Goal: Task Accomplishment & Management: Use online tool/utility

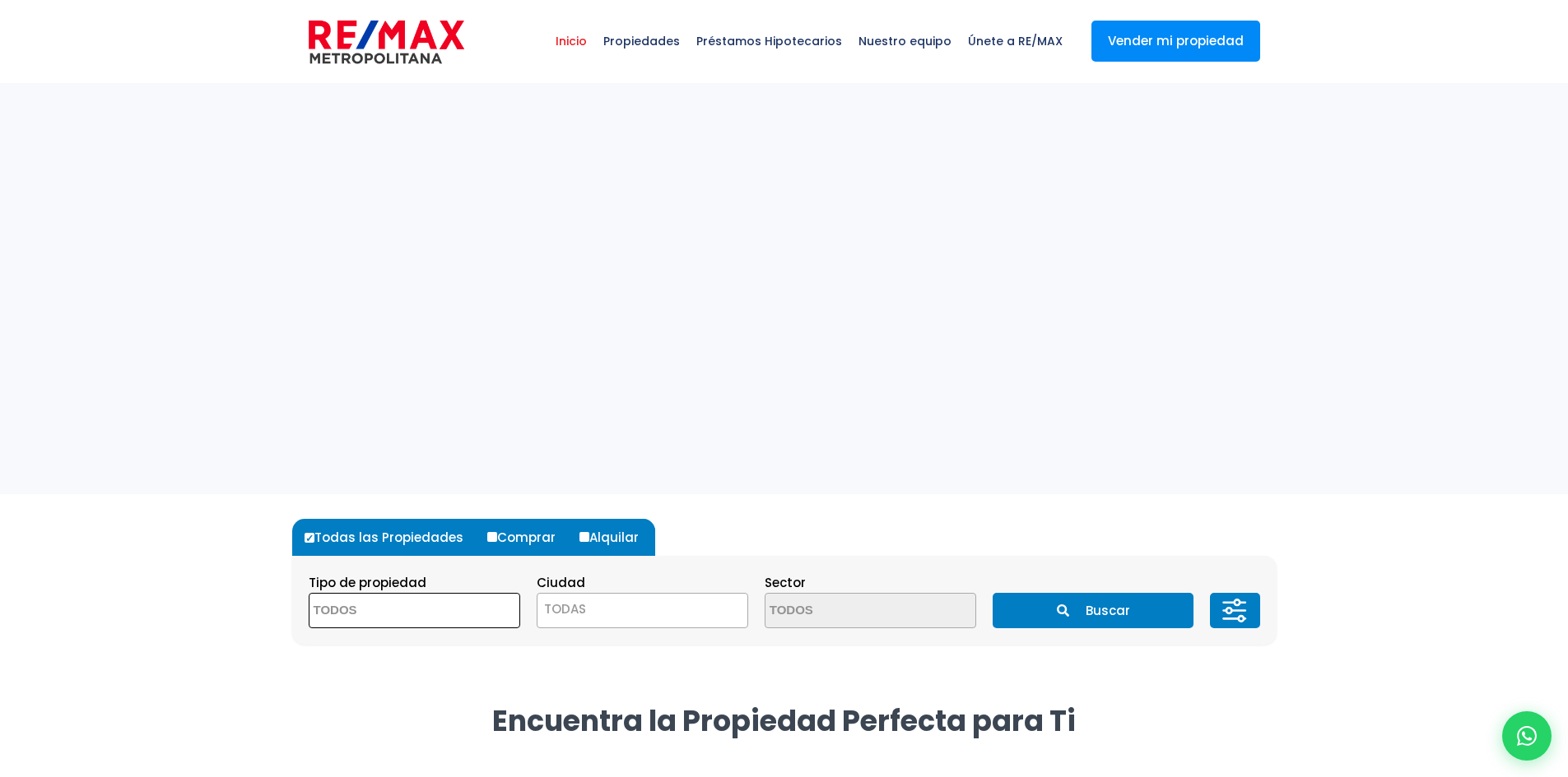
click at [411, 612] on textarea "Search" at bounding box center [389, 611] width 160 height 35
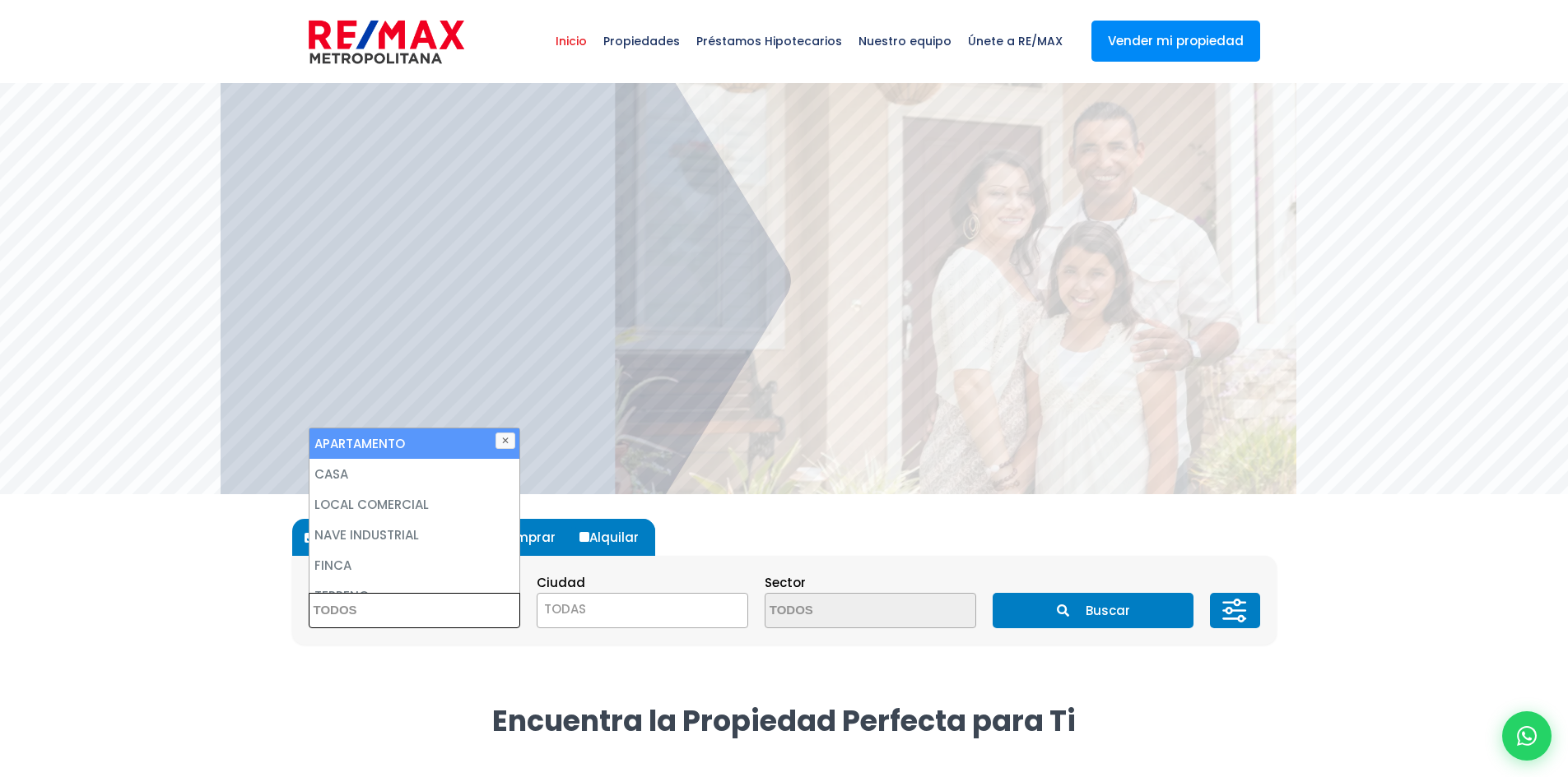
click at [436, 443] on li "APARTAMENTO" at bounding box center [414, 444] width 210 height 30
select select "apartment"
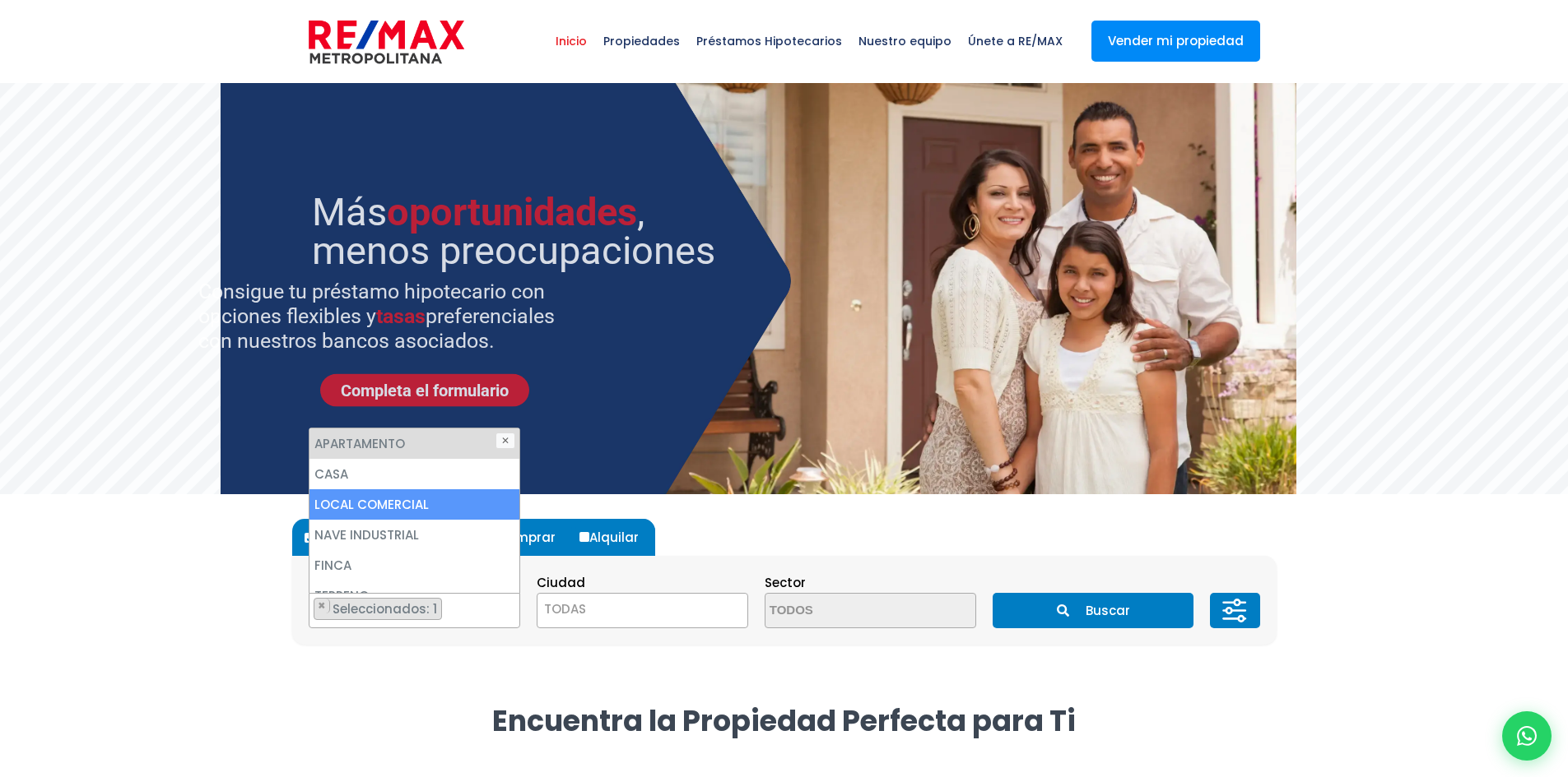
click at [622, 616] on span "TODAS" at bounding box center [642, 609] width 210 height 23
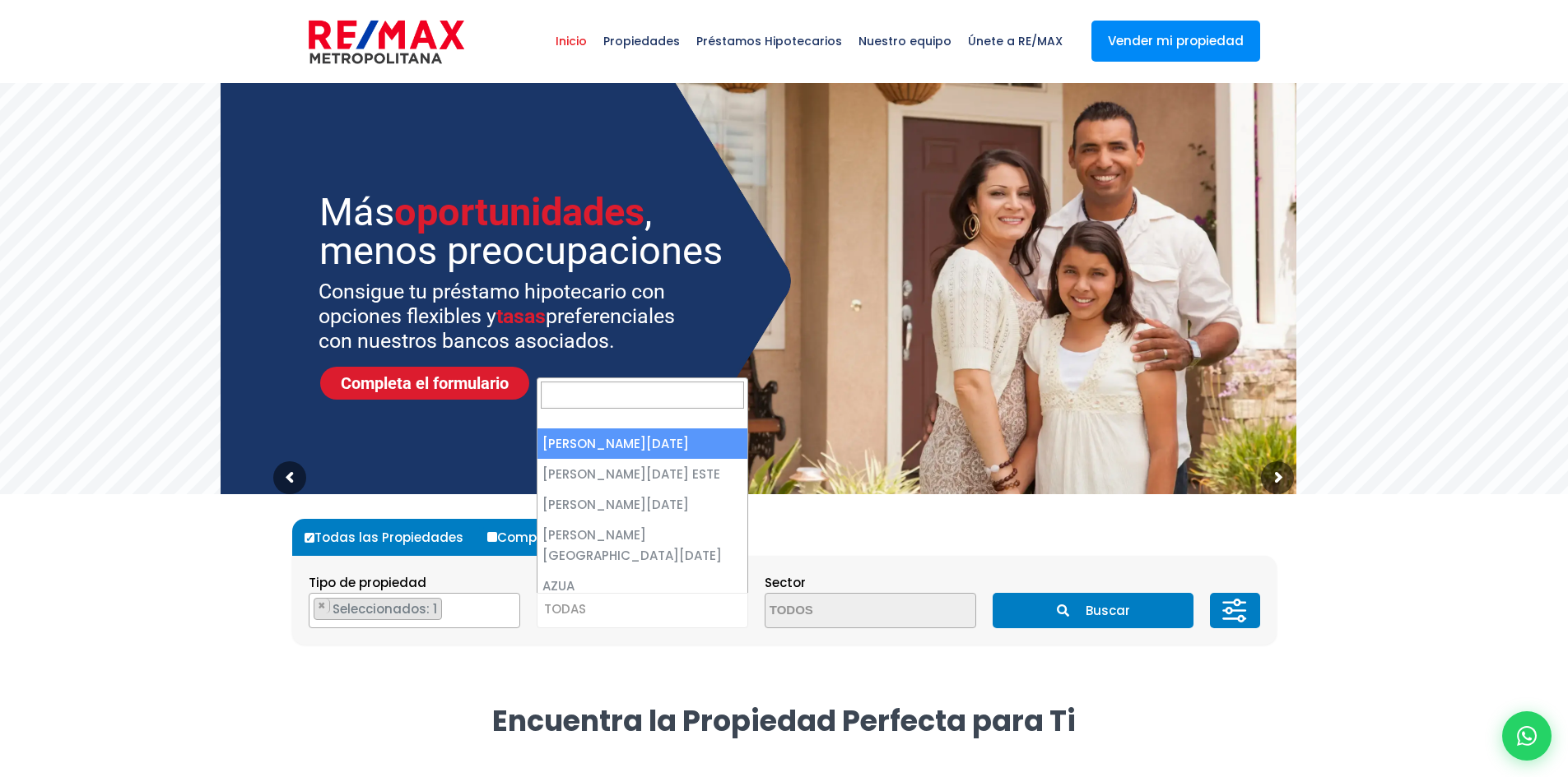
select select "1"
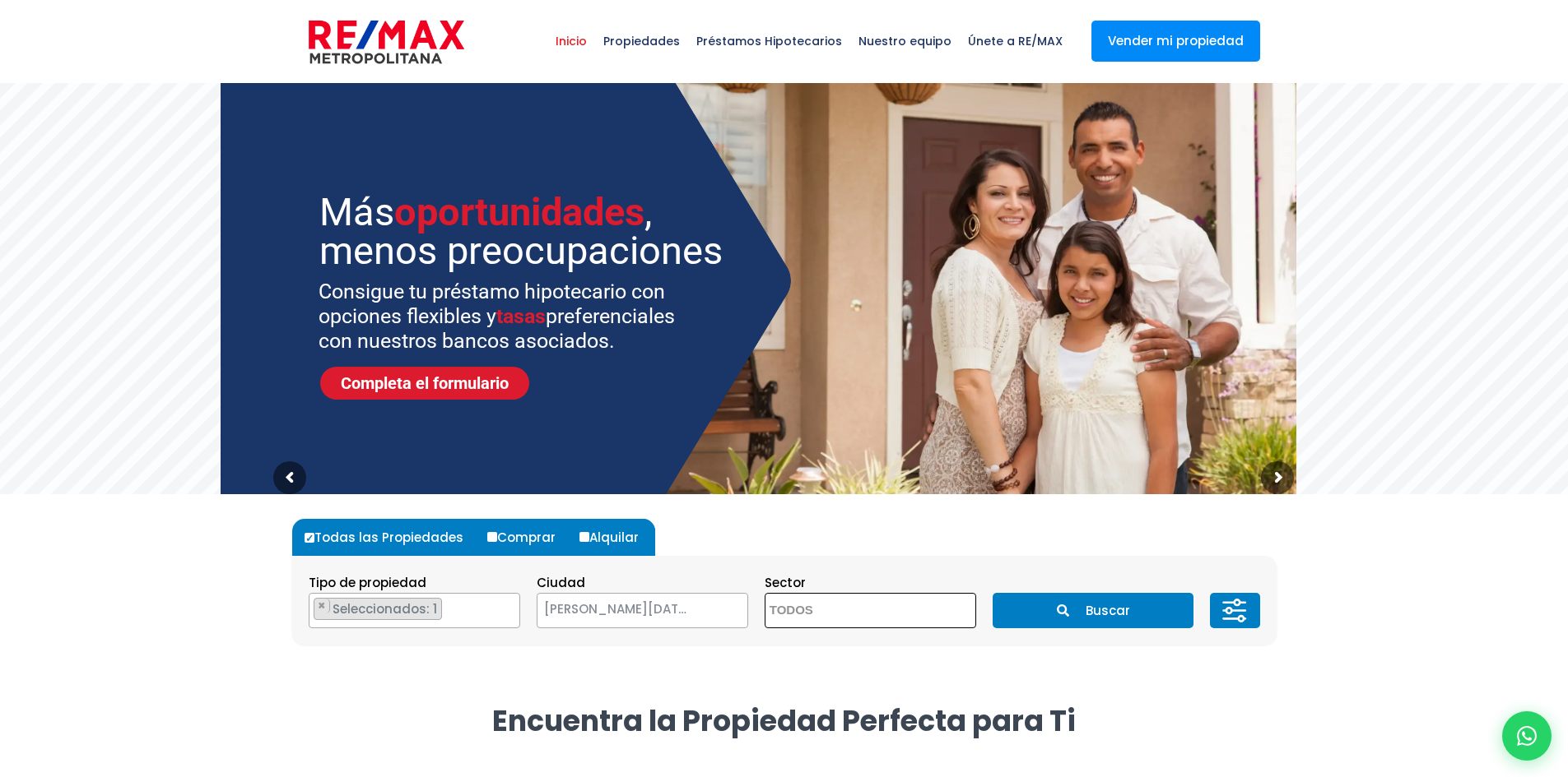
click at [898, 612] on textarea "Search" at bounding box center [845, 611] width 160 height 35
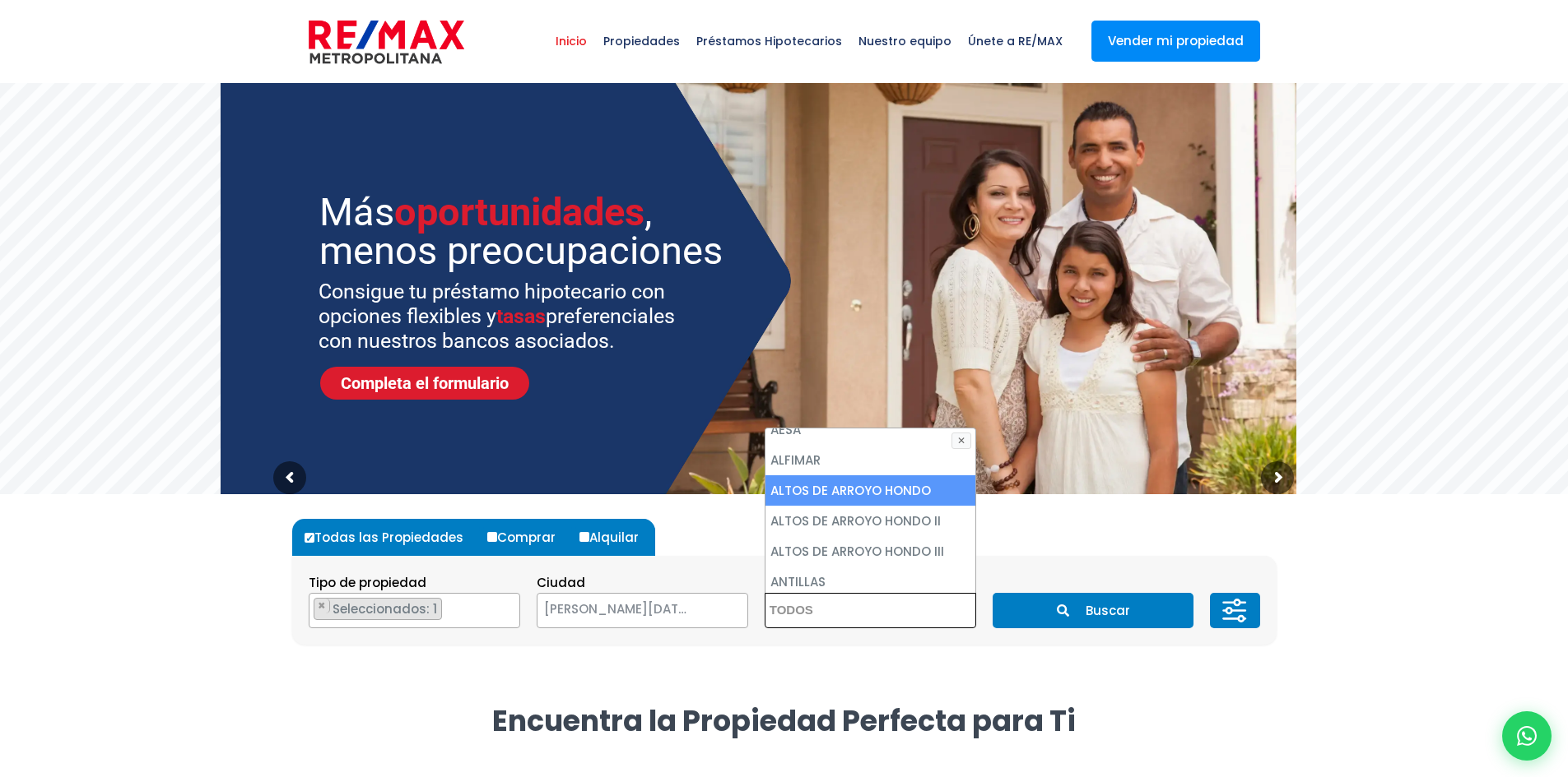
scroll to position [165, 0]
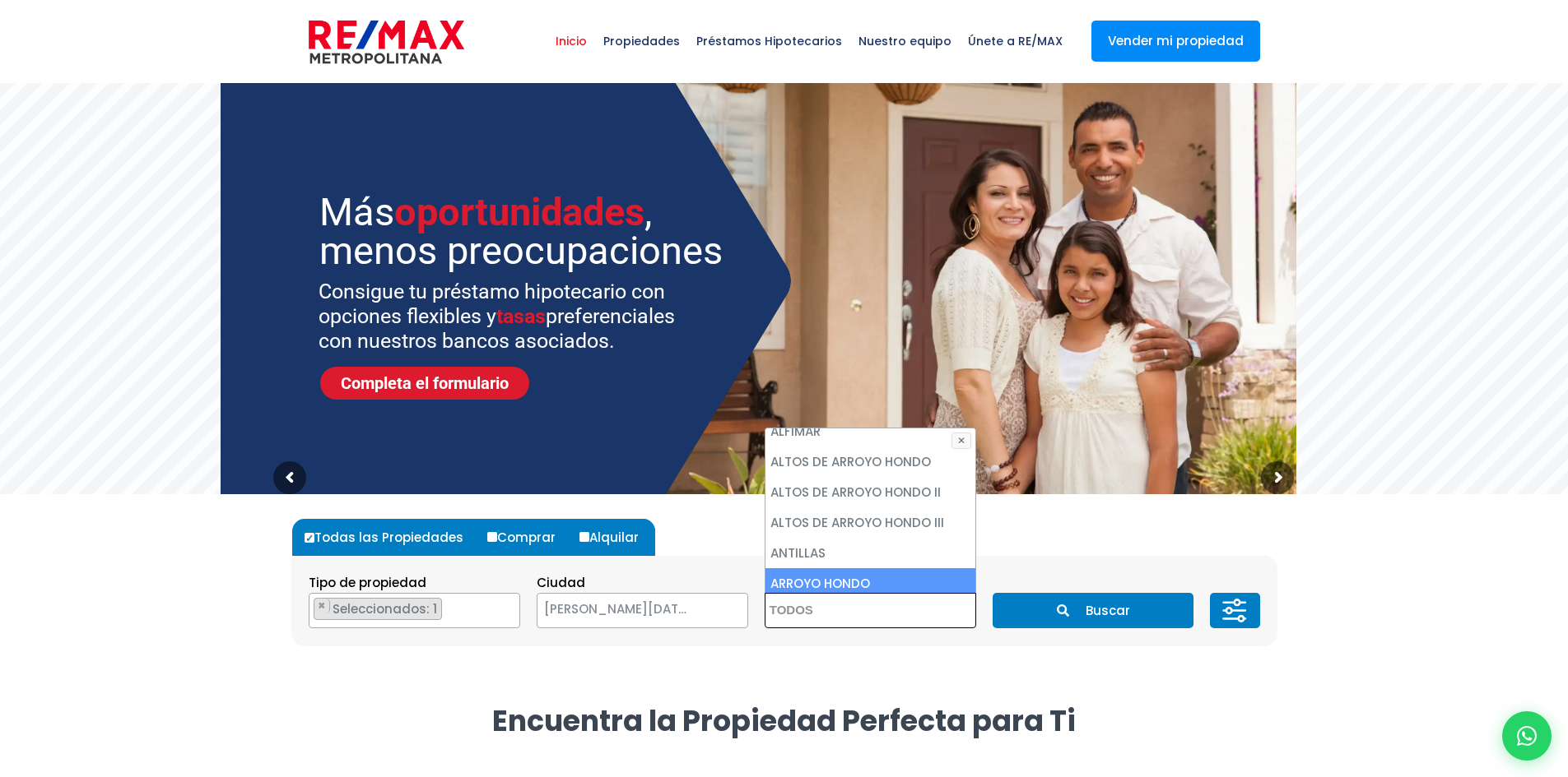
click at [882, 581] on li "ARROYO HONDO" at bounding box center [871, 583] width 210 height 30
select select "98"
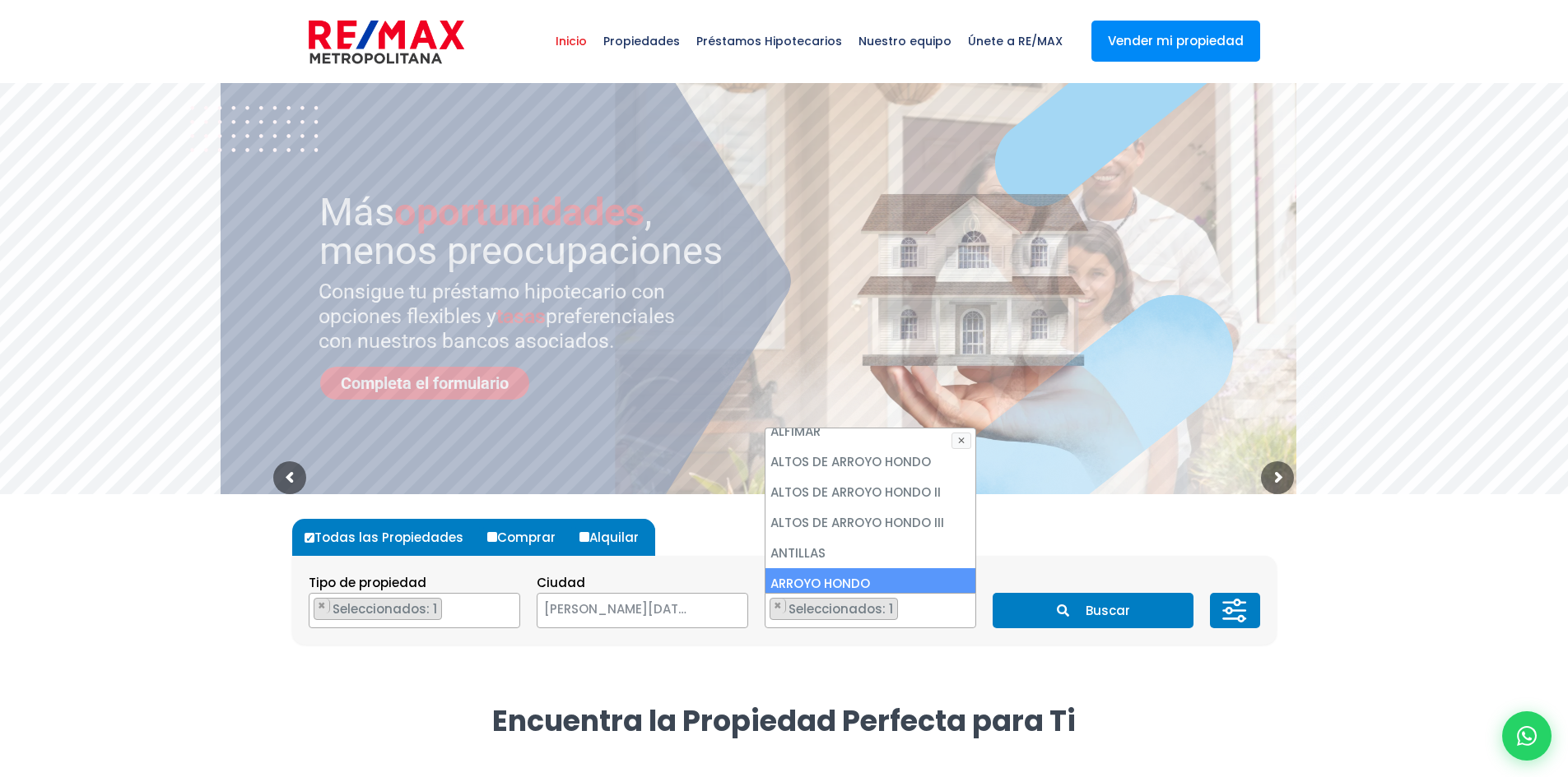
scroll to position [189, 0]
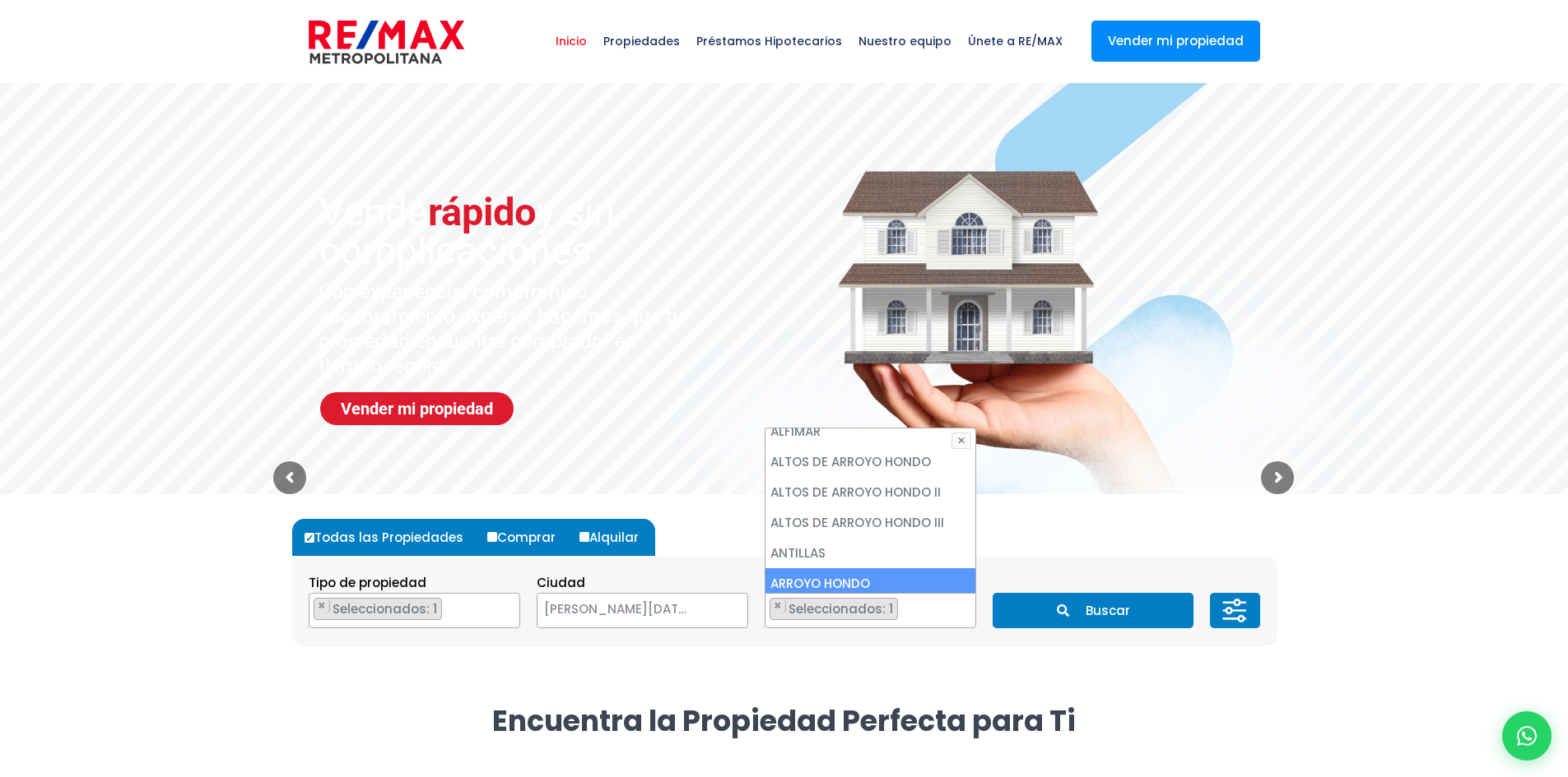
click at [1124, 616] on button "Buscar" at bounding box center [1093, 610] width 201 height 35
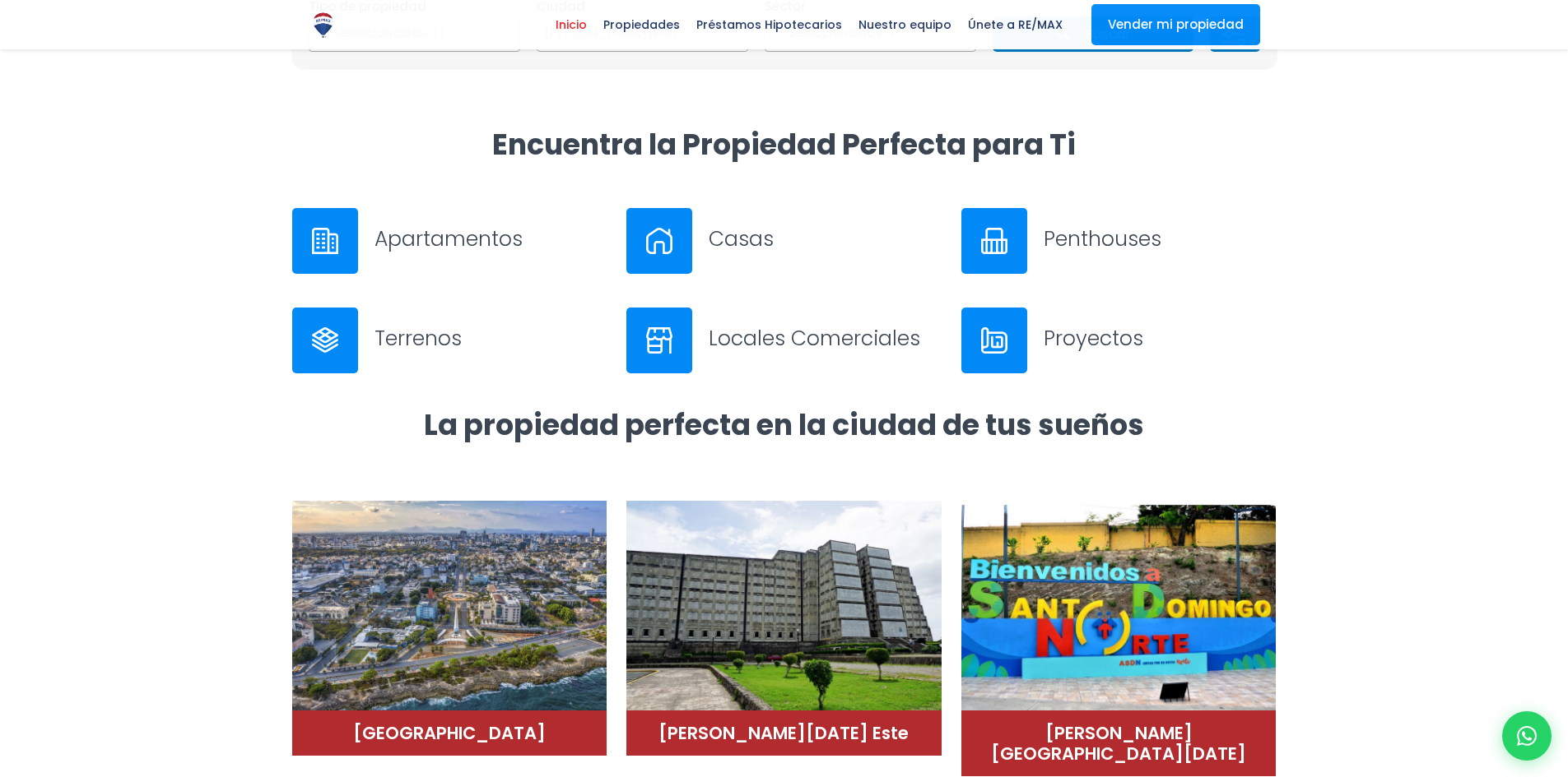
scroll to position [105, 0]
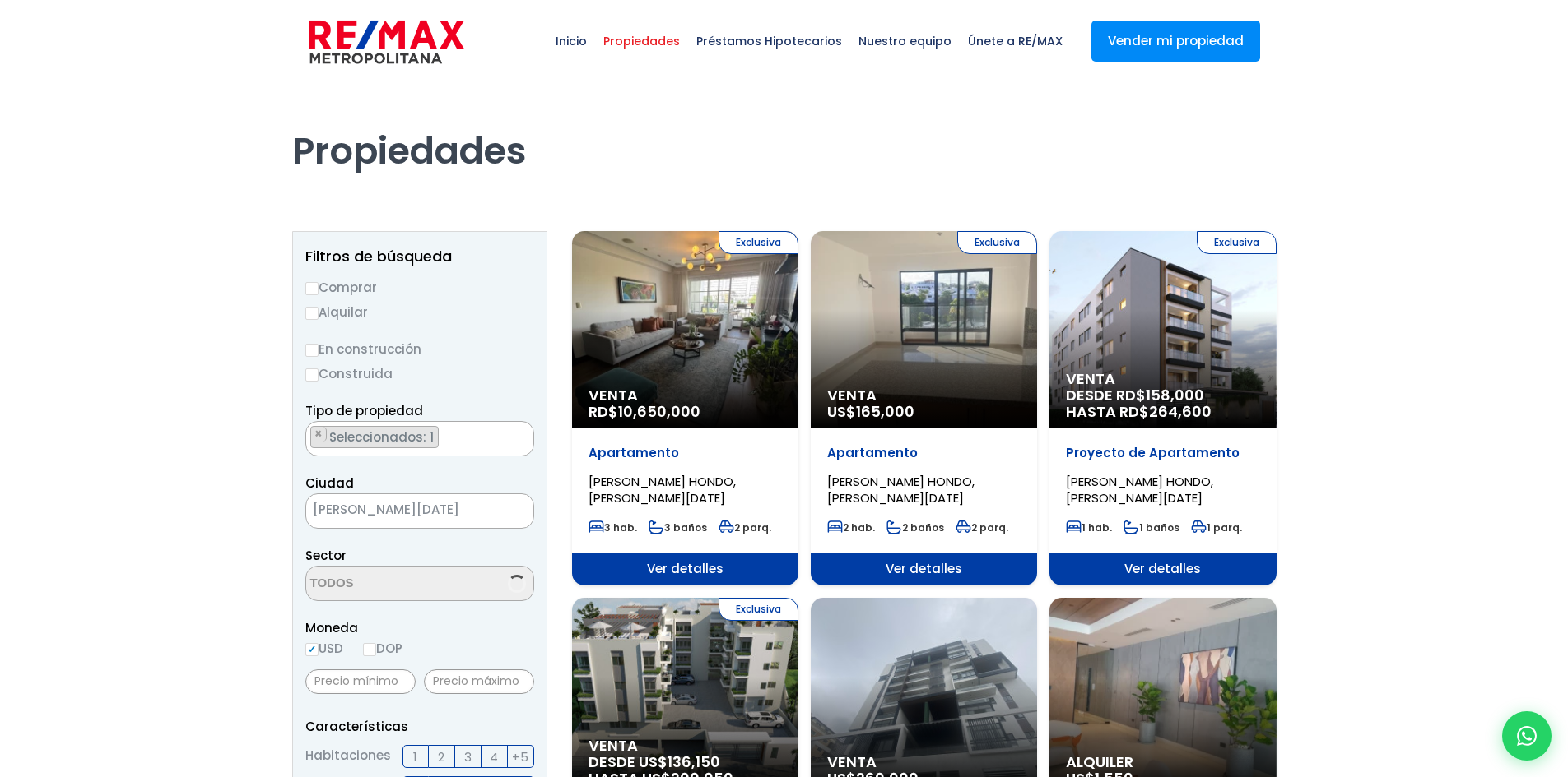
scroll to position [189, 0]
select select "98"
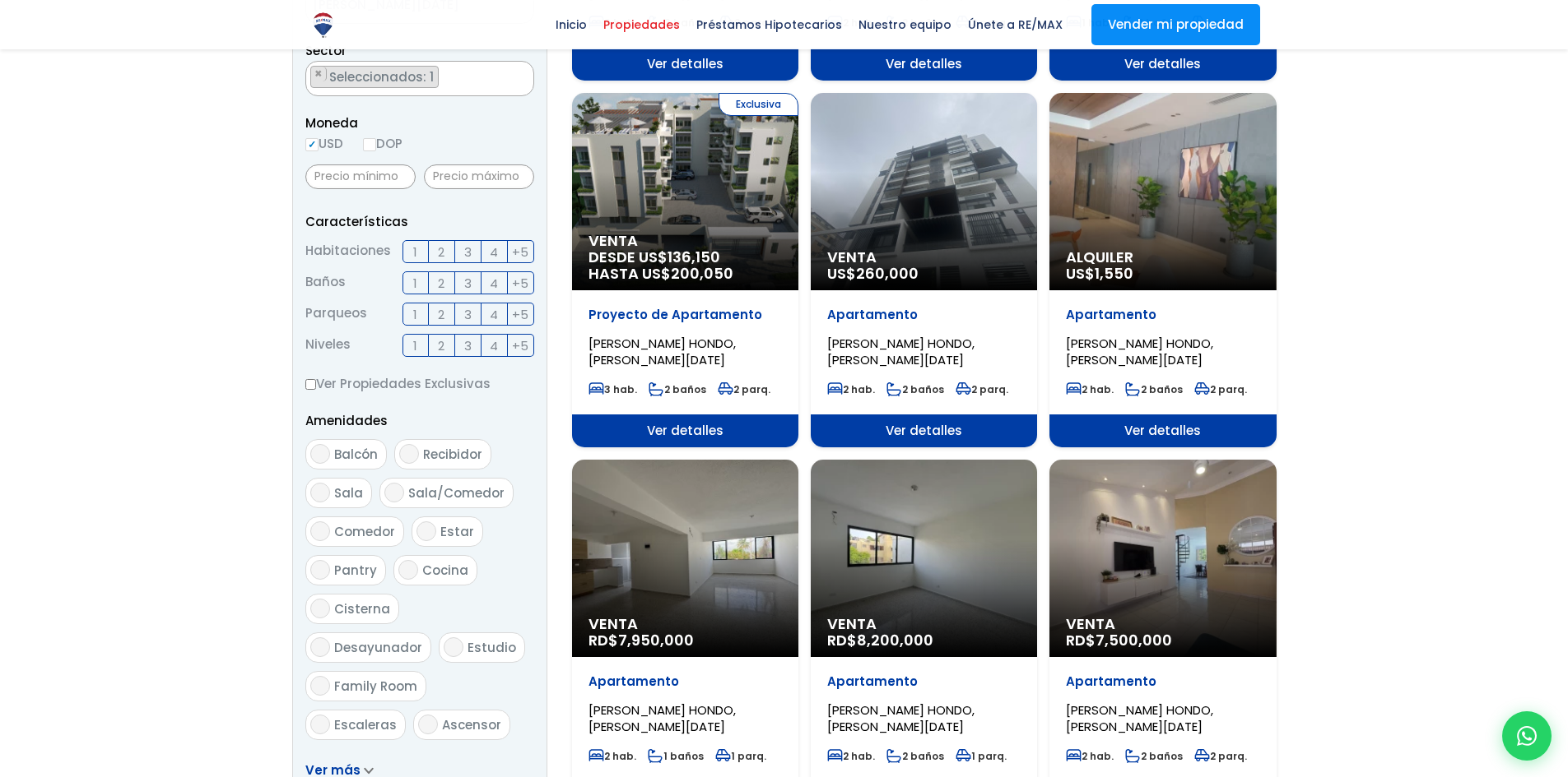
scroll to position [576, 0]
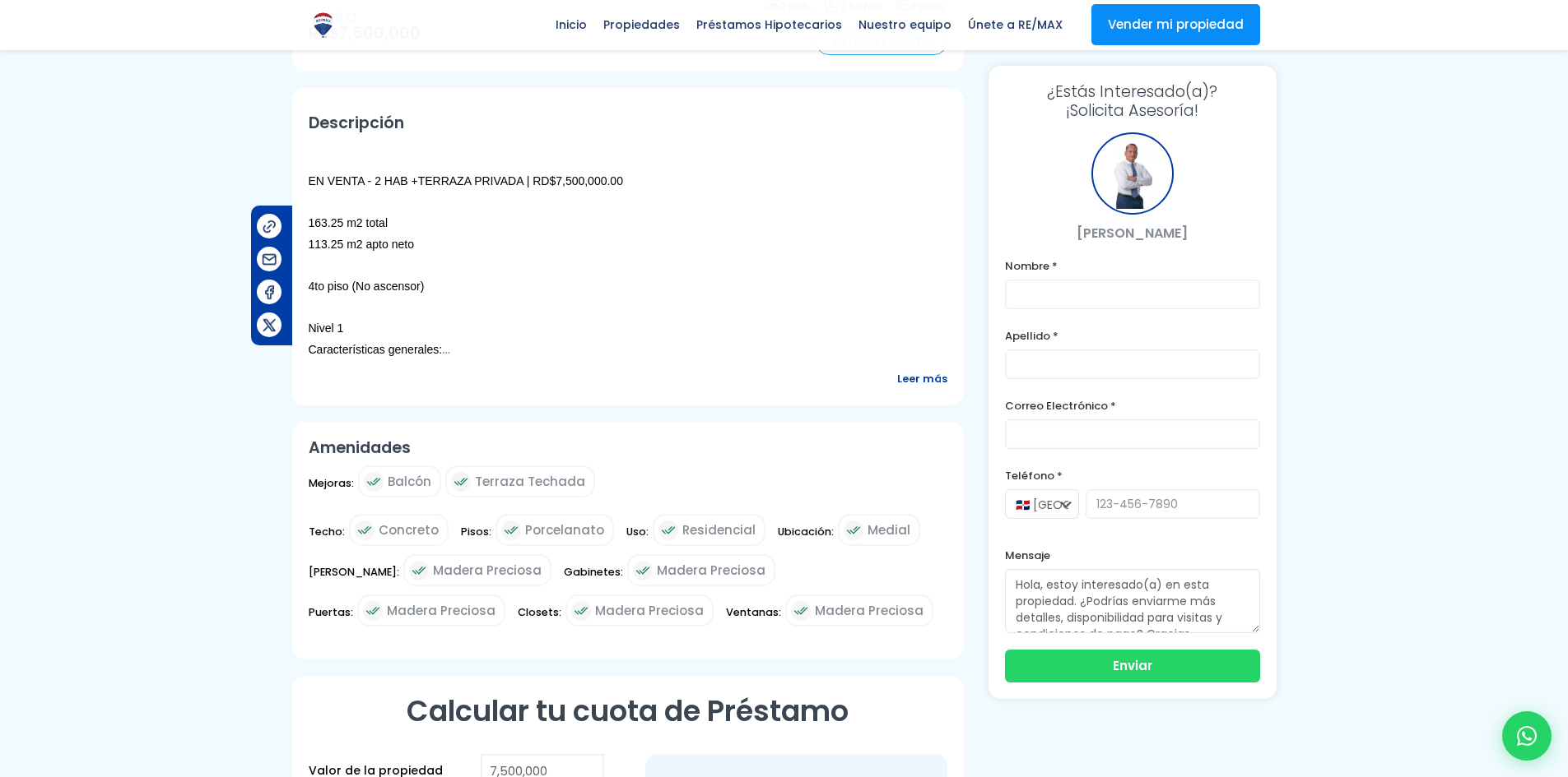
scroll to position [494, 0]
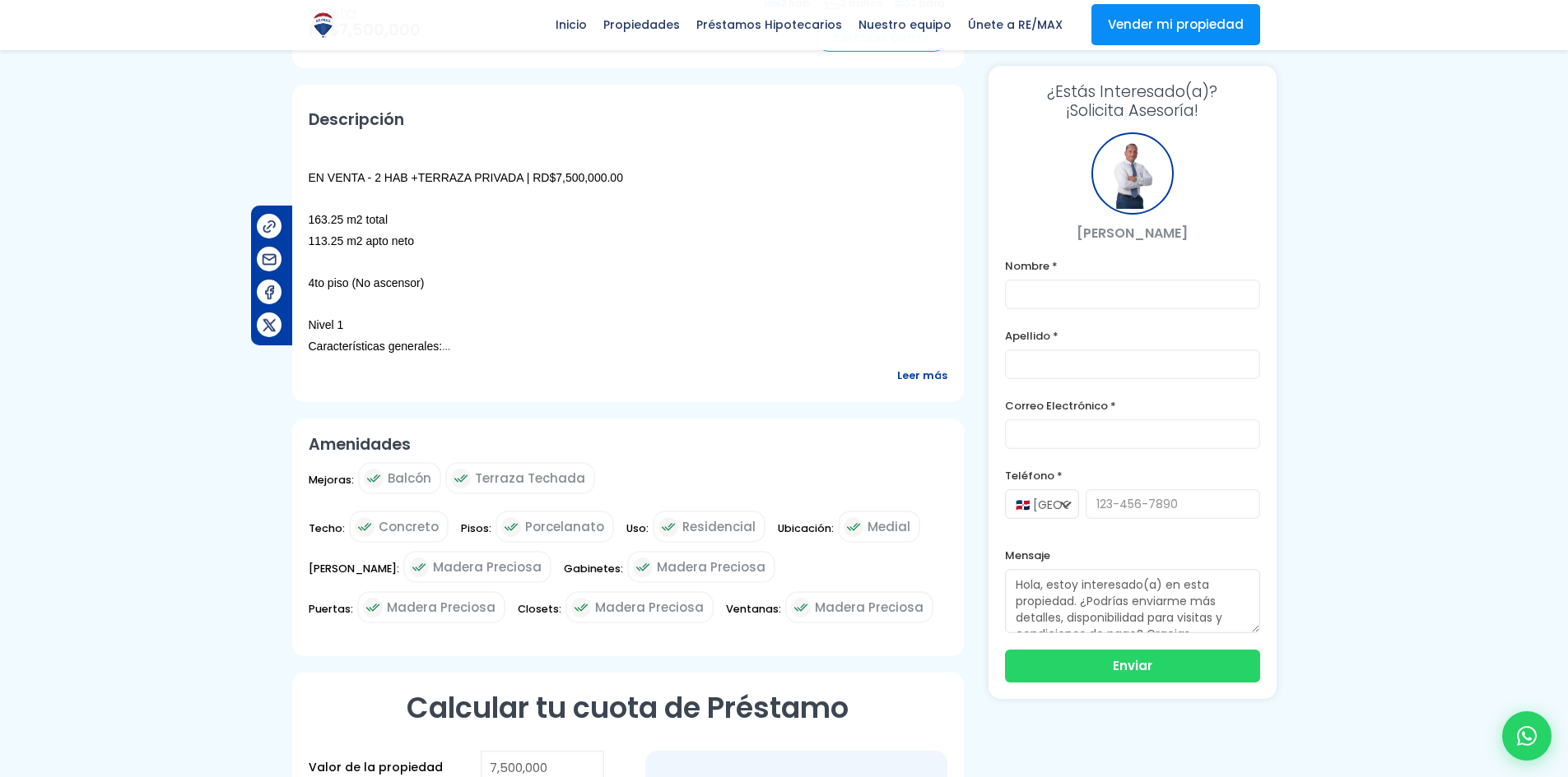
click at [938, 376] on span "Leer más" at bounding box center [922, 376] width 50 height 21
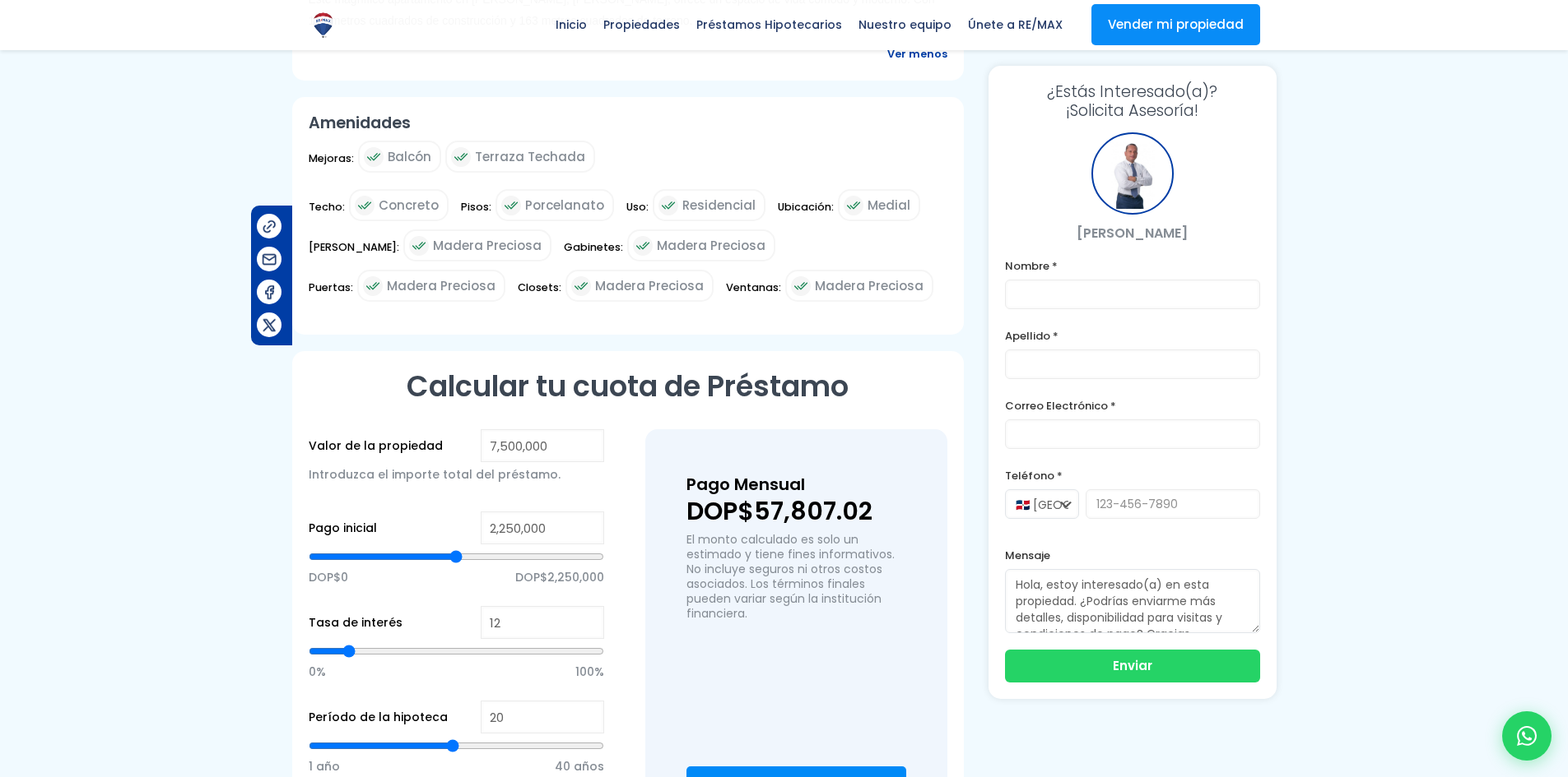
scroll to position [1291, 0]
type input "3,812,298"
type input "3812298"
type input "3,790,451"
type input "3790451"
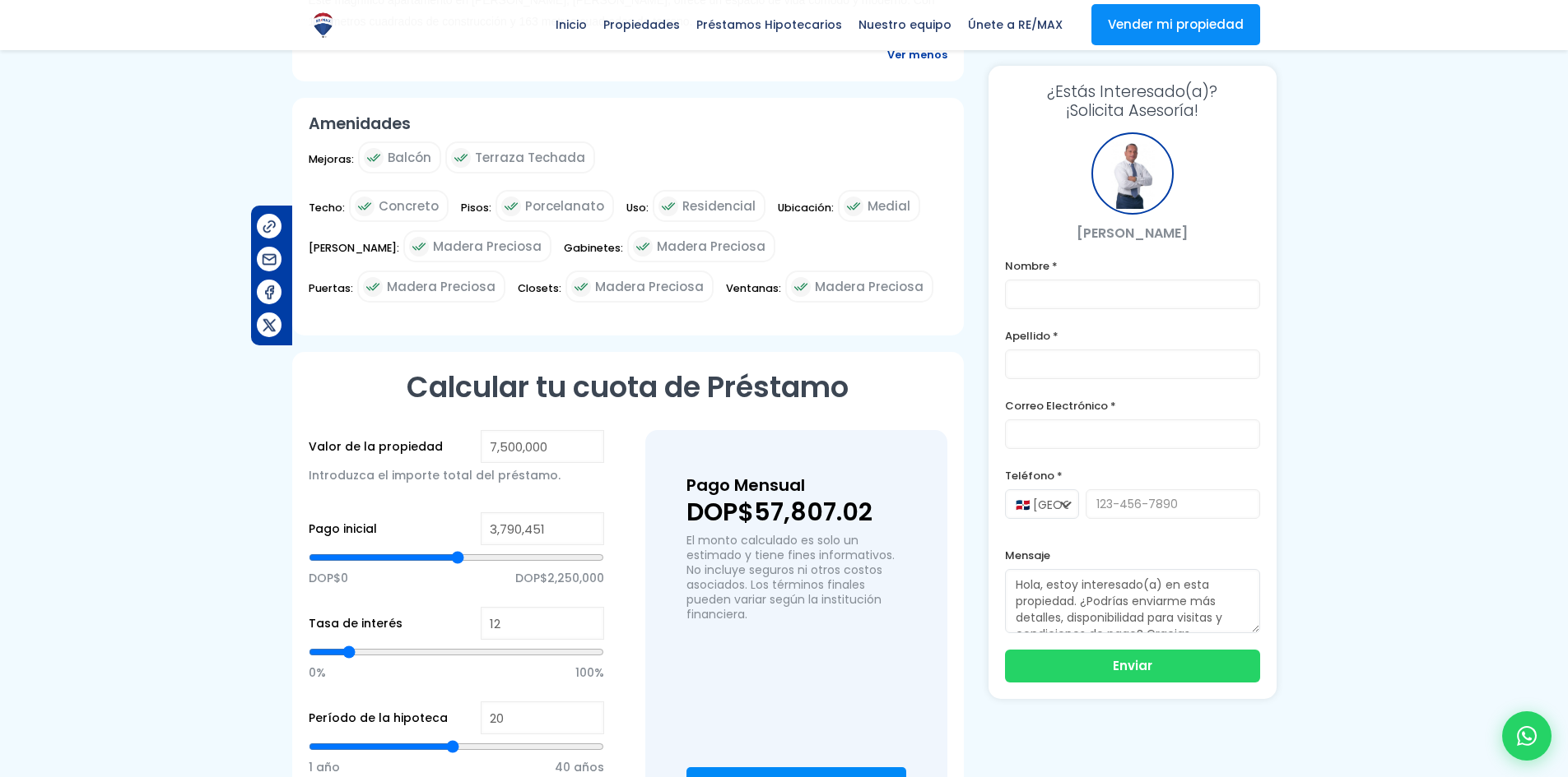
type input "3,746,757"
type input "3746757"
type input "3,637,522"
type input "3637522"
type input "3,287,971"
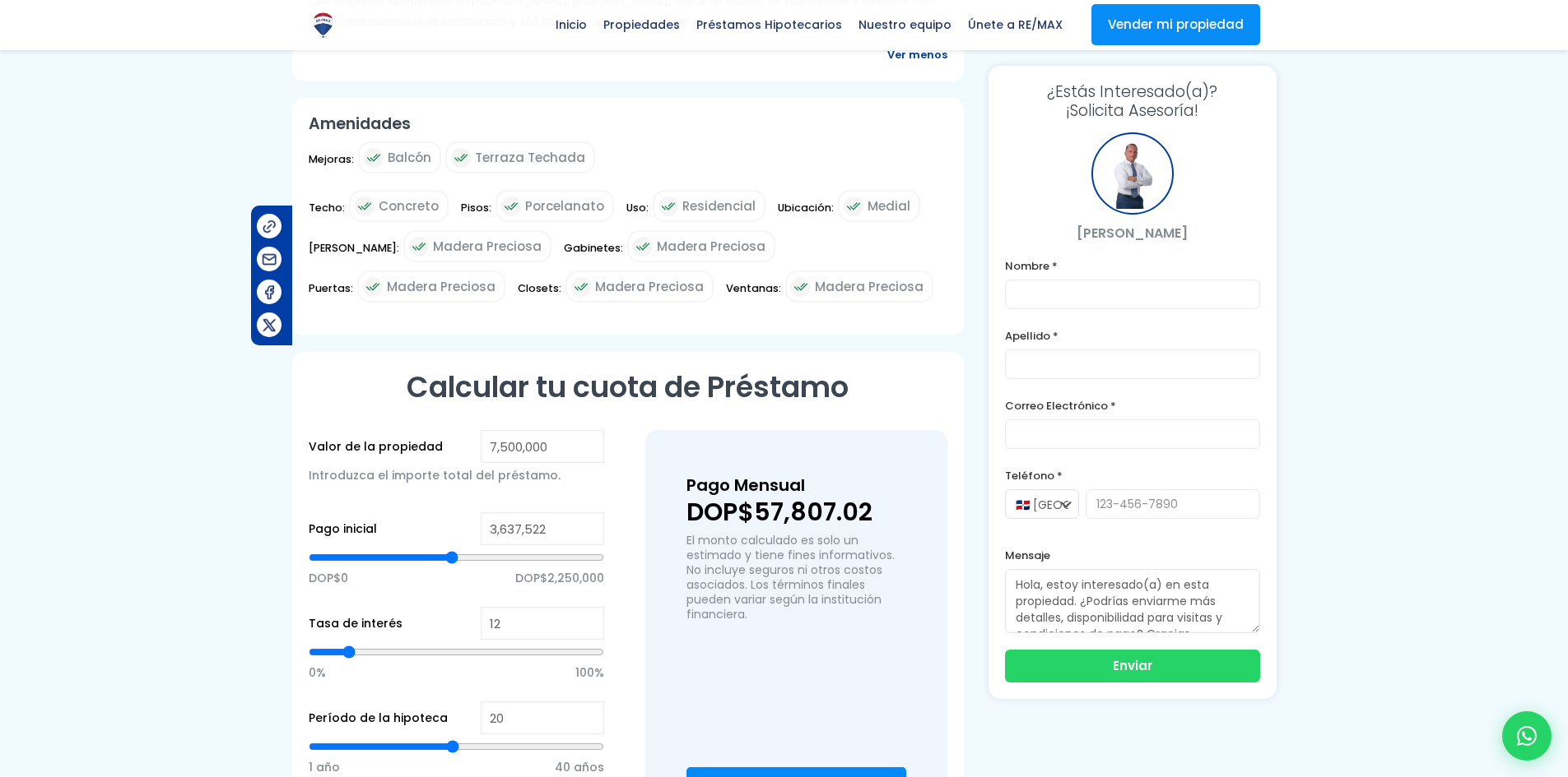
type input "3287971"
type input "2,960,266"
type input "2960266"
type input "2,654,408"
type input "2654408"
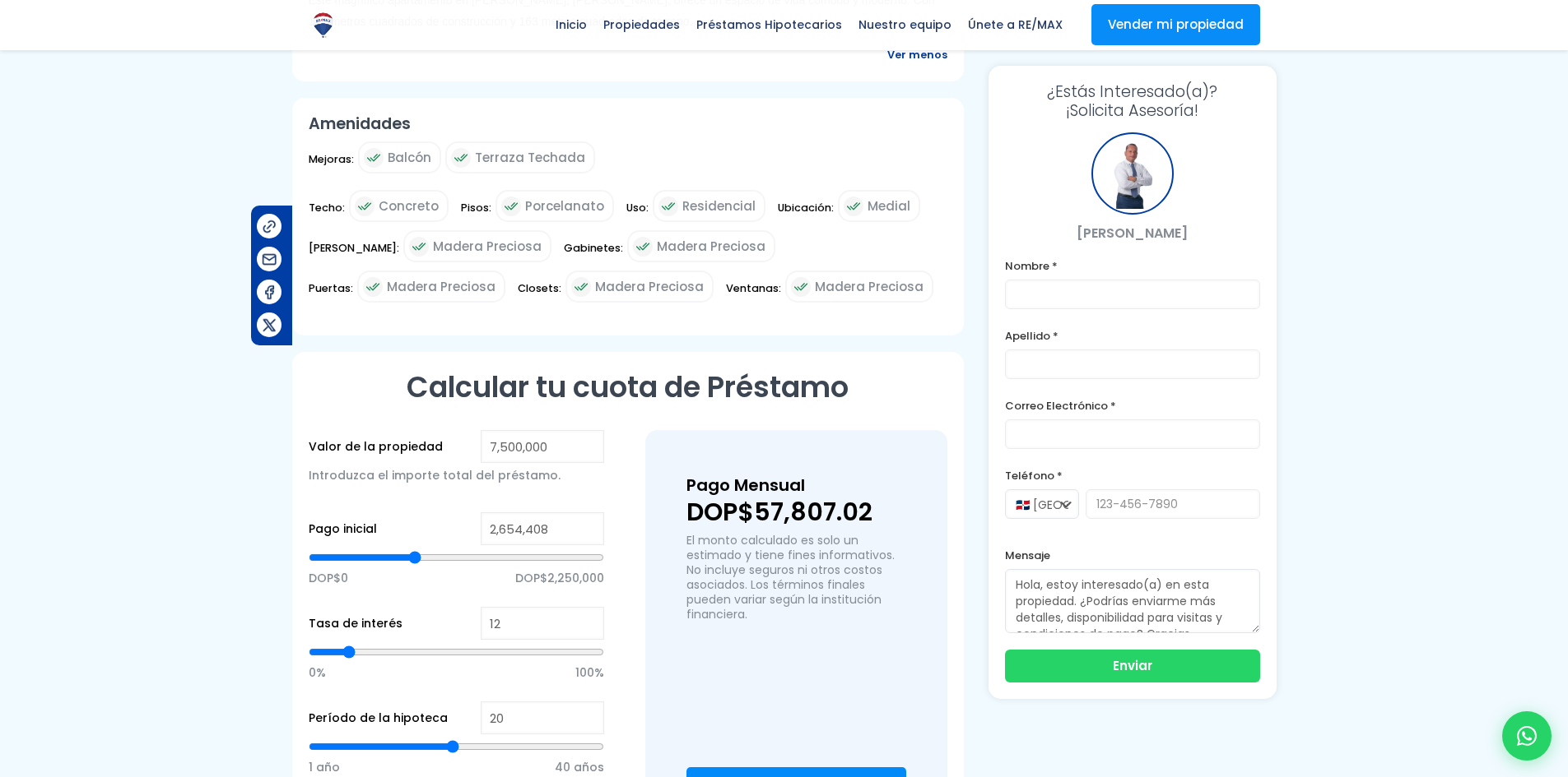
type input "2,435,938"
type input "2435938"
type input "2,326,703"
type input "2326703"
type input "2,283,009"
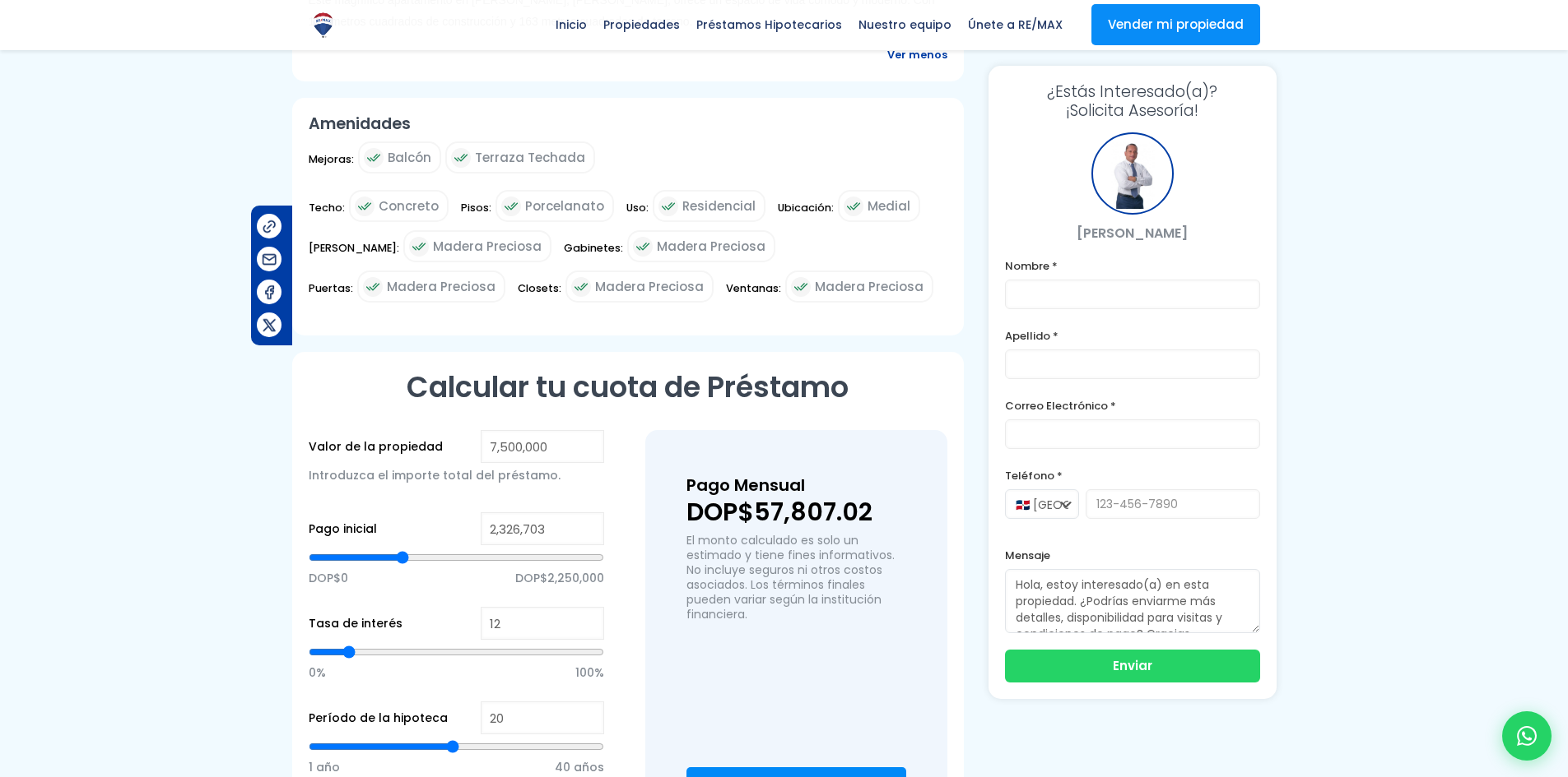
type input "2283009"
type input "2,239,315"
type input "2239315"
type input "2,217,468"
type input "2217468"
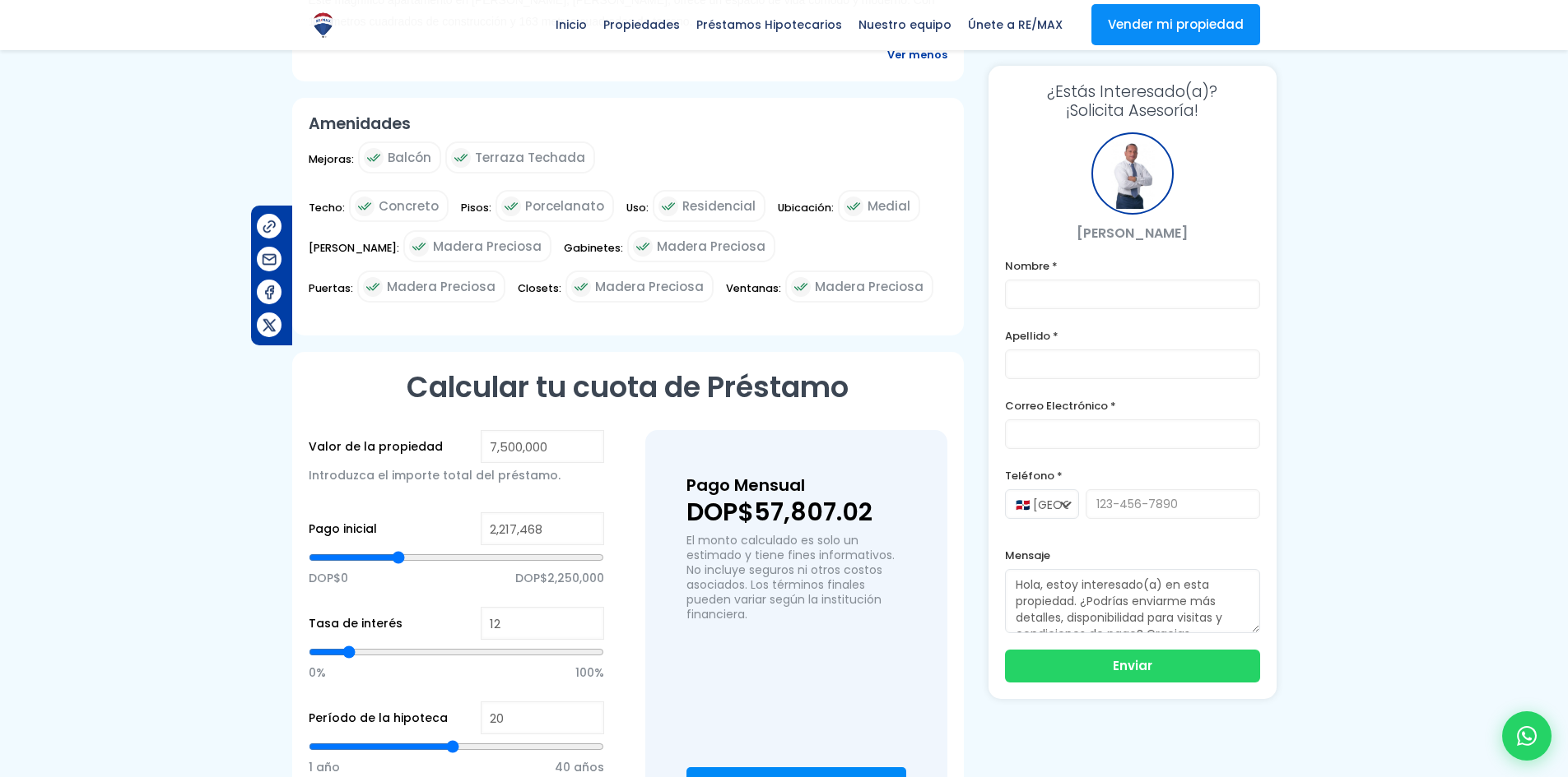
type input "2,151,928"
type input "2151928"
type input "2,064,540"
type input "2064540"
type input "2,042,693"
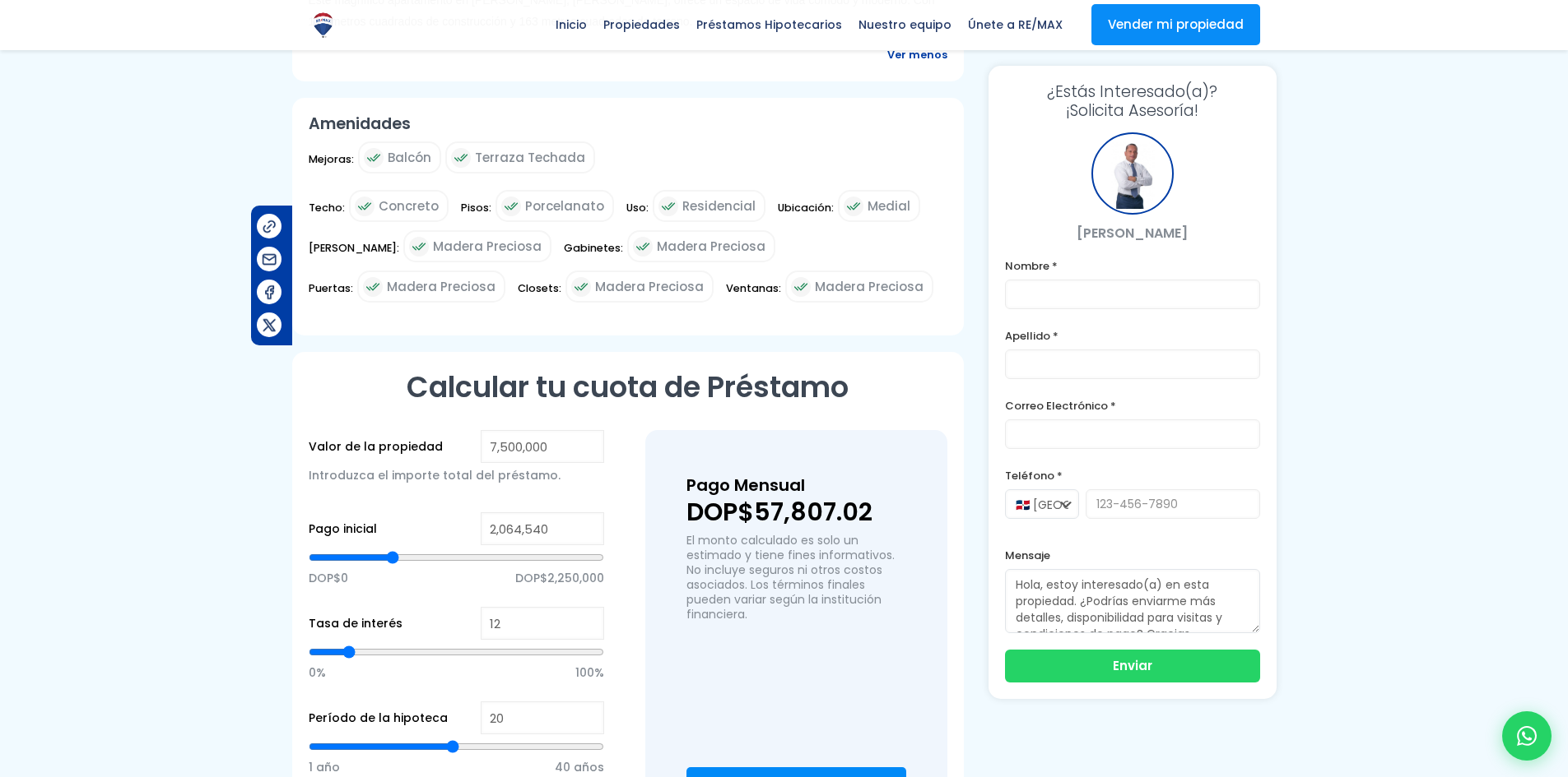
type input "2042693"
type input "2,020,846"
type input "2020846"
type input "1,998,999"
type input "1998999"
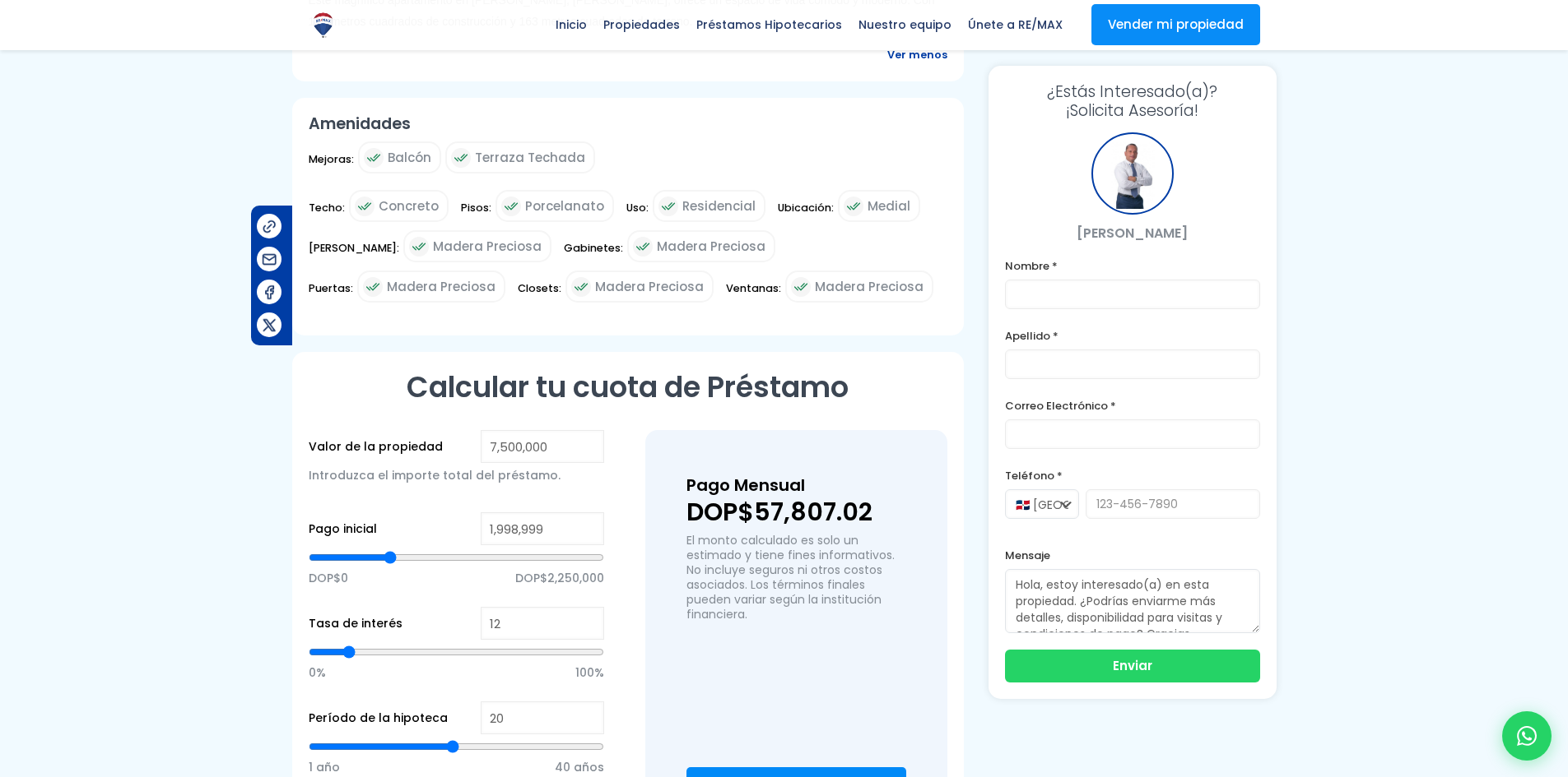
type input "1,977,152"
type input "1977152"
type input "1,933,458"
type input "1933458"
type input "1,911,611"
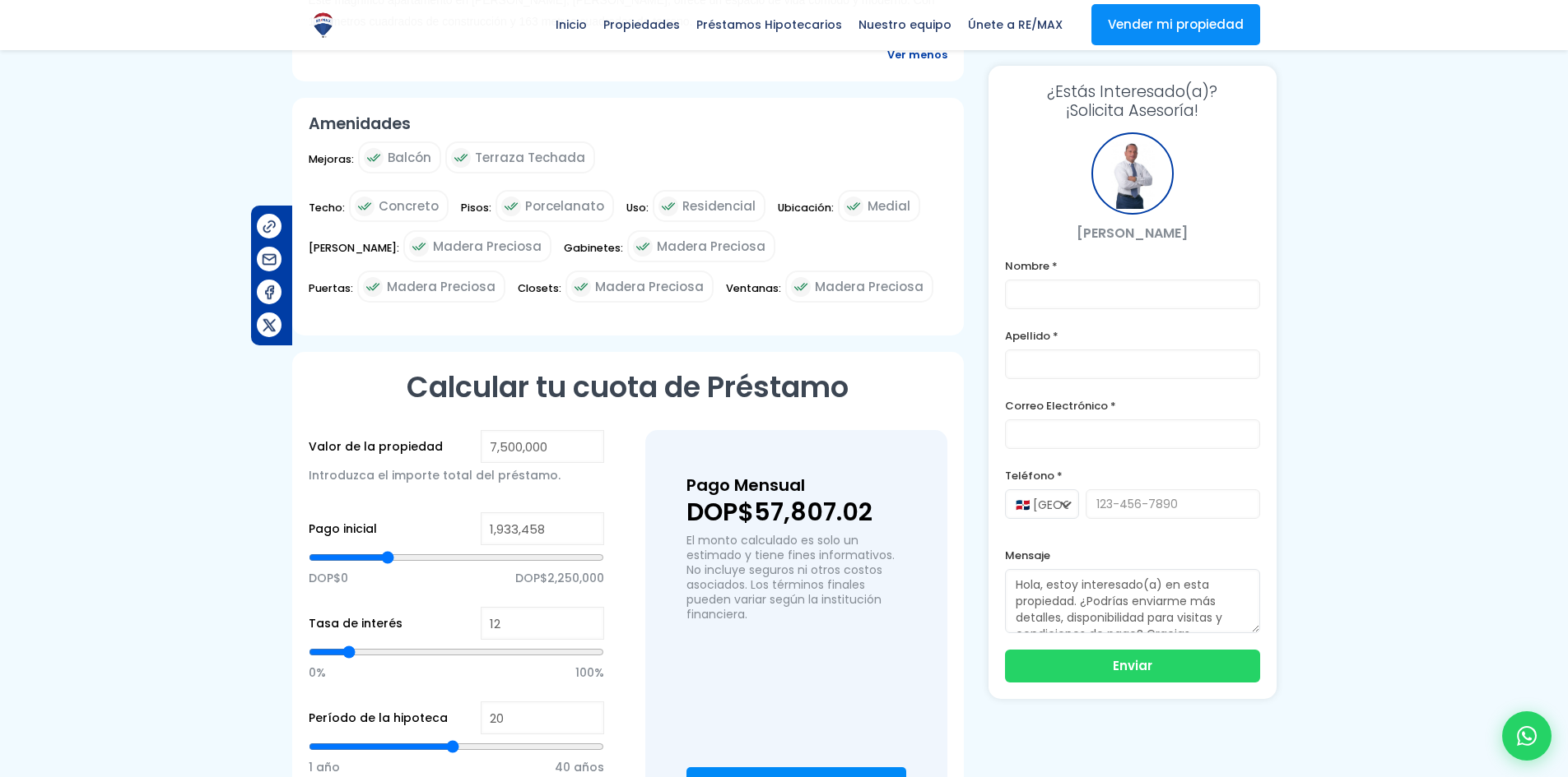
type input "1911611"
type input "1,889,764"
type input "1889764"
type input "1,867,917"
type input "1867917"
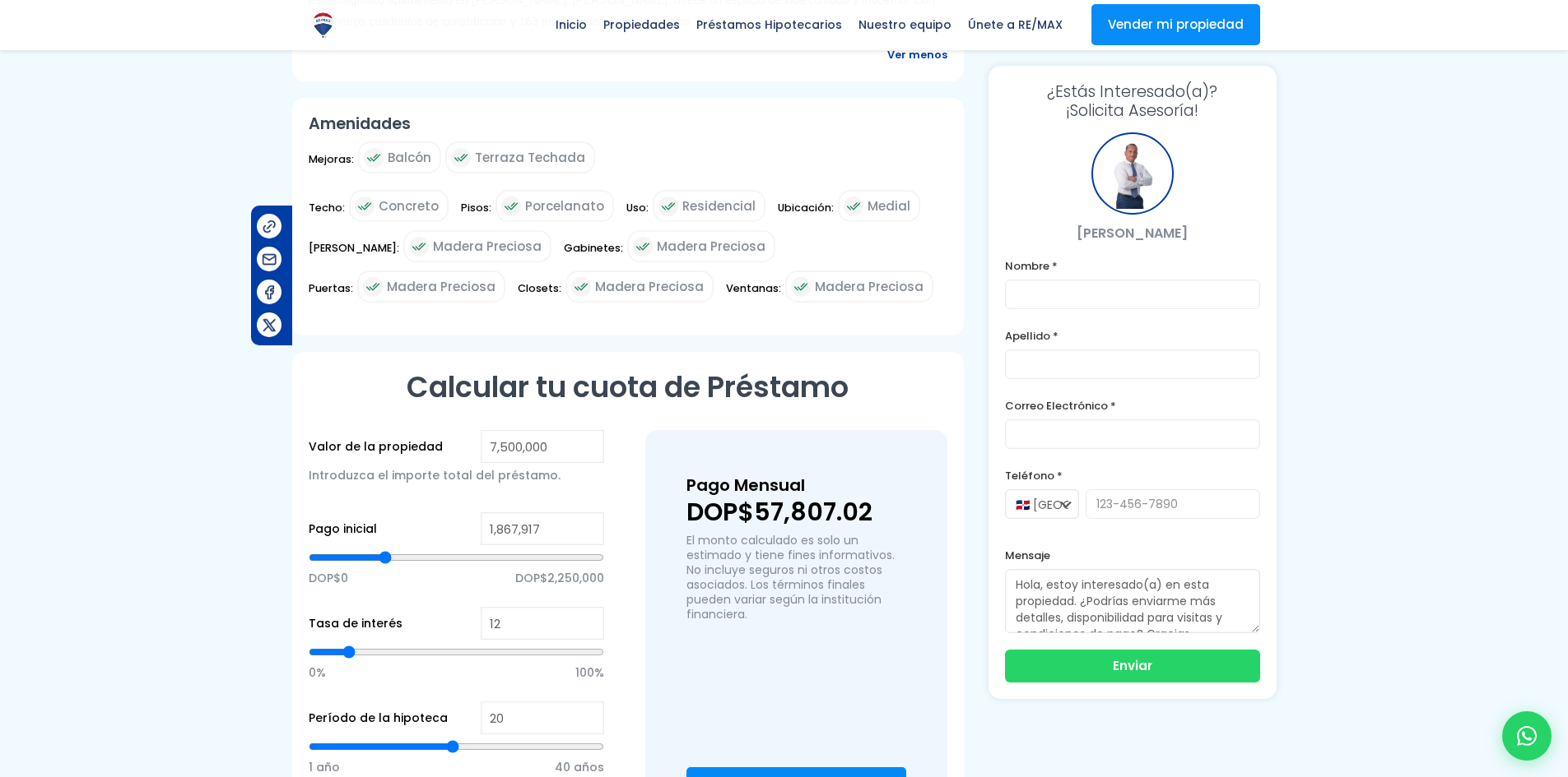
type input "1,846,070"
type input "1846070"
type input "1,824,223"
type input "1824223"
type input "1,780,529"
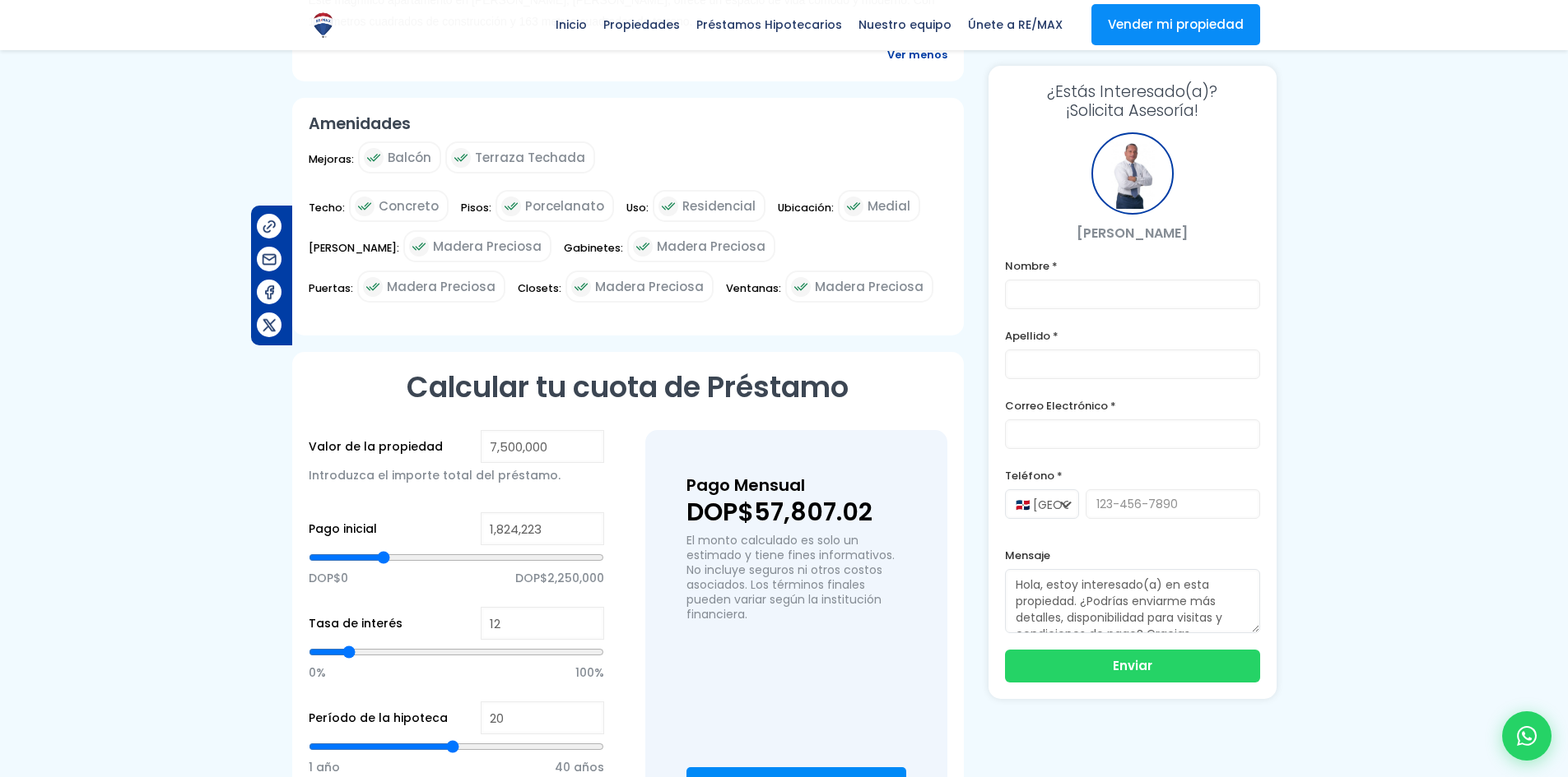
type input "1780529"
type input "1,758,682"
type input "1758682"
type input "1,736,835"
type input "1736835"
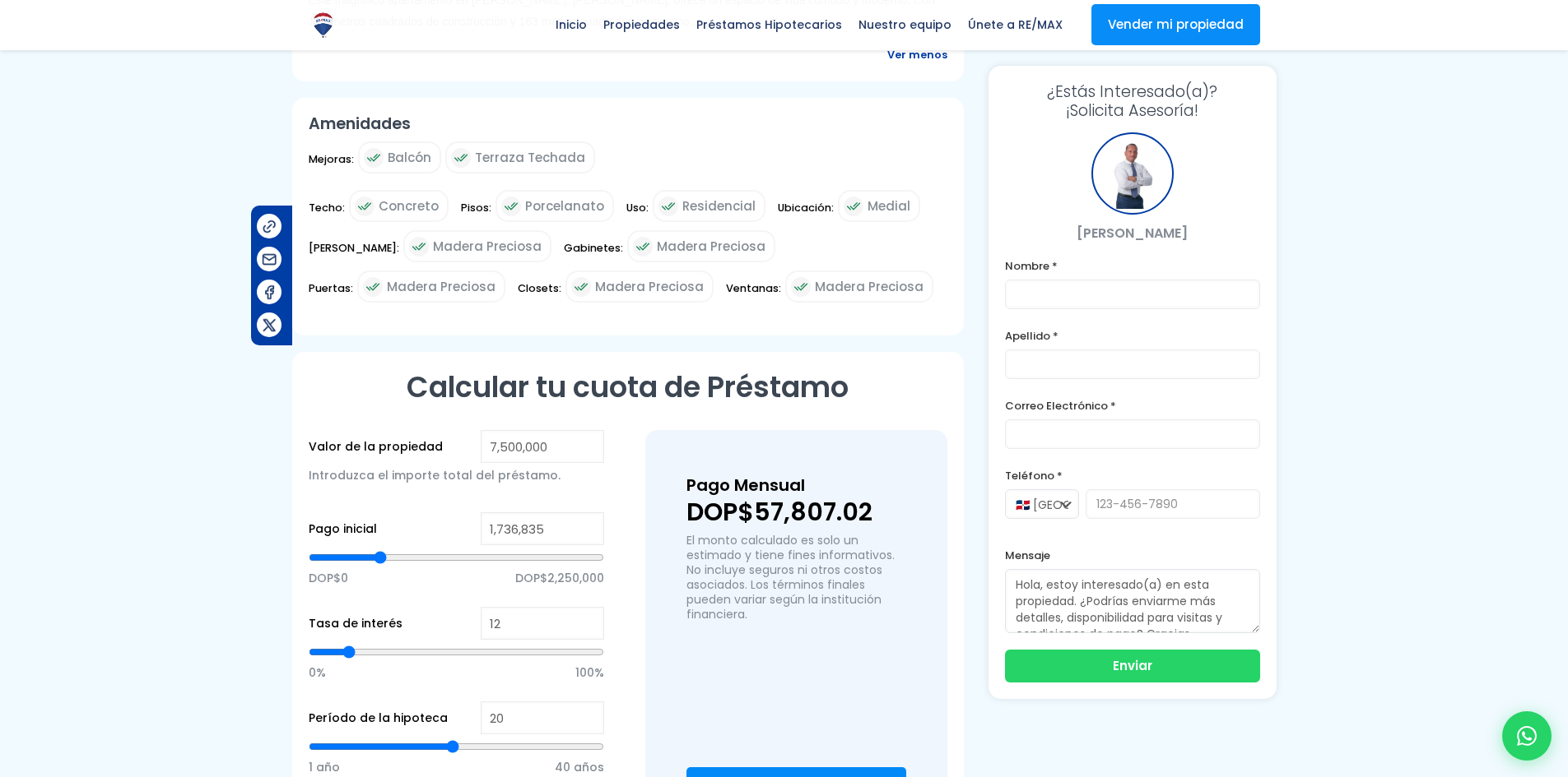
type input "1,714,988"
type input "1714988"
type input "1,671,294"
type input "1671294"
type input "1,649,447"
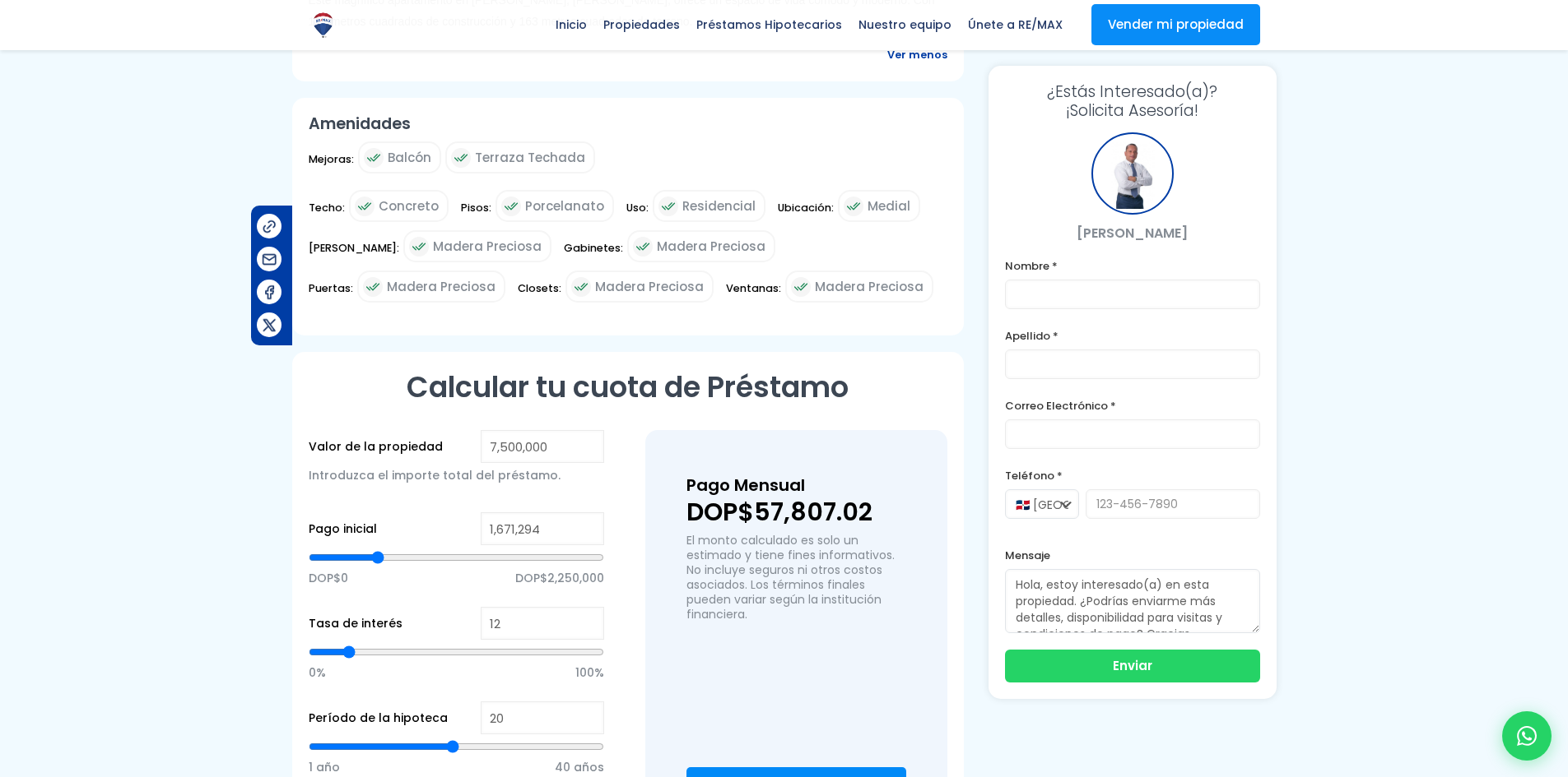
type input "1649447"
type input "1,627,600"
type input "1627600"
type input "1,583,906"
type input "1583906"
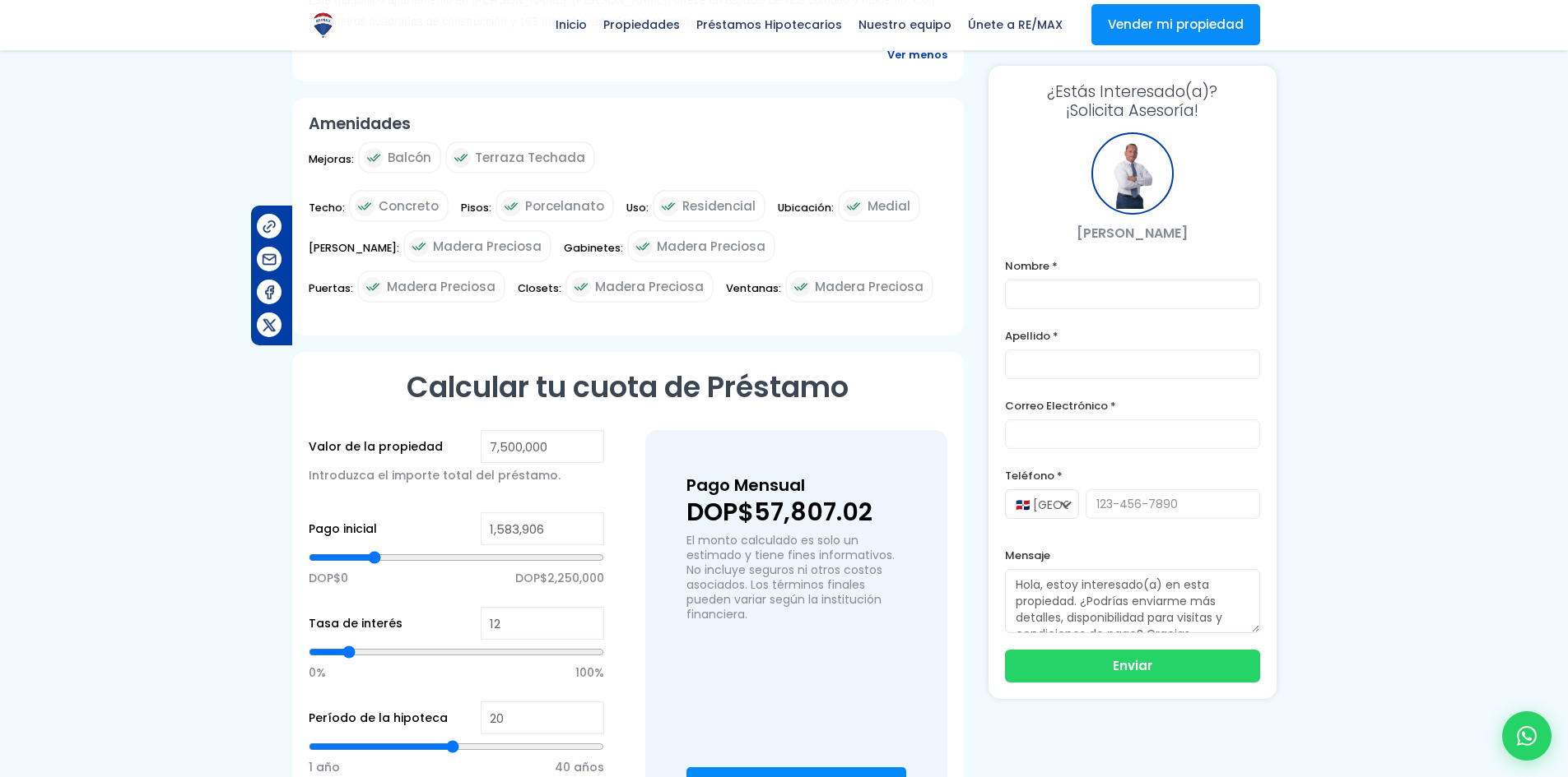
type input "1,518,365"
type input "1518365"
type input "1,430,977"
type input "1430977"
type input "1,343,589"
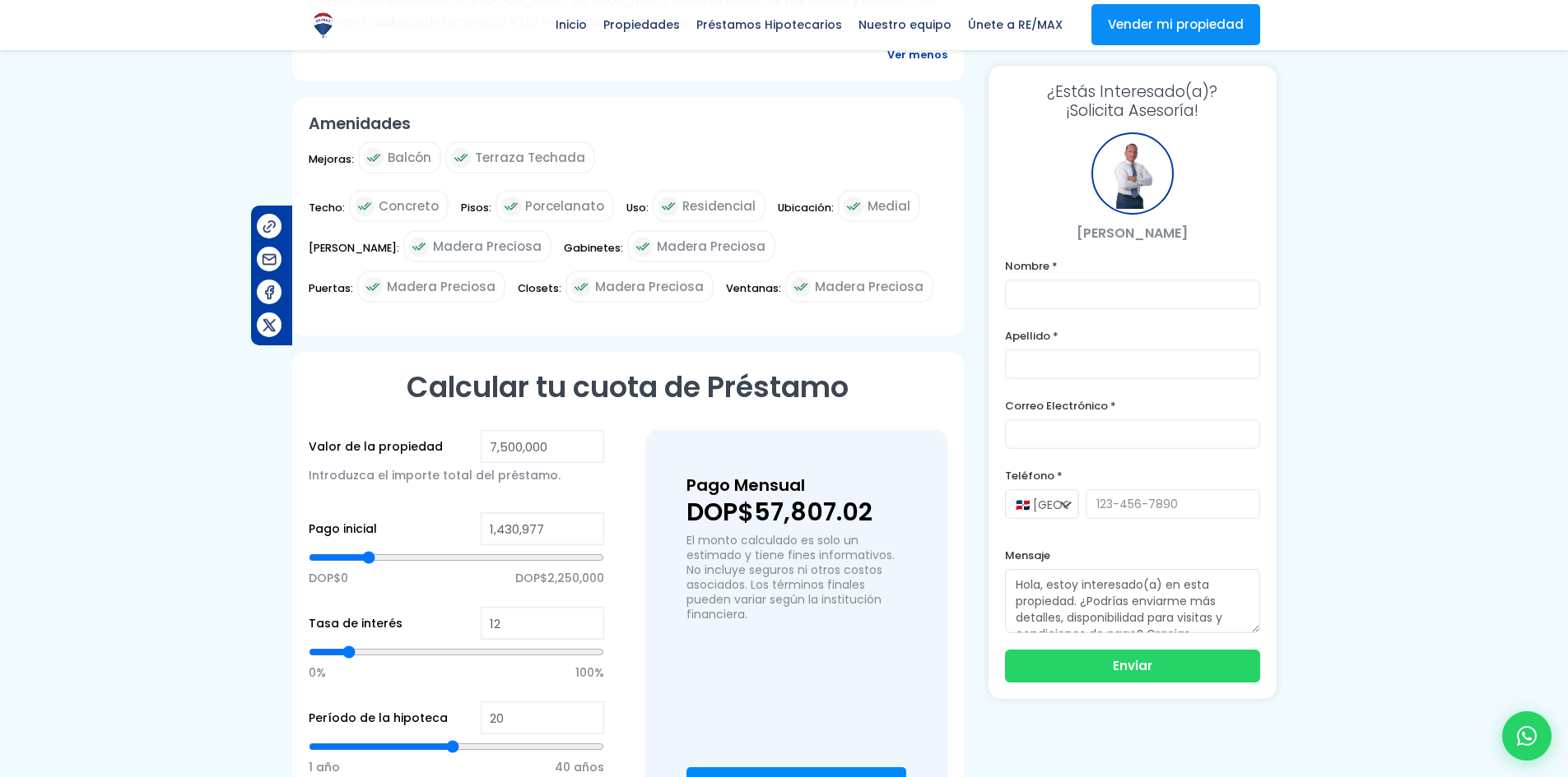
type input "1343589"
type input "1,212,507"
type input "1212507"
type input "1,081,426"
type input "1081426"
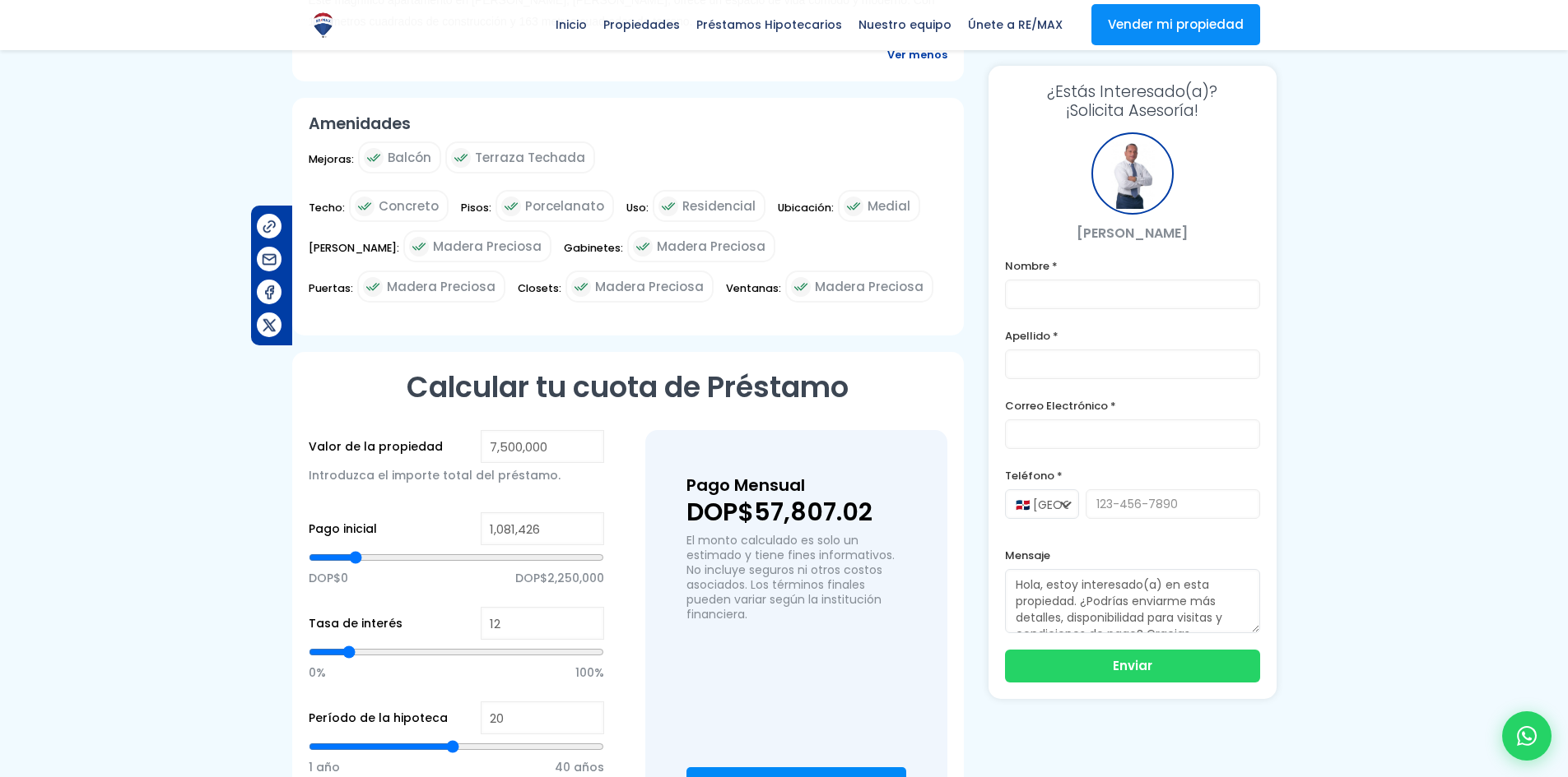
type input "862,956"
type input "862956"
type input "731,874"
type input "731874"
type input "578,945"
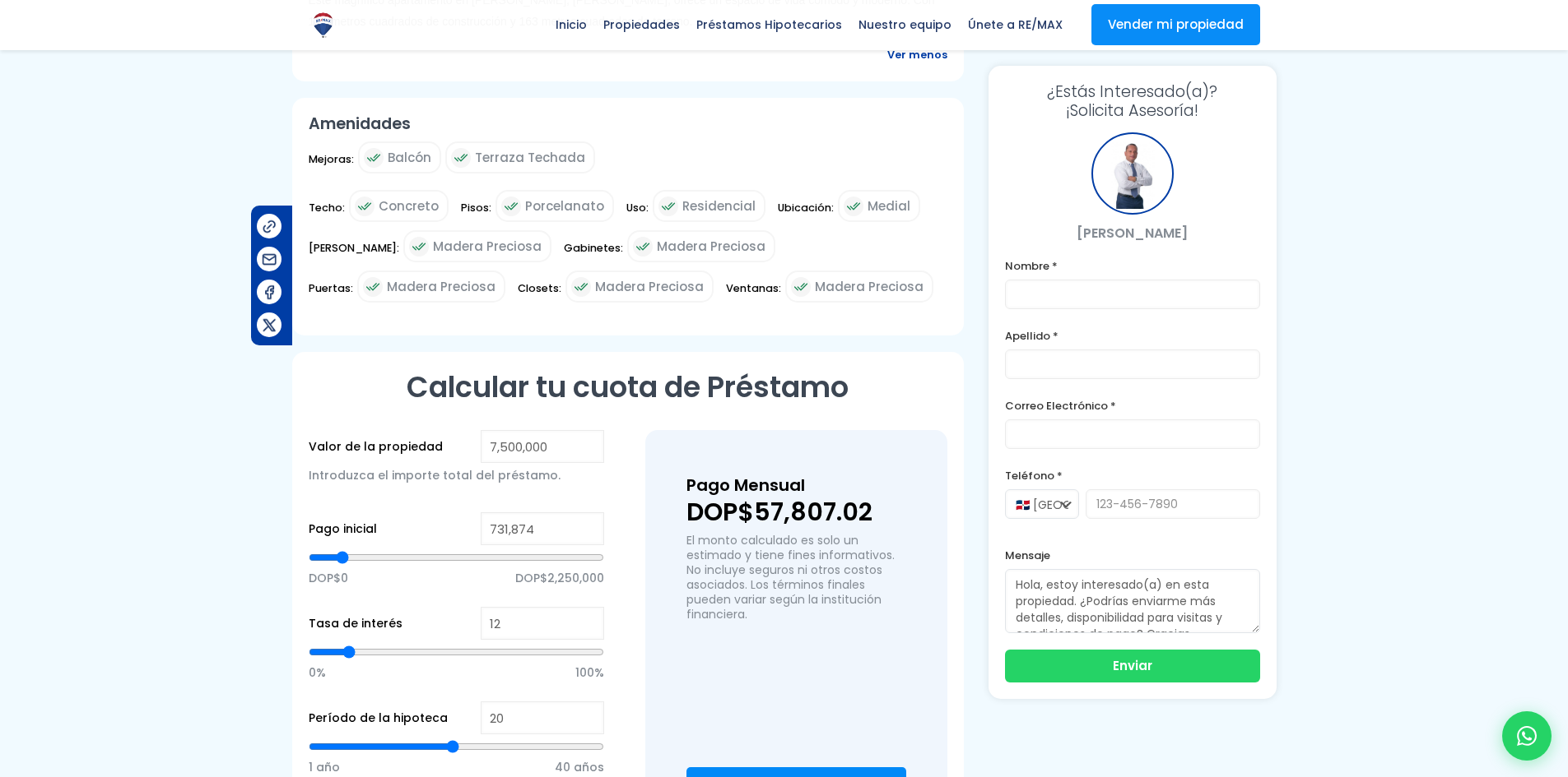
type input "578945"
type input "426,016"
type input "426016"
type input "251,240"
type input "251240"
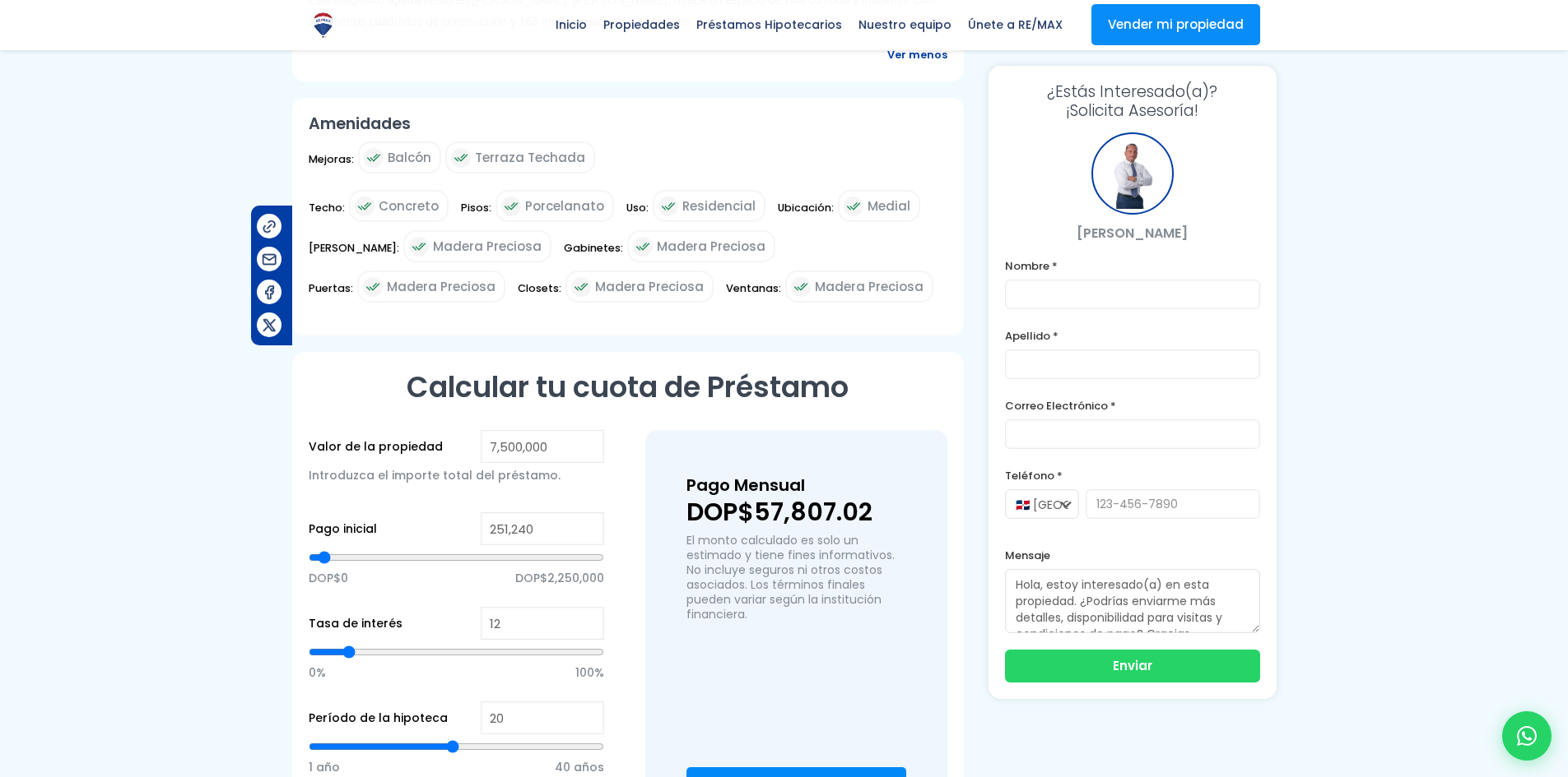
type input "0"
type input "54,617"
type input "54617"
type input "120,158"
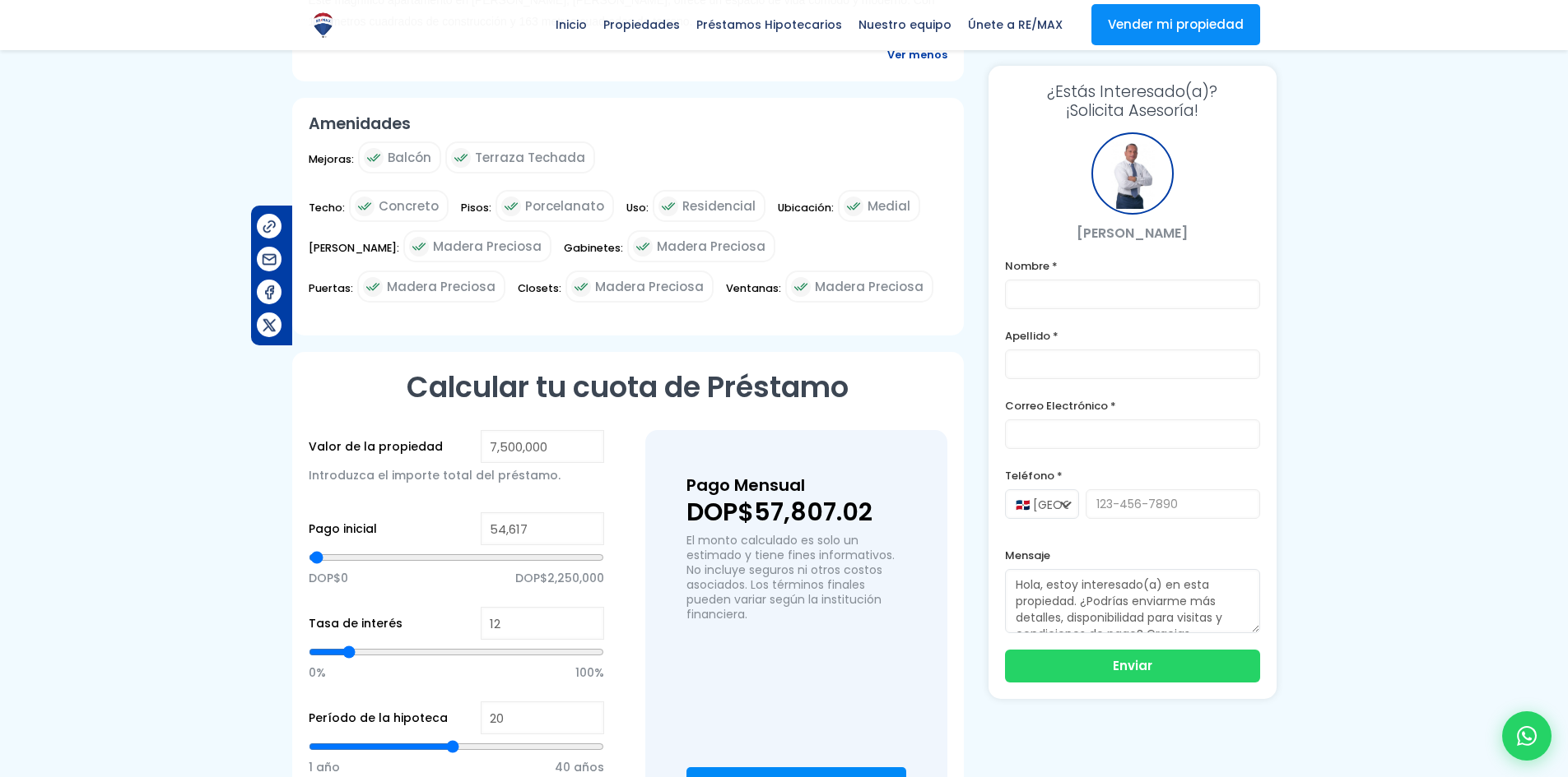
type input "120158"
type input "185,699"
type input "185699"
type input "294,934"
type input "294934"
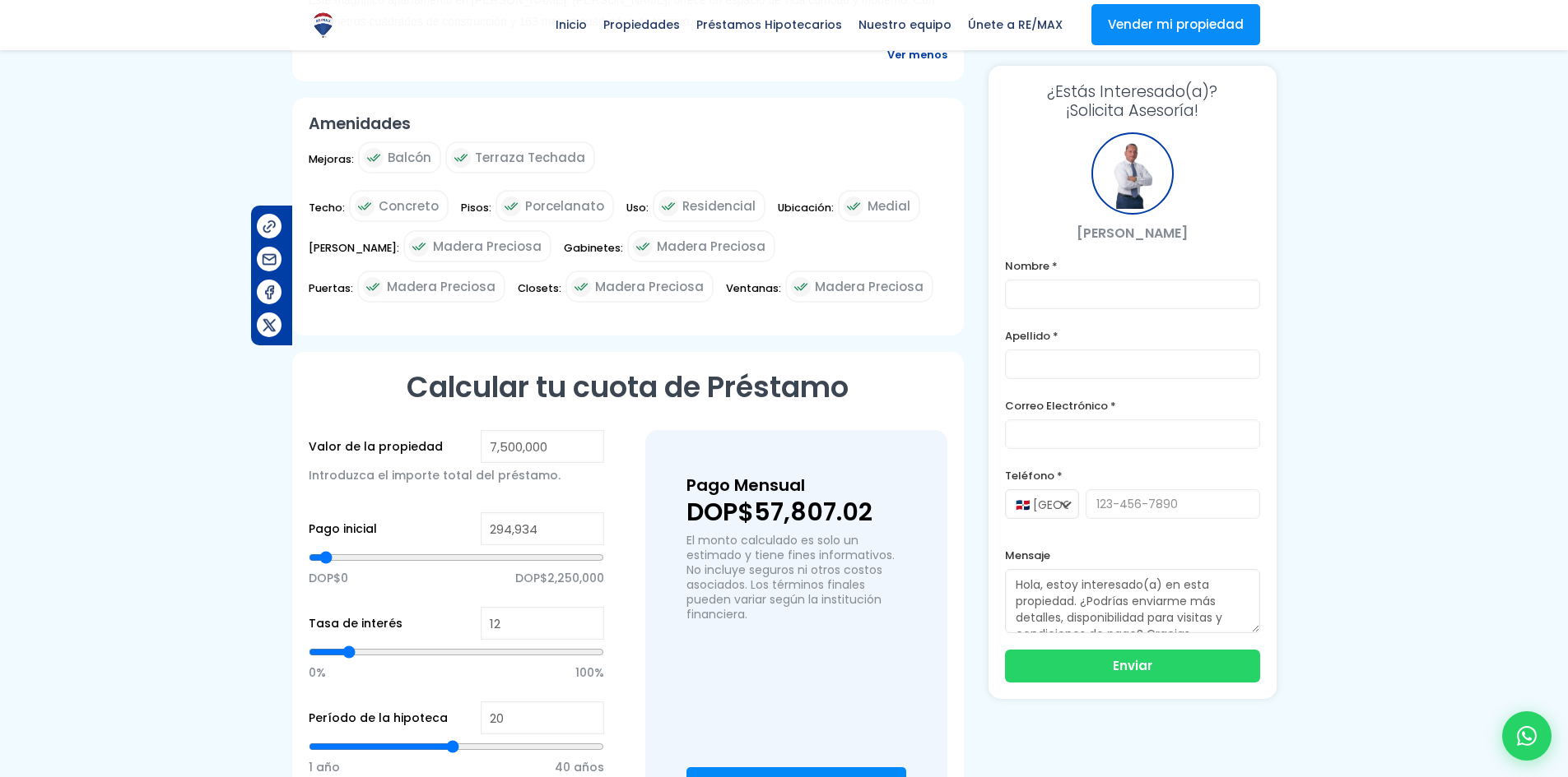
type input "382,322"
type input "382322"
type input "447,863"
type input "447863"
type input "491,557"
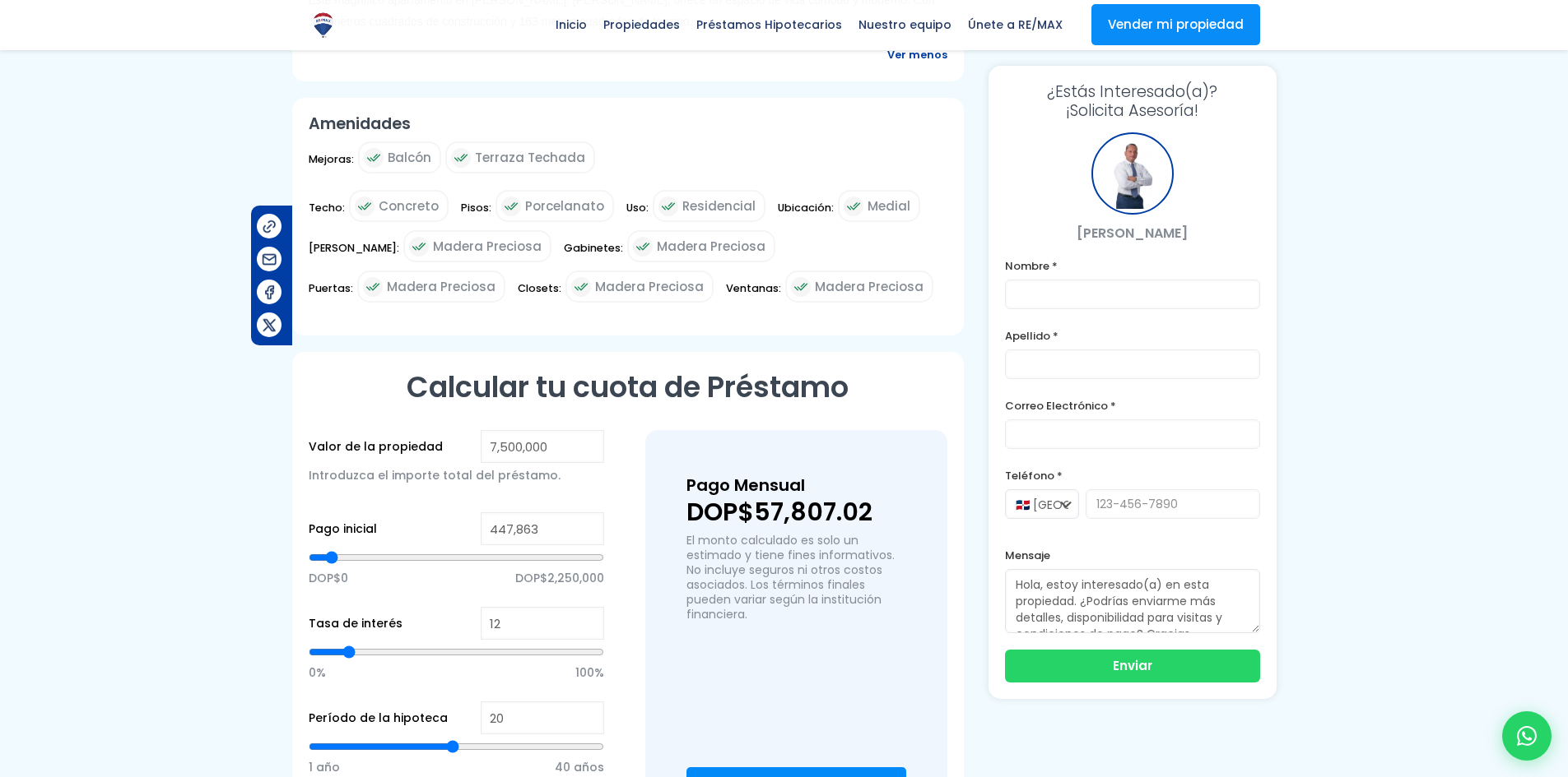
type input "491557"
type input "513,404"
type input "513404"
type input "578,945"
type input "578945"
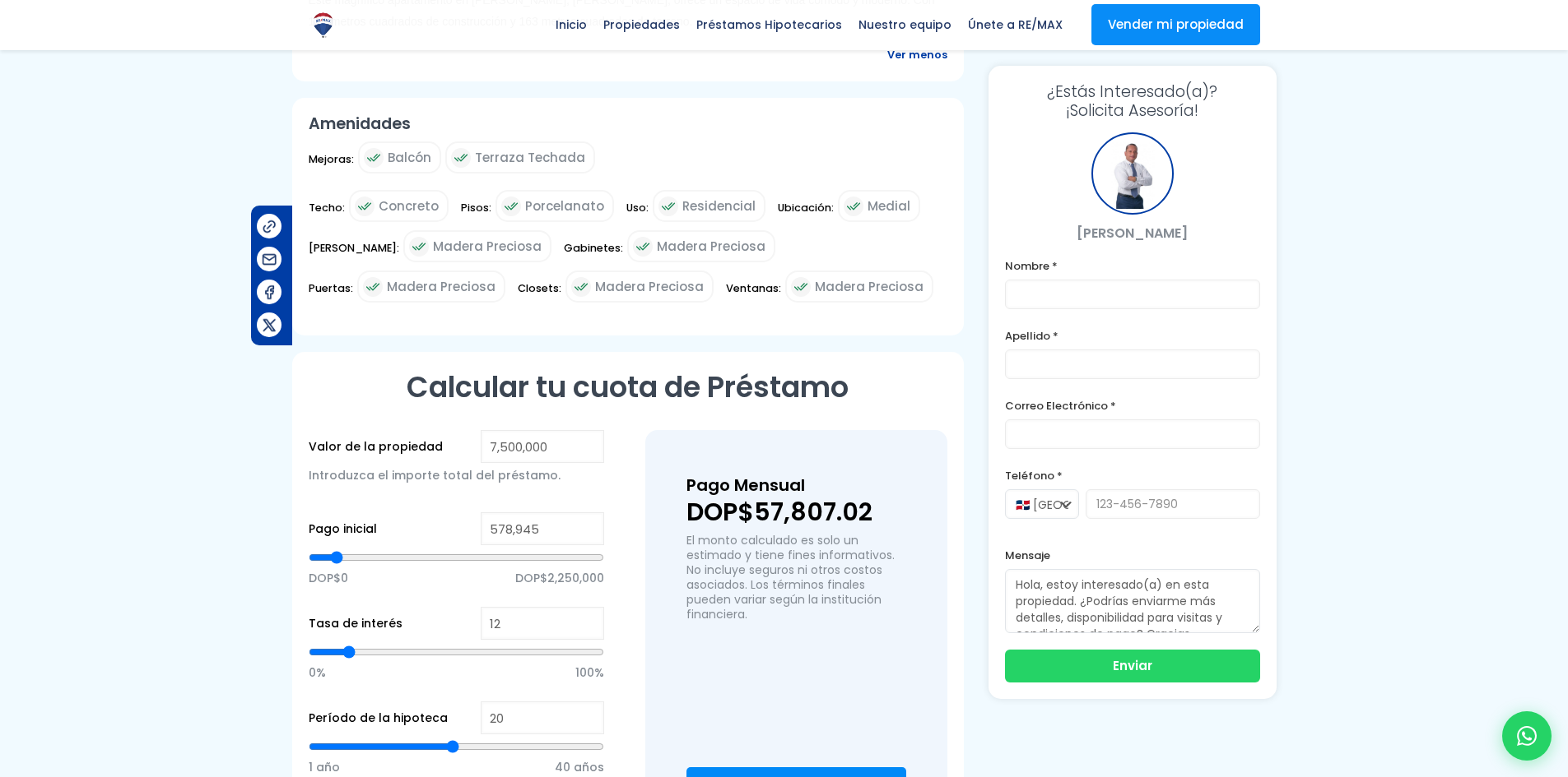
type input "710,027"
type input "710027"
type input "753,721"
type input "753721"
type input "797,415"
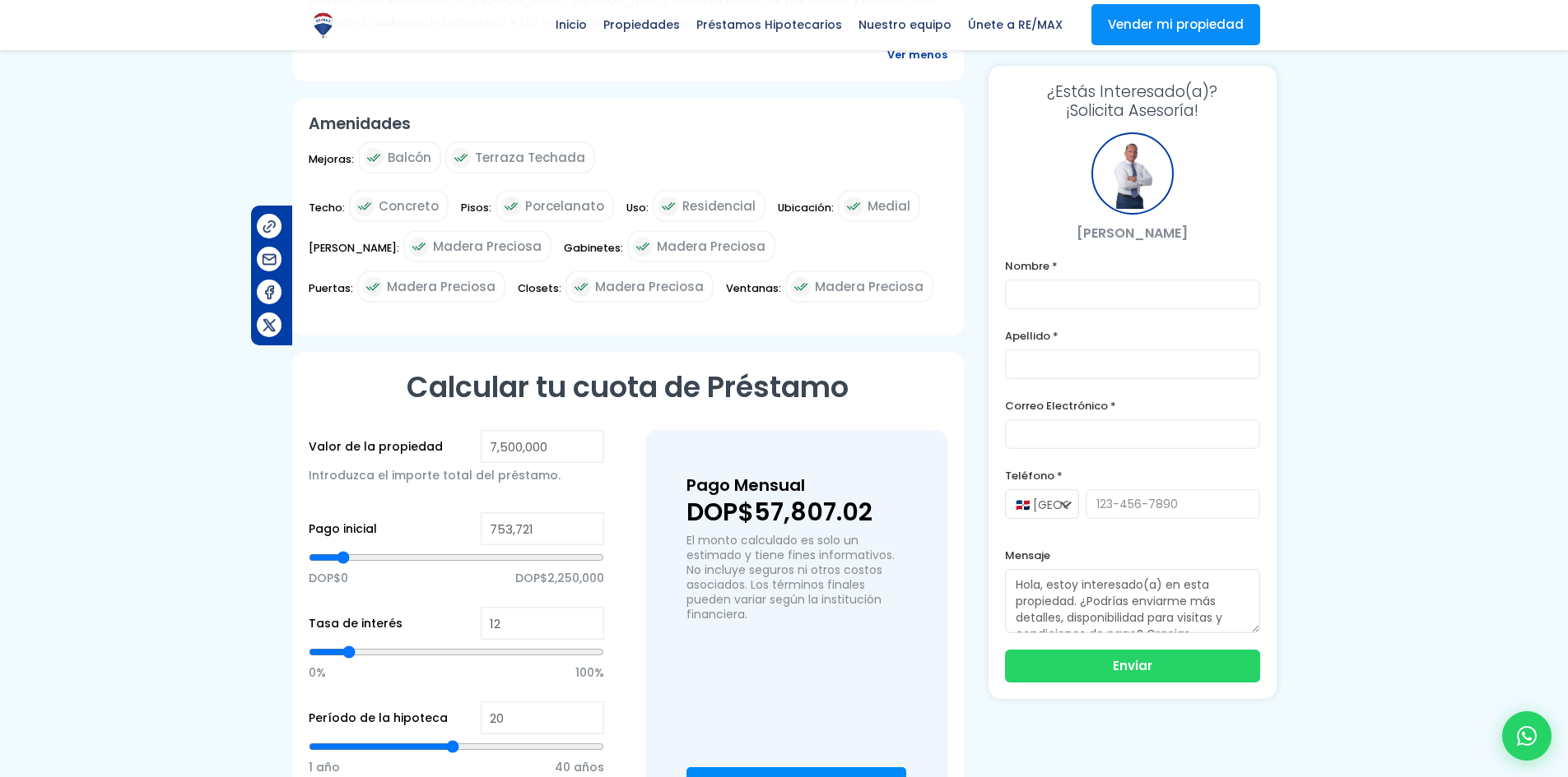
type input "797415"
type input "819,262"
type input "819262"
type input "841,109"
type input "841109"
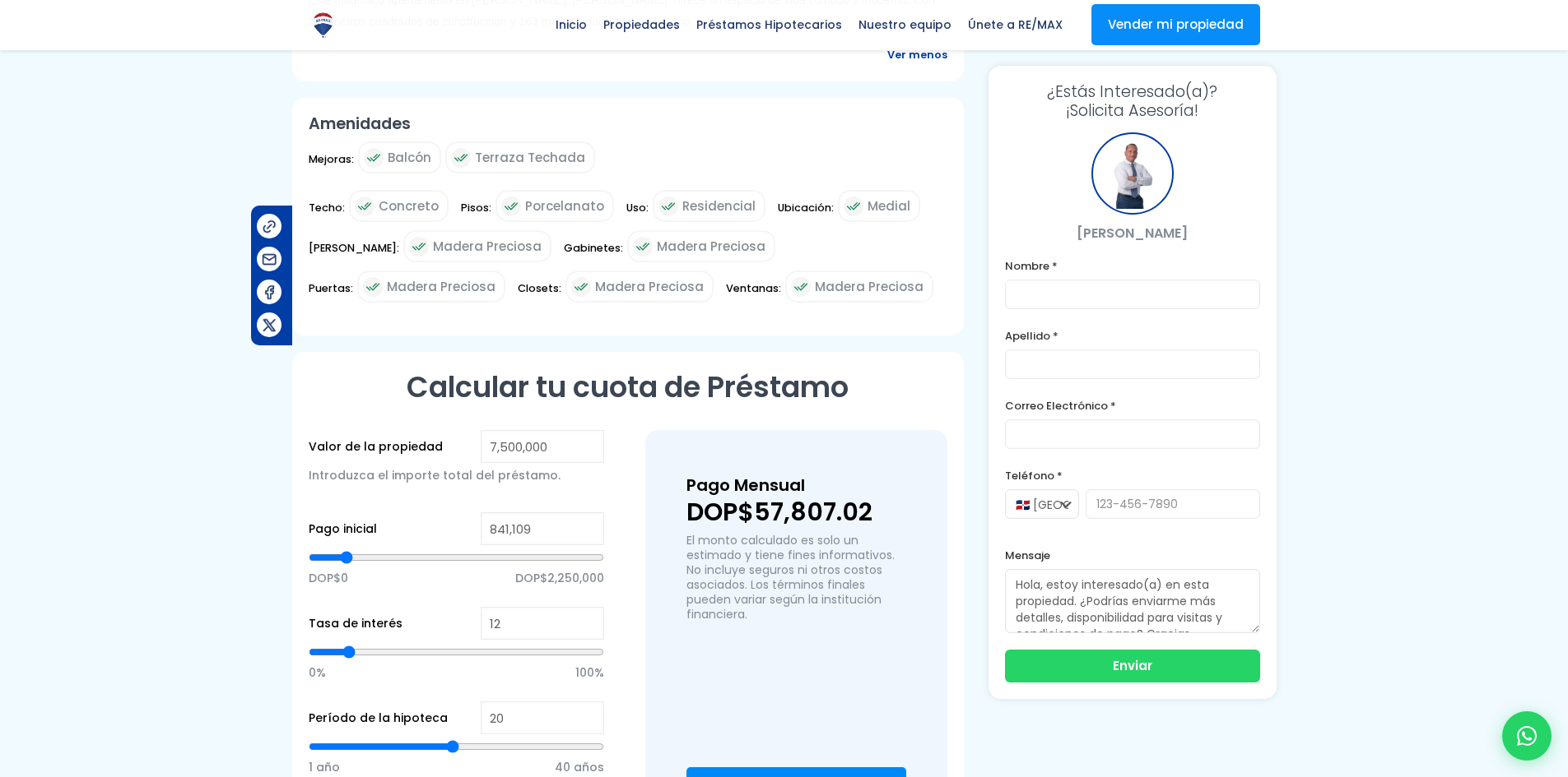
type input "862,956"
type input "862956"
type input "906,650"
type input "906650"
type input "928,497"
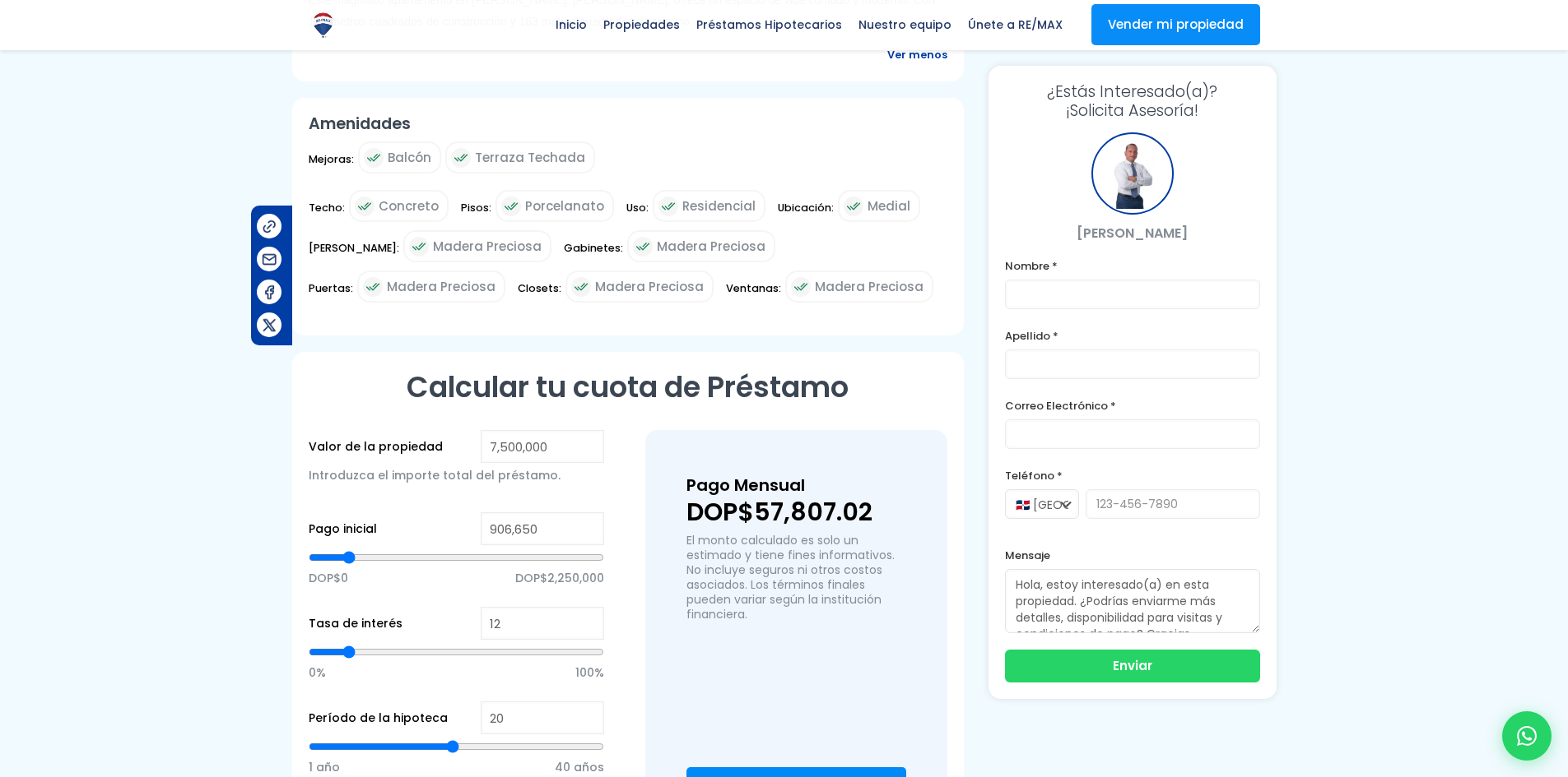
type input "928497"
type input "950,344"
type input "950344"
type input "994,038"
type input "994038"
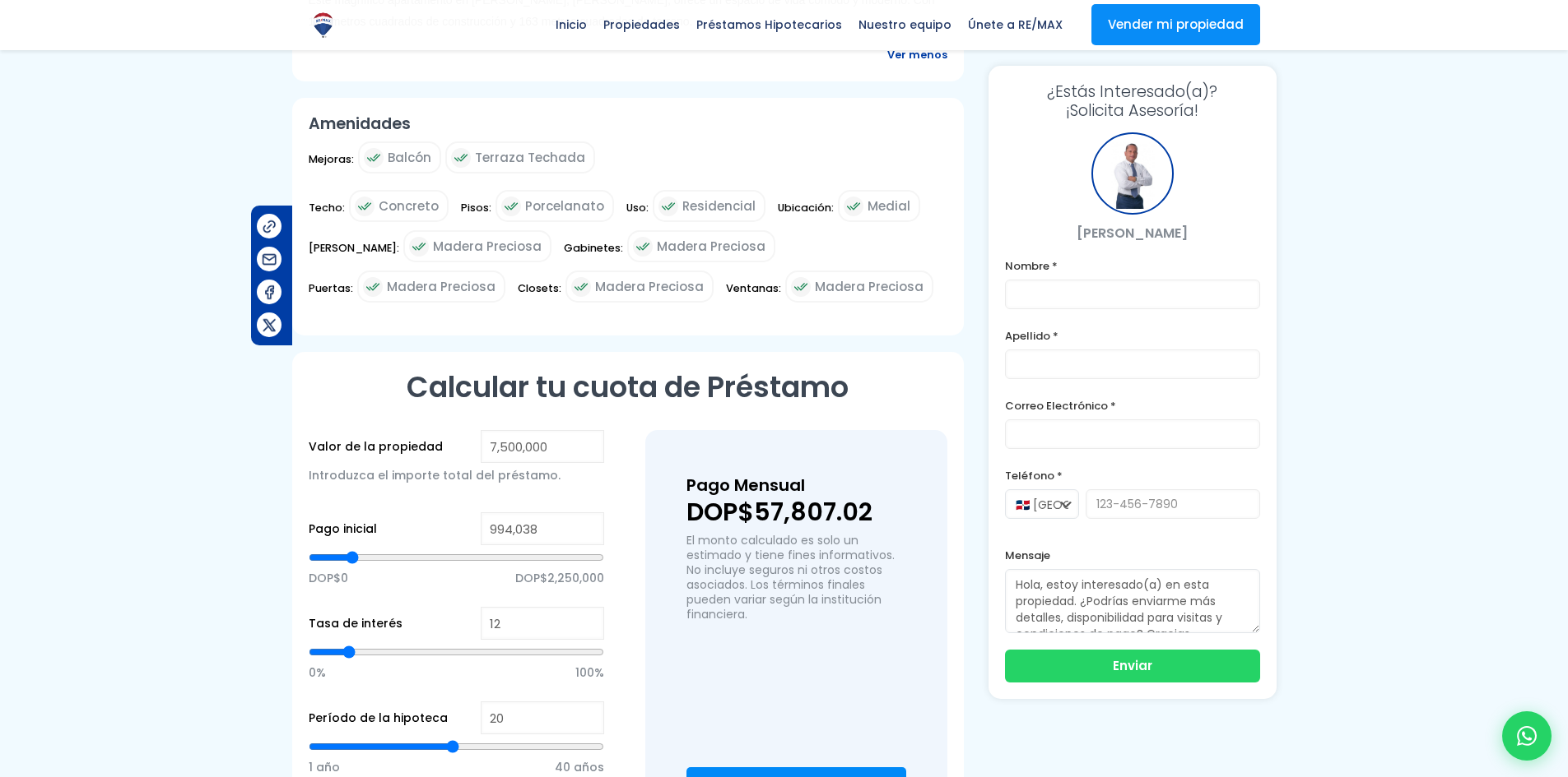
type input "1,015,885"
type input "1015885"
type input "1,059,579"
type input "1059579"
type input "1,081,426"
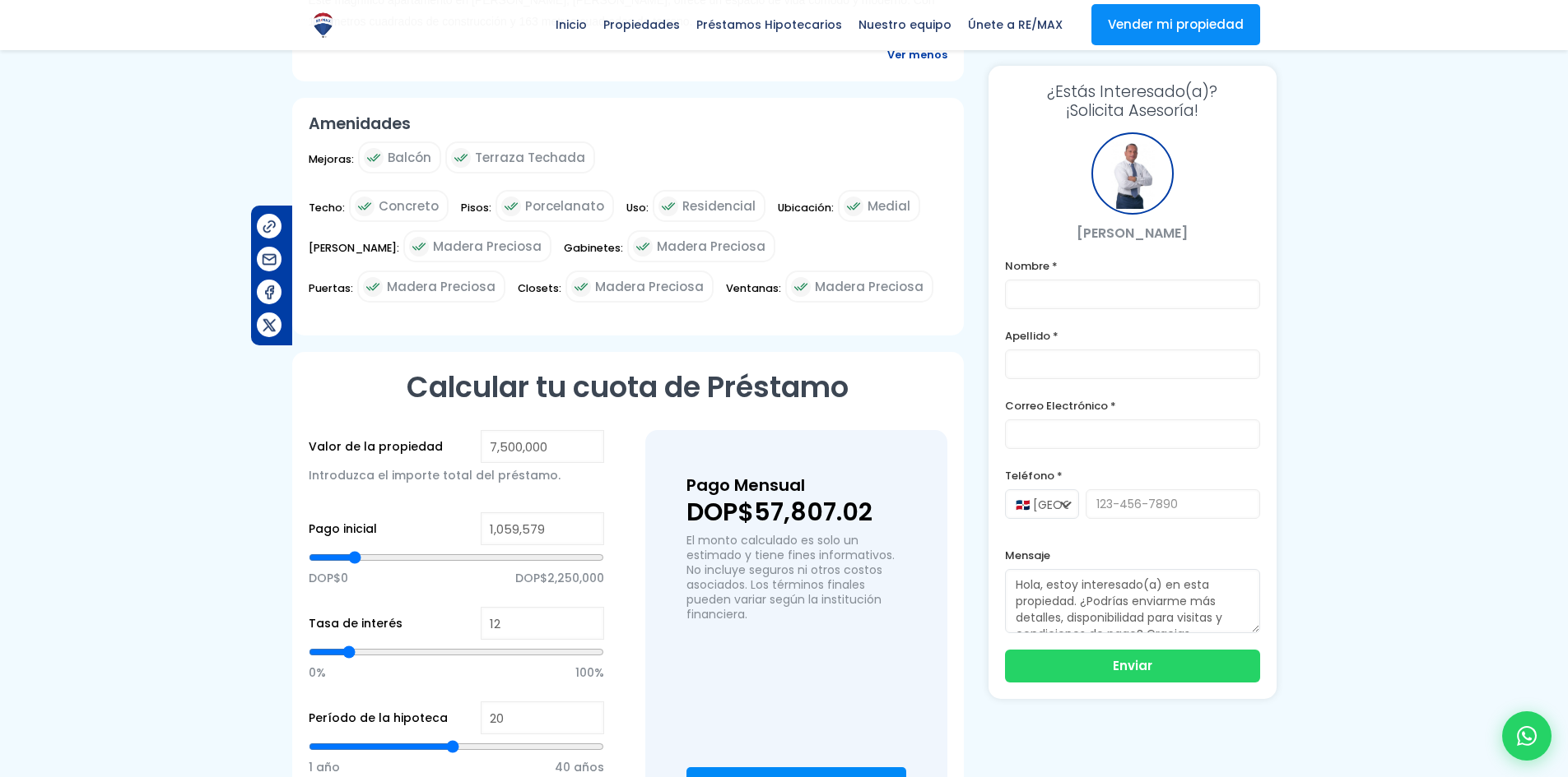
type input "1081426"
type input "1,168,813"
type input "1168813"
type input "1,278,048"
type input "1278048"
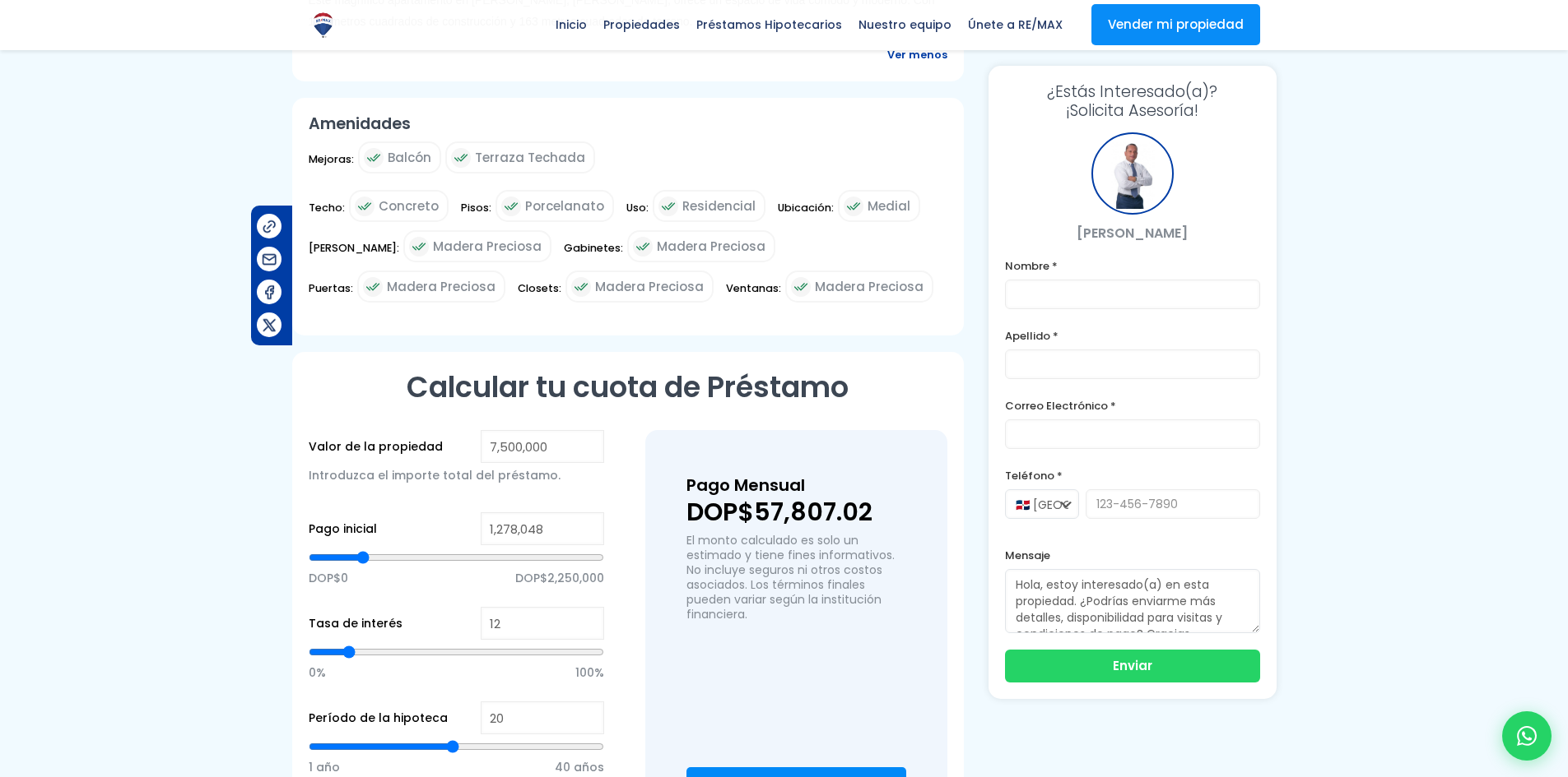
type input "1,321,742"
type input "1321742"
type input "1,343,589"
type input "1343589"
type input "1,365,436"
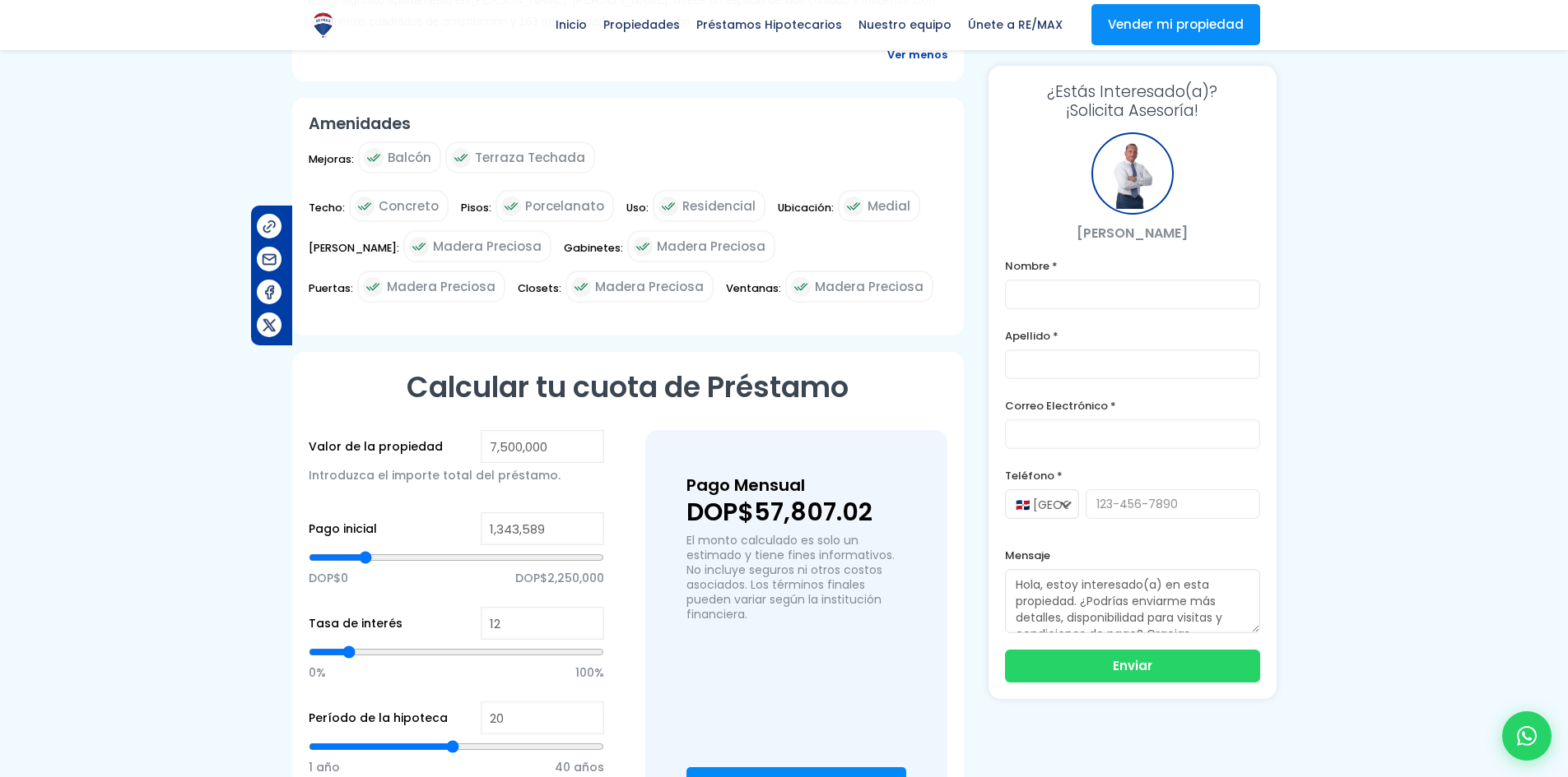
type input "1365436"
type input "1,409,130"
type input "1409130"
type input "1,430,977"
type input "1430977"
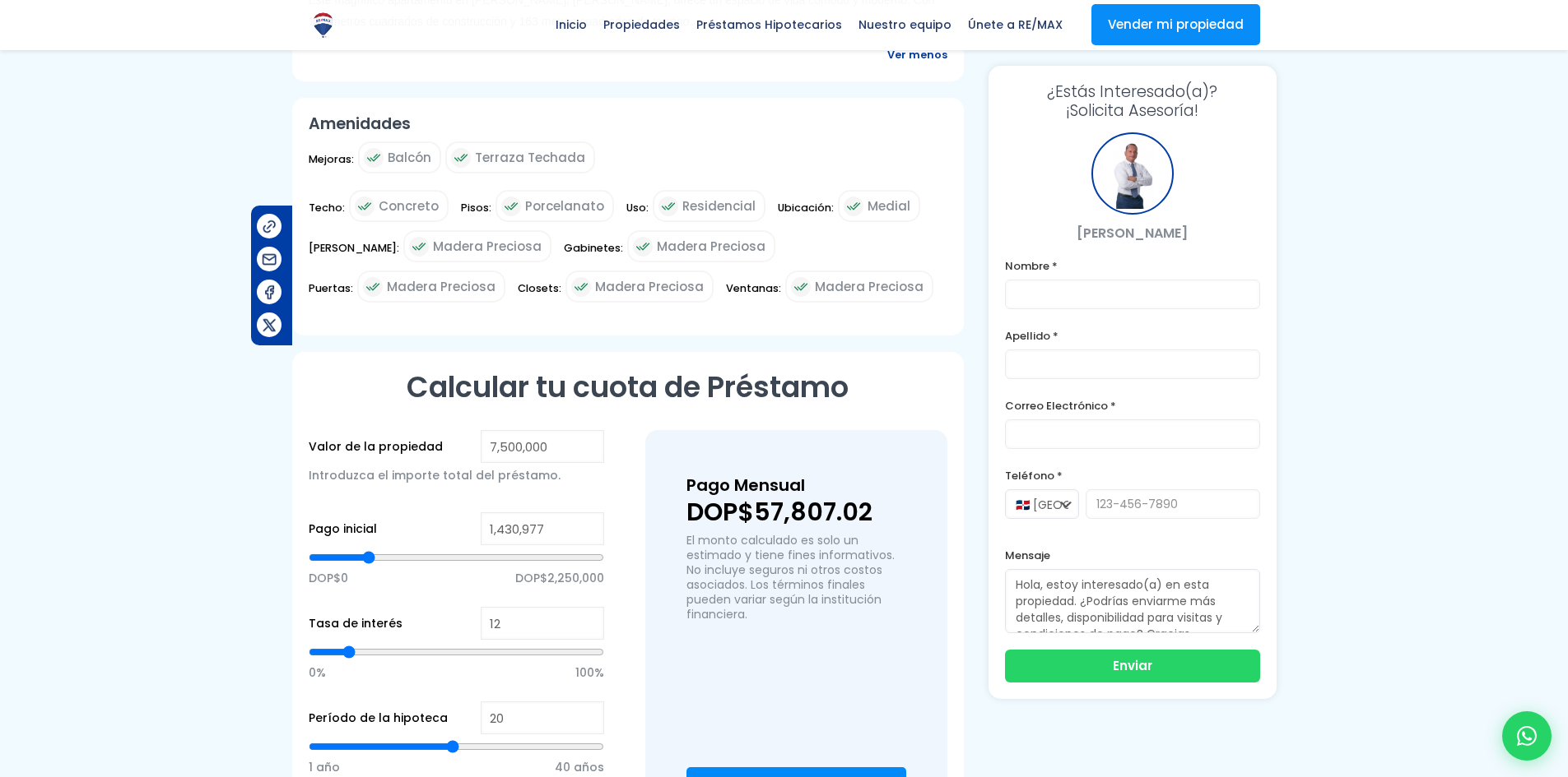
type input "1,452,824"
type input "1452824"
type input "1,474,671"
type input "1474671"
type input "1,496,518"
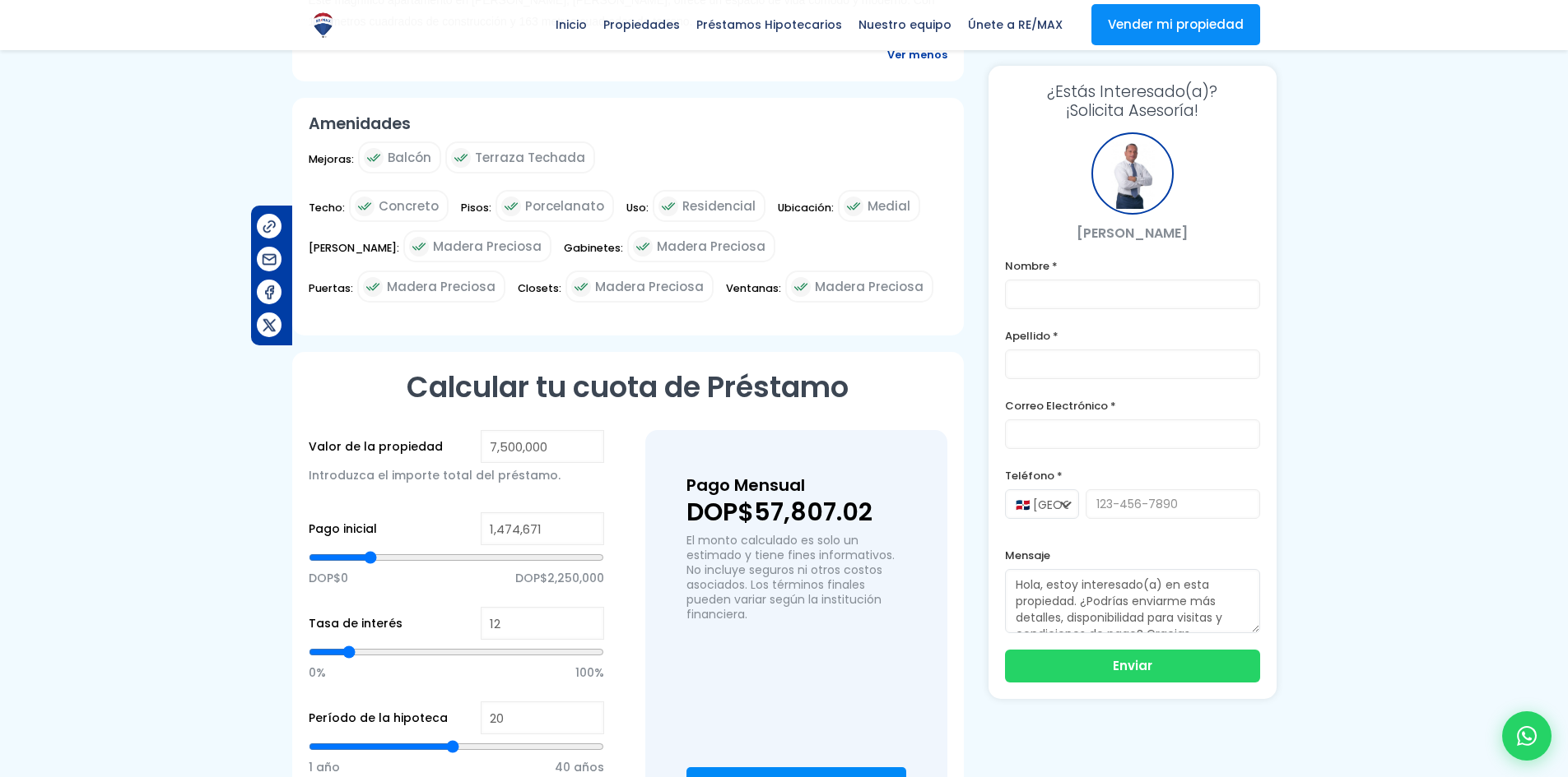
type input "1496518"
type input "1,518,365"
drag, startPoint x: 458, startPoint y: 536, endPoint x: 372, endPoint y: 541, distance: 86.1
type input "1518365"
click at [372, 549] on input "range" at bounding box center [456, 557] width 296 height 16
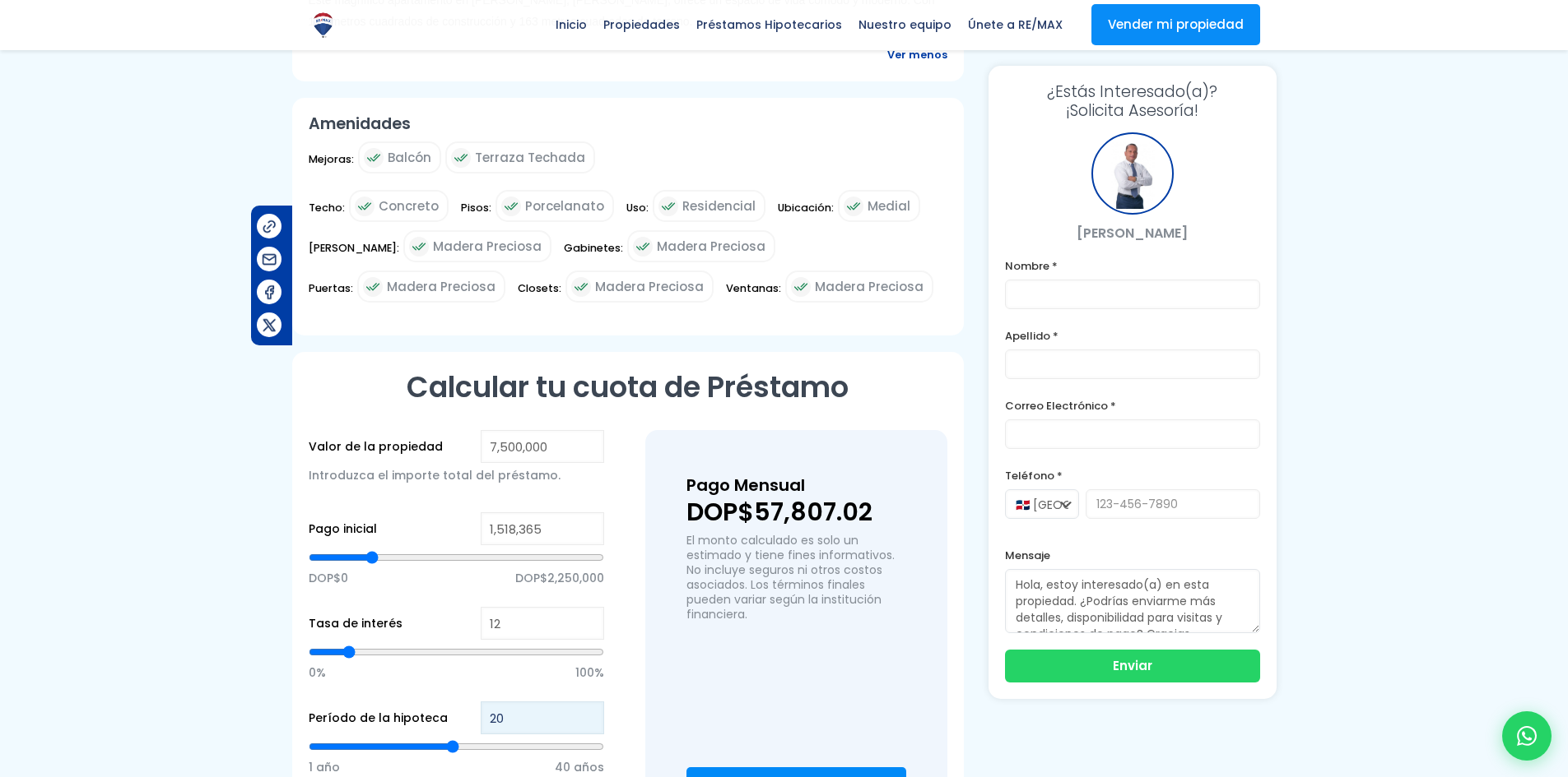
type input "21"
click at [593, 702] on input "21" at bounding box center [542, 718] width 124 height 33
type input "22"
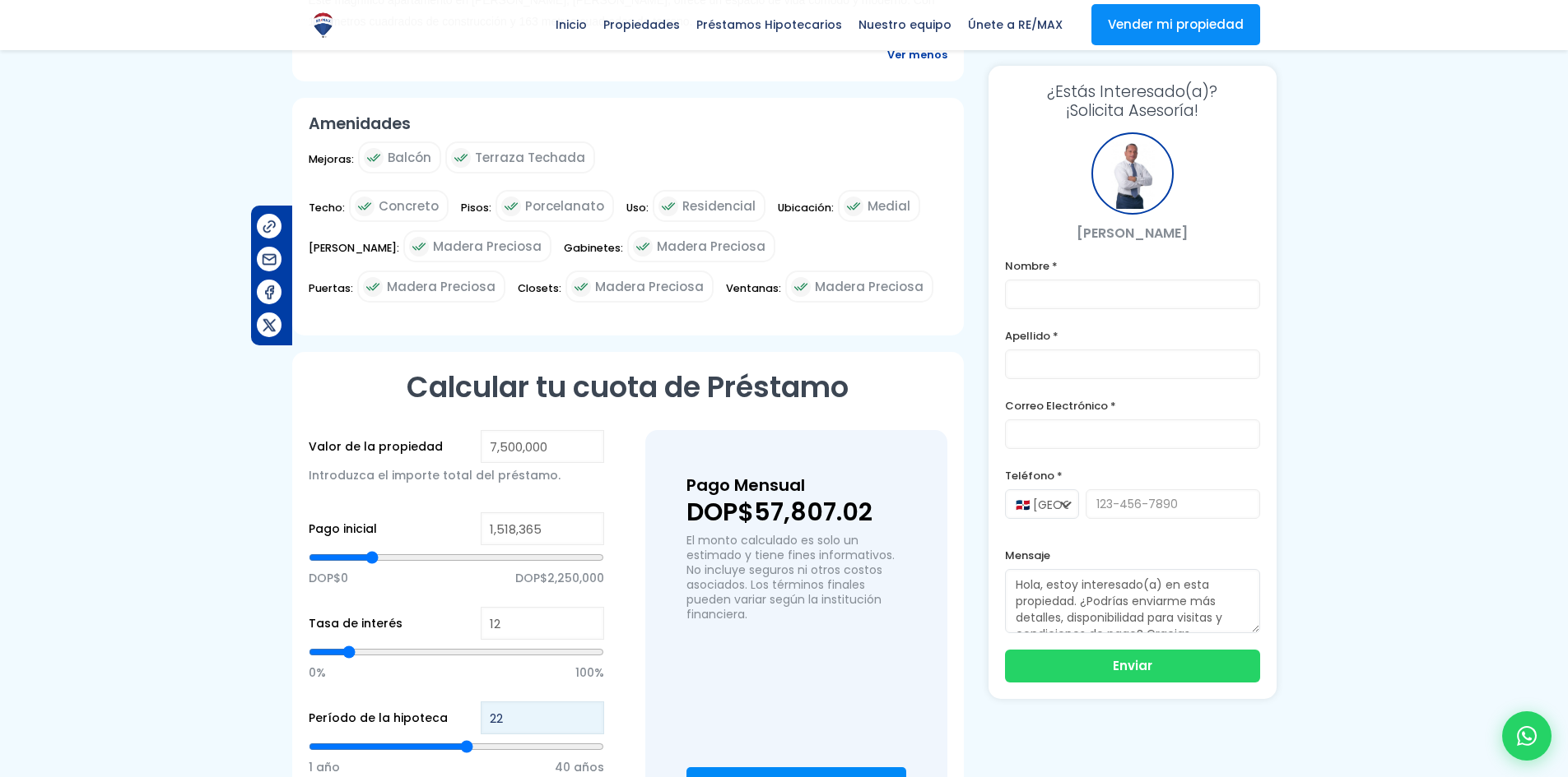
click at [593, 702] on input "22" at bounding box center [542, 718] width 124 height 33
type input "23"
click at [593, 702] on input "23" at bounding box center [542, 718] width 124 height 33
type input "24"
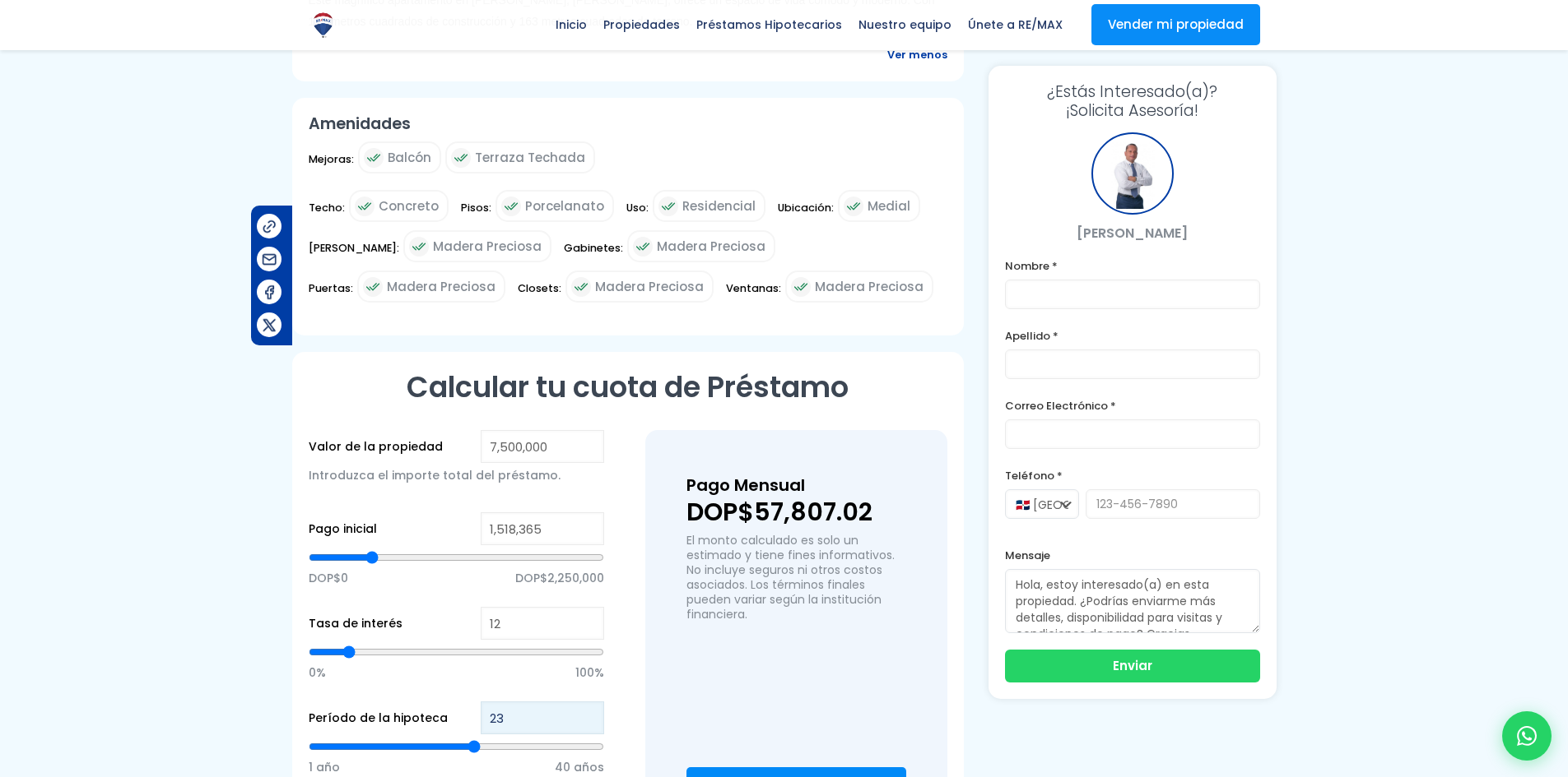
type input "24"
click at [592, 702] on input "24" at bounding box center [542, 718] width 124 height 33
type input "25"
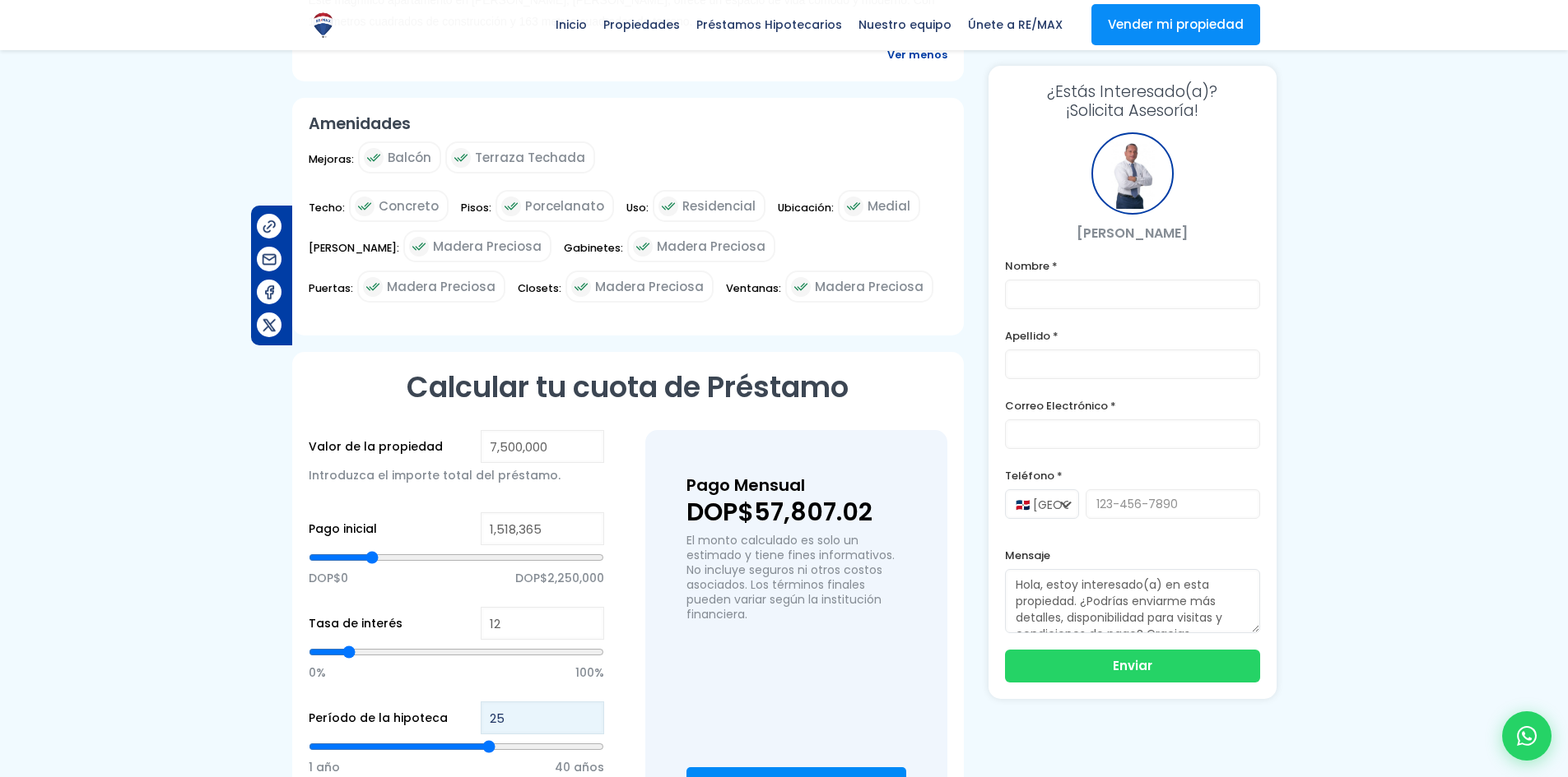
click at [592, 702] on input "25" at bounding box center [542, 718] width 124 height 33
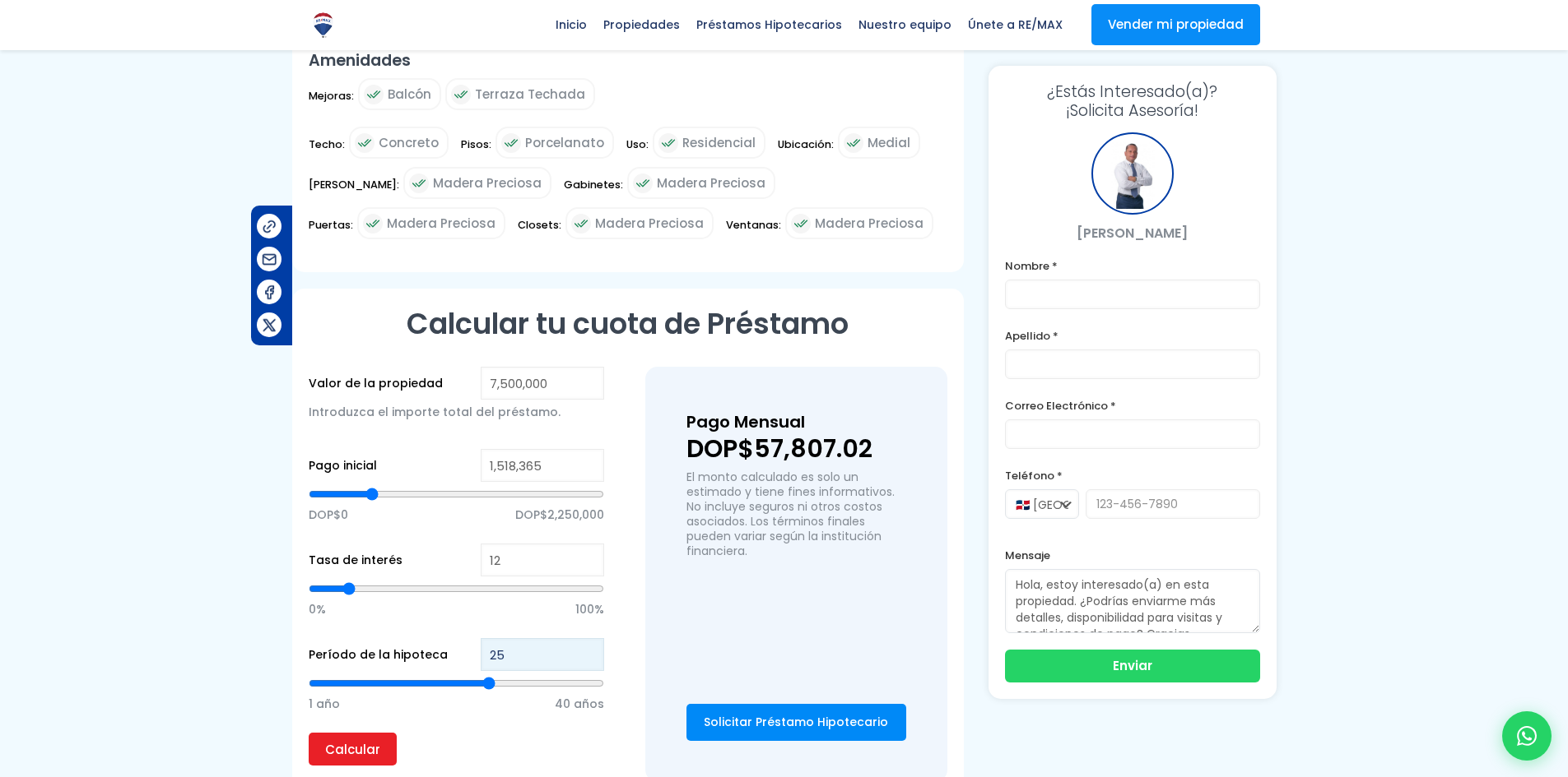
scroll to position [1373, 0]
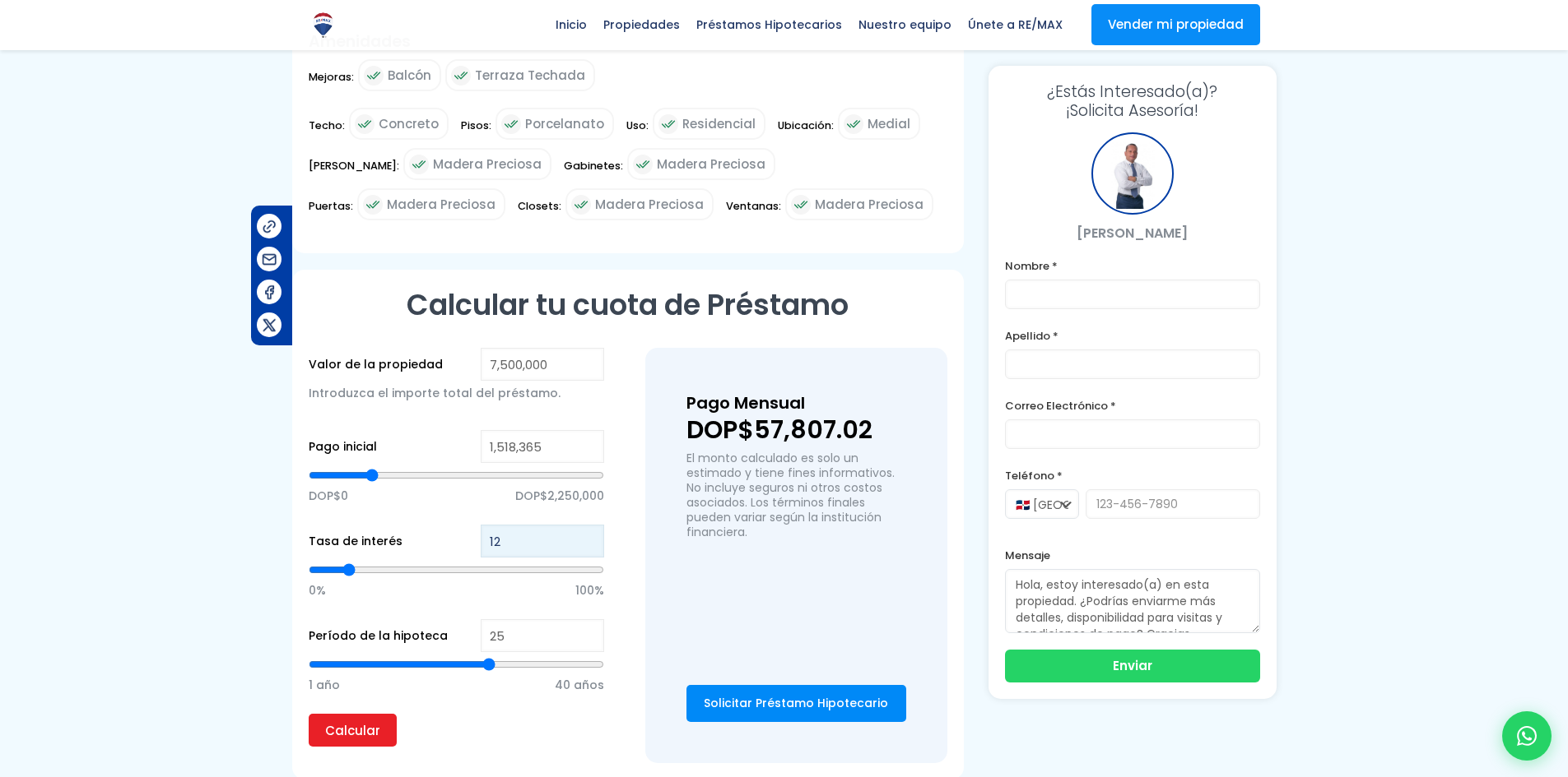
click at [522, 525] on input "12" at bounding box center [542, 541] width 124 height 33
type input "1"
type input "11"
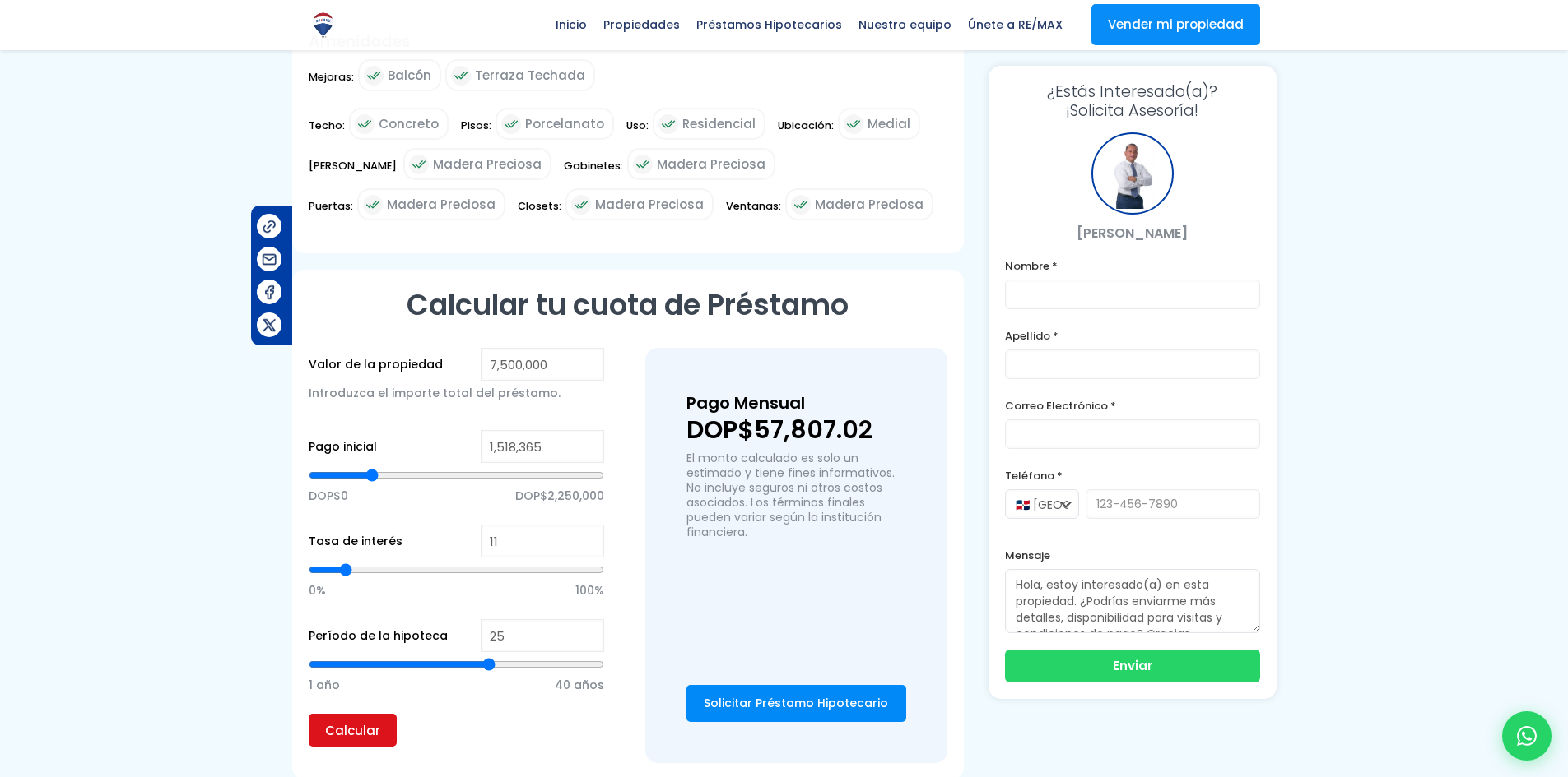
click at [358, 716] on input "Calcular" at bounding box center [352, 730] width 88 height 33
click at [508, 525] on input "11" at bounding box center [542, 541] width 124 height 33
type input "1"
type input "10"
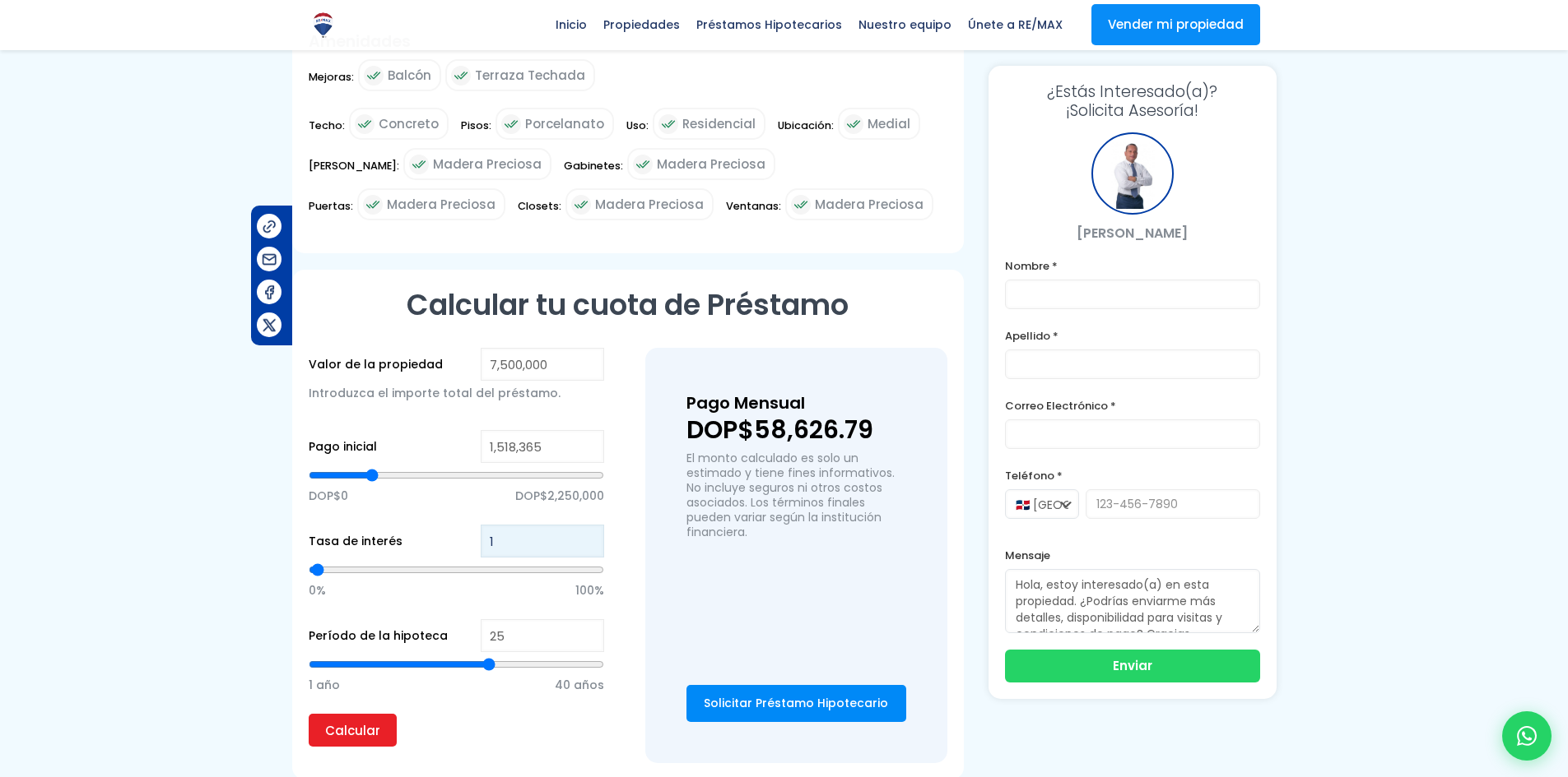
type input "10"
click at [384, 714] on input "Calcular" at bounding box center [352, 730] width 88 height 33
click at [375, 467] on input "range" at bounding box center [456, 475] width 296 height 16
type input "1,605,753"
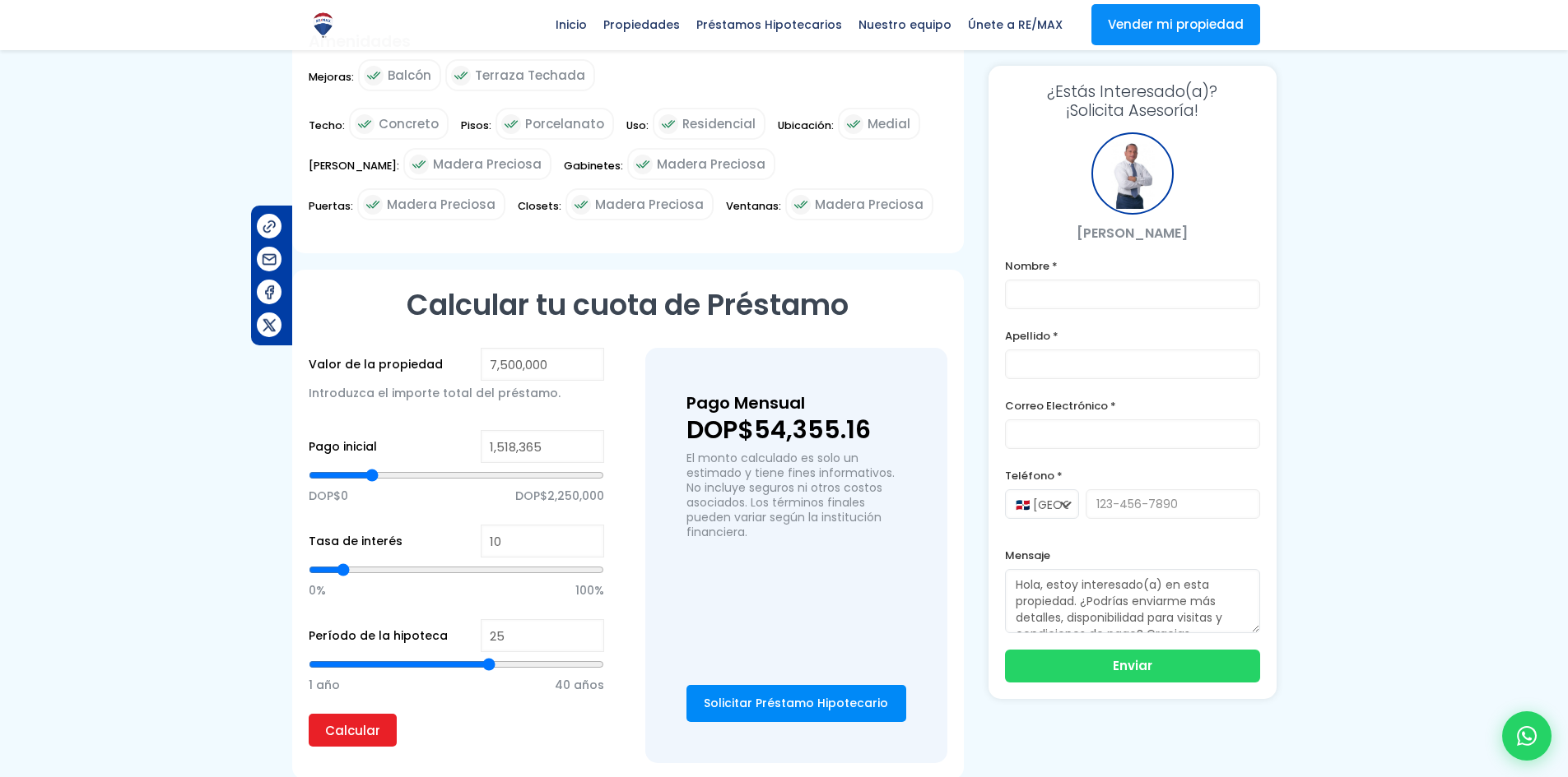
type input "1605753"
type input "1,627,600"
type input "1627600"
type input "1,671,294"
type input "1671294"
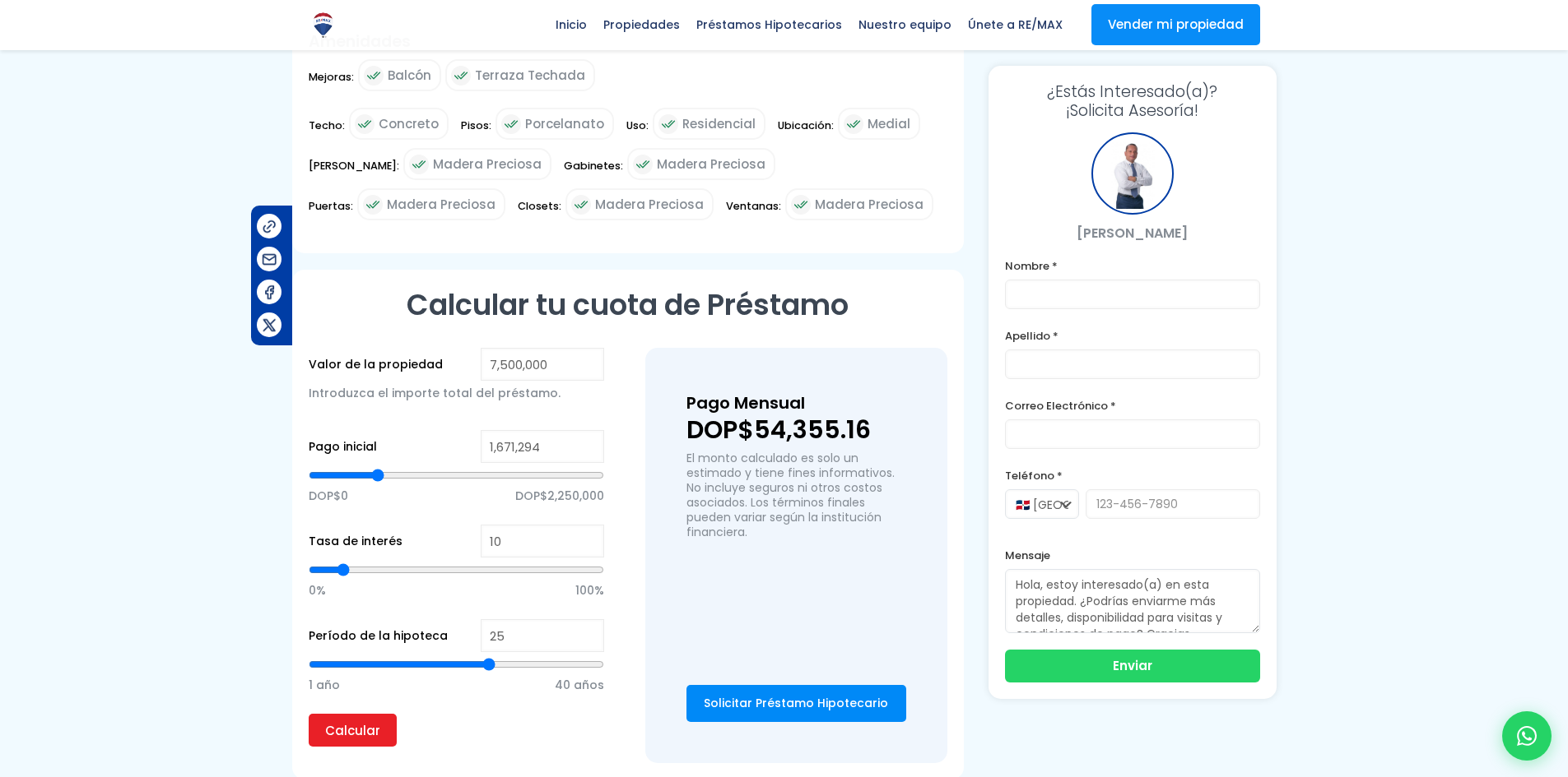
type input "1,693,141"
type input "1693141"
type input "1,714,988"
type input "1714988"
type input "1,736,835"
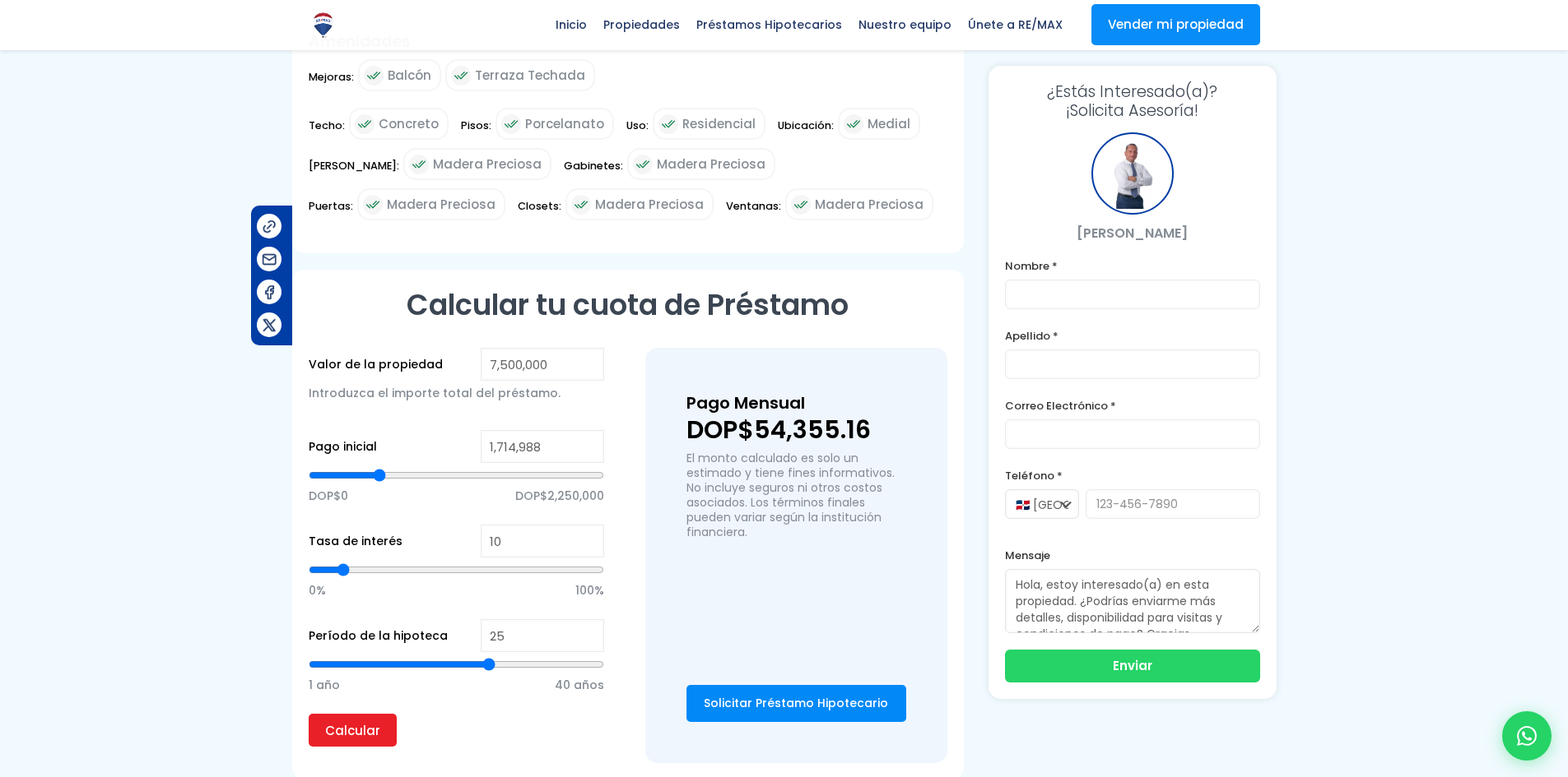
type input "1736835"
type input "1,714,988"
type input "1714988"
type input "1,693,141"
type input "1693141"
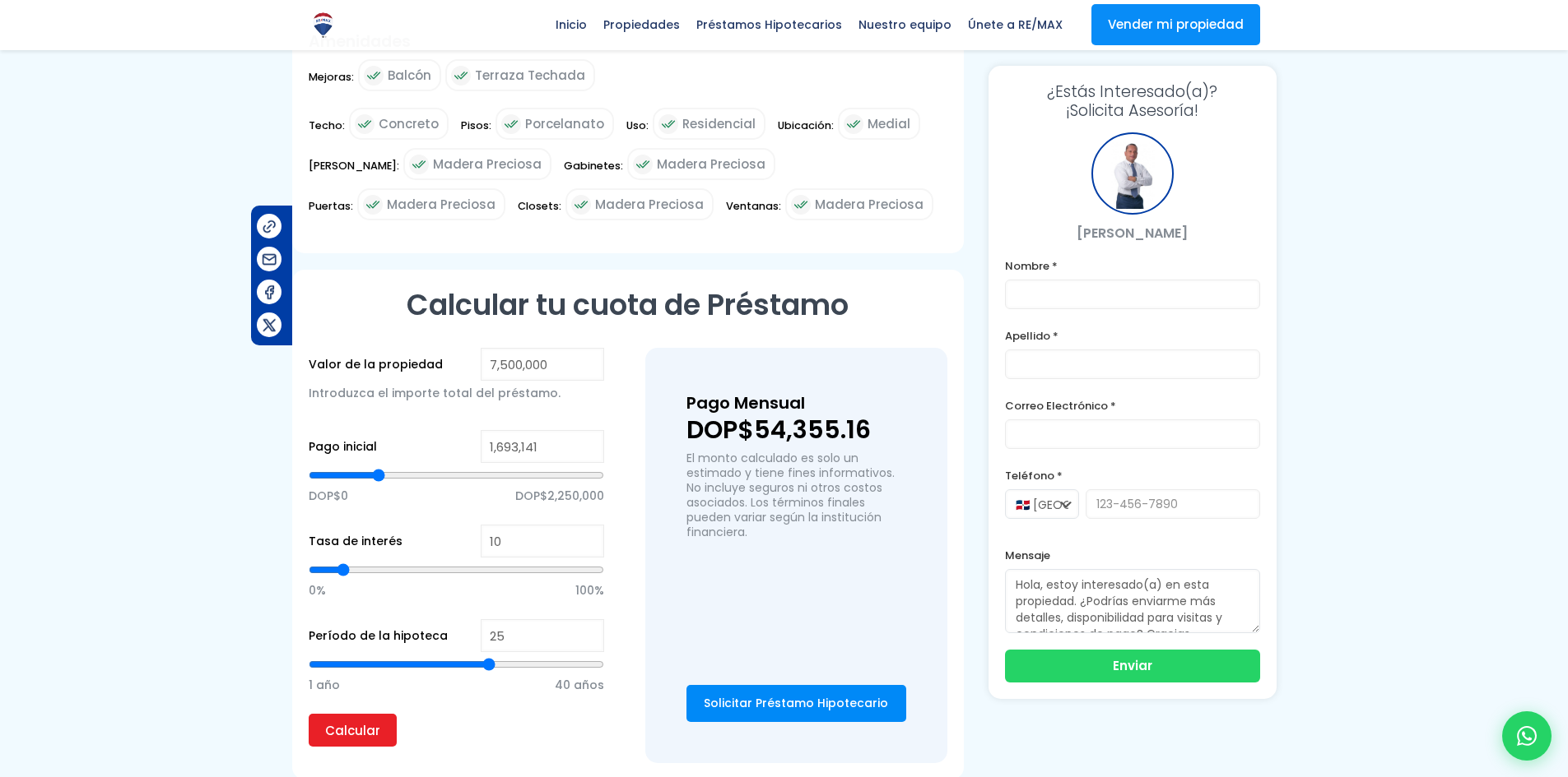
type input "1,671,294"
type input "1671294"
type input "1,649,447"
type input "1649447"
type input "1,671,294"
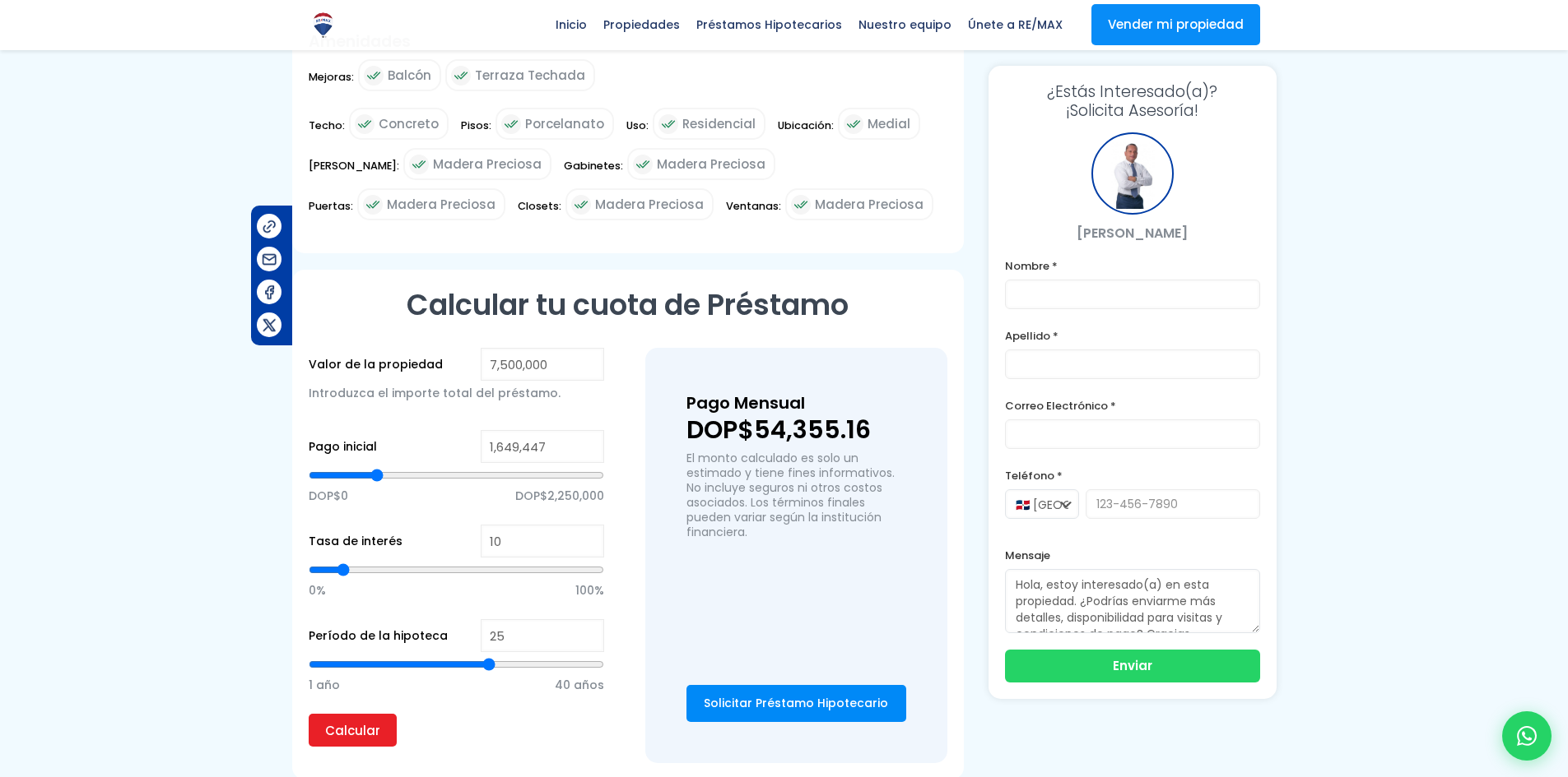
type input "1671294"
type input "1,693,141"
type input "1693141"
type input "1,714,988"
type input "1714988"
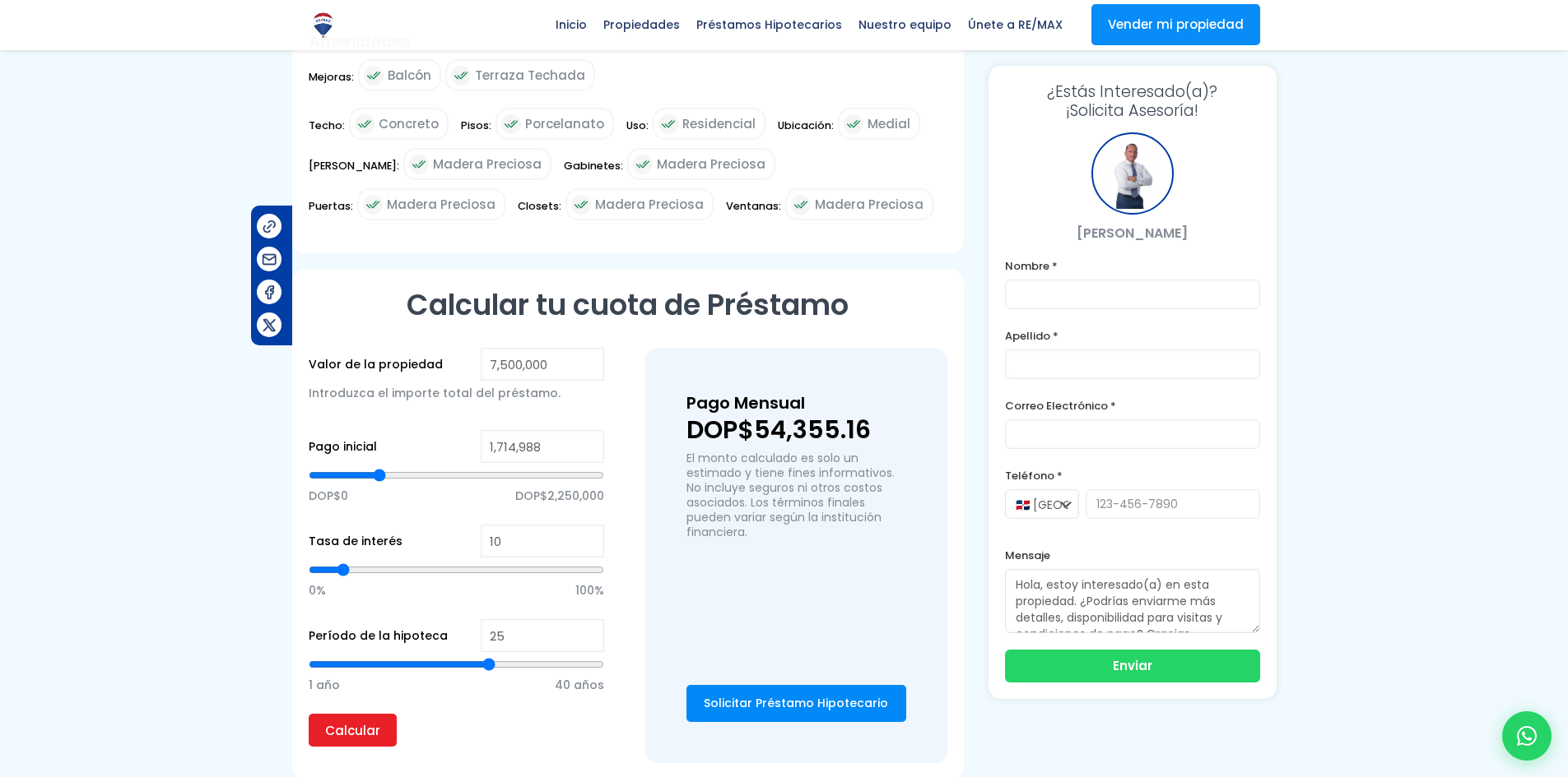
type input "1,736,835"
type input "1736835"
click at [374, 467] on input "range" at bounding box center [456, 475] width 296 height 16
click at [356, 714] on input "Calcular" at bounding box center [352, 730] width 88 height 33
click at [591, 619] on input "26" at bounding box center [542, 635] width 124 height 33
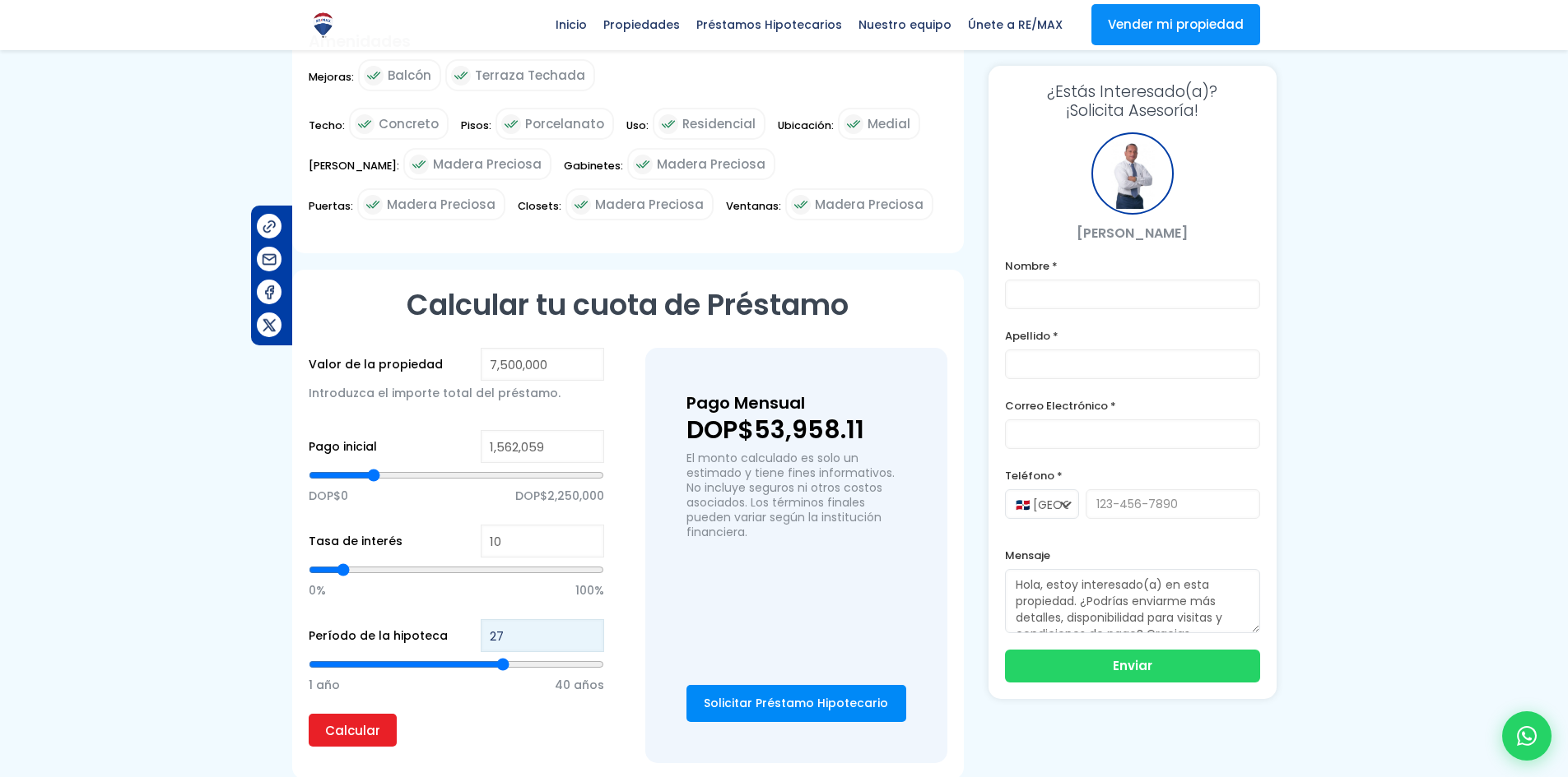
click at [591, 619] on input "27" at bounding box center [542, 635] width 124 height 33
click at [591, 619] on input "28" at bounding box center [542, 635] width 124 height 33
click at [591, 619] on input "29" at bounding box center [542, 635] width 124 height 33
click at [591, 619] on input "30" at bounding box center [542, 635] width 124 height 33
click at [370, 714] on input "Calcular" at bounding box center [352, 730] width 88 height 33
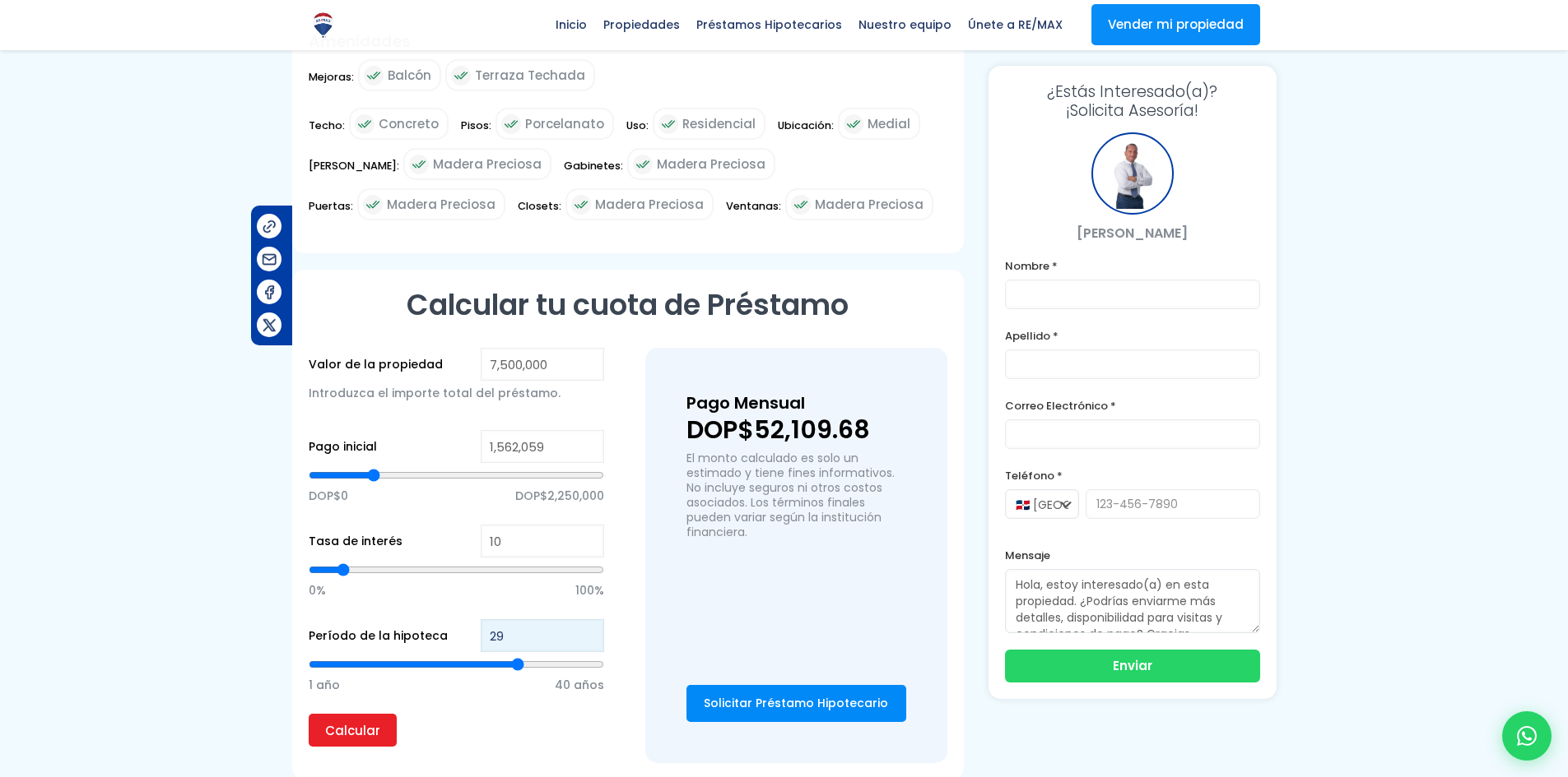
click at [588, 623] on input "29" at bounding box center [542, 635] width 124 height 33
click at [587, 623] on input "28" at bounding box center [542, 635] width 124 height 33
click at [587, 623] on input "27" at bounding box center [542, 635] width 124 height 33
click at [587, 623] on input "26" at bounding box center [542, 635] width 124 height 33
click at [587, 623] on input "25" at bounding box center [542, 635] width 124 height 33
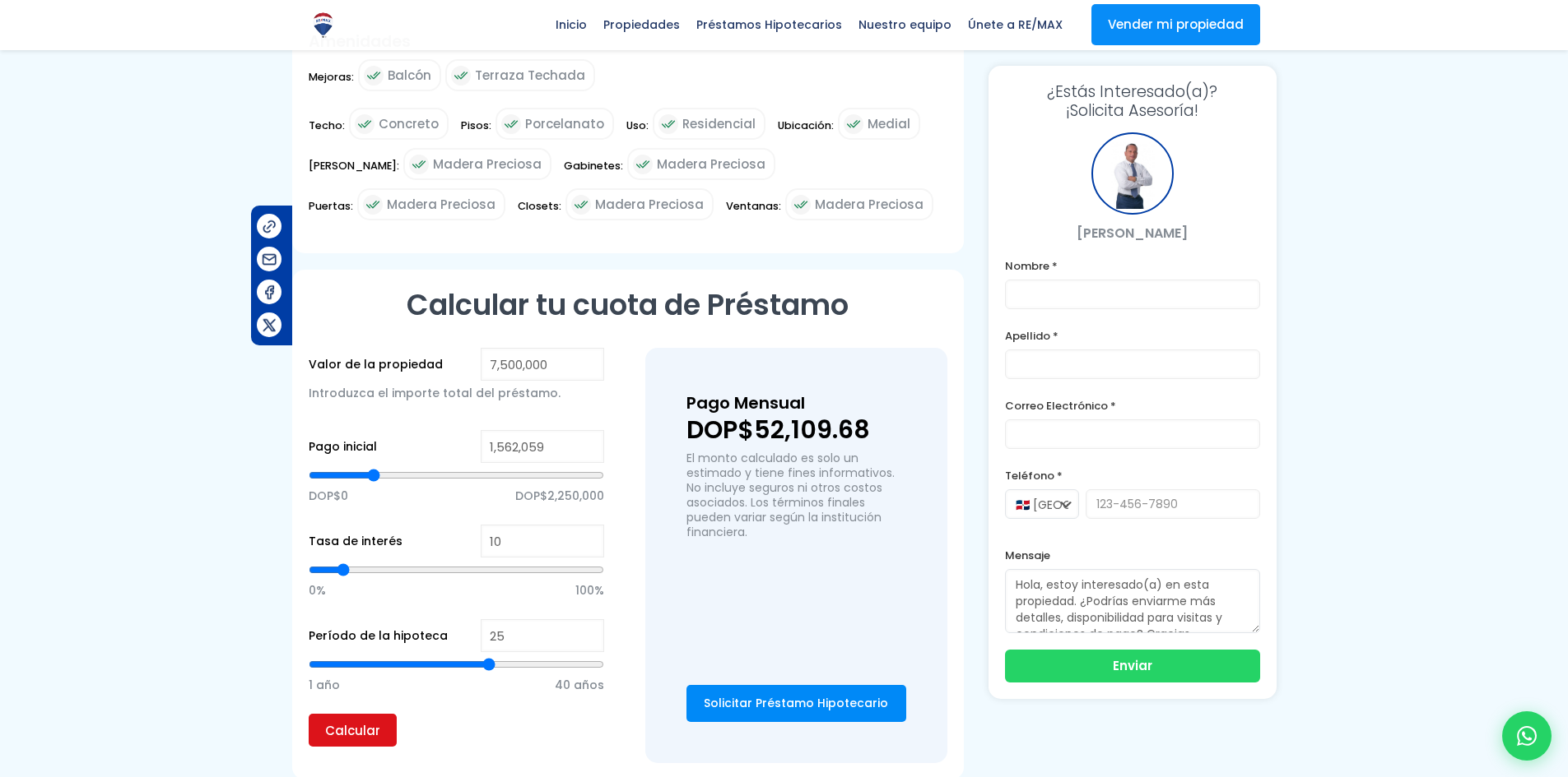
click at [346, 714] on input "Calcular" at bounding box center [352, 730] width 88 height 33
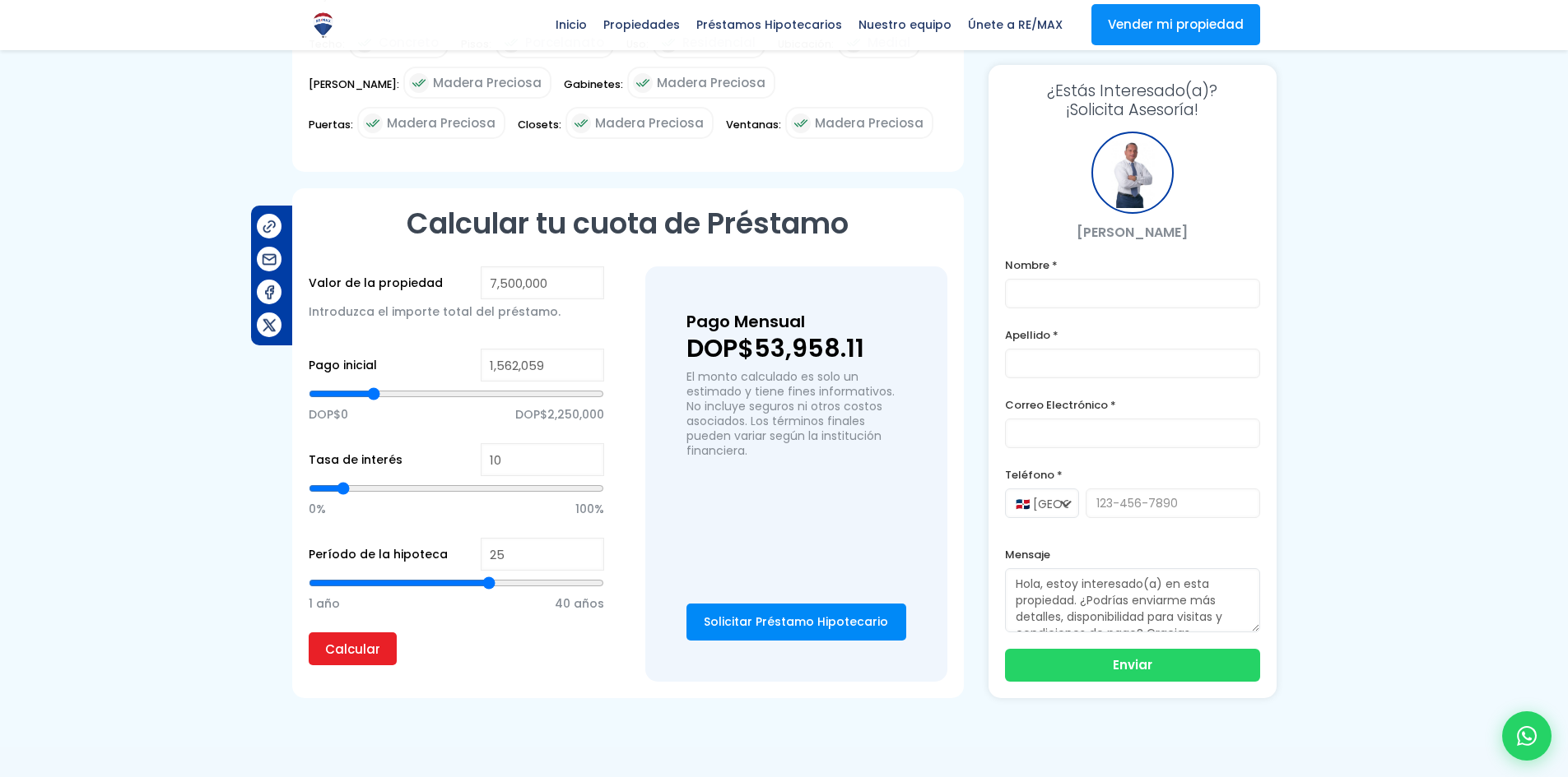
scroll to position [1455, 0]
click at [506, 265] on input "7,500,000" at bounding box center [542, 281] width 124 height 33
click at [352, 632] on input "Calcular" at bounding box center [352, 648] width 88 height 33
click at [528, 351] on input "0" at bounding box center [542, 364] width 124 height 33
click at [368, 632] on input "Calcular" at bounding box center [352, 648] width 88 height 33
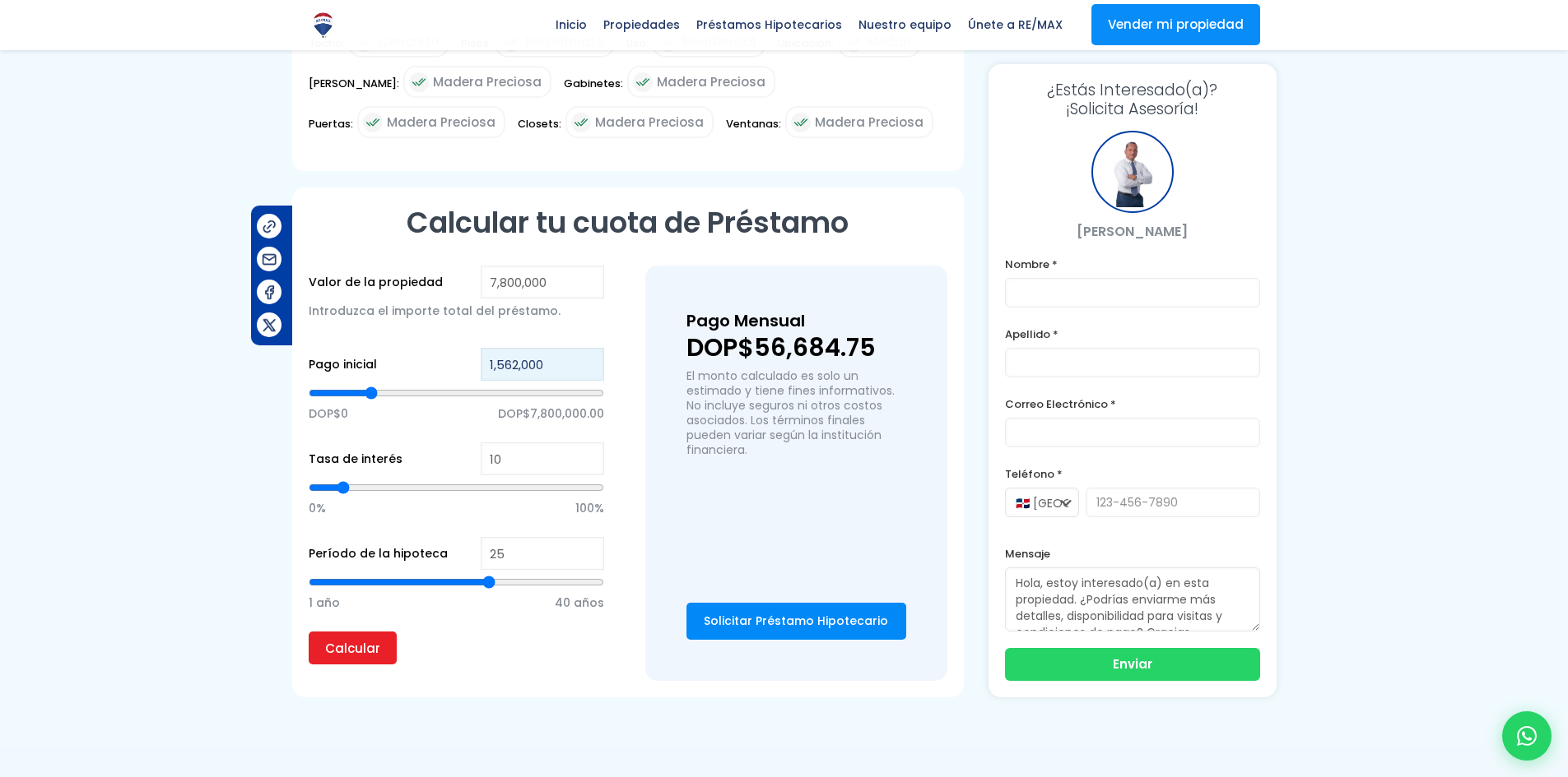
click at [515, 348] on input "1,562,000" at bounding box center [542, 364] width 124 height 33
click at [353, 632] on input "Calcular" at bounding box center [352, 648] width 88 height 33
click at [500, 348] on input "1,600,000" at bounding box center [542, 364] width 124 height 33
click at [508, 348] on input "1,600,000" at bounding box center [542, 364] width 124 height 33
click at [362, 632] on input "Calcular" at bounding box center [352, 648] width 88 height 33
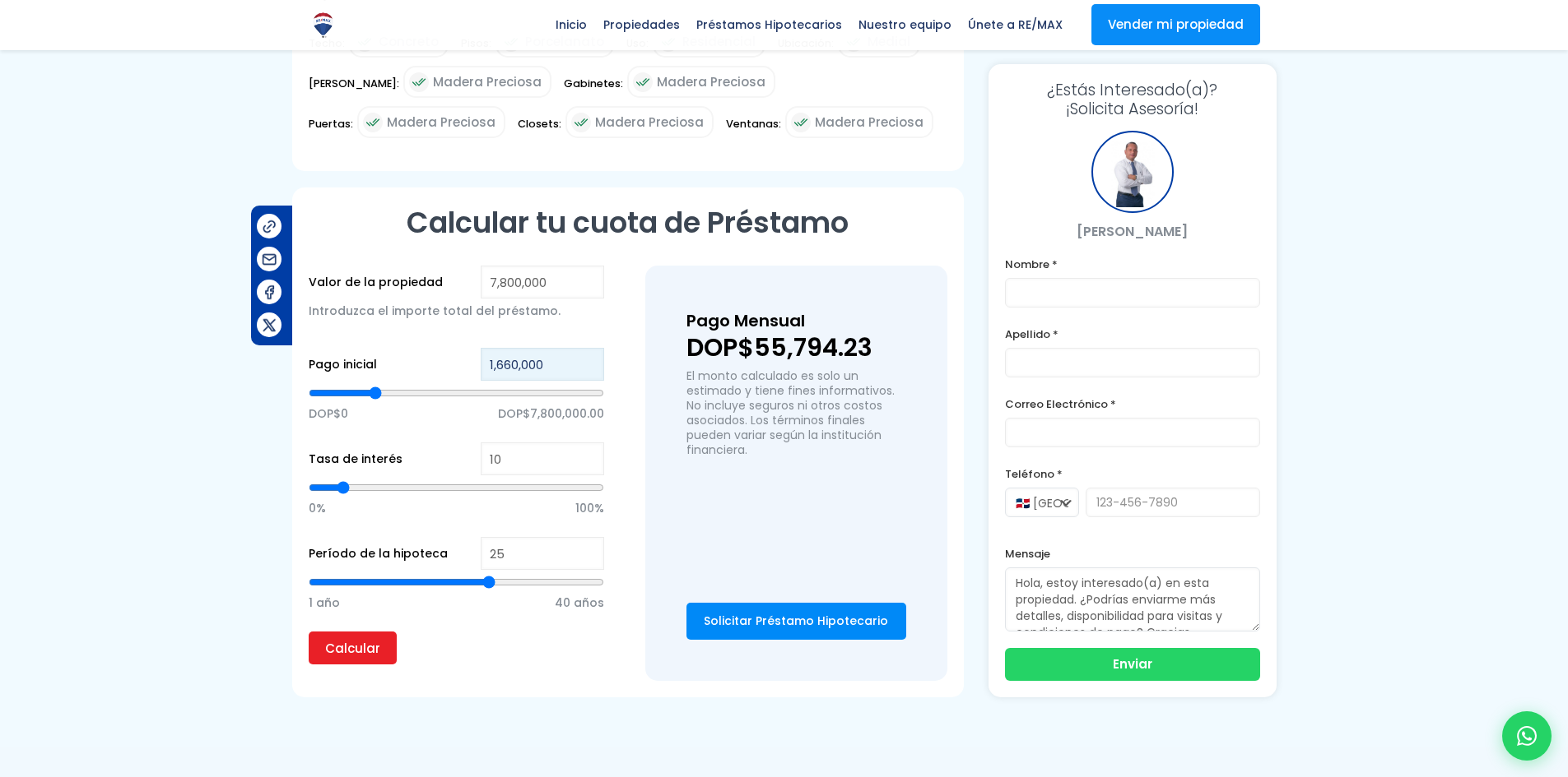
click at [507, 348] on input "1,660,000" at bounding box center [542, 364] width 124 height 33
click at [511, 350] on input "1,660,000" at bounding box center [542, 364] width 124 height 33
click at [367, 633] on input "Calcular" at bounding box center [352, 648] width 88 height 33
click at [586, 537] on input "26" at bounding box center [542, 553] width 124 height 33
click at [586, 537] on input "27" at bounding box center [542, 553] width 124 height 33
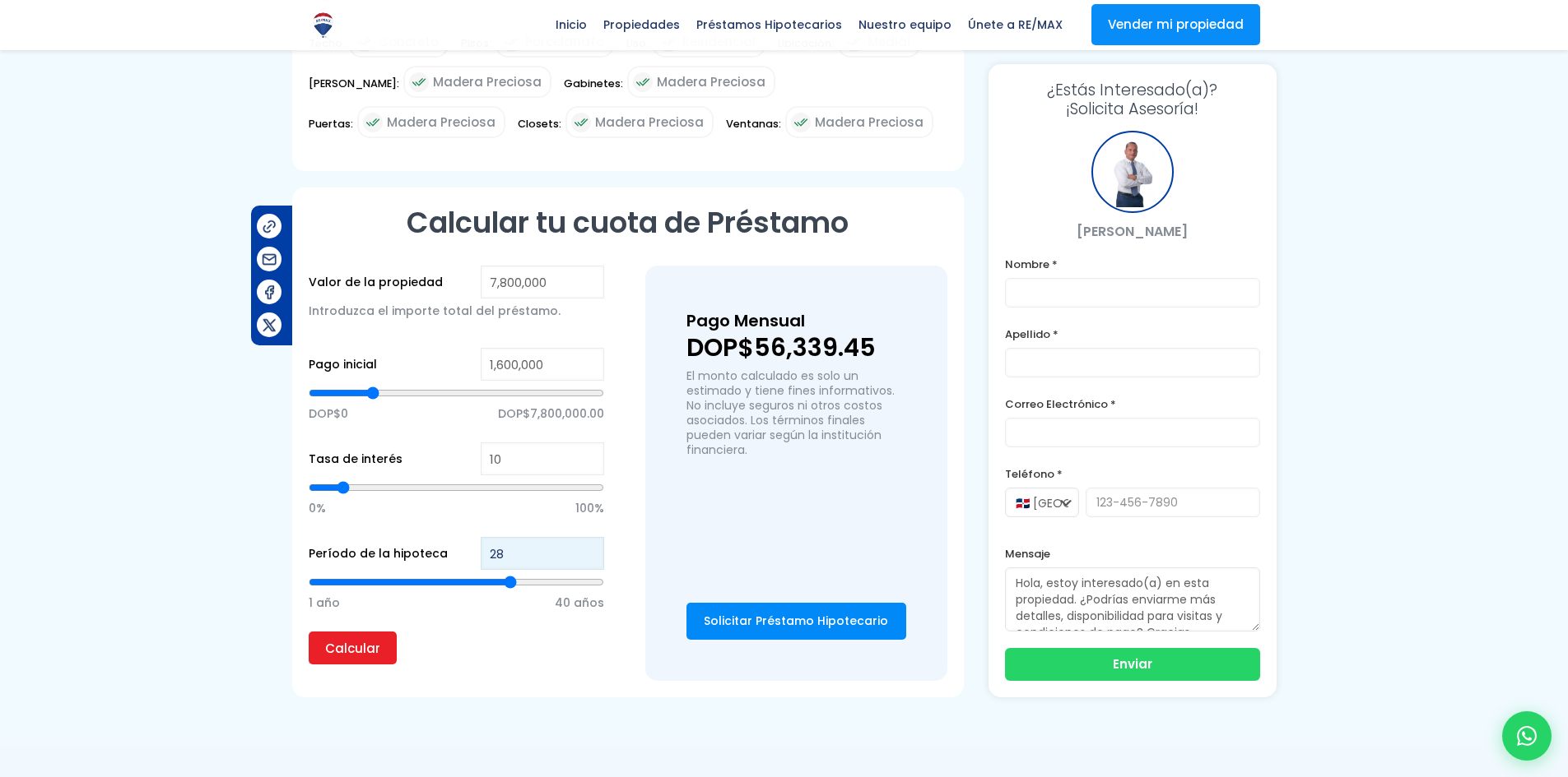
click at [586, 537] on input "28" at bounding box center [542, 553] width 124 height 33
click at [586, 537] on input "29" at bounding box center [542, 553] width 124 height 33
click at [586, 537] on input "30" at bounding box center [542, 553] width 124 height 33
click at [355, 632] on input "Calcular" at bounding box center [352, 648] width 88 height 33
click at [508, 443] on input "10" at bounding box center [542, 459] width 124 height 33
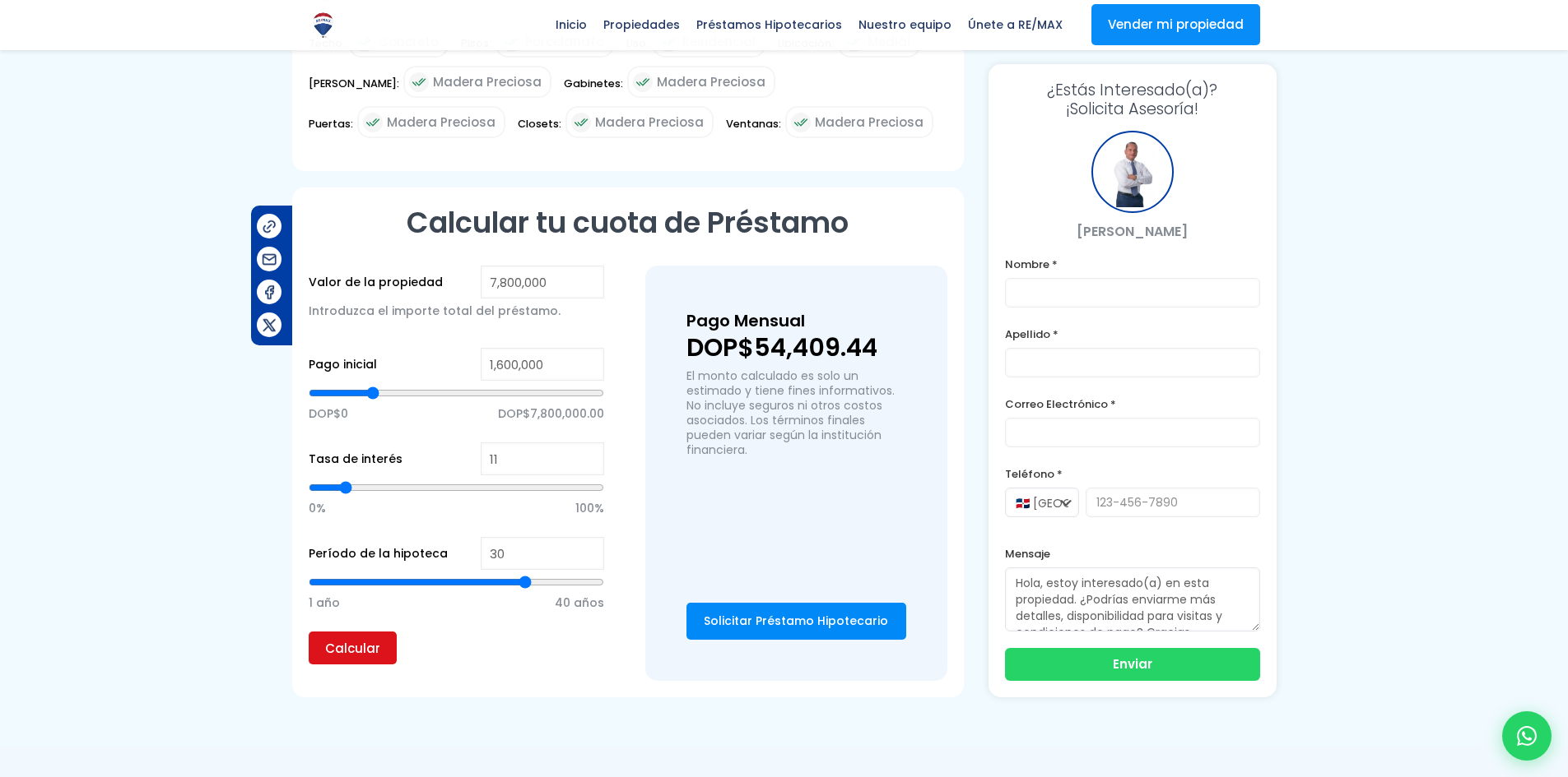
click at [343, 634] on input "Calcular" at bounding box center [352, 648] width 88 height 33
click at [506, 443] on input "11" at bounding box center [542, 459] width 124 height 33
click at [333, 639] on input "Calcular" at bounding box center [352, 648] width 88 height 33
click at [510, 443] on input "10" at bounding box center [542, 459] width 124 height 33
click at [365, 643] on input "Calcular" at bounding box center [352, 648] width 88 height 33
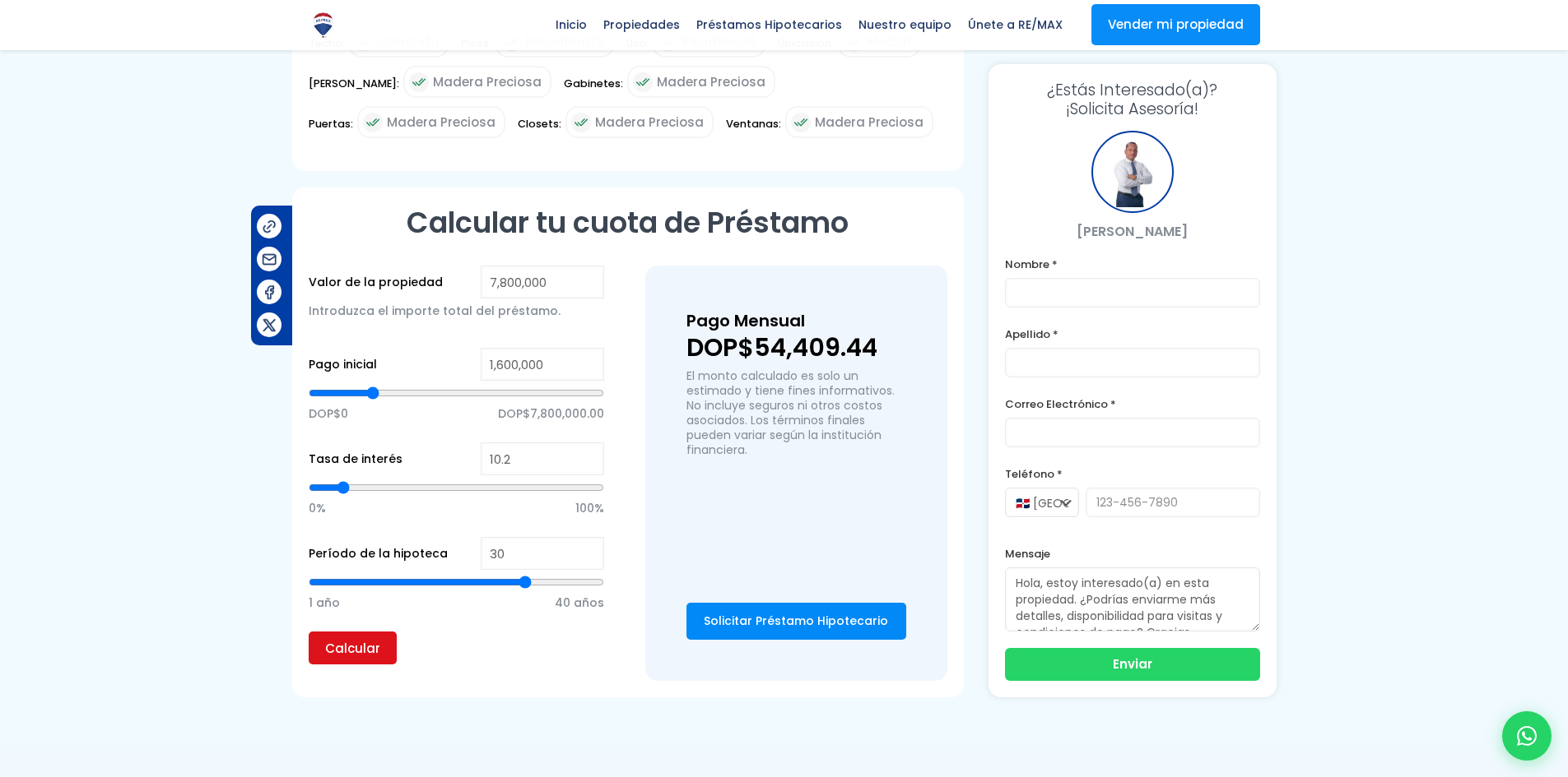
click at [365, 636] on input "Calcular" at bounding box center [352, 648] width 88 height 33
click at [537, 443] on input "10.2" at bounding box center [542, 459] width 124 height 33
click at [370, 635] on input "Calcular" at bounding box center [352, 648] width 88 height 33
click at [536, 443] on input "10.4" at bounding box center [542, 459] width 124 height 33
click at [337, 632] on input "Calcular" at bounding box center [352, 648] width 88 height 33
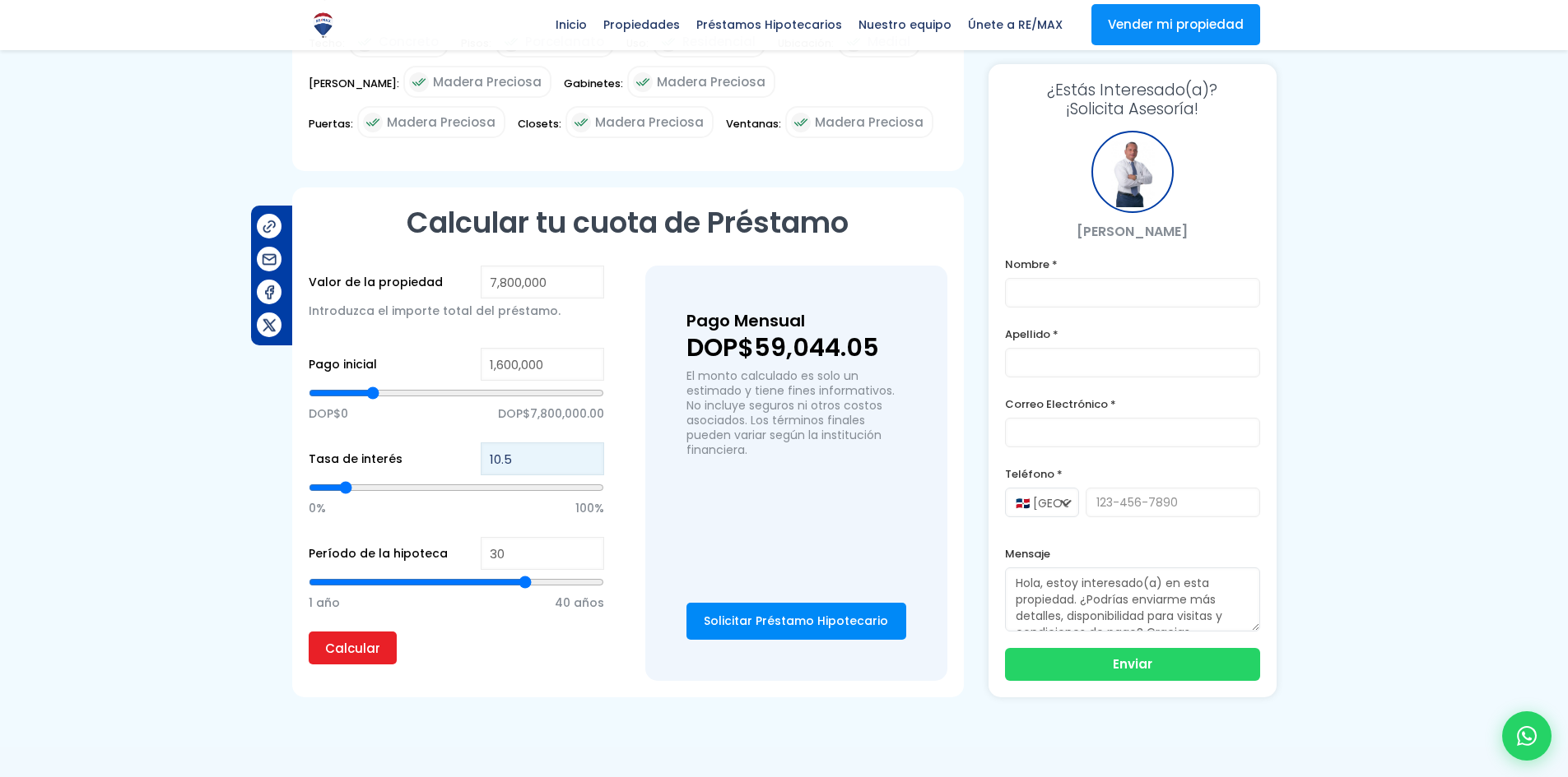
click at [532, 443] on input "10.5" at bounding box center [542, 459] width 124 height 33
click at [348, 632] on input "Calcular" at bounding box center [352, 648] width 88 height 33
drag, startPoint x: 526, startPoint y: 431, endPoint x: 477, endPoint y: 455, distance: 54.6
click at [477, 455] on div "Tasa de interés 11 0% 100%" at bounding box center [456, 490] width 296 height 95
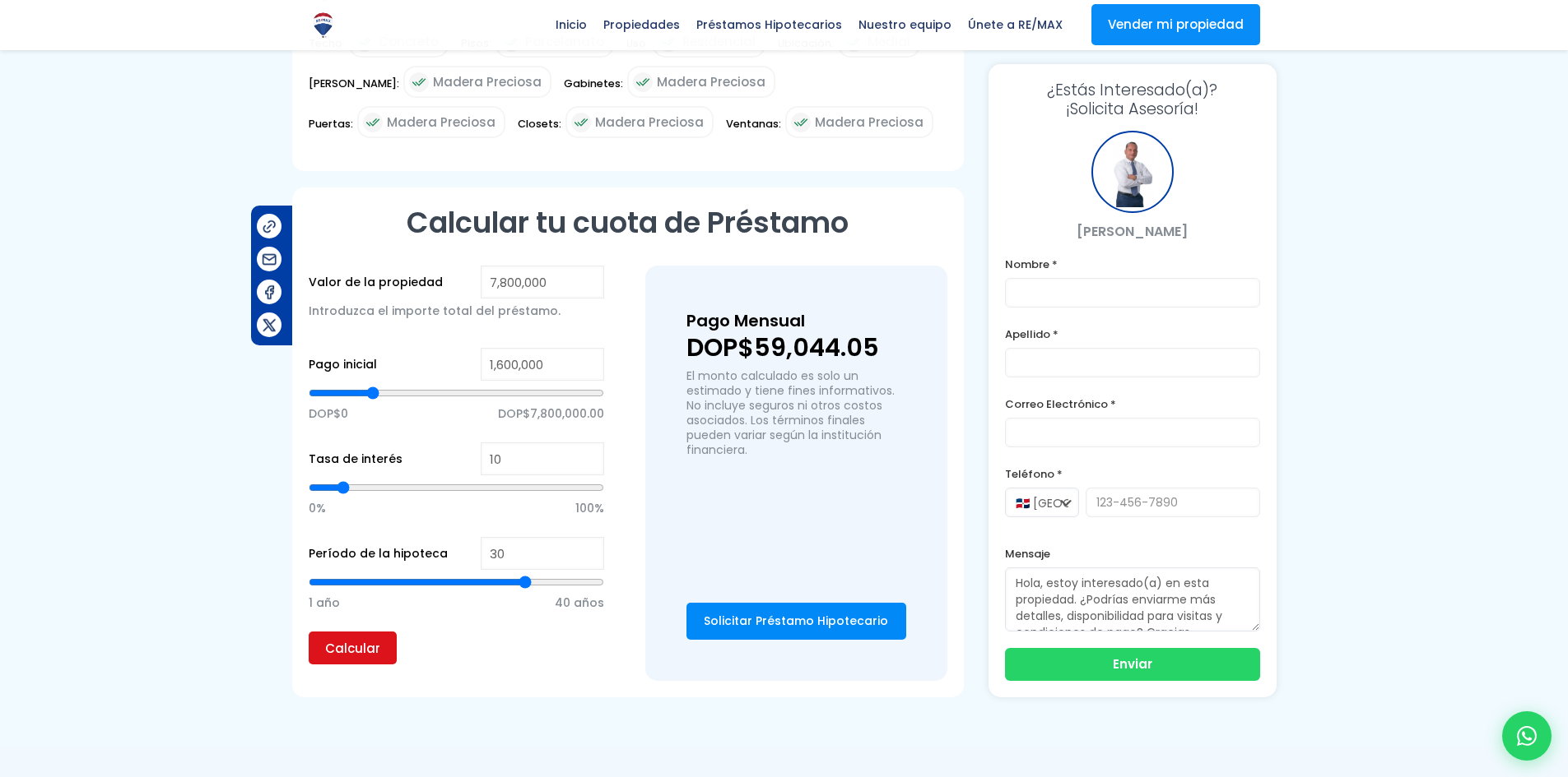
click at [350, 632] on input "Calcular" at bounding box center [352, 648] width 88 height 33
click at [542, 537] on input "30" at bounding box center [542, 553] width 124 height 33
click at [586, 537] on input "29" at bounding box center [542, 553] width 124 height 33
click at [586, 537] on input "28" at bounding box center [542, 553] width 124 height 33
click at [586, 537] on input "27" at bounding box center [542, 553] width 124 height 33
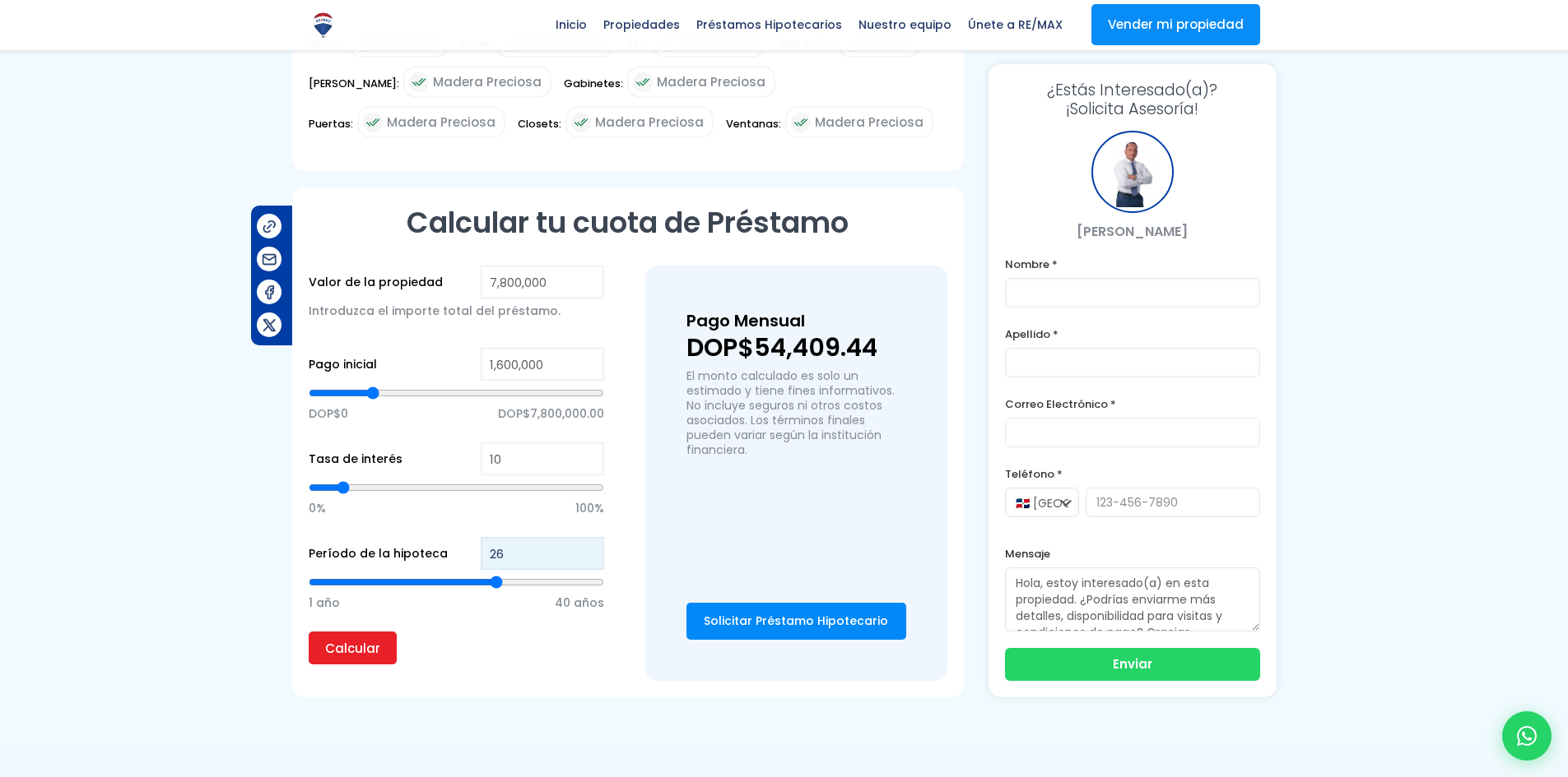
click at [586, 537] on input "26" at bounding box center [542, 553] width 124 height 33
click at [586, 537] on input "25" at bounding box center [542, 553] width 124 height 33
click at [343, 643] on input "Calcular" at bounding box center [352, 648] width 88 height 33
click at [510, 348] on input "1,600,000" at bounding box center [542, 364] width 124 height 33
click at [516, 348] on input "1,560,000" at bounding box center [542, 364] width 124 height 33
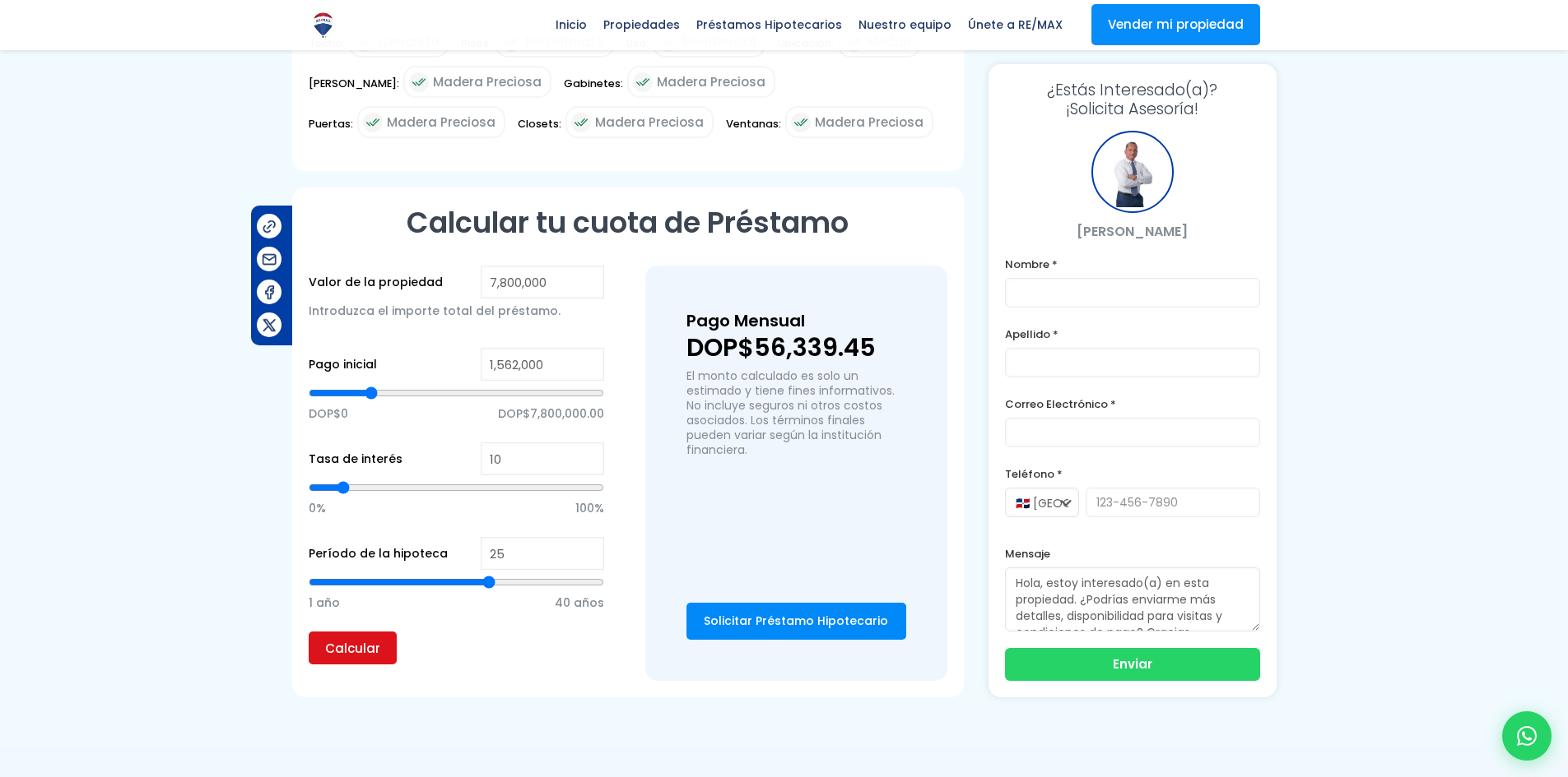
click at [379, 632] on input "Calcular" at bounding box center [352, 648] width 88 height 33
click at [586, 537] on input "26" at bounding box center [542, 553] width 124 height 33
click at [586, 537] on input "27" at bounding box center [542, 553] width 124 height 33
click at [586, 537] on input "28" at bounding box center [542, 553] width 124 height 33
click at [586, 537] on input "29" at bounding box center [542, 553] width 124 height 33
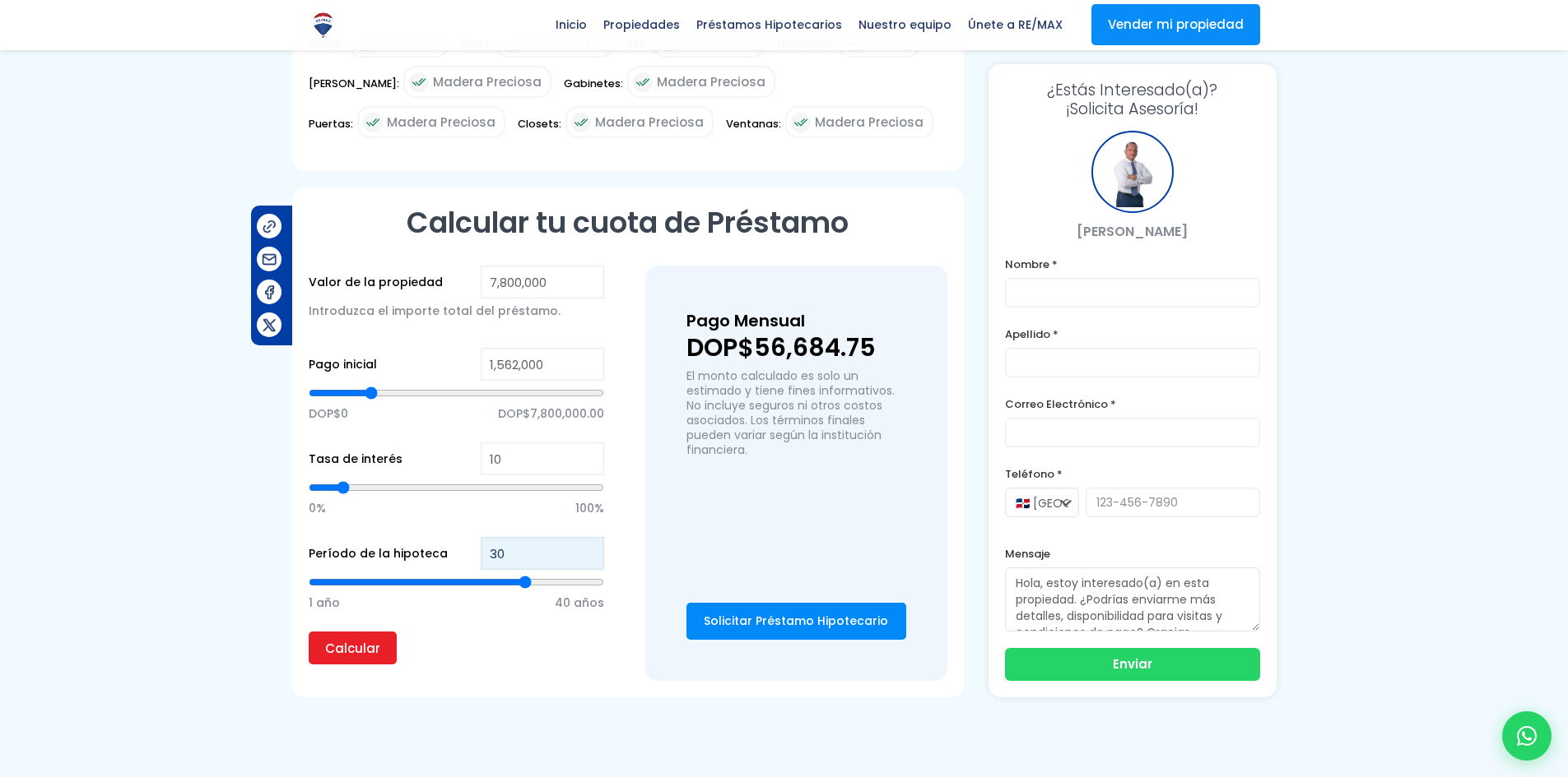
click at [586, 537] on input "30" at bounding box center [542, 553] width 124 height 33
click at [354, 641] on input "Calcular" at bounding box center [352, 648] width 88 height 33
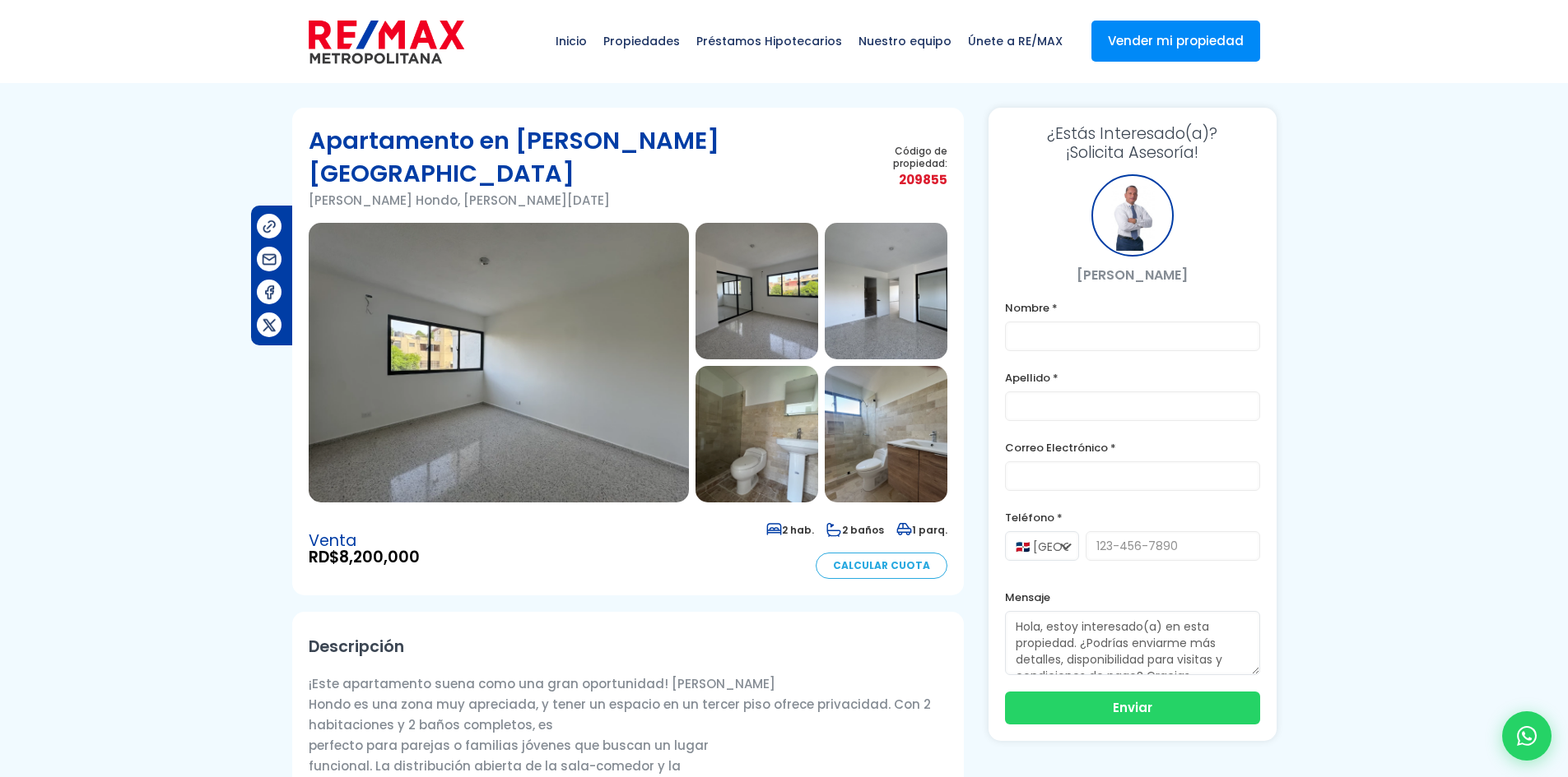
click at [589, 427] on img at bounding box center [498, 363] width 380 height 280
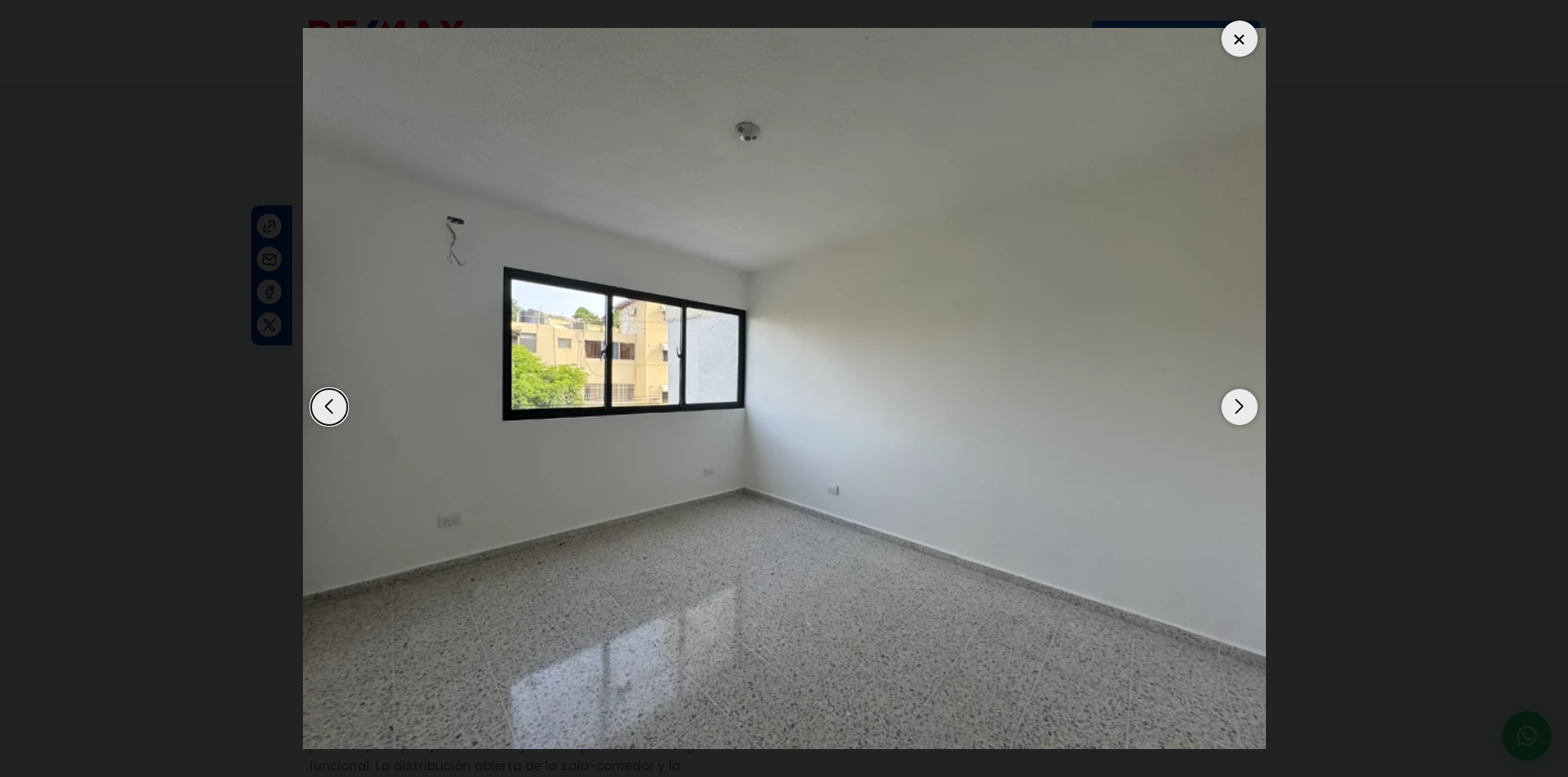
click at [1230, 410] on div "Next slide" at bounding box center [1239, 407] width 36 height 36
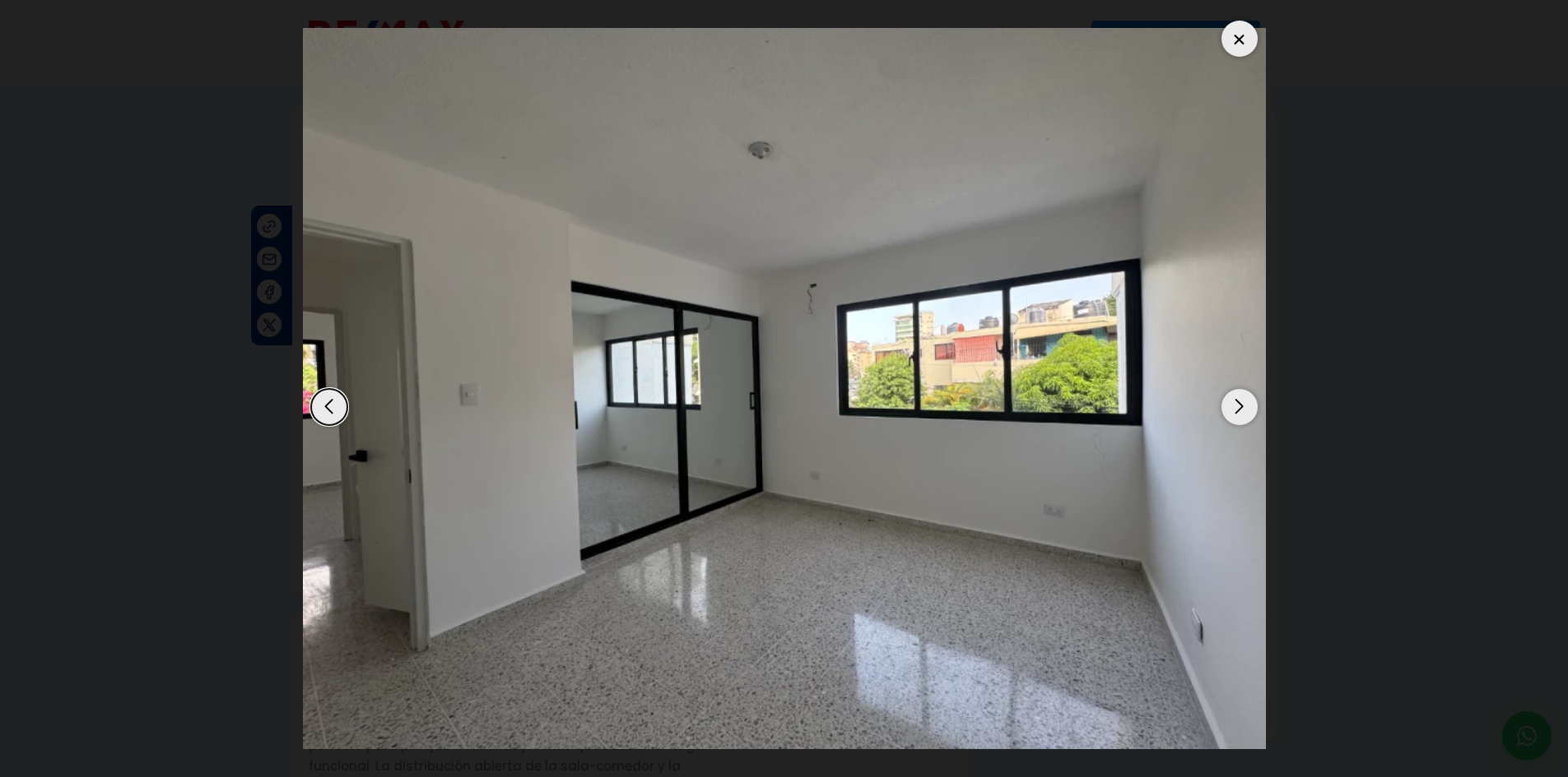
click at [1228, 410] on div "Next slide" at bounding box center [1239, 407] width 36 height 36
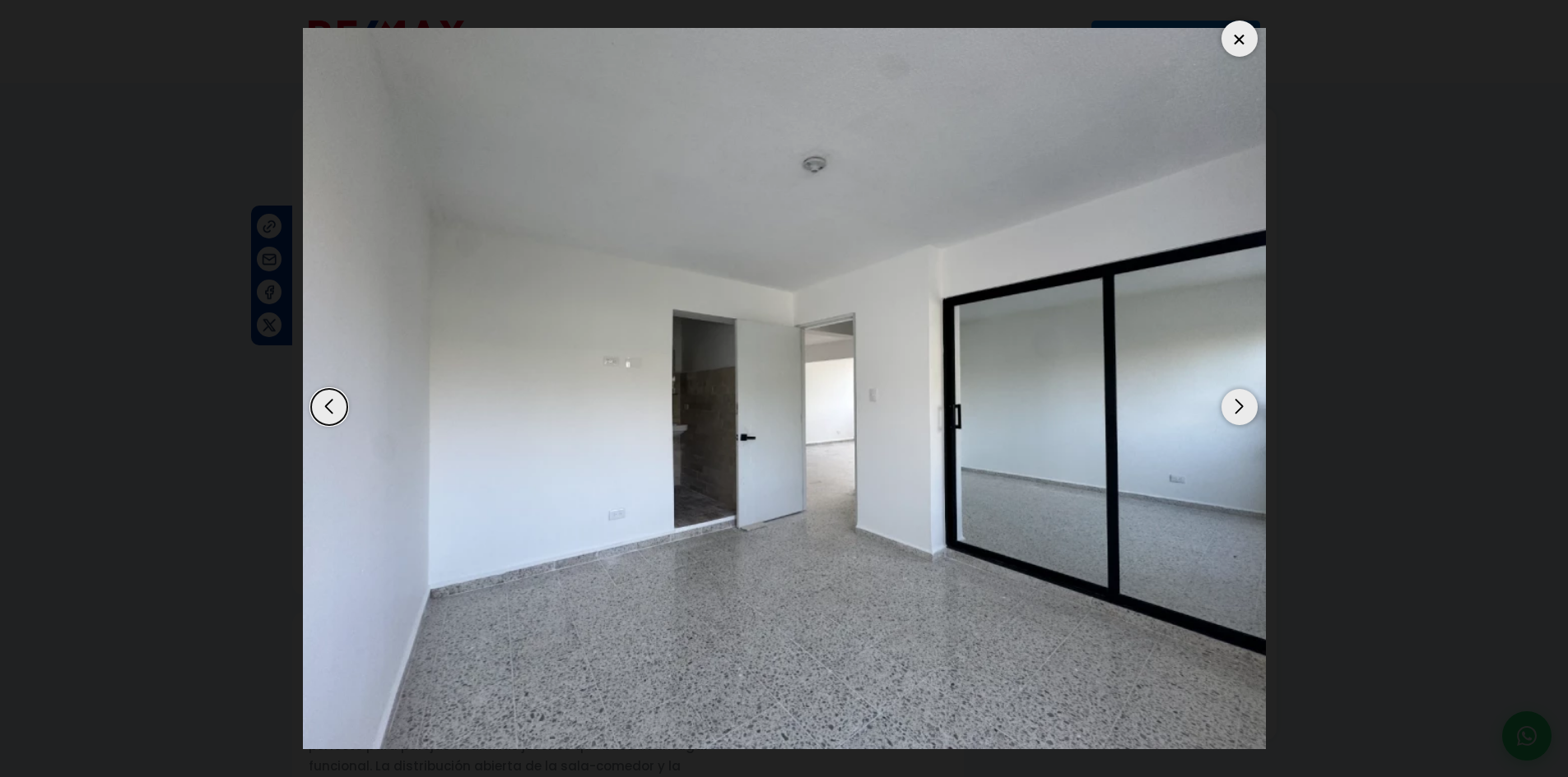
click at [308, 405] on img "3 / 14" at bounding box center [784, 389] width 963 height 722
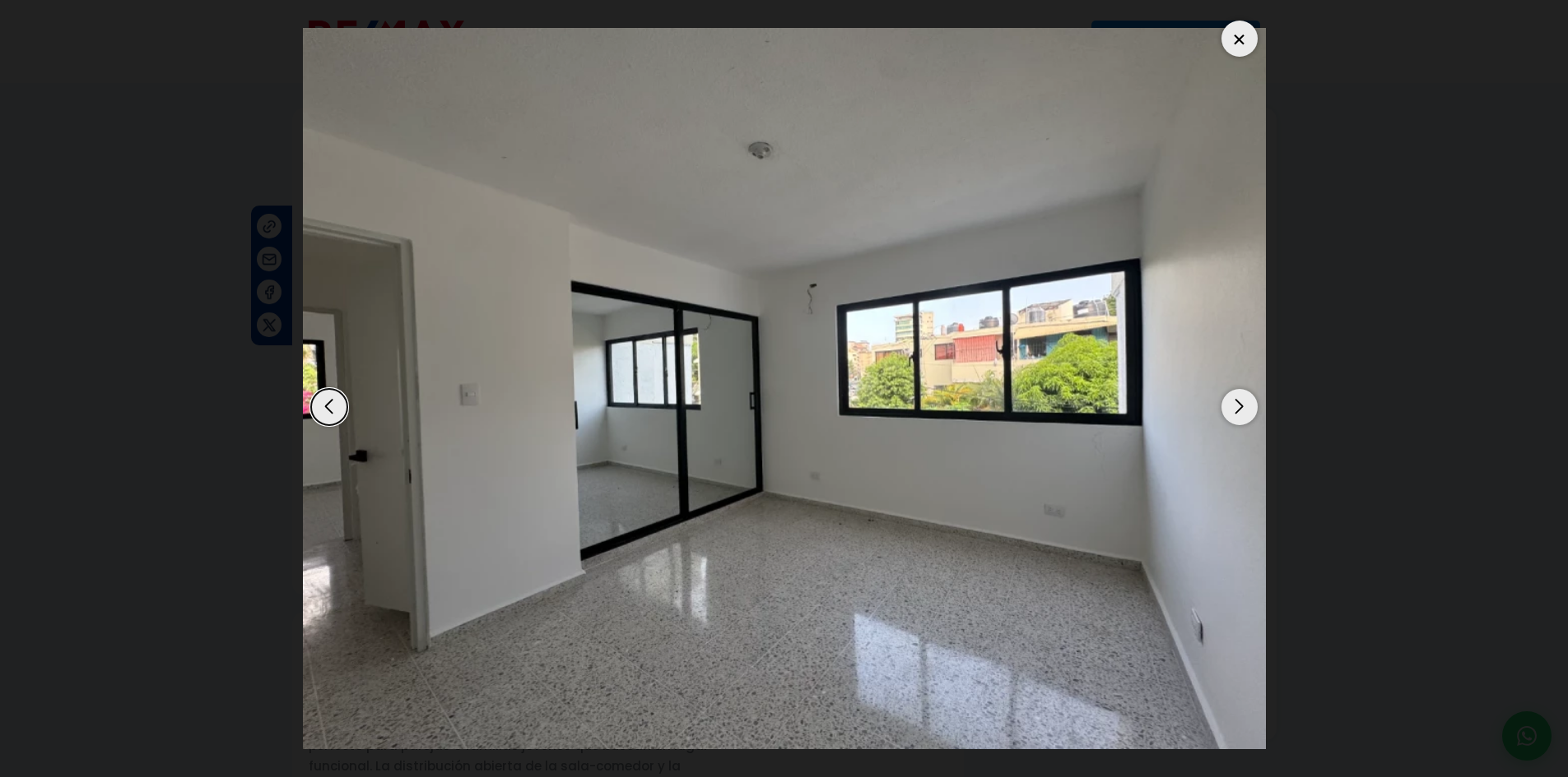
click at [1250, 406] on div "Next slide" at bounding box center [1239, 407] width 36 height 36
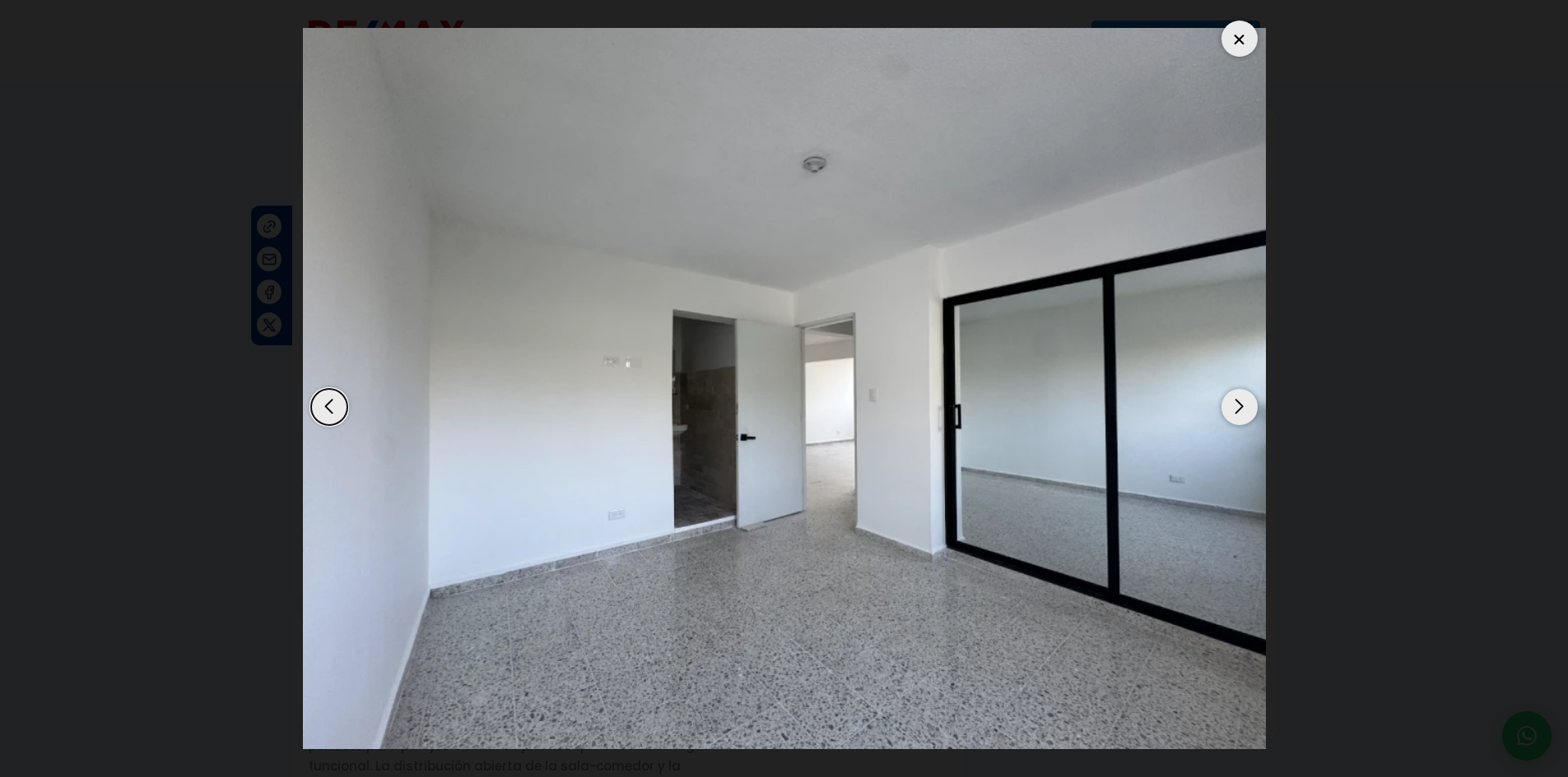
click at [1250, 406] on div "Next slide" at bounding box center [1239, 407] width 36 height 36
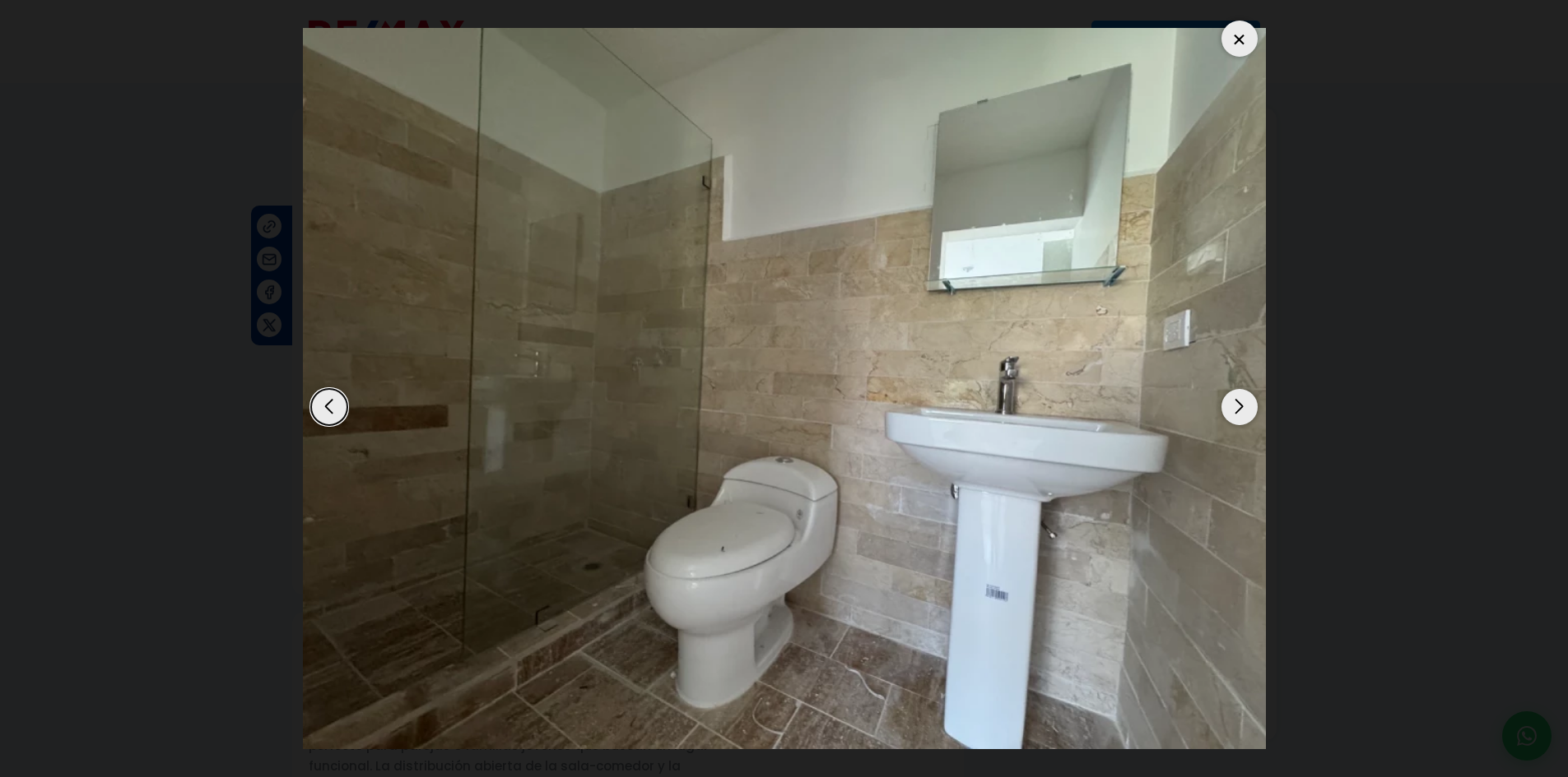
click at [1250, 406] on div "Next slide" at bounding box center [1239, 407] width 36 height 36
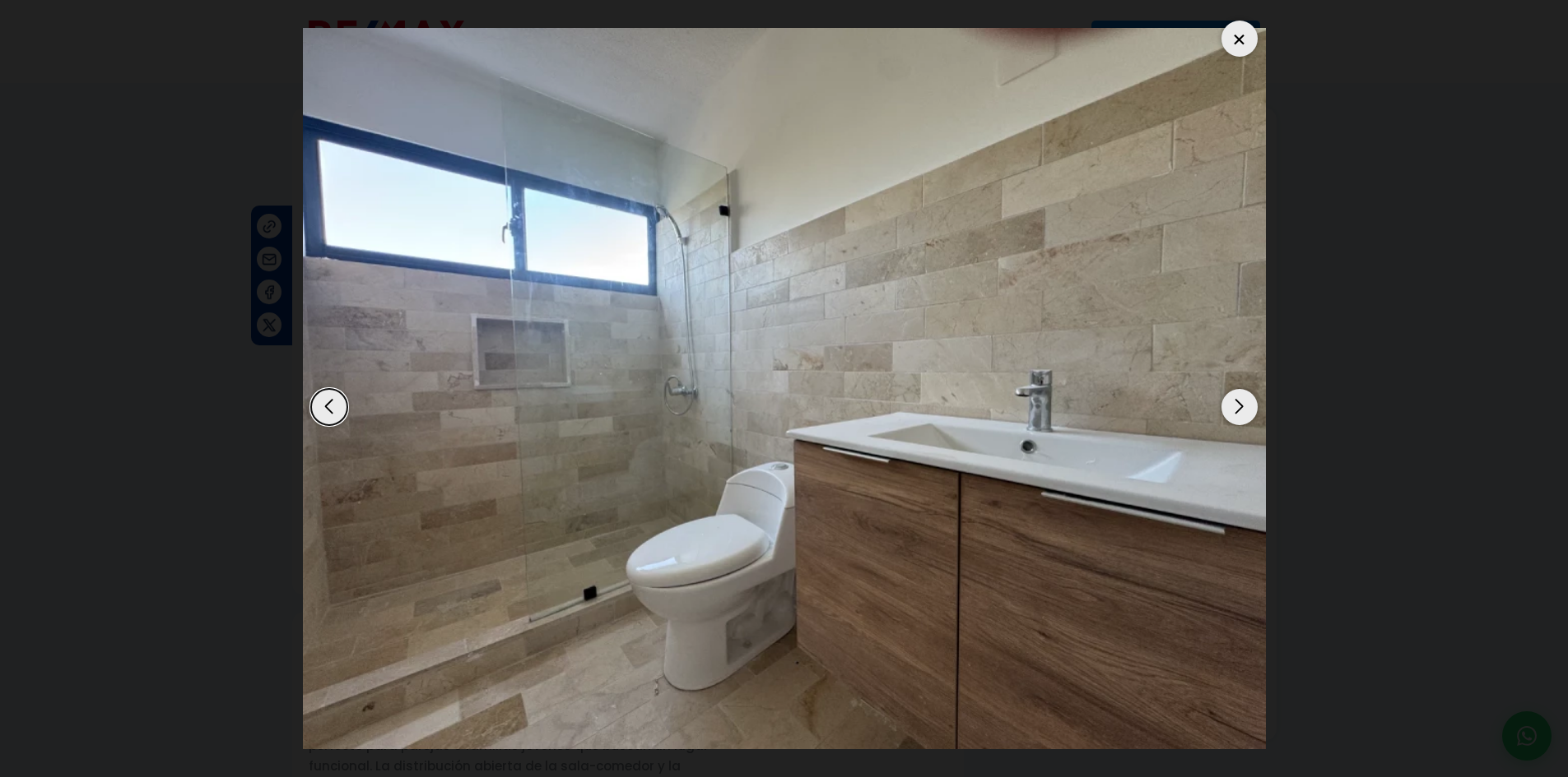
click at [1250, 406] on div "Next slide" at bounding box center [1239, 407] width 36 height 36
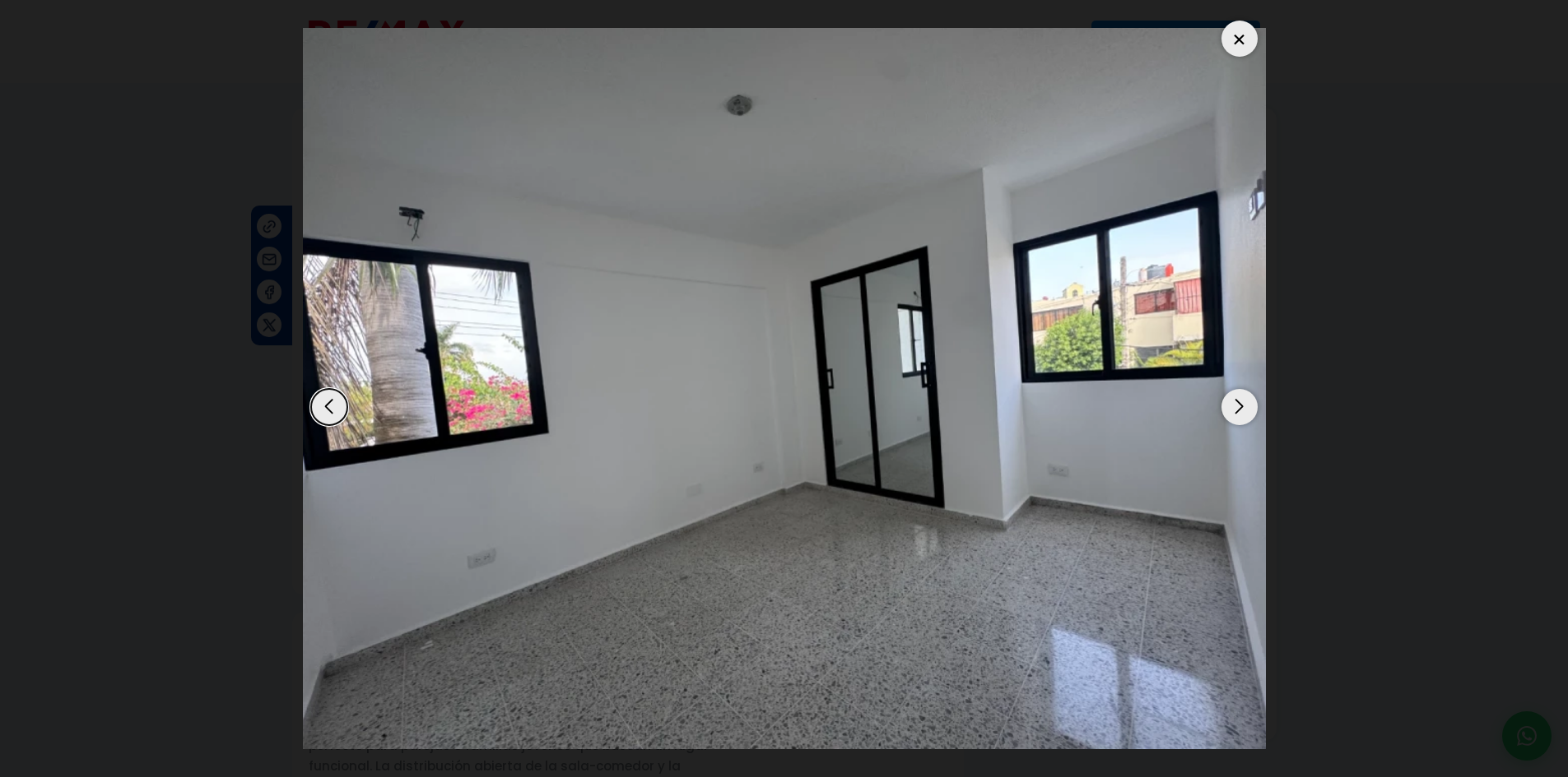
click at [1250, 406] on div "Next slide" at bounding box center [1239, 407] width 36 height 36
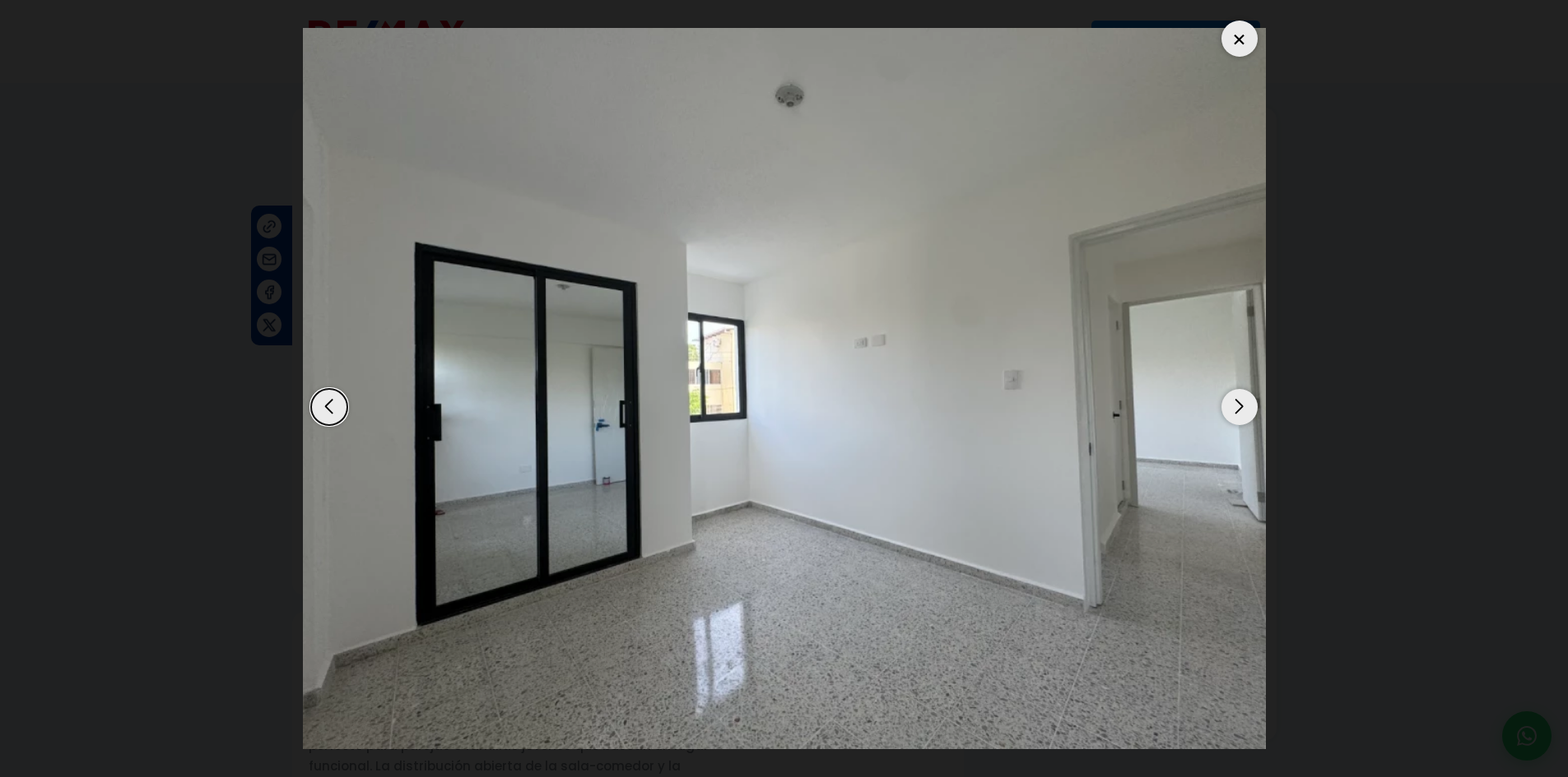
click at [325, 410] on div "Previous slide" at bounding box center [329, 407] width 36 height 36
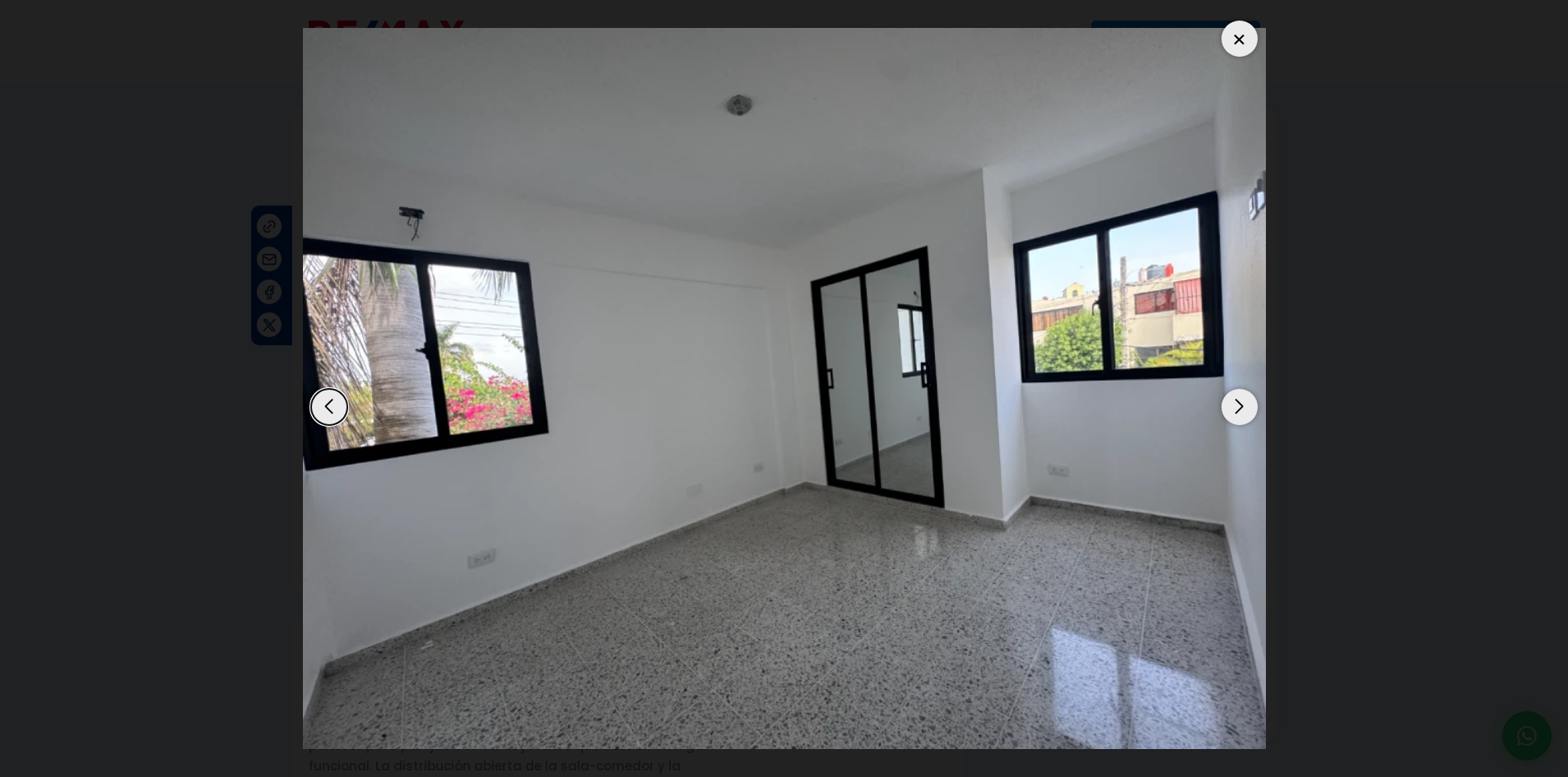
click at [334, 413] on div "Previous slide" at bounding box center [329, 407] width 36 height 36
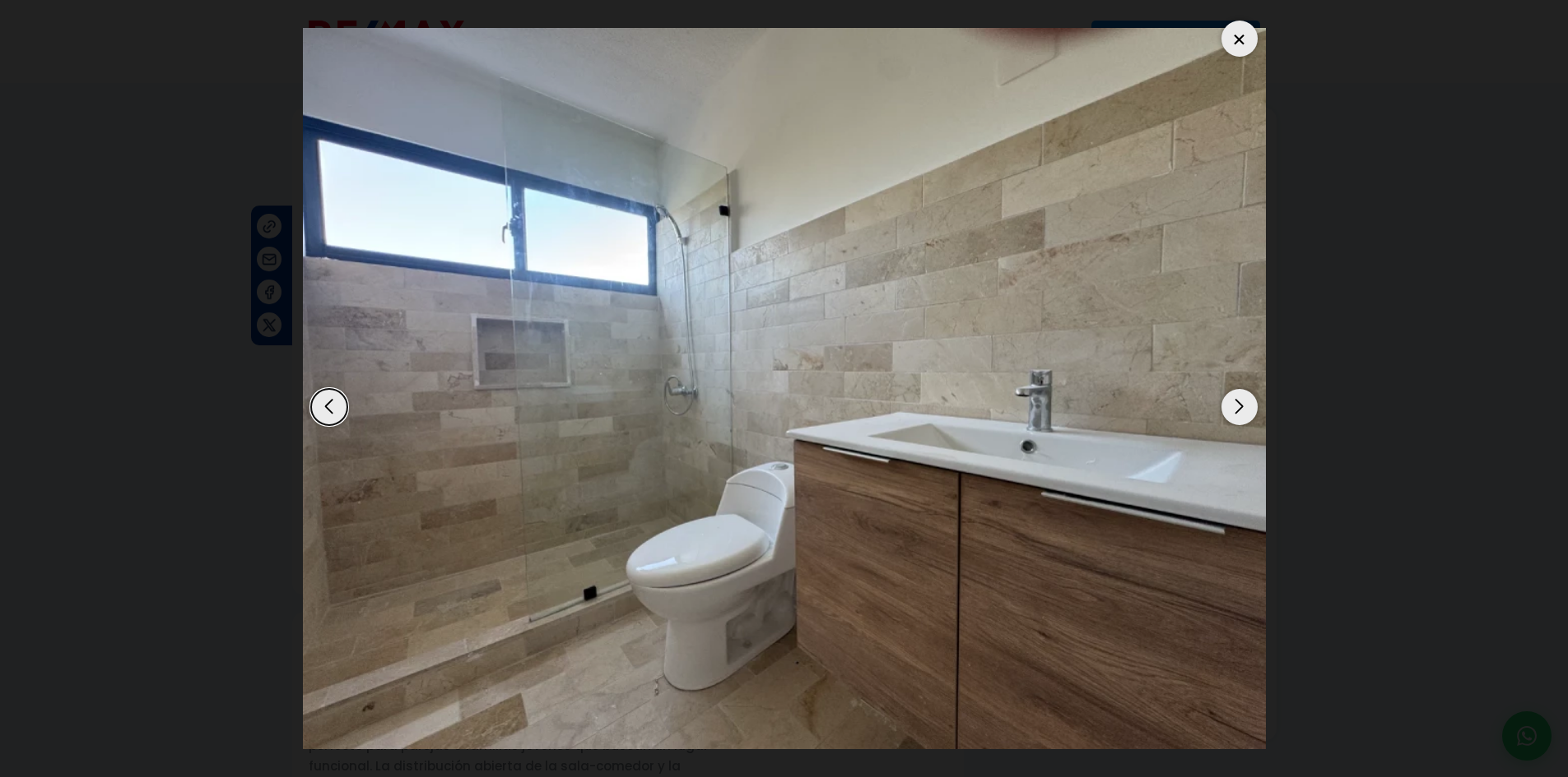
click at [1236, 403] on div "Next slide" at bounding box center [1239, 407] width 36 height 36
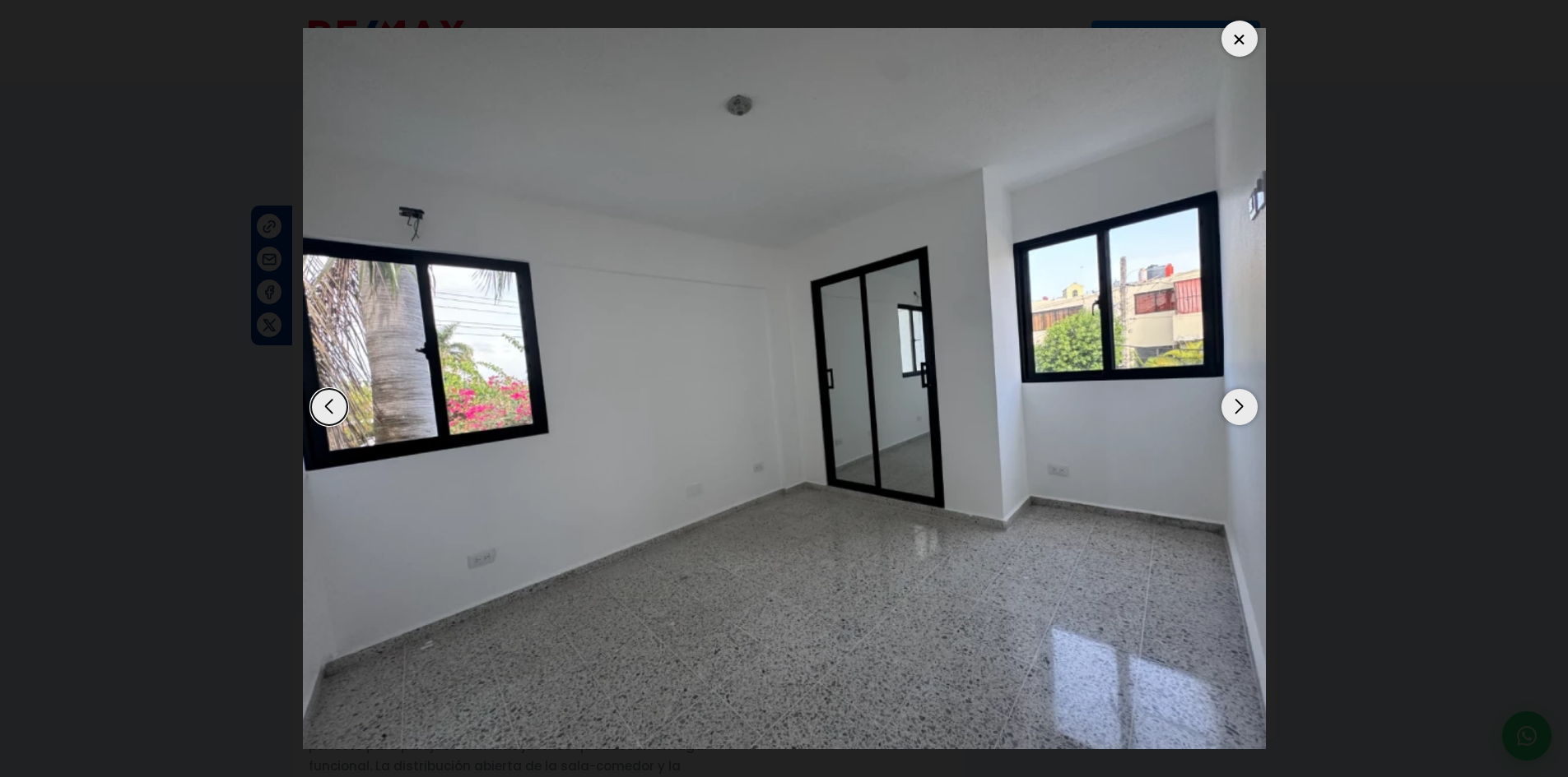
click at [1236, 403] on div "Next slide" at bounding box center [1239, 407] width 36 height 36
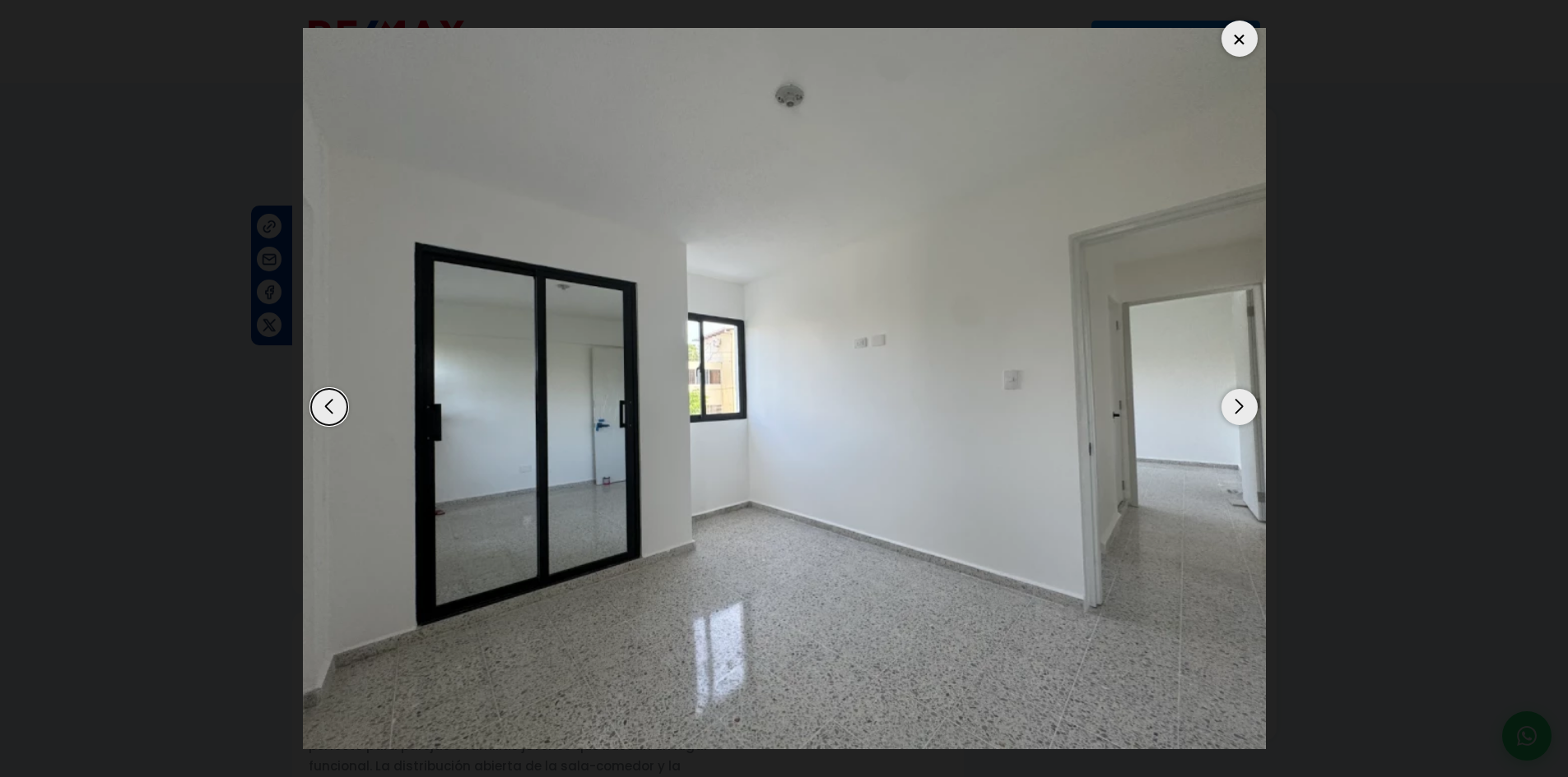
click at [306, 416] on img "7 / 14" at bounding box center [784, 389] width 963 height 722
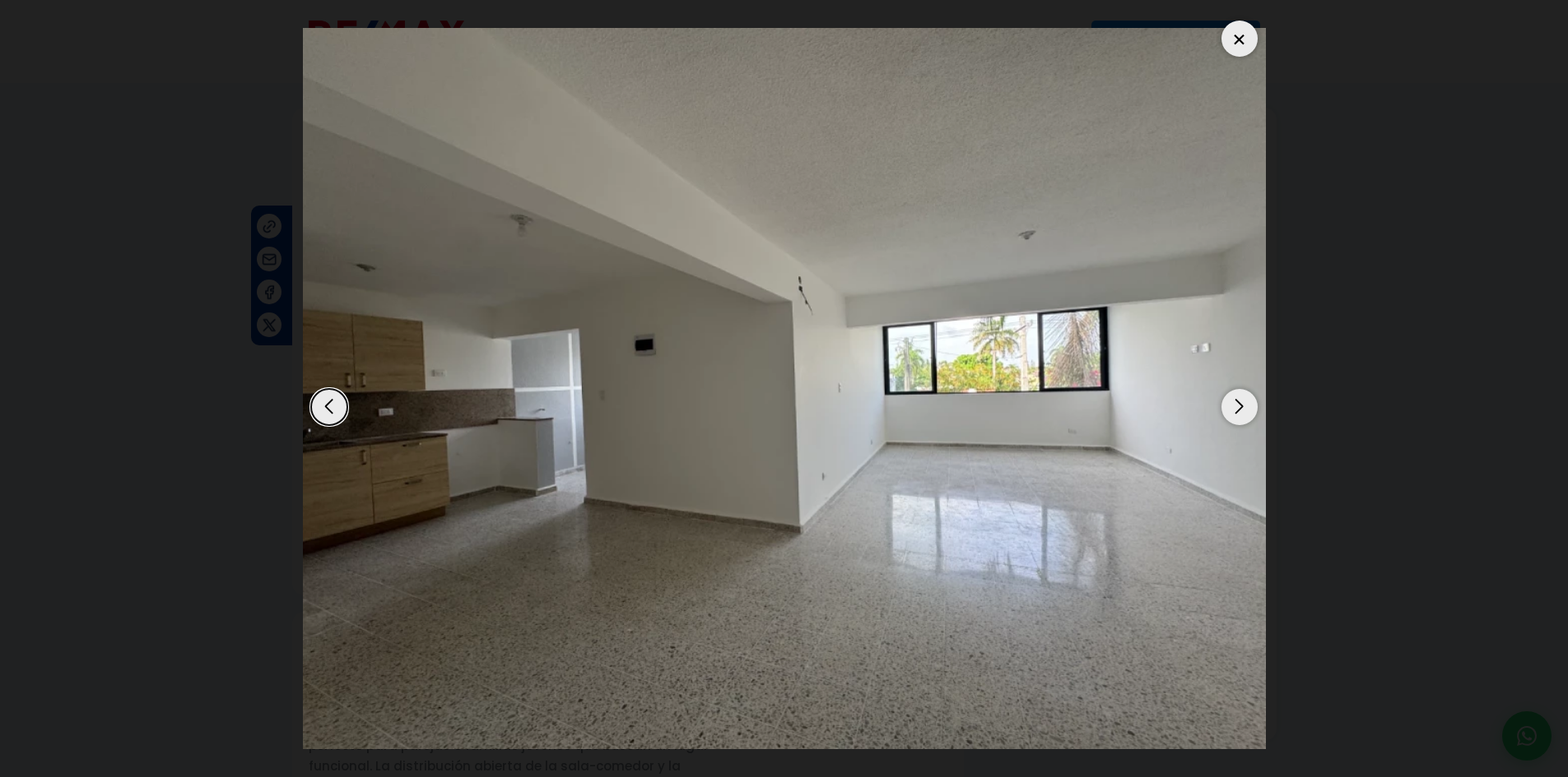
click at [337, 409] on div "Previous slide" at bounding box center [329, 407] width 36 height 36
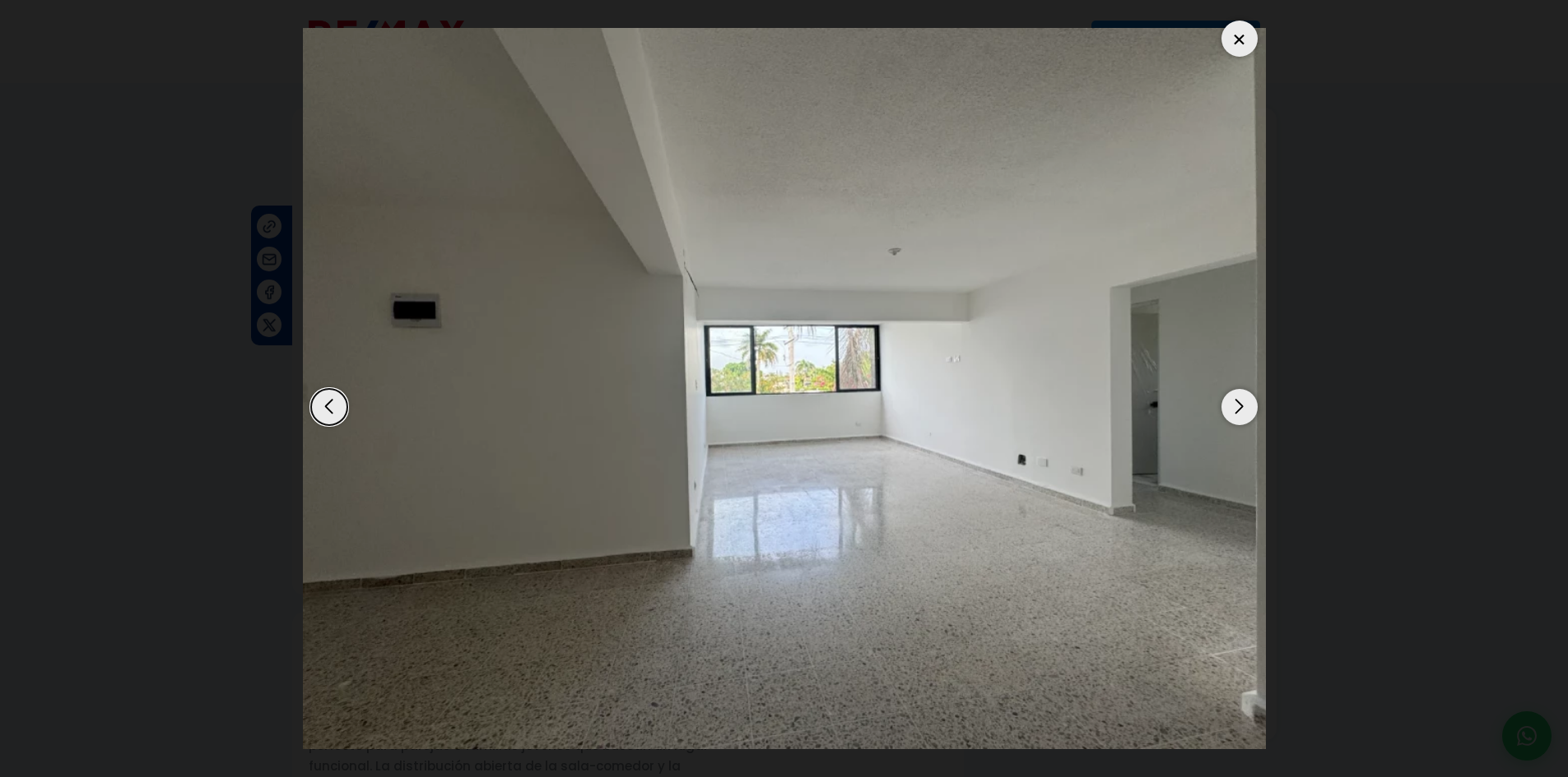
click at [316, 414] on div "Previous slide" at bounding box center [329, 407] width 36 height 36
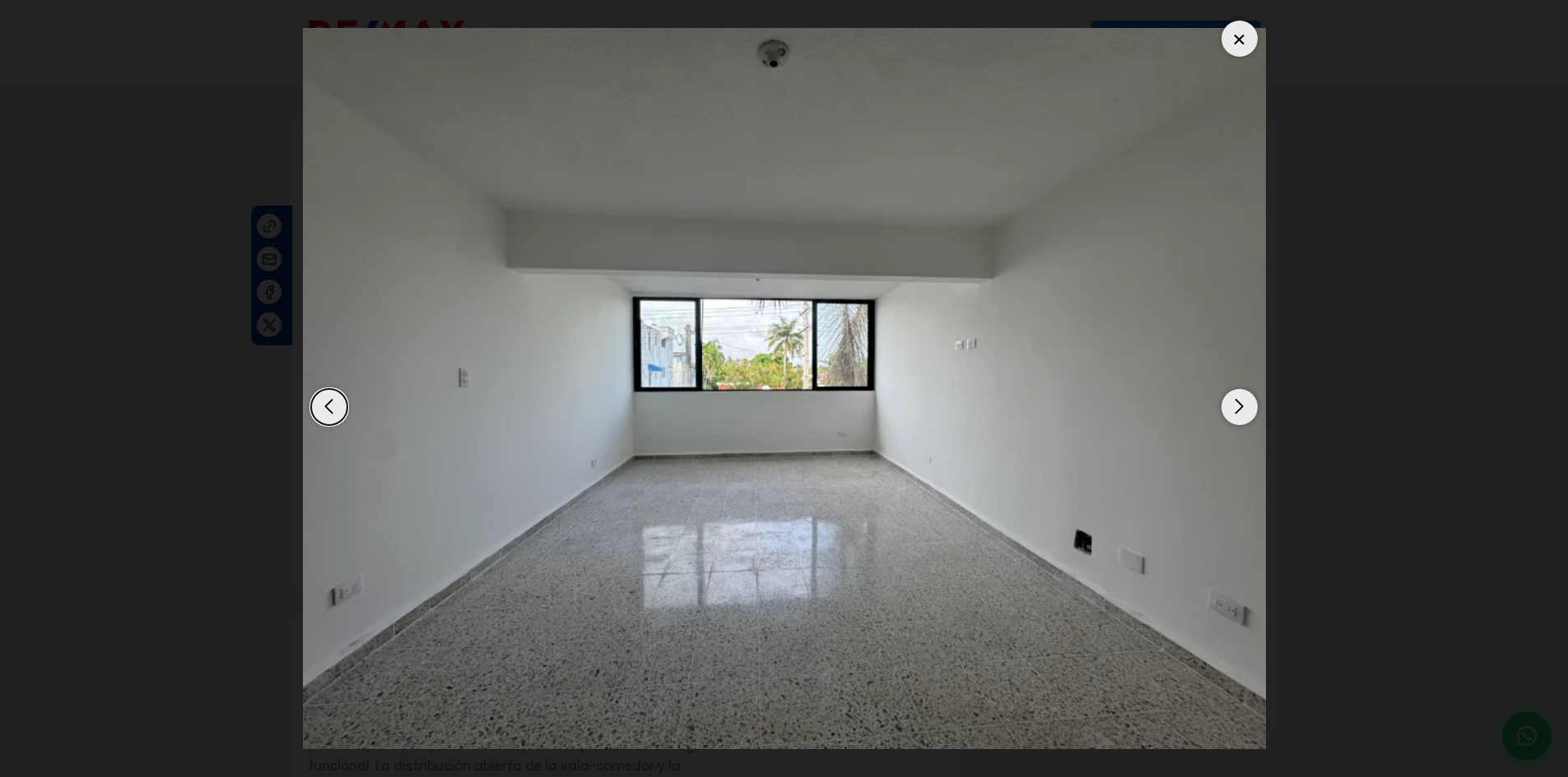
click at [316, 414] on div "Previous slide" at bounding box center [329, 407] width 36 height 36
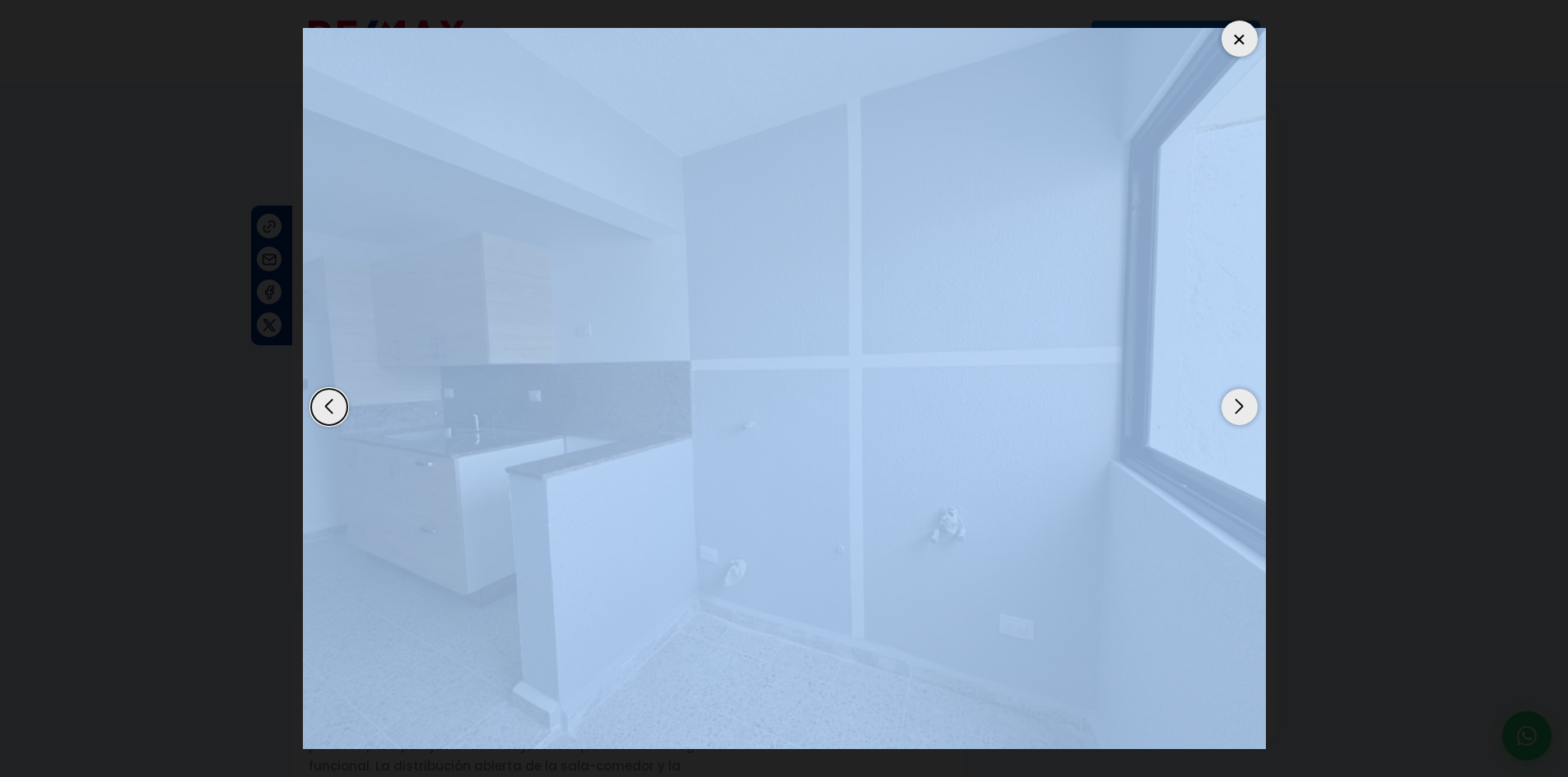
click at [316, 414] on div "Previous slide" at bounding box center [329, 407] width 36 height 36
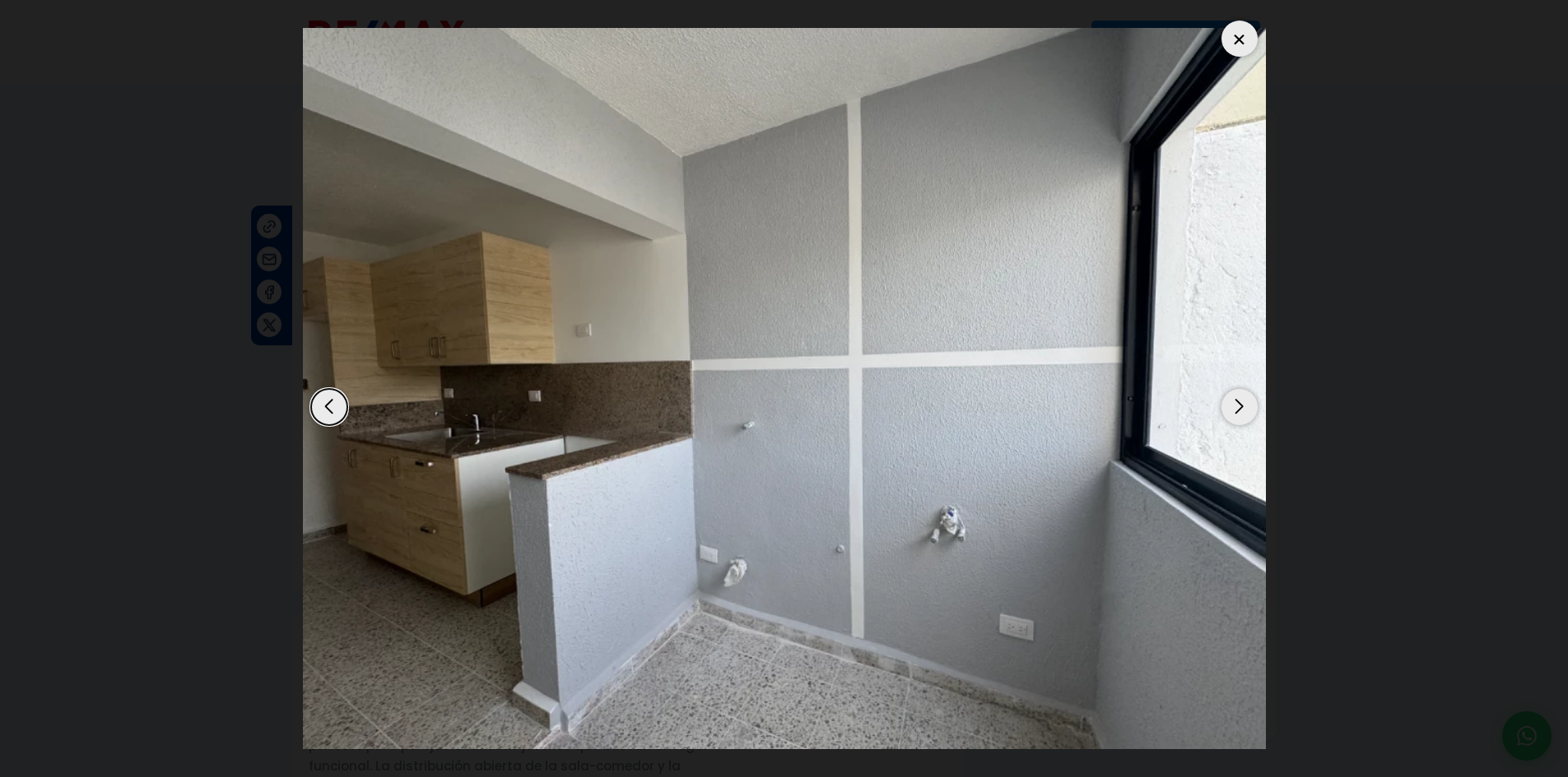
click at [316, 414] on div "Previous slide" at bounding box center [329, 407] width 36 height 36
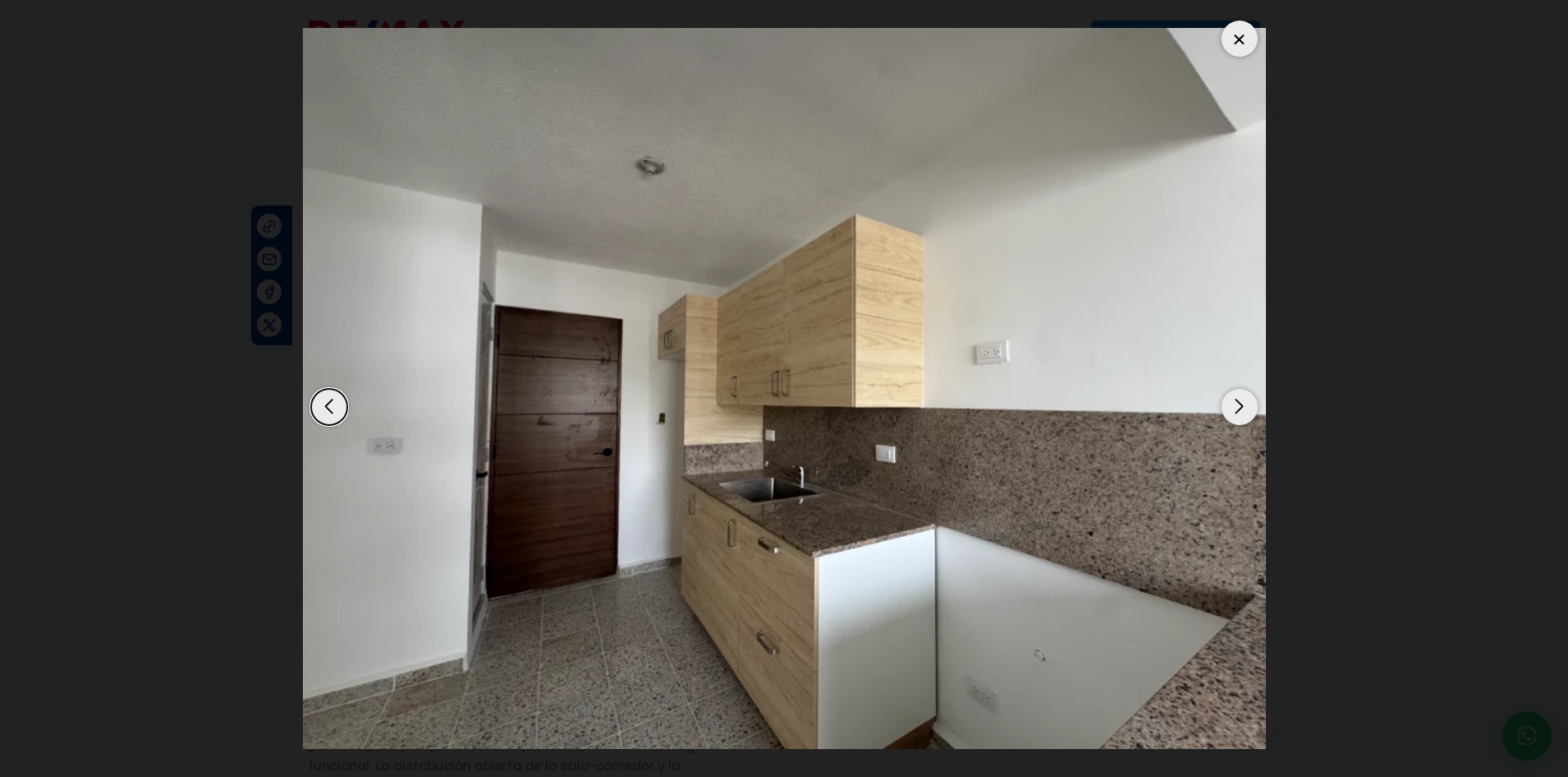
click at [316, 414] on div "Previous slide" at bounding box center [329, 407] width 36 height 36
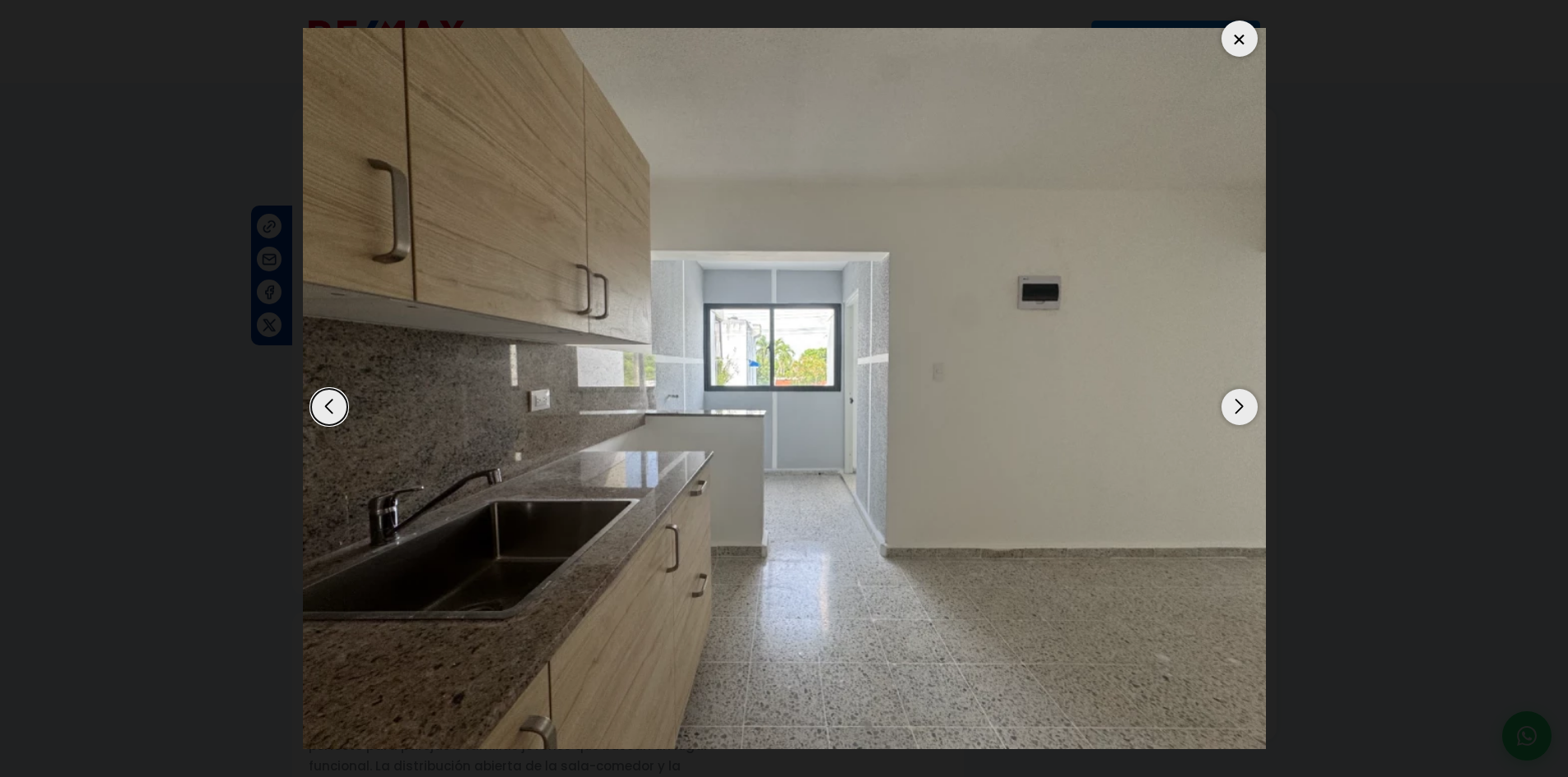
click at [316, 414] on div "Previous slide" at bounding box center [329, 407] width 36 height 36
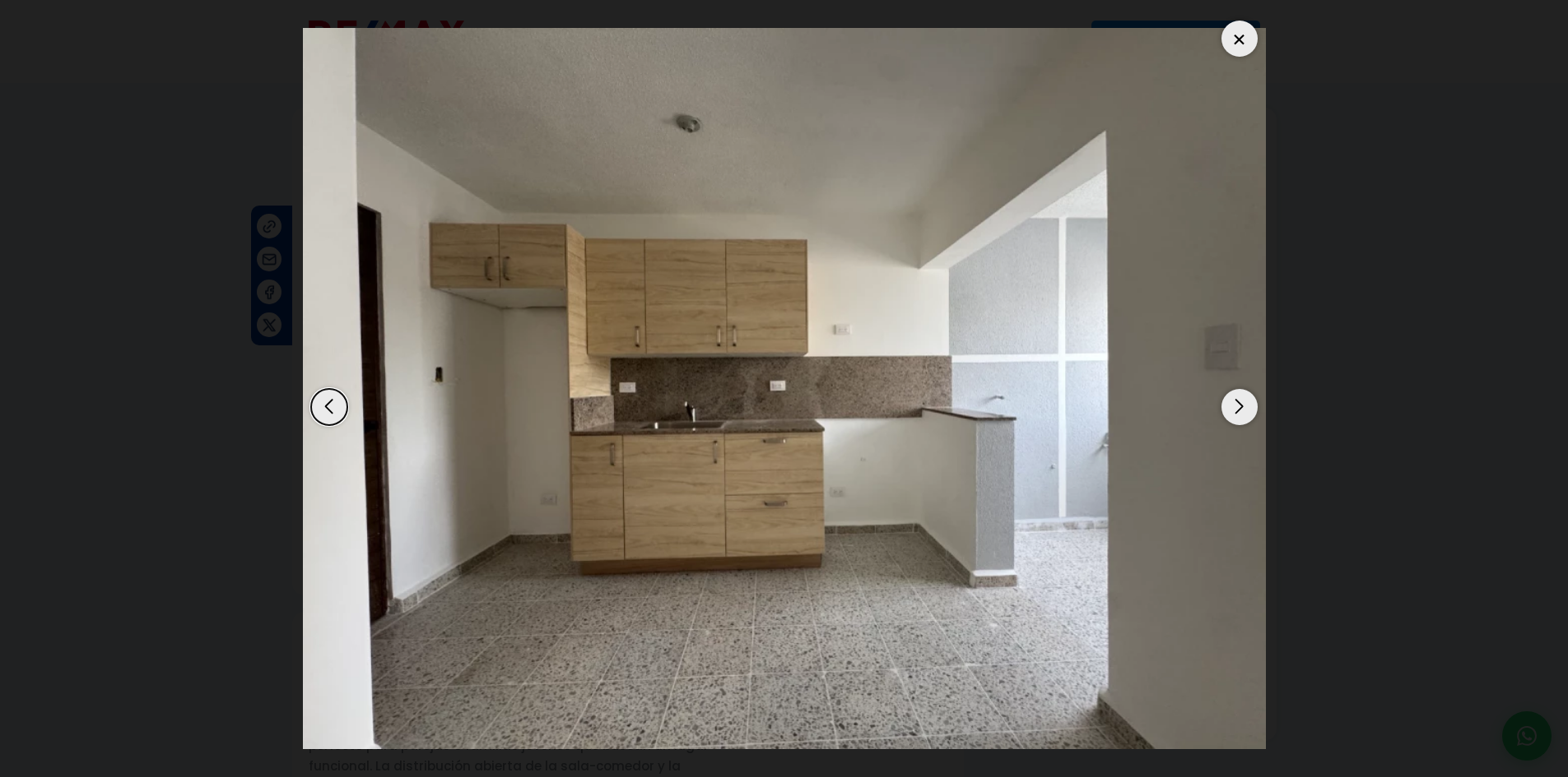
click at [316, 414] on div "Previous slide" at bounding box center [329, 407] width 36 height 36
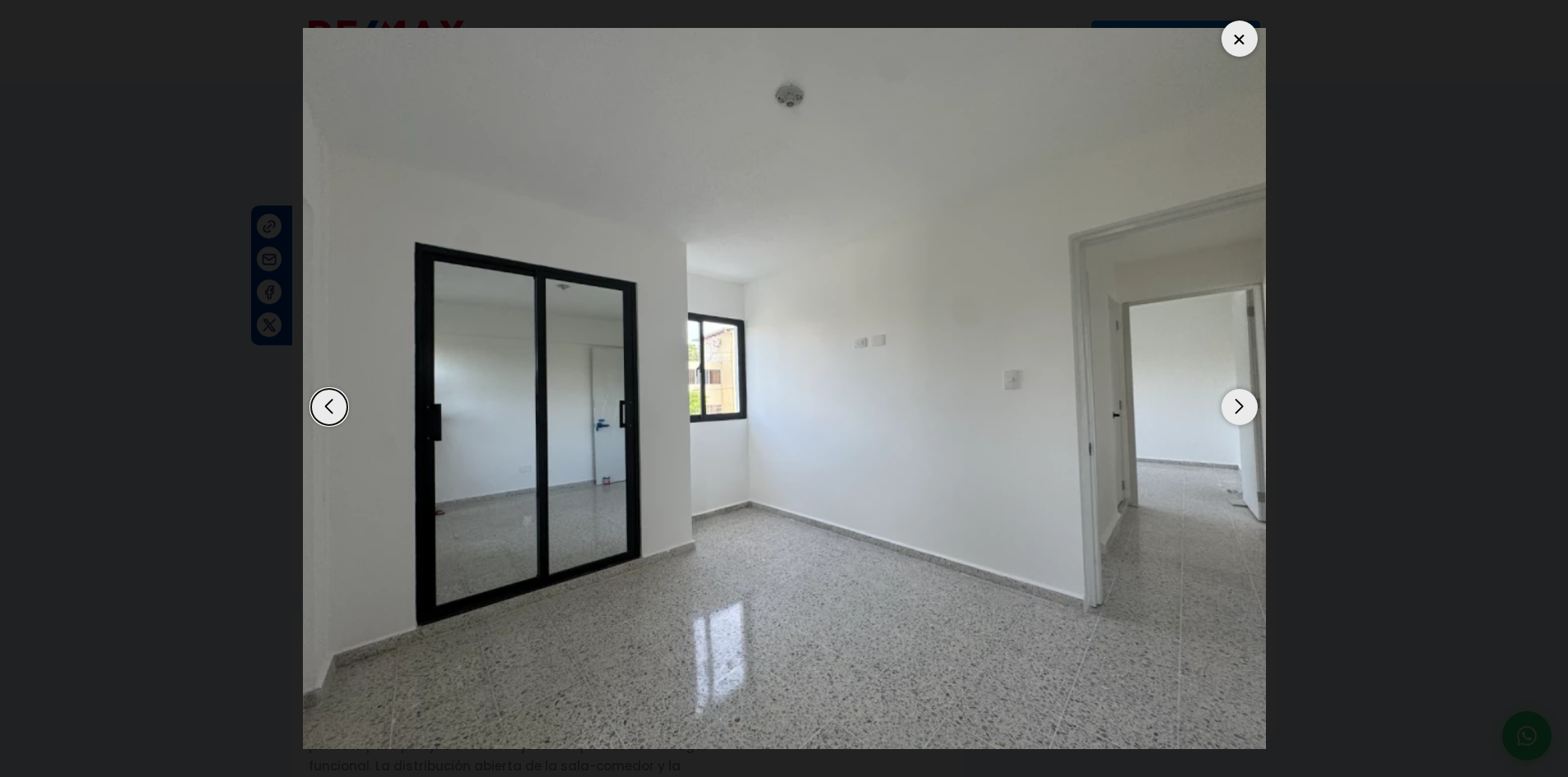
click at [316, 414] on div "Previous slide" at bounding box center [329, 407] width 36 height 36
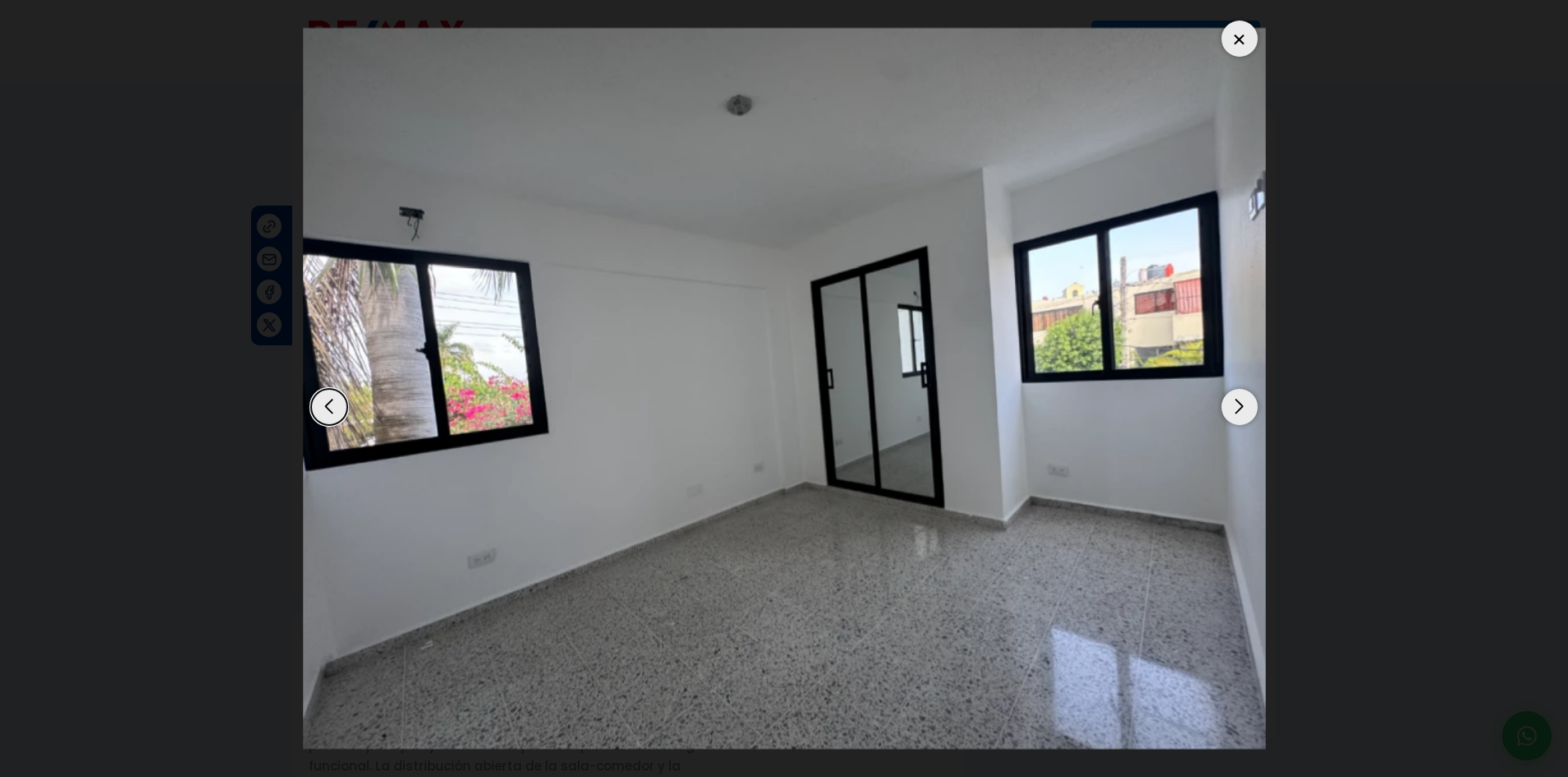
click at [316, 414] on div "Previous slide" at bounding box center [329, 407] width 36 height 36
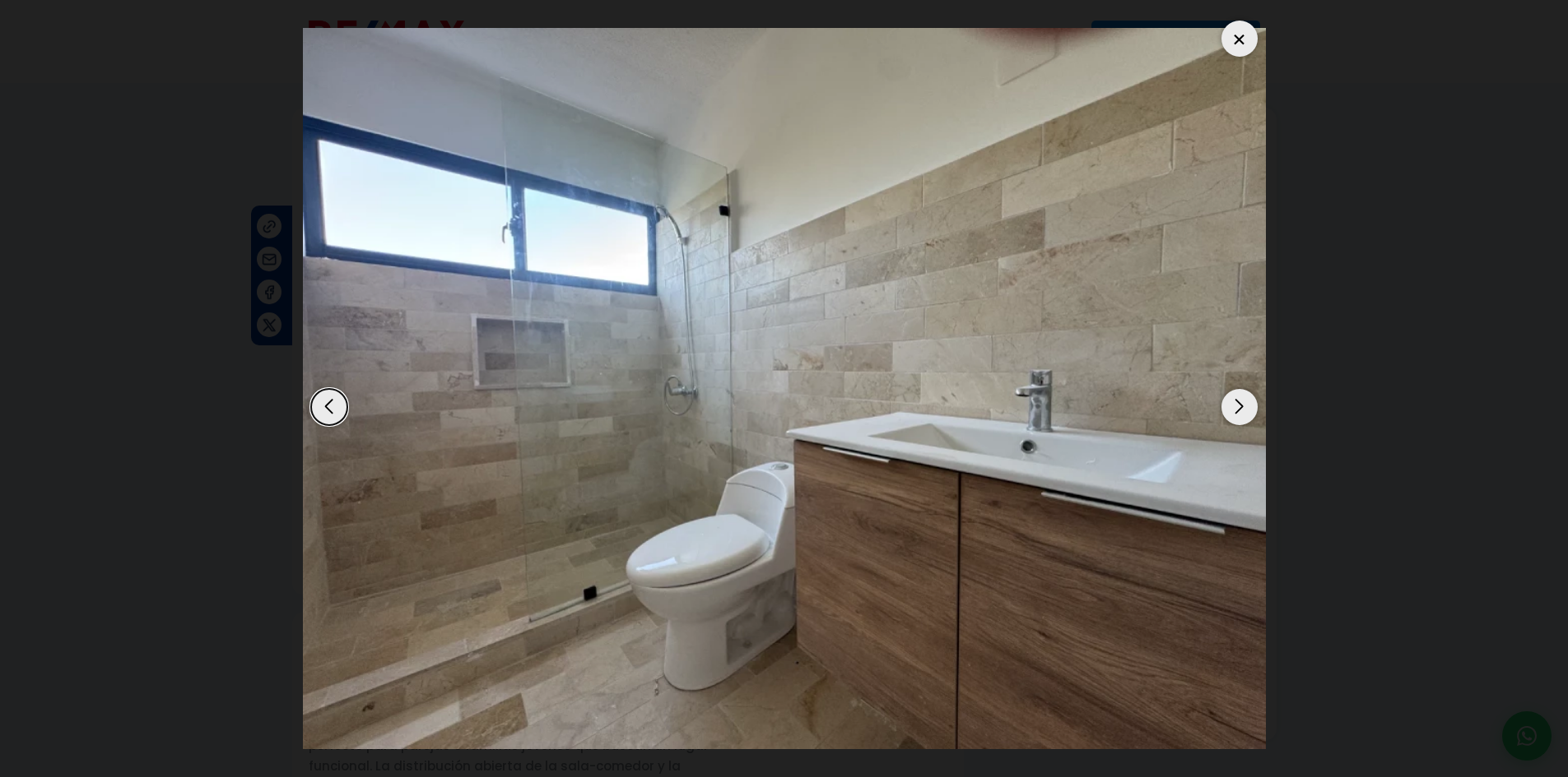
click at [1250, 406] on div "Next slide" at bounding box center [1239, 407] width 36 height 36
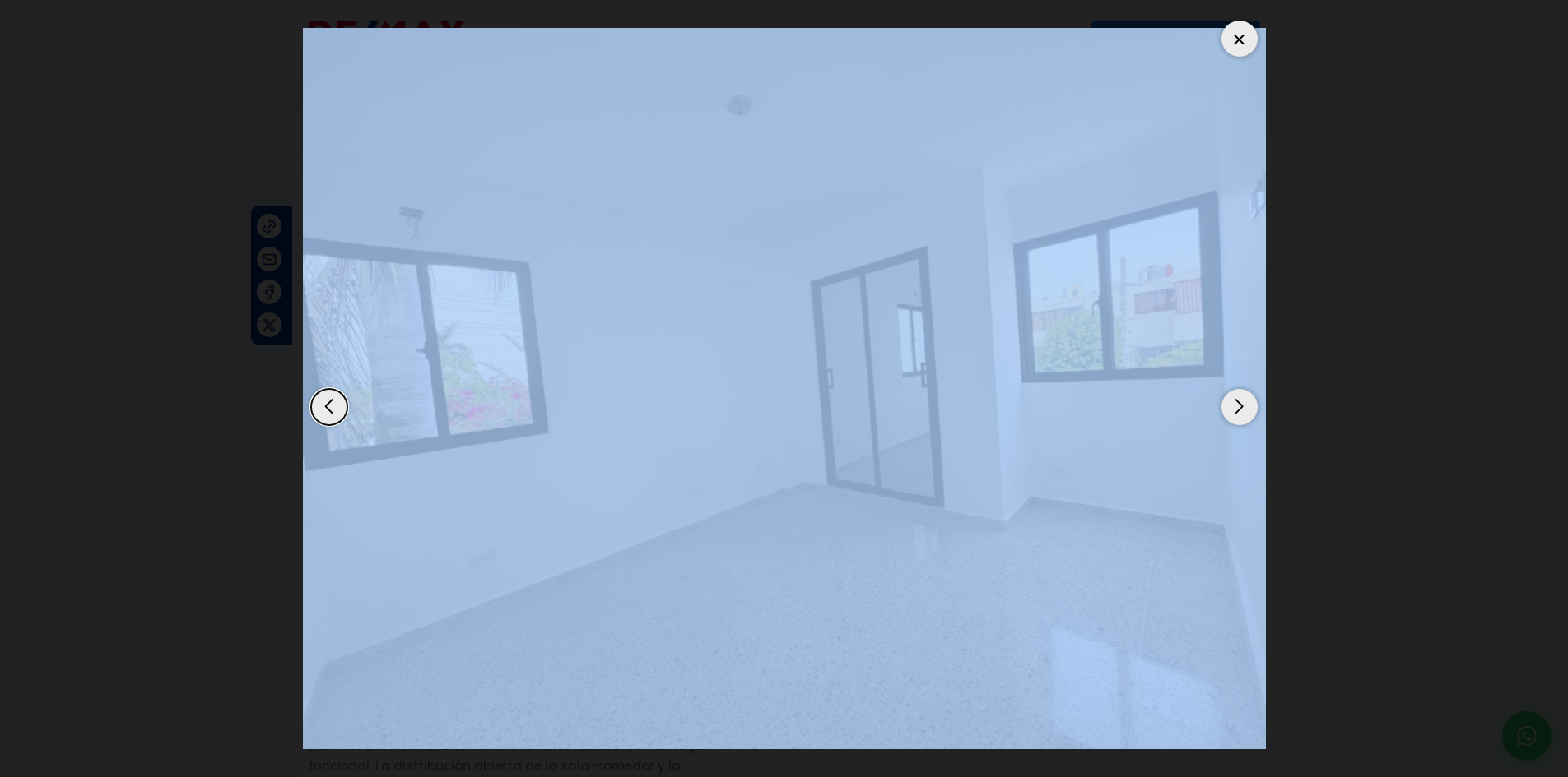
click at [1250, 406] on div "Next slide" at bounding box center [1239, 407] width 36 height 36
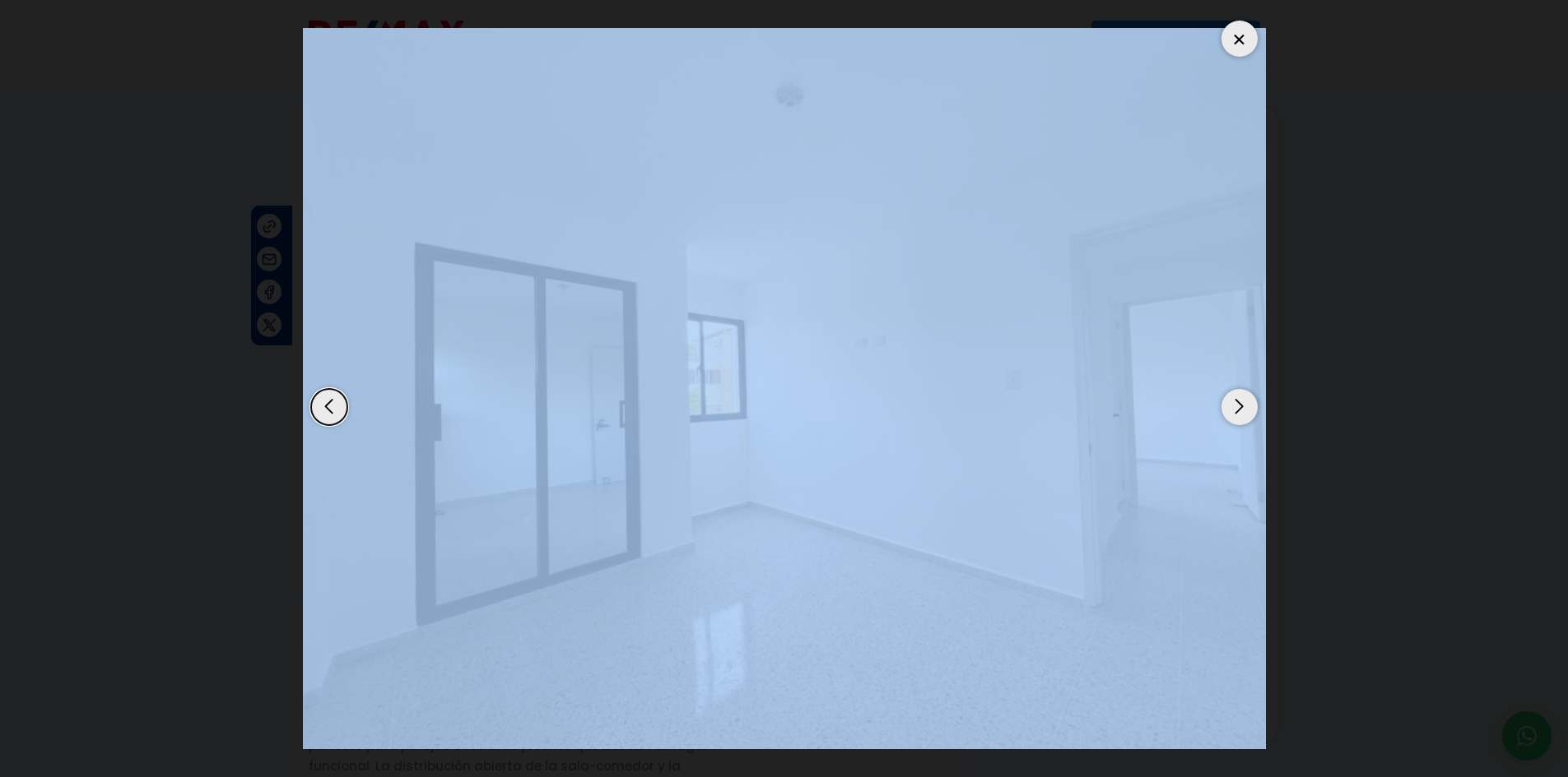
click at [1250, 406] on div "Next slide" at bounding box center [1239, 407] width 36 height 36
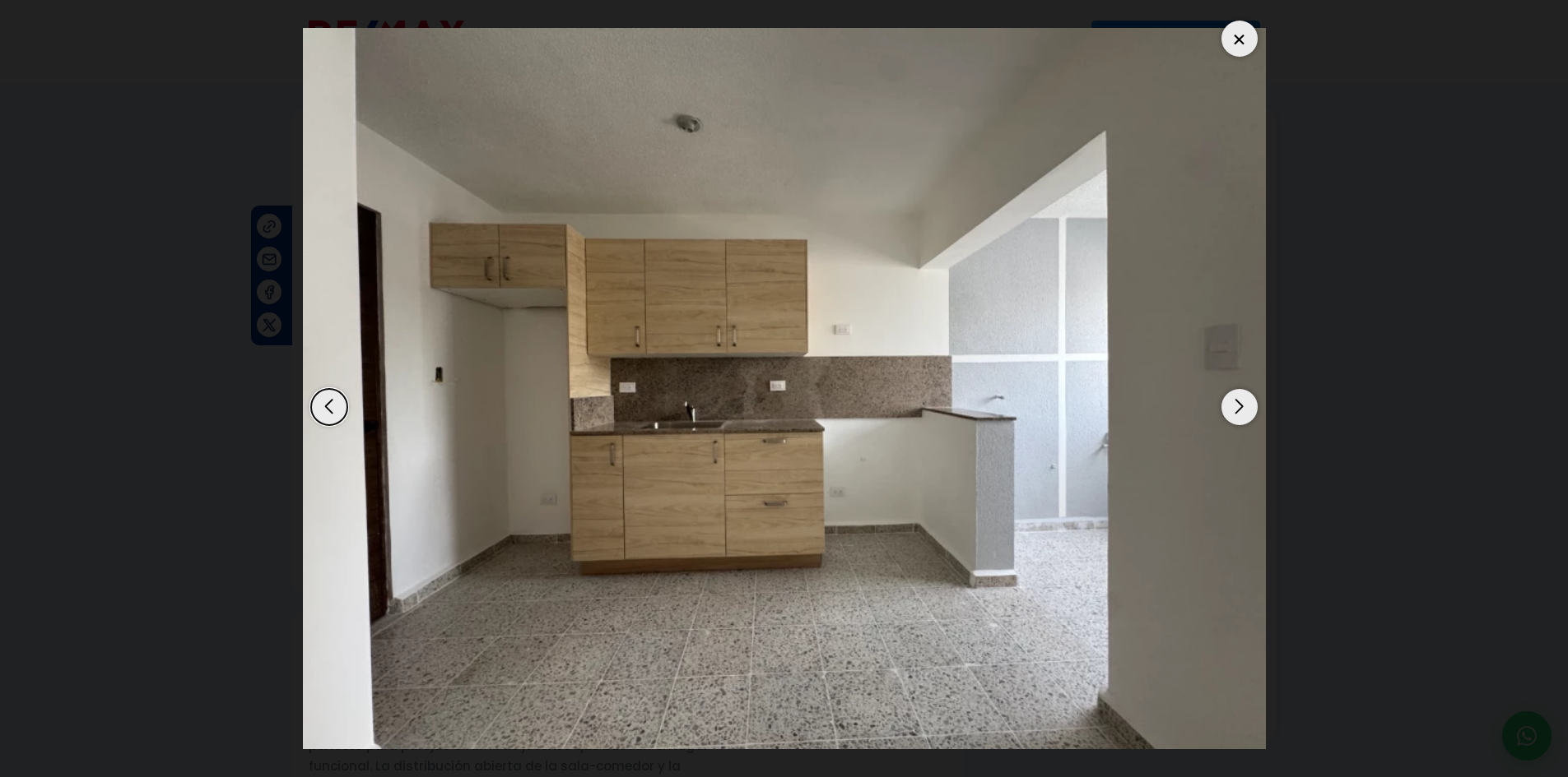
click at [1230, 404] on div "Next slide" at bounding box center [1239, 407] width 36 height 36
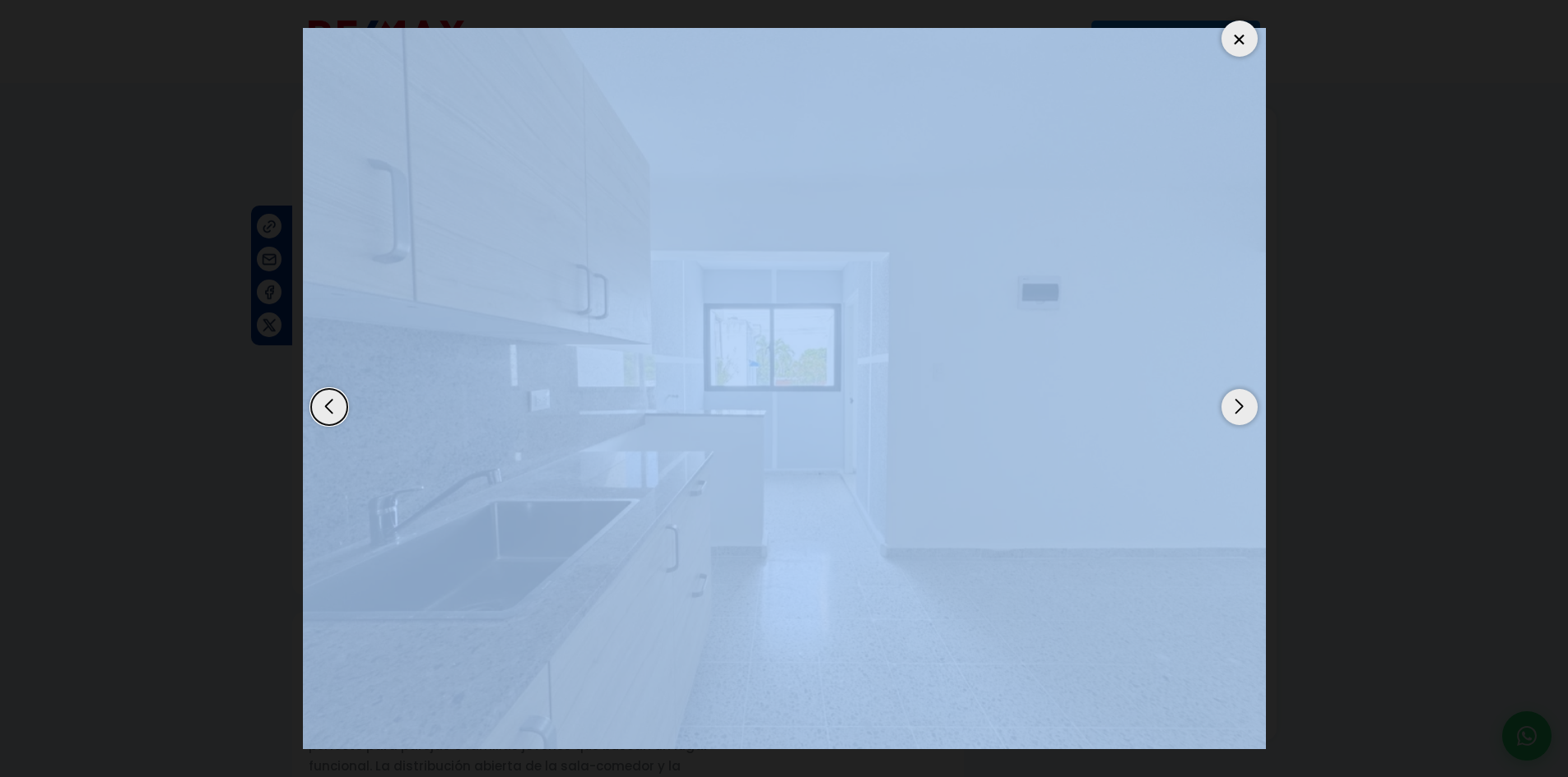
click at [1230, 404] on div "Next slide" at bounding box center [1239, 407] width 36 height 36
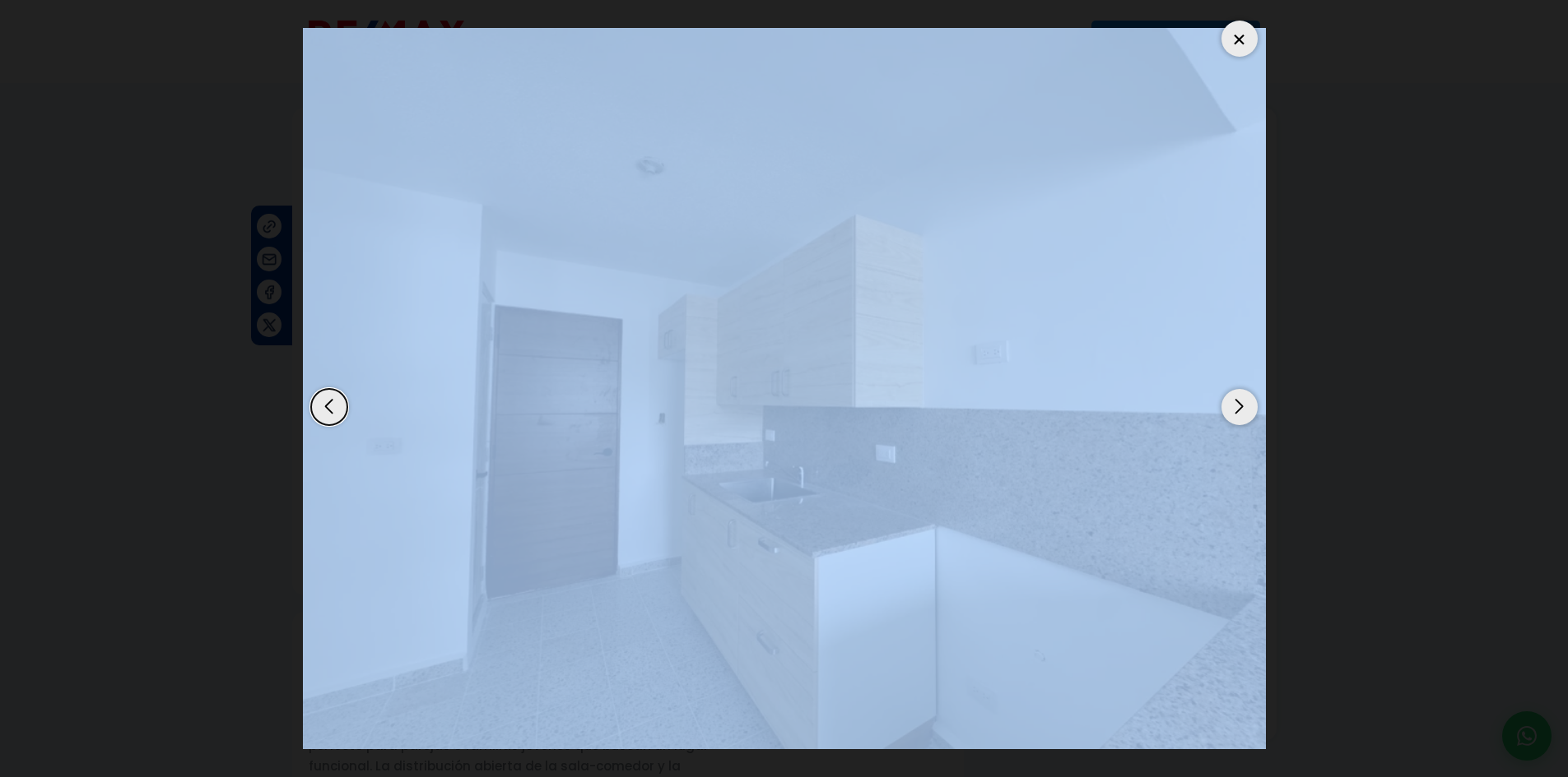
click at [1230, 404] on div "Next slide" at bounding box center [1239, 407] width 36 height 36
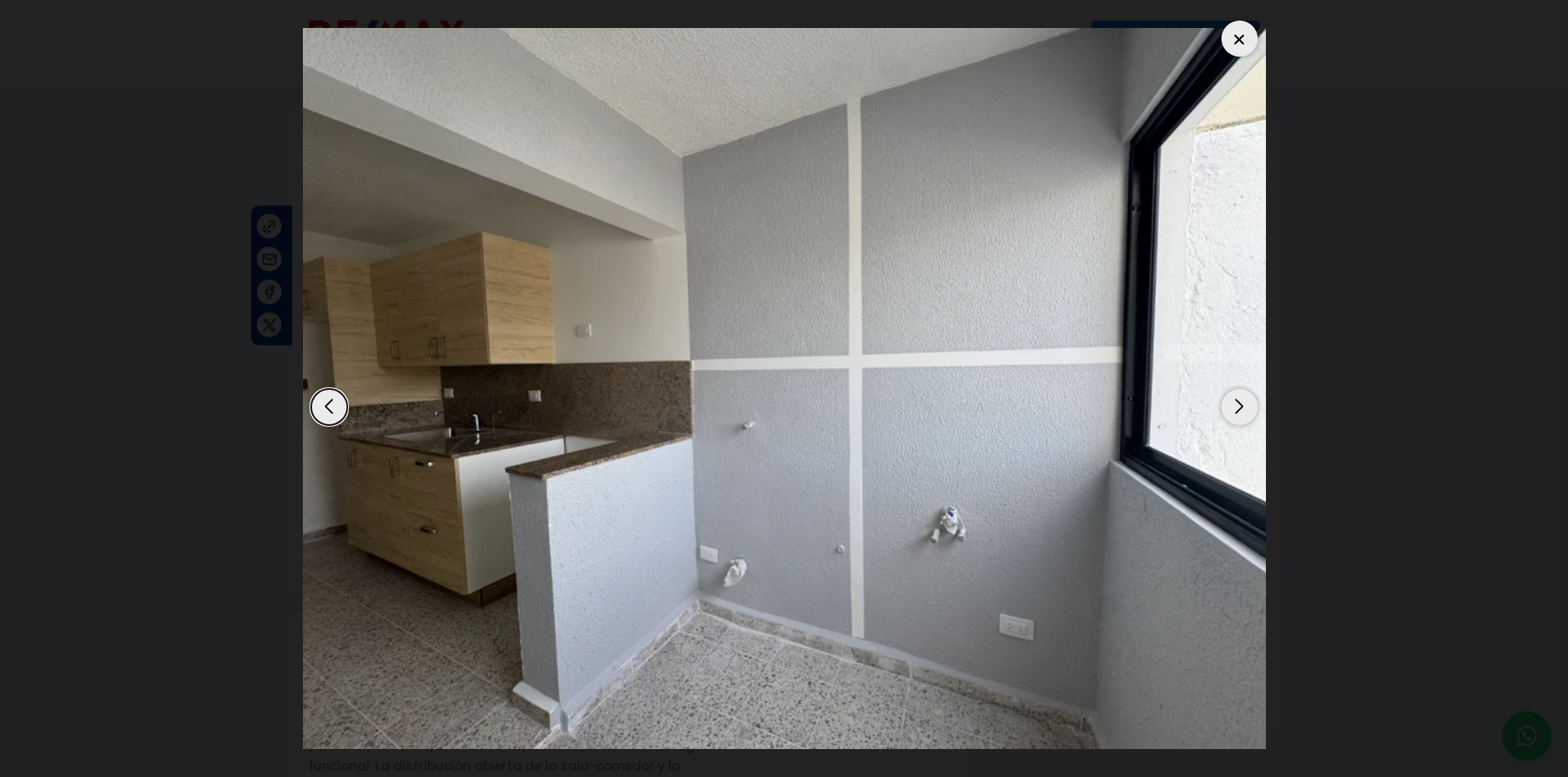
click at [1240, 402] on div "Next slide" at bounding box center [1239, 407] width 36 height 36
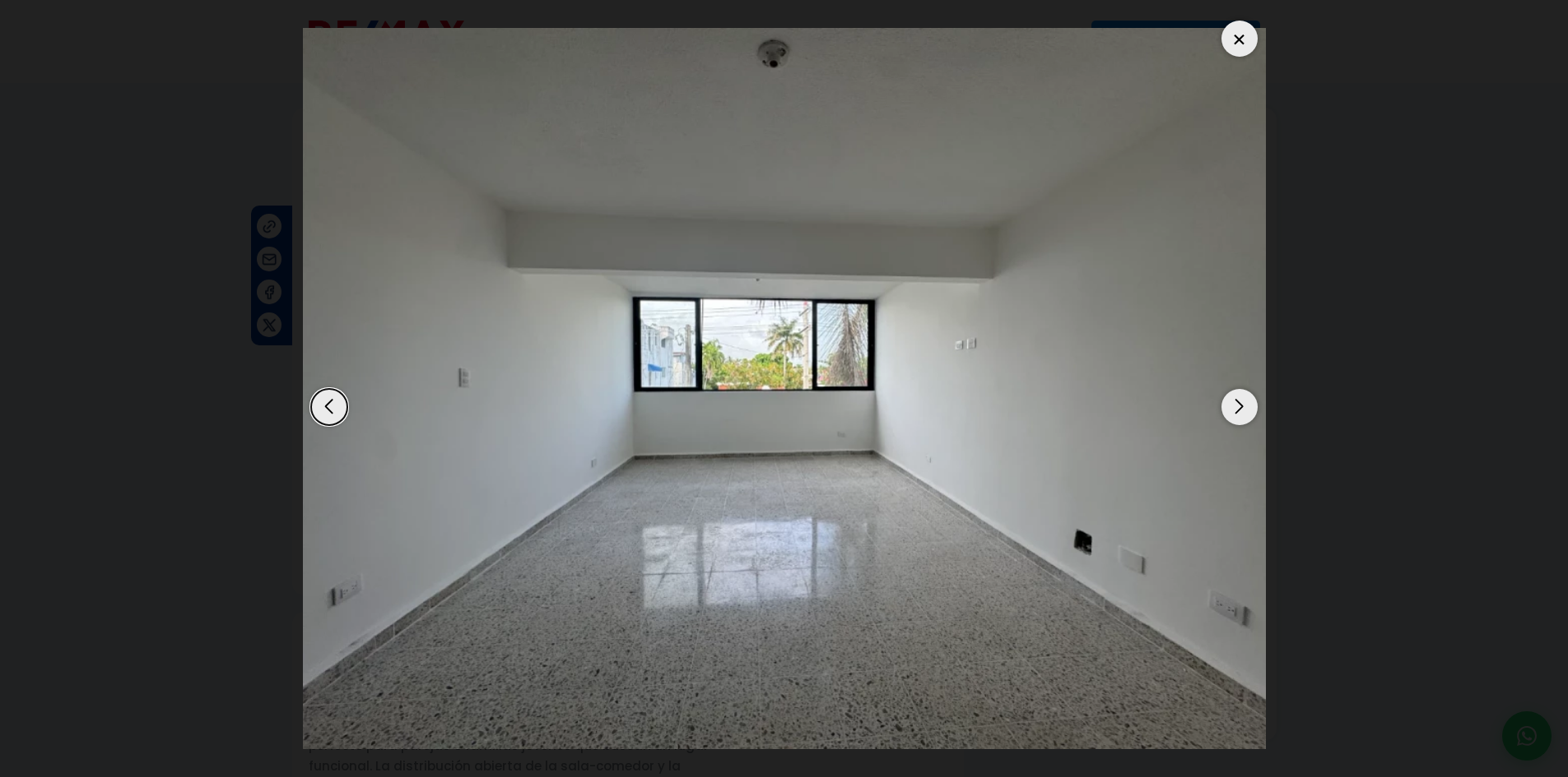
click at [1240, 402] on div "Next slide" at bounding box center [1239, 407] width 36 height 36
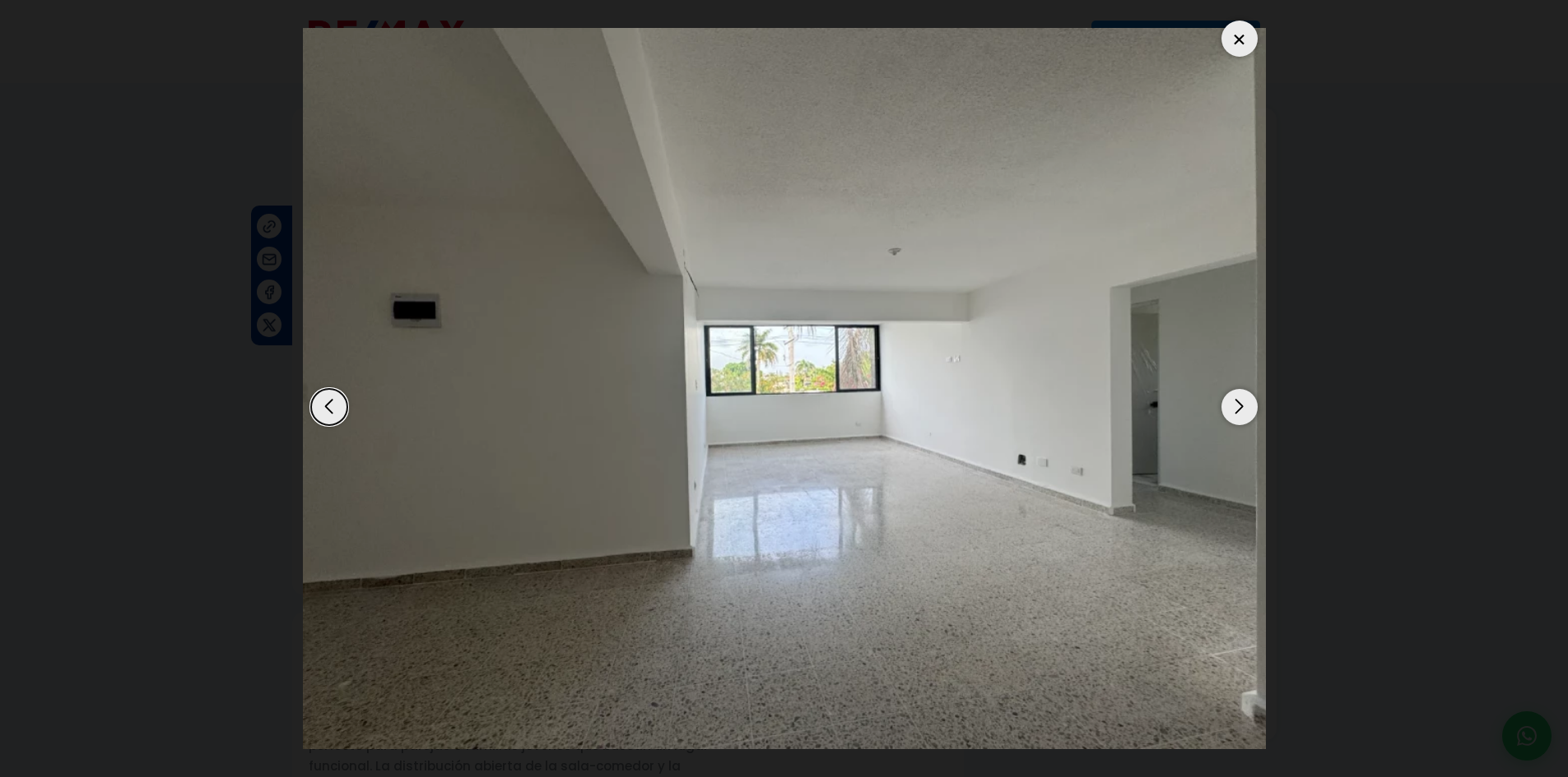
click at [1240, 402] on div "Next slide" at bounding box center [1239, 407] width 36 height 36
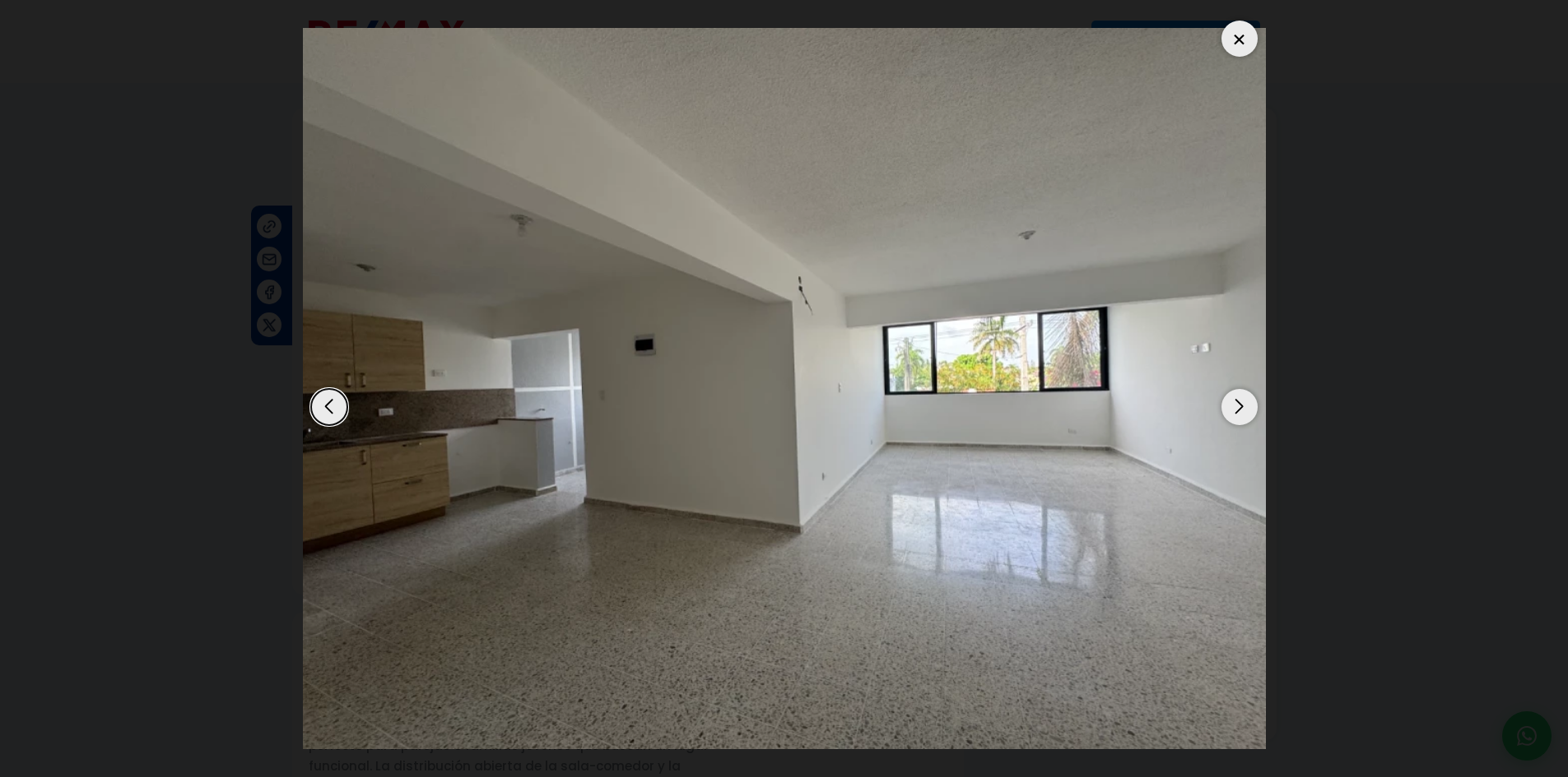
click at [1240, 401] on div "Next slide" at bounding box center [1239, 407] width 36 height 36
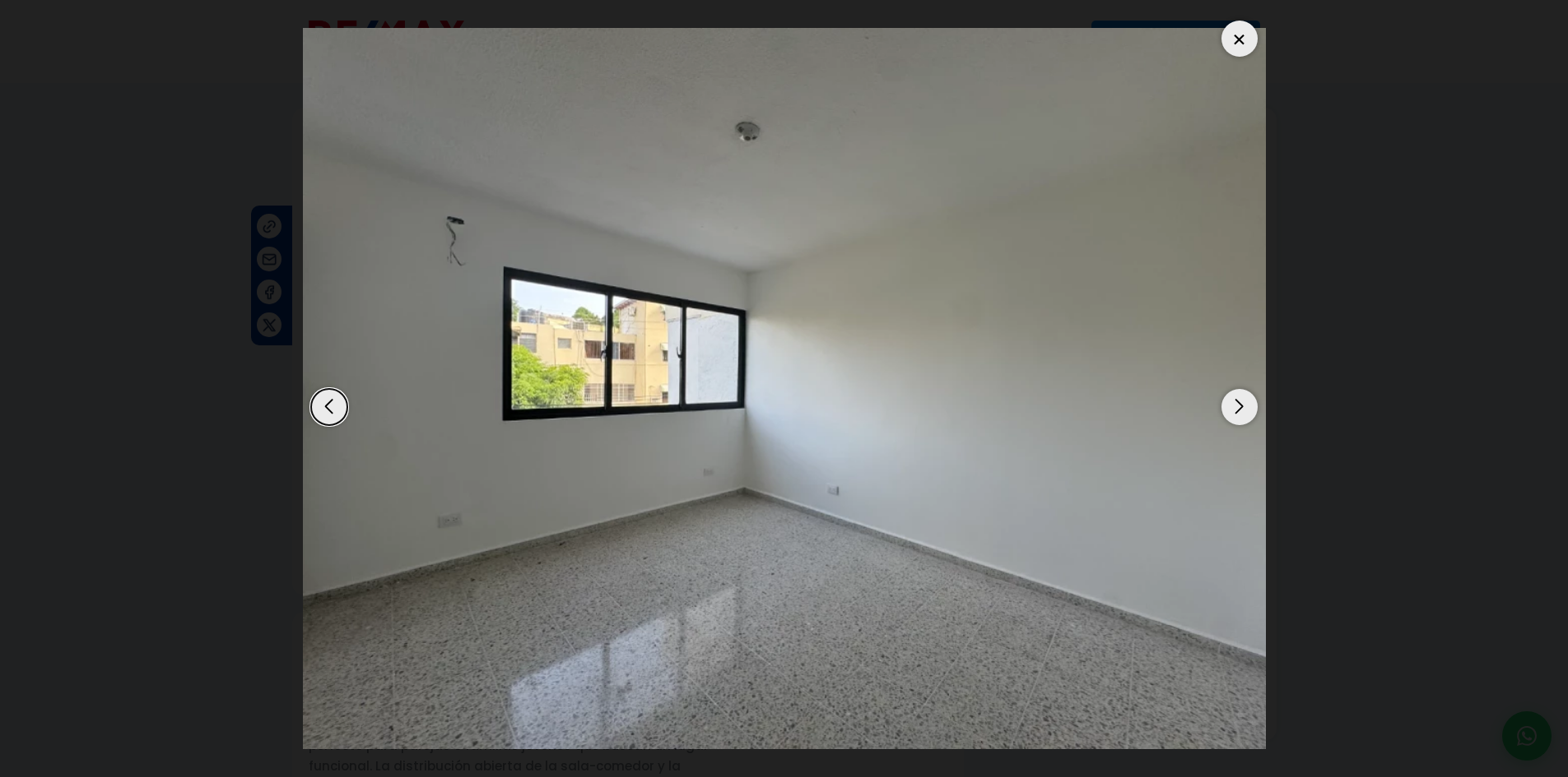
click at [1229, 414] on div "Next slide" at bounding box center [1239, 407] width 36 height 36
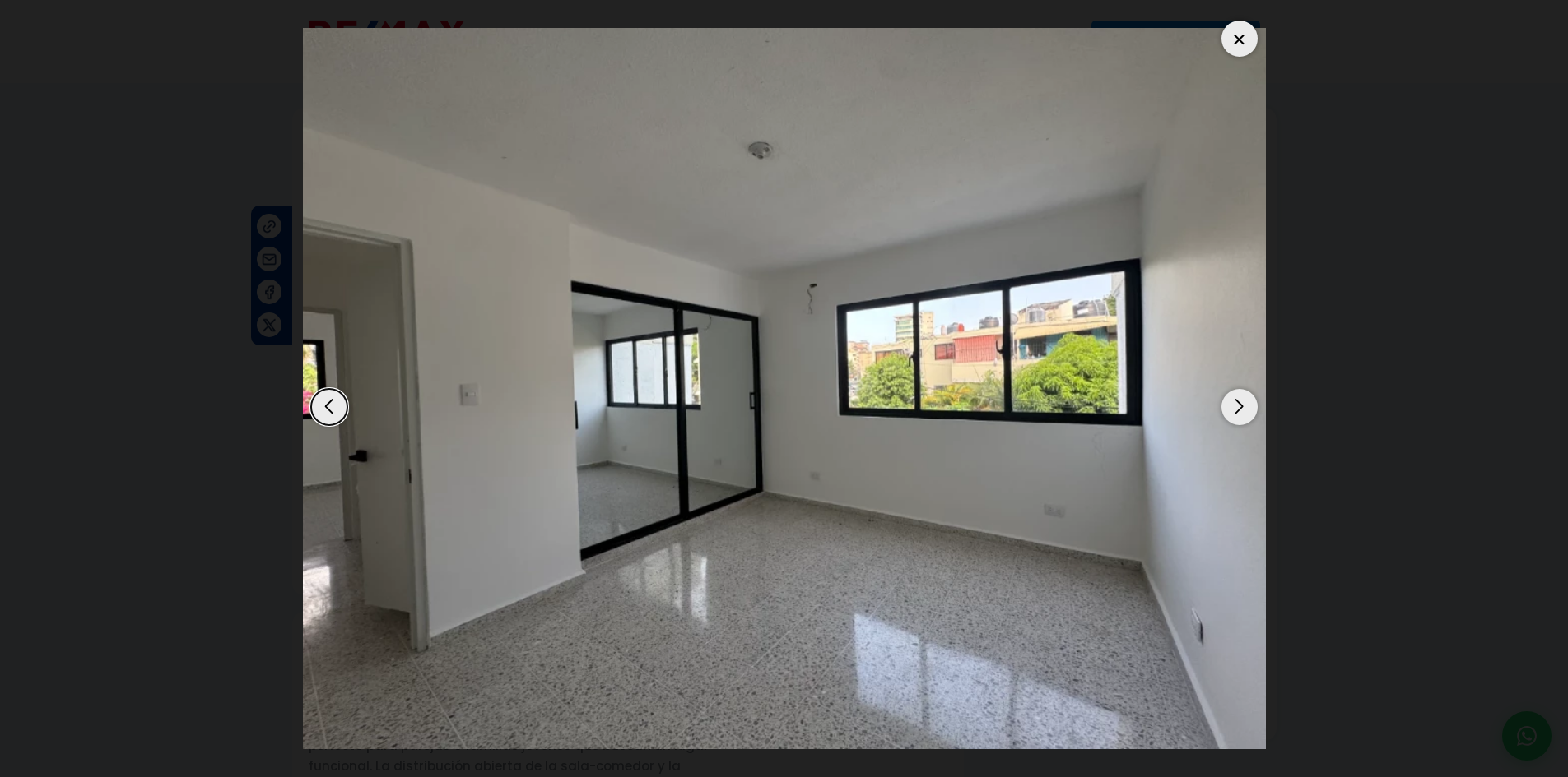
click at [1229, 414] on div "Next slide" at bounding box center [1239, 407] width 36 height 36
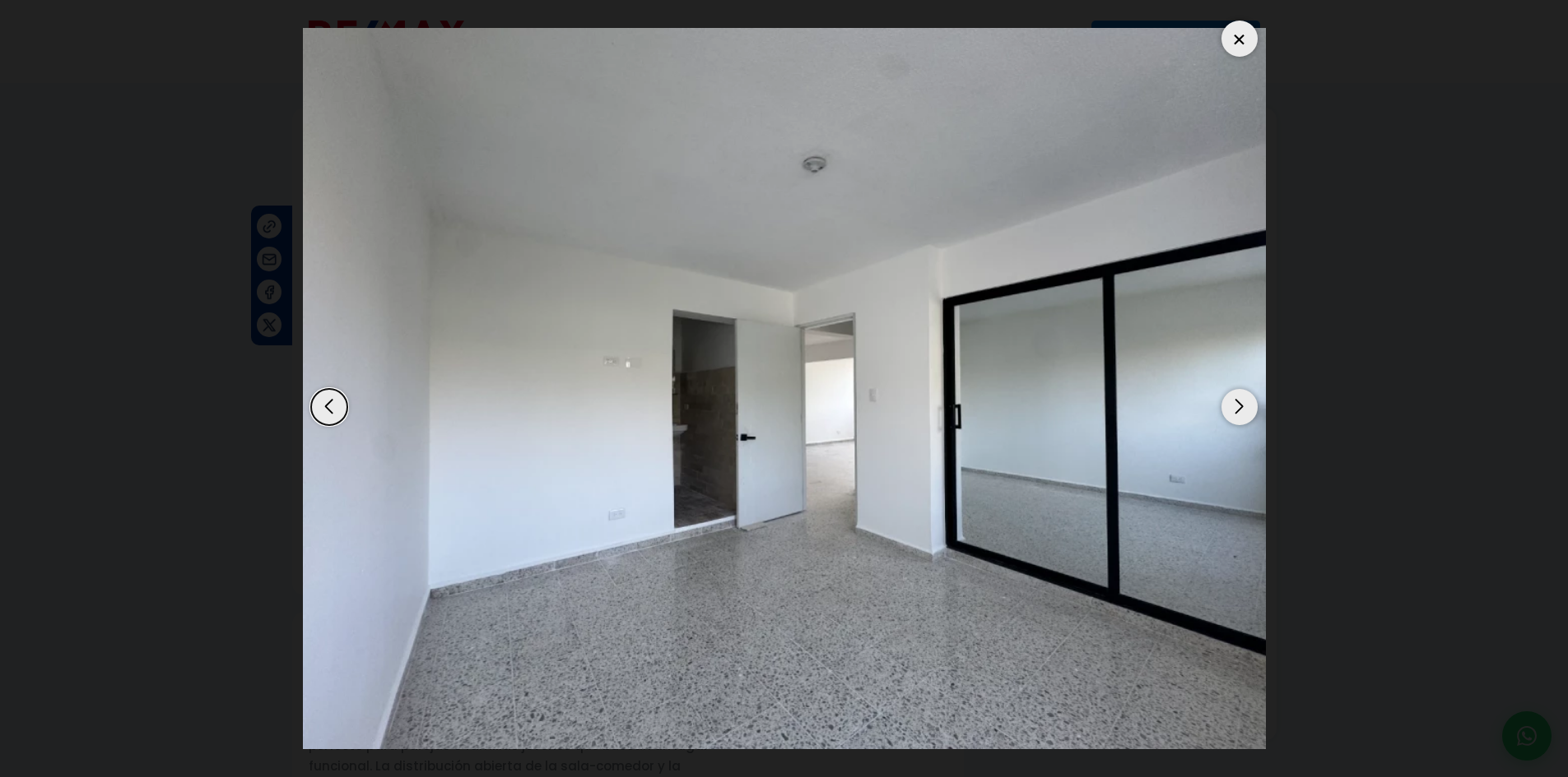
click at [1243, 401] on div "Next slide" at bounding box center [1239, 407] width 36 height 36
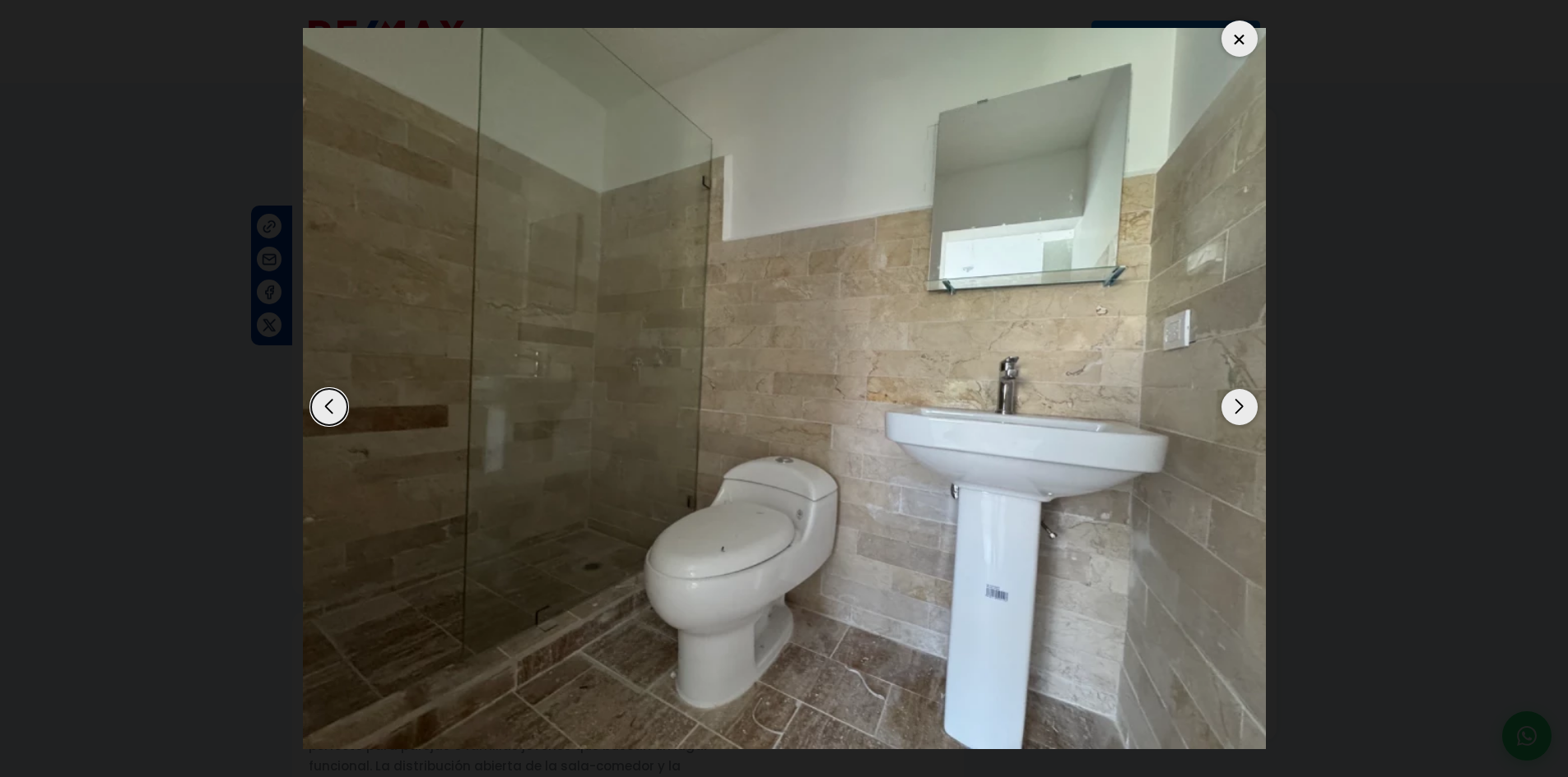
click at [1243, 401] on div "Next slide" at bounding box center [1239, 407] width 36 height 36
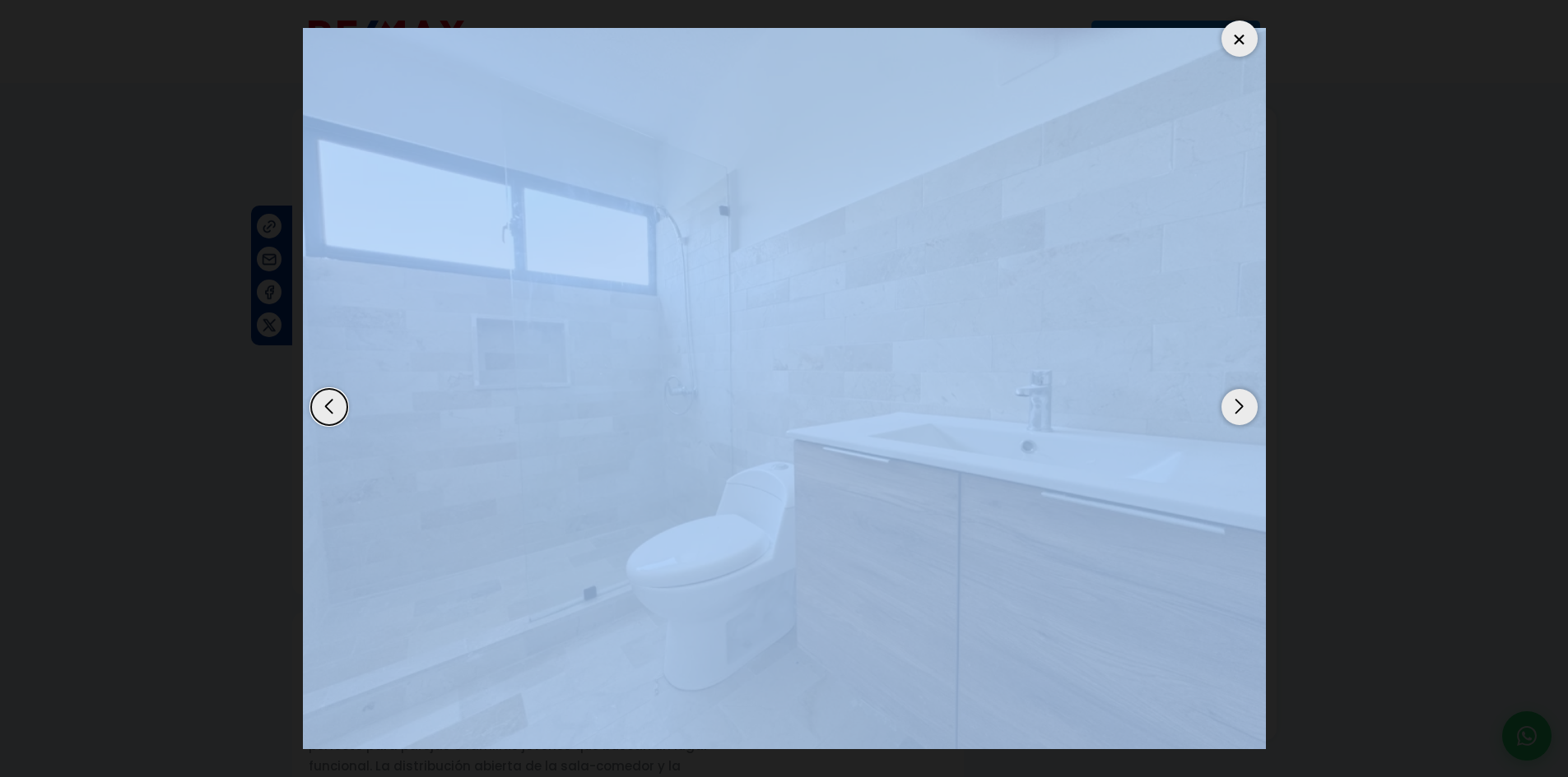
click at [1243, 401] on div "Next slide" at bounding box center [1239, 407] width 36 height 36
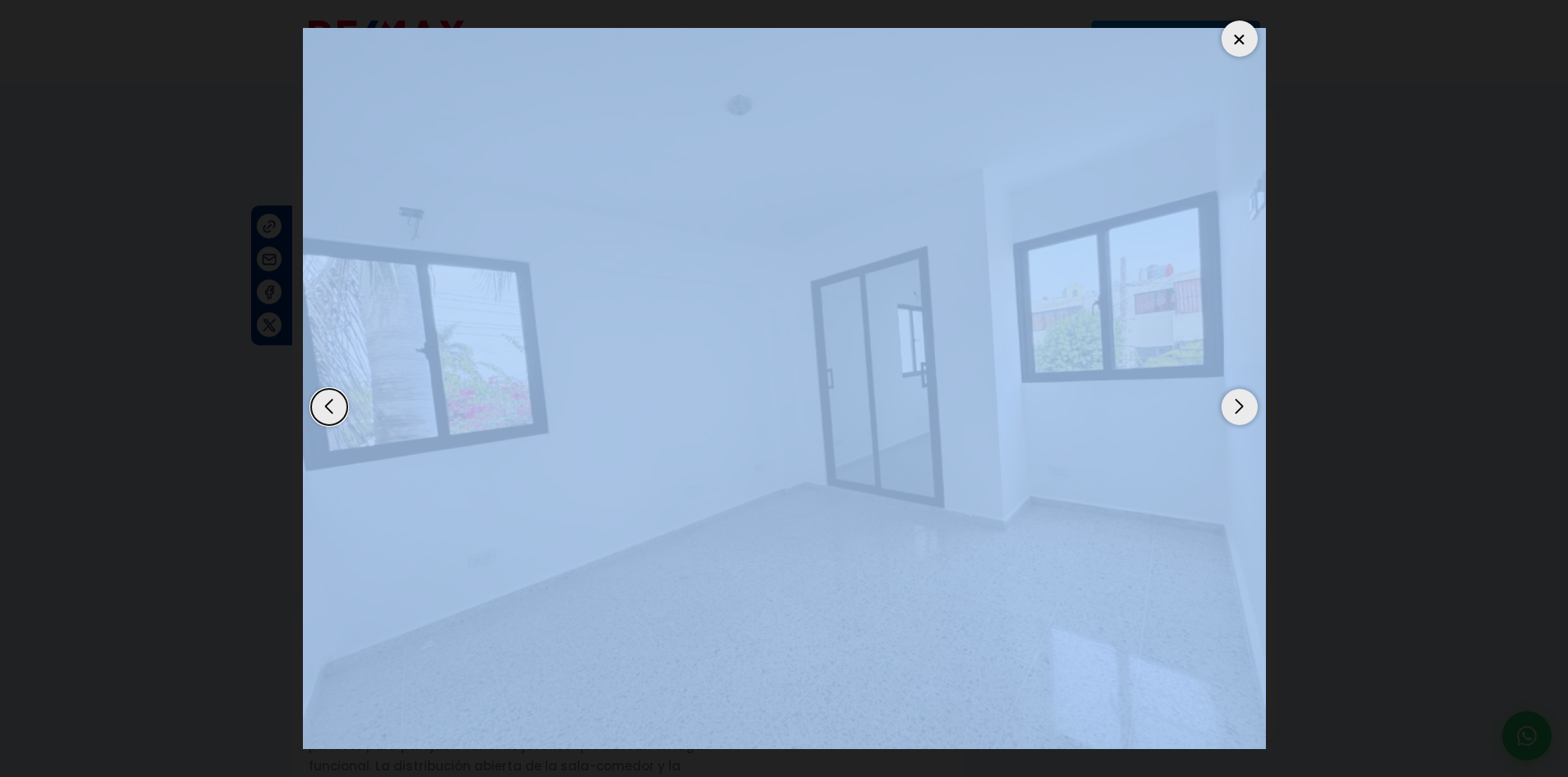
click at [1243, 401] on div "Next slide" at bounding box center [1239, 407] width 36 height 36
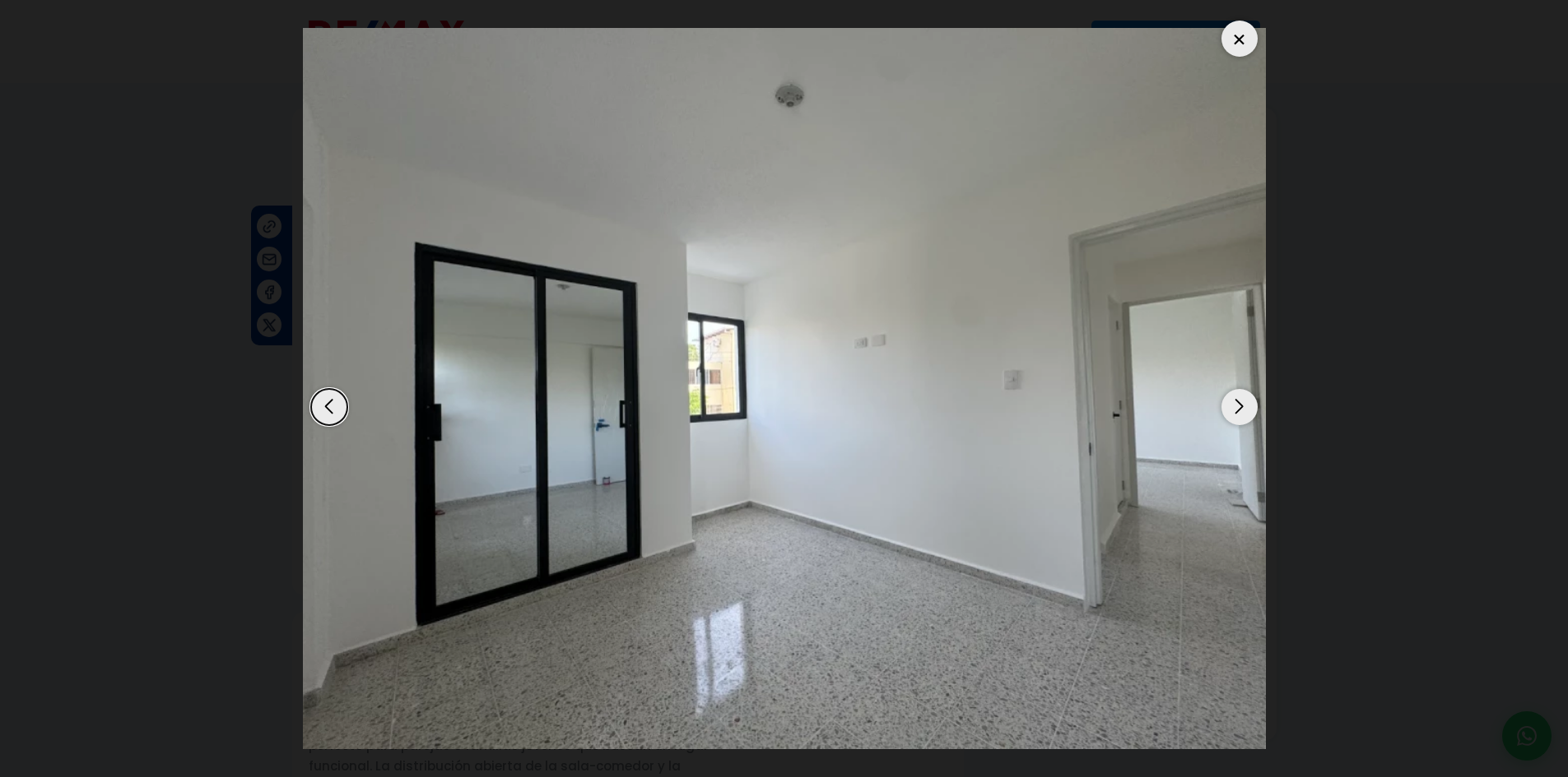
click at [328, 404] on div "Previous slide" at bounding box center [329, 407] width 36 height 36
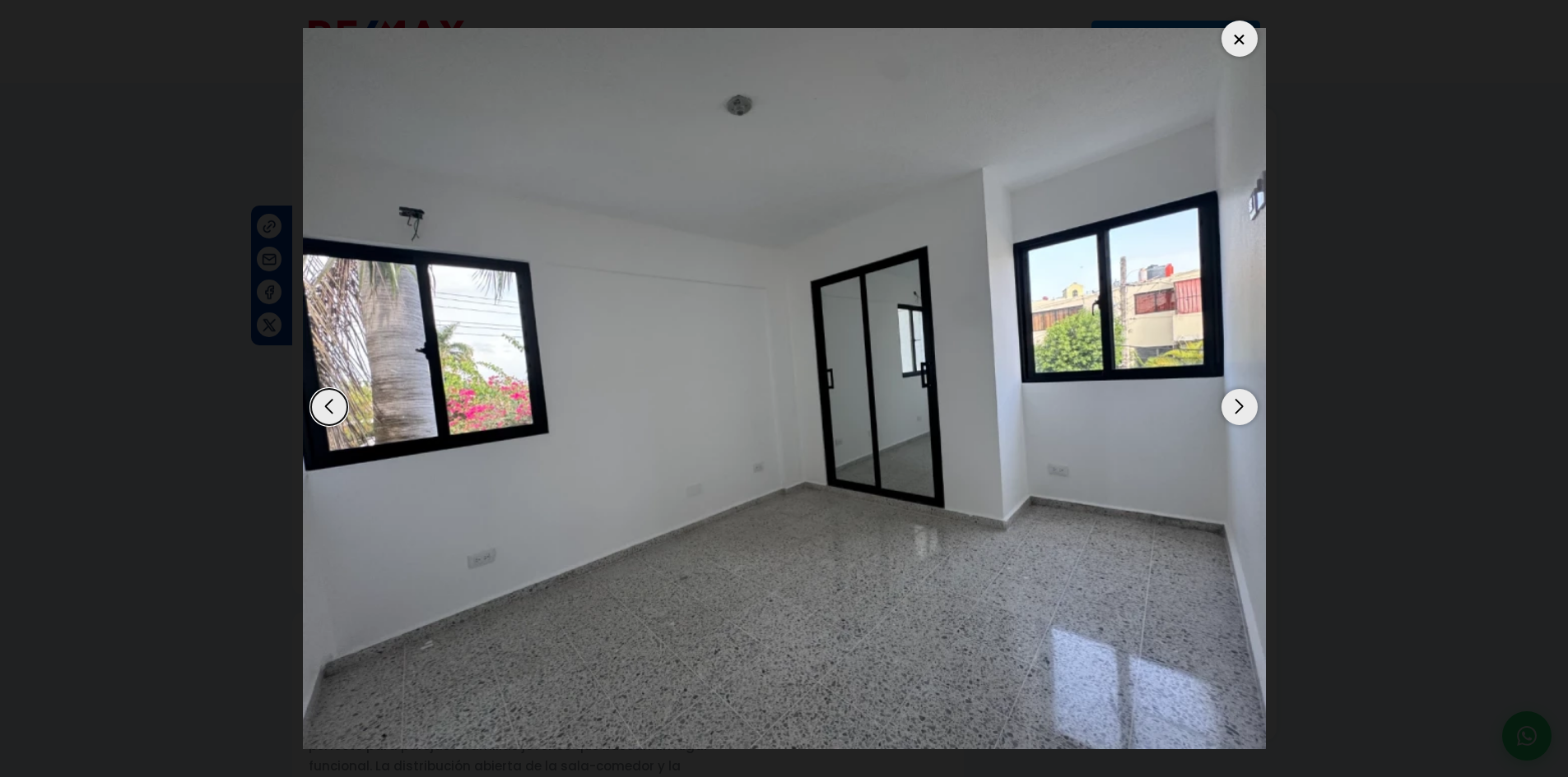
click at [1245, 46] on div at bounding box center [1239, 39] width 36 height 36
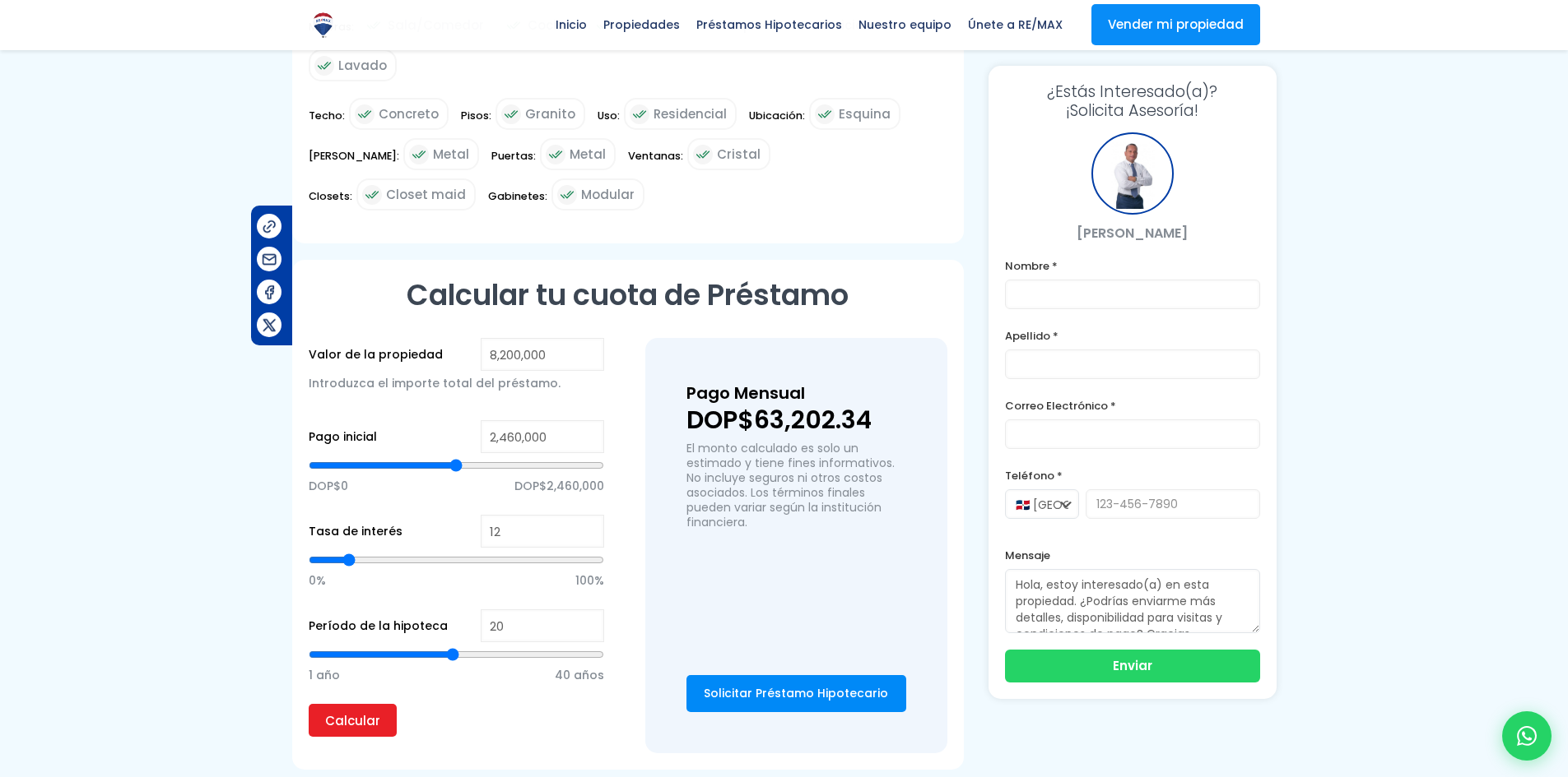
scroll to position [905, 0]
